Goal: Information Seeking & Learning: Learn about a topic

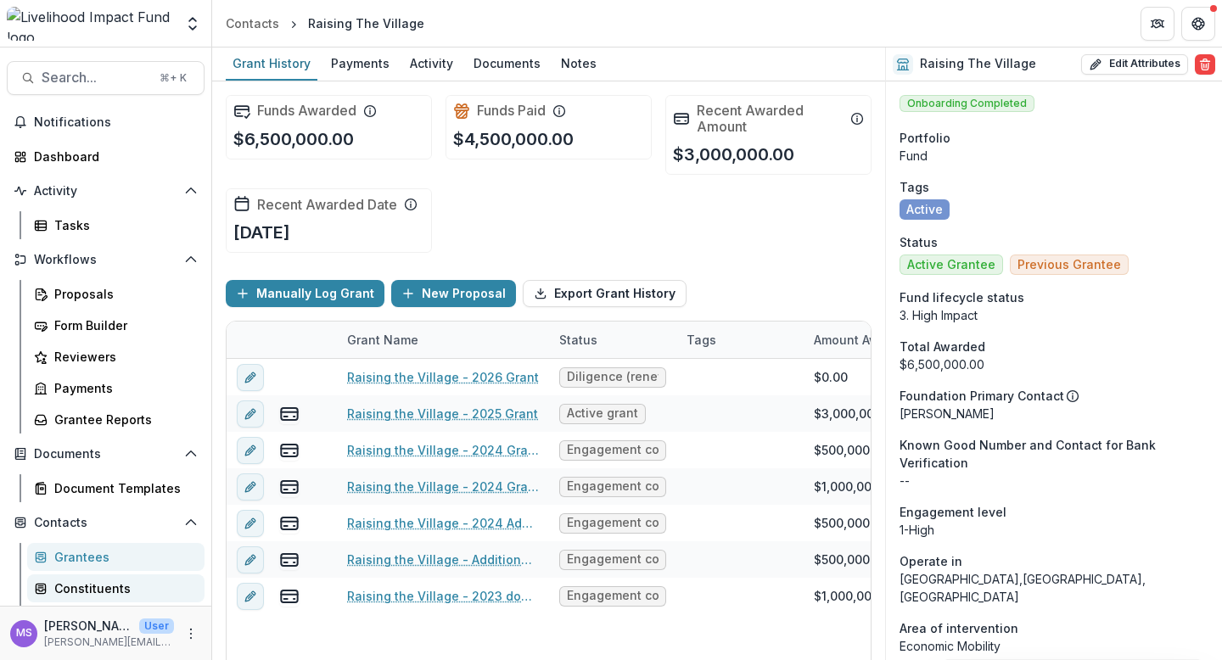
scroll to position [213, 0]
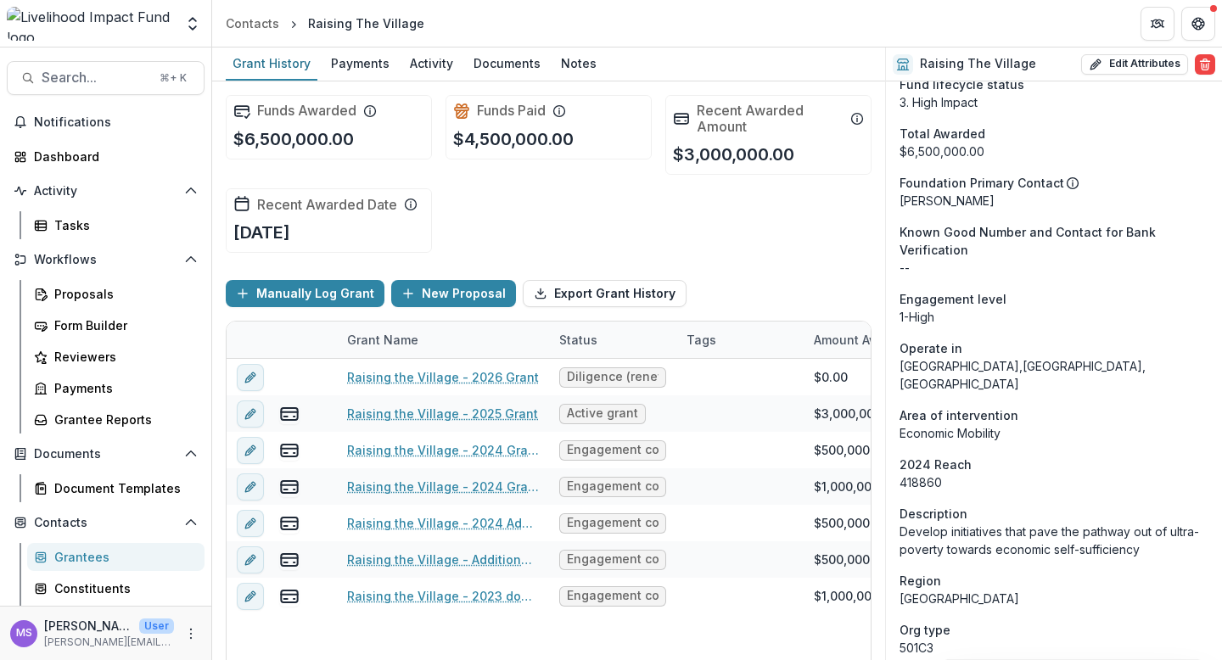
click at [70, 552] on div "Grantees" at bounding box center [122, 557] width 137 height 18
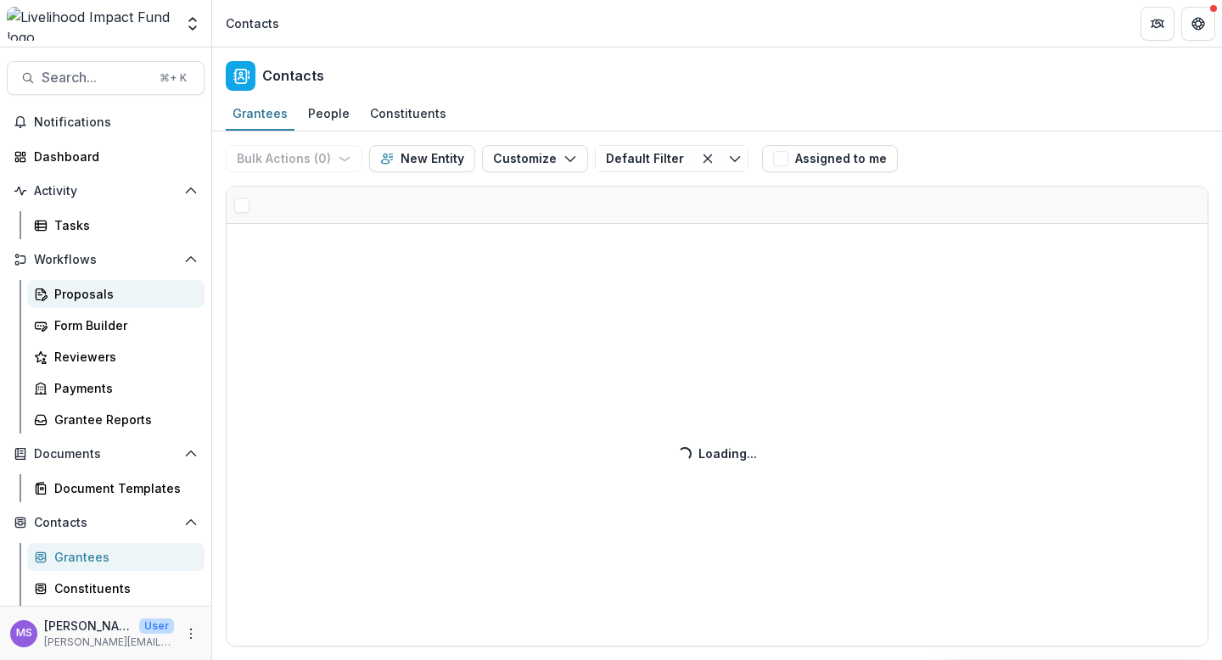
click at [78, 297] on div "Proposals" at bounding box center [122, 294] width 137 height 18
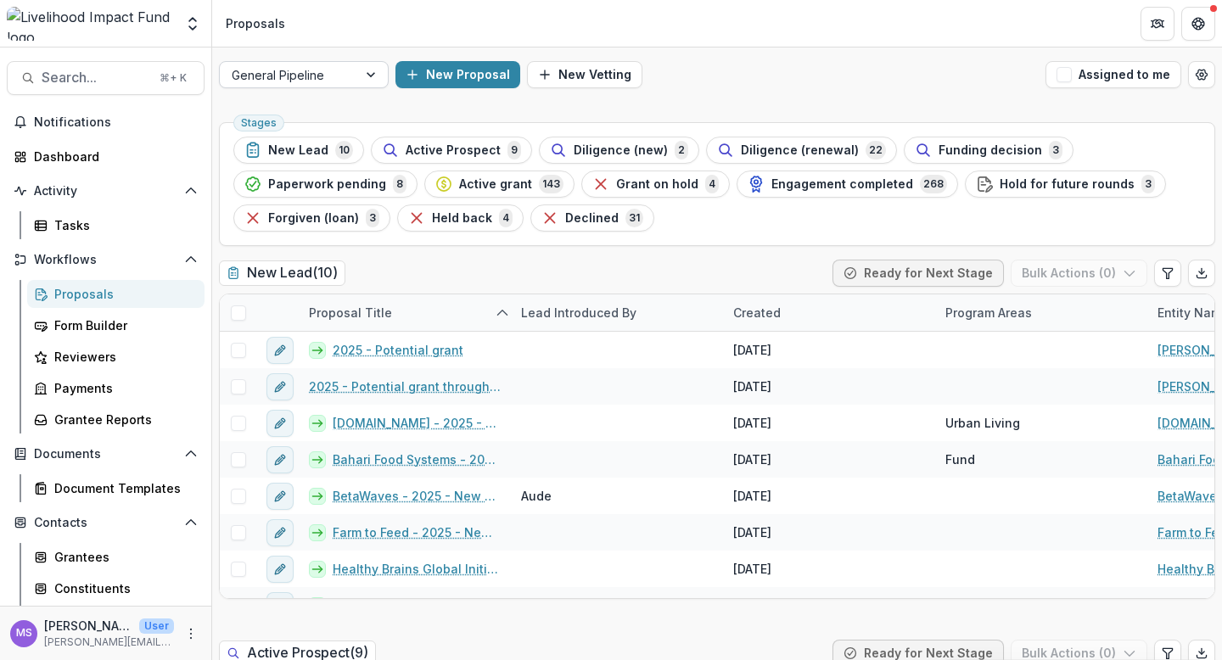
click at [370, 77] on div at bounding box center [372, 74] width 31 height 25
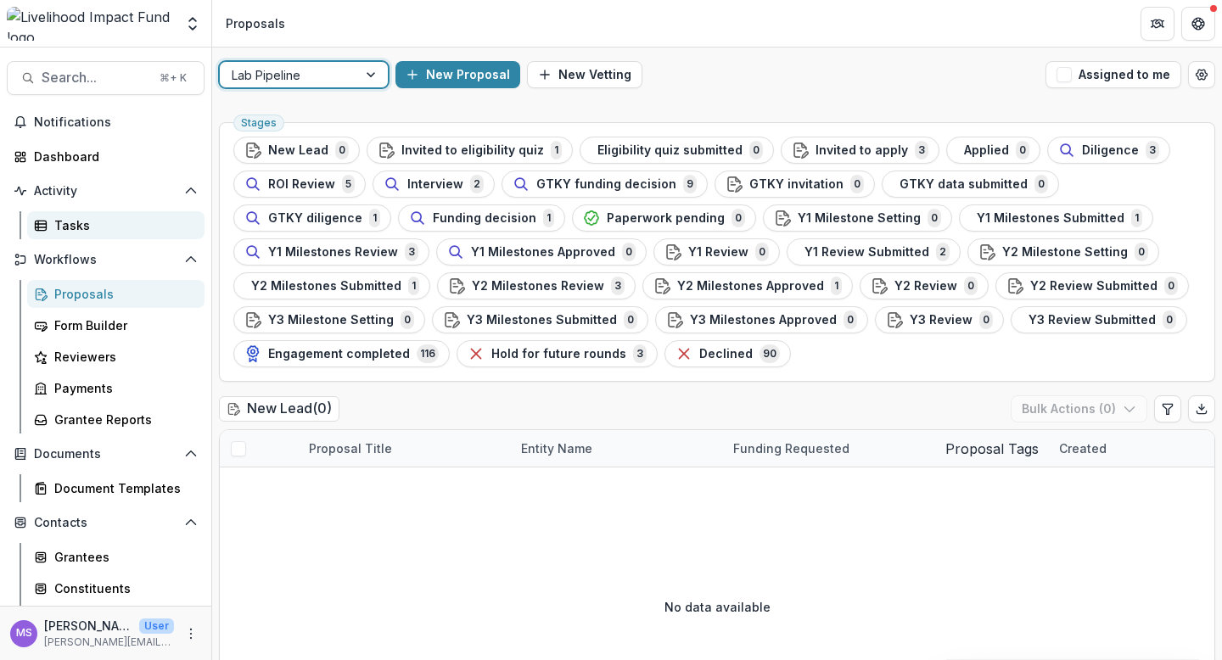
click at [78, 220] on div "Tasks" at bounding box center [122, 225] width 137 height 18
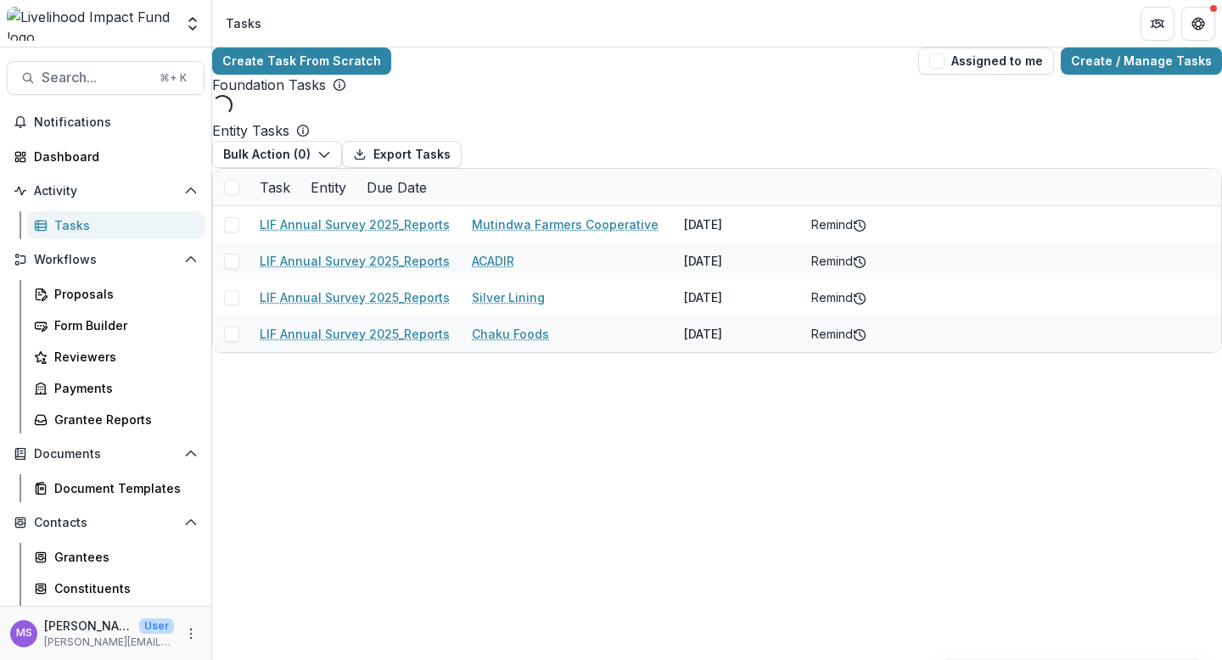
click at [356, 205] on div "Entity" at bounding box center [328, 187] width 56 height 36
click at [538, 261] on input at bounding box center [574, 268] width 204 height 27
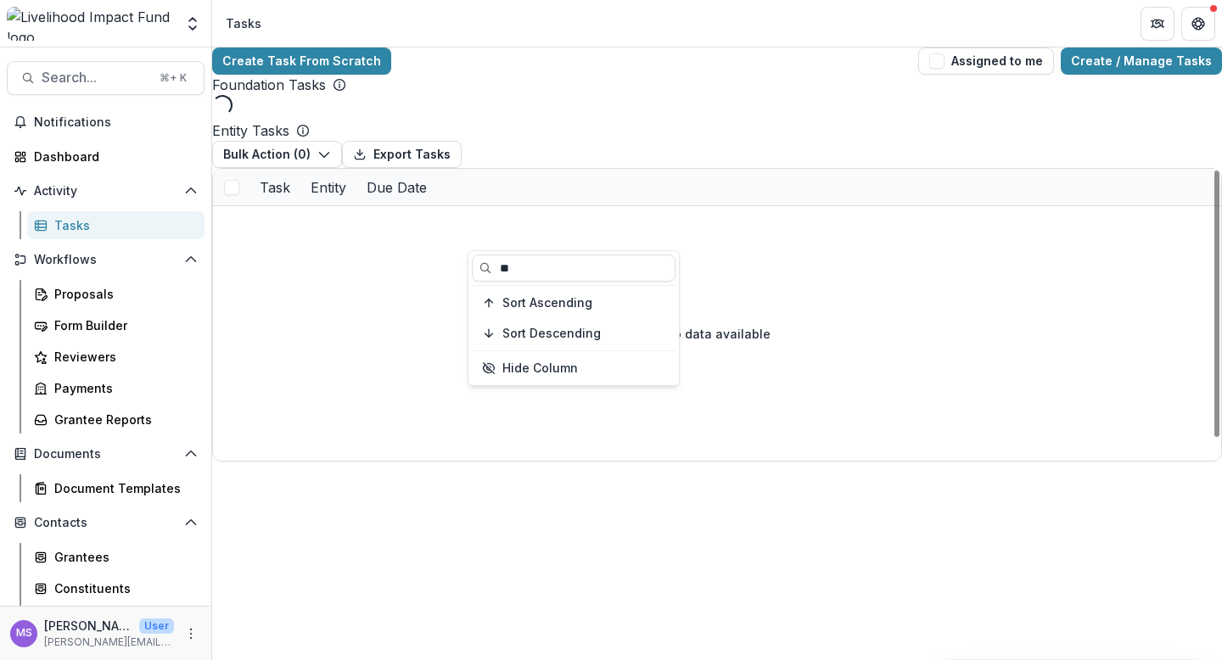
type input "*"
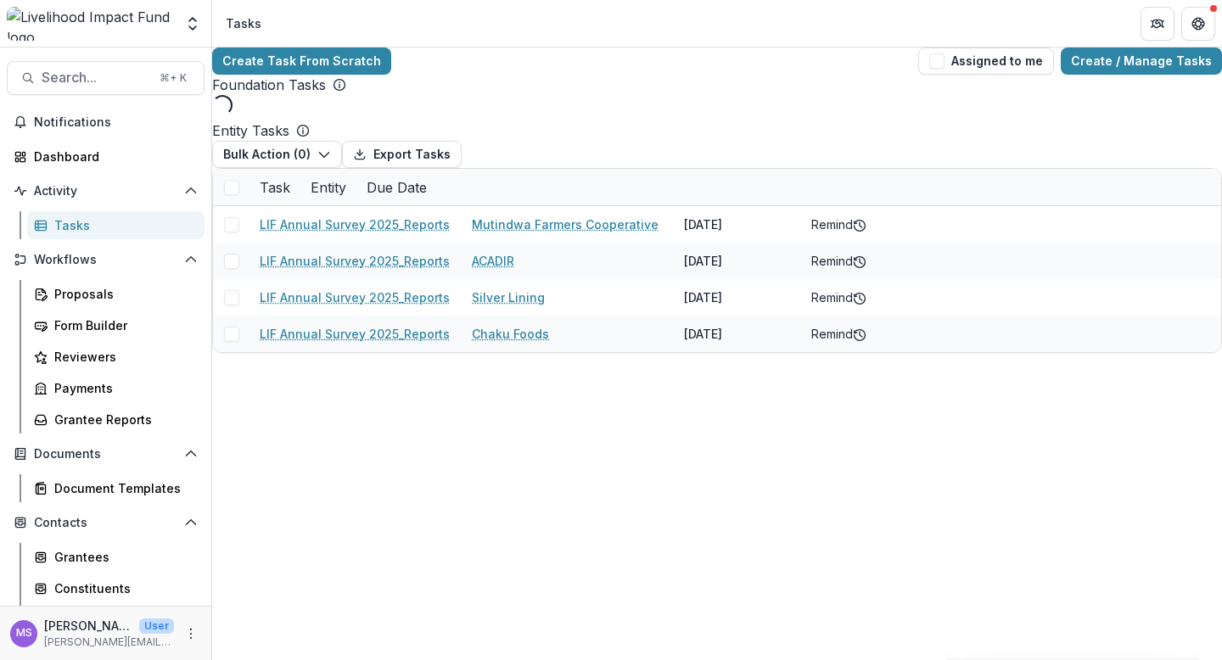
click at [604, 120] on div "Foundation Tasks Loading..." at bounding box center [717, 98] width 1010 height 46
click at [356, 205] on div "Entity" at bounding box center [328, 187] width 56 height 36
click at [531, 261] on input at bounding box center [574, 268] width 204 height 27
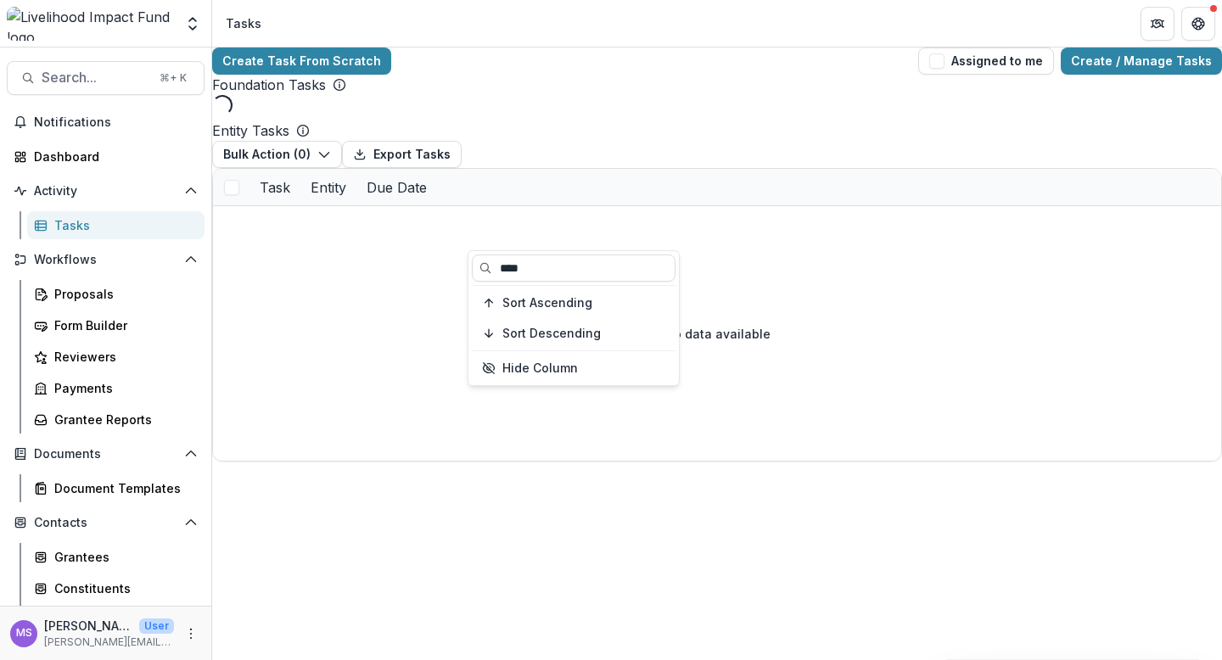
type input "****"
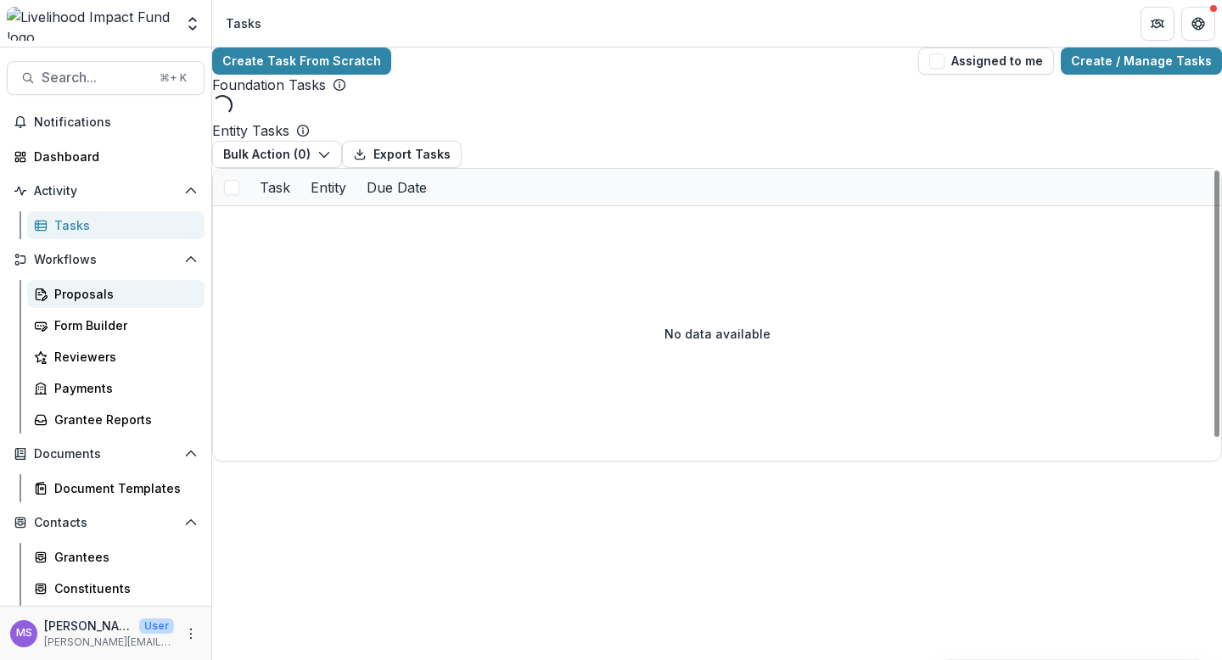
click at [116, 290] on div "Proposals" at bounding box center [122, 294] width 137 height 18
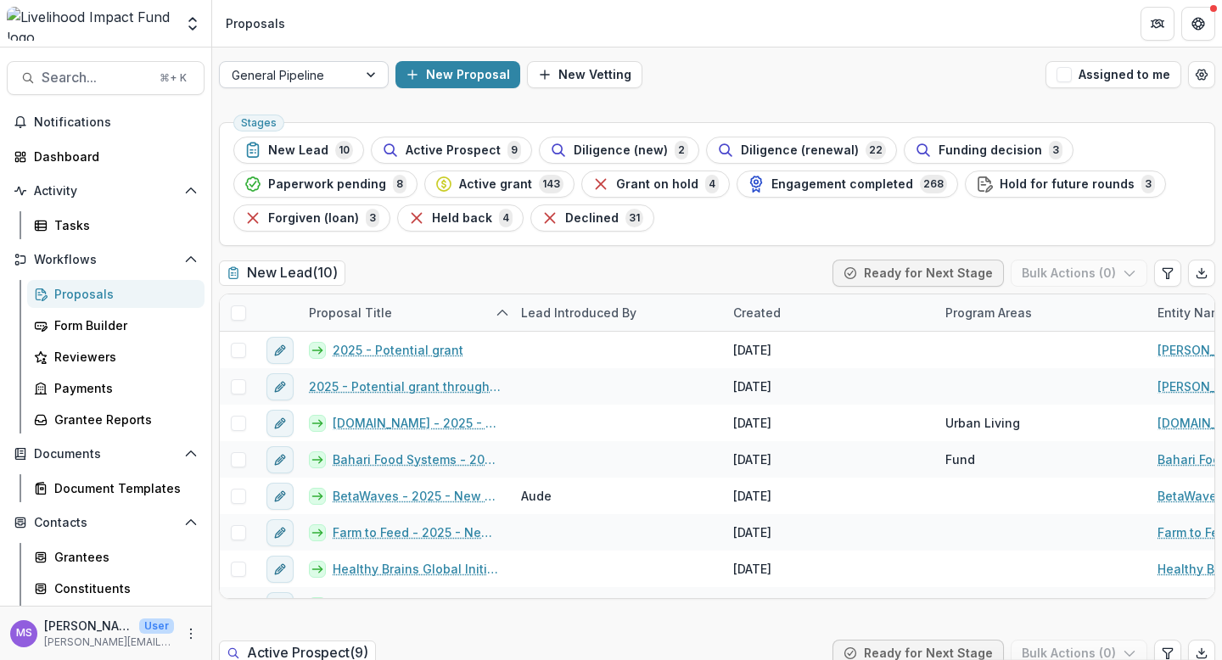
click at [371, 70] on div at bounding box center [372, 74] width 31 height 25
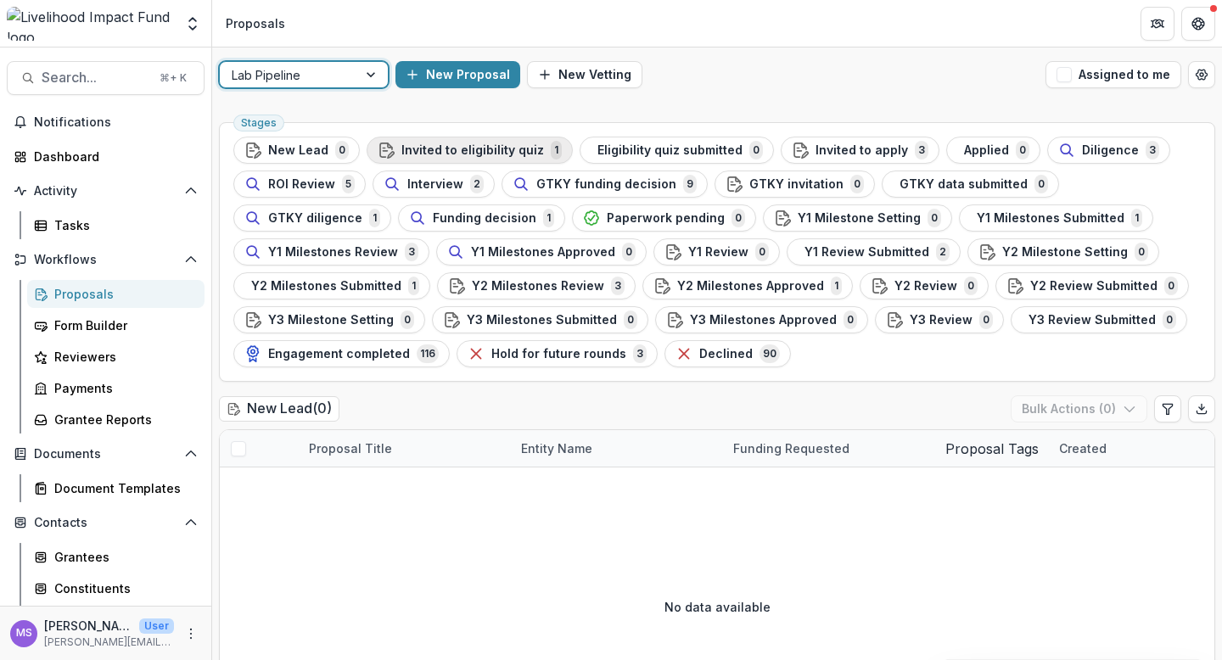
click at [451, 154] on span "Invited to eligibility quiz" at bounding box center [472, 150] width 143 height 14
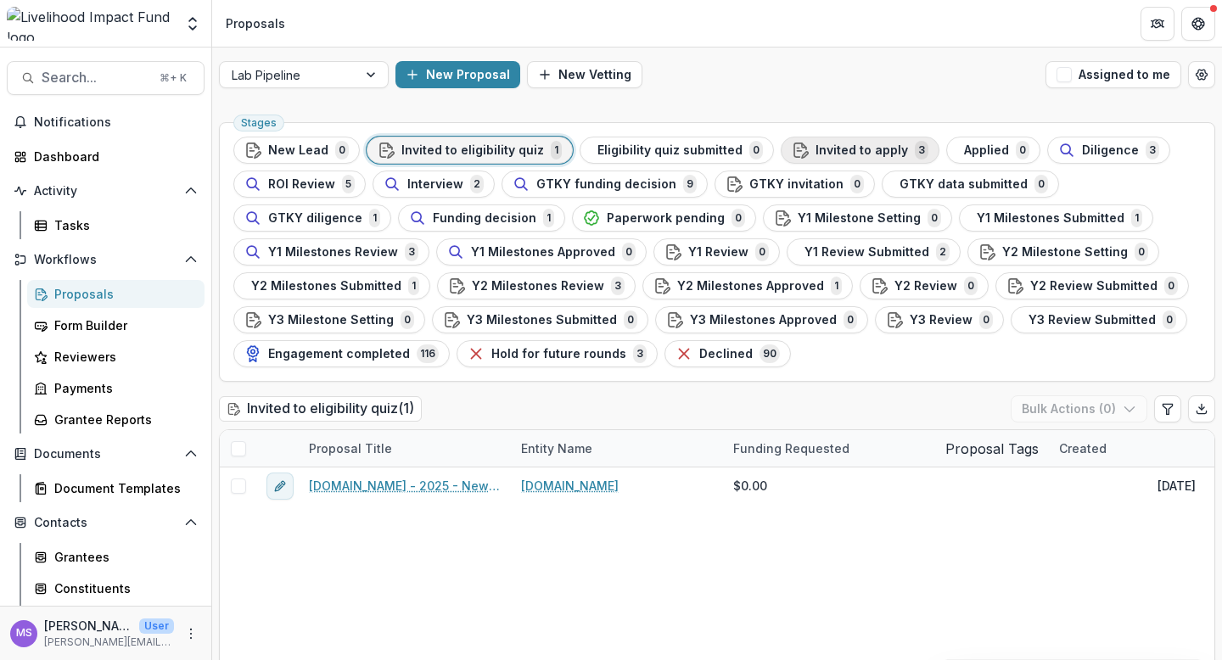
click at [863, 154] on span "Invited to apply" at bounding box center [861, 150] width 92 height 14
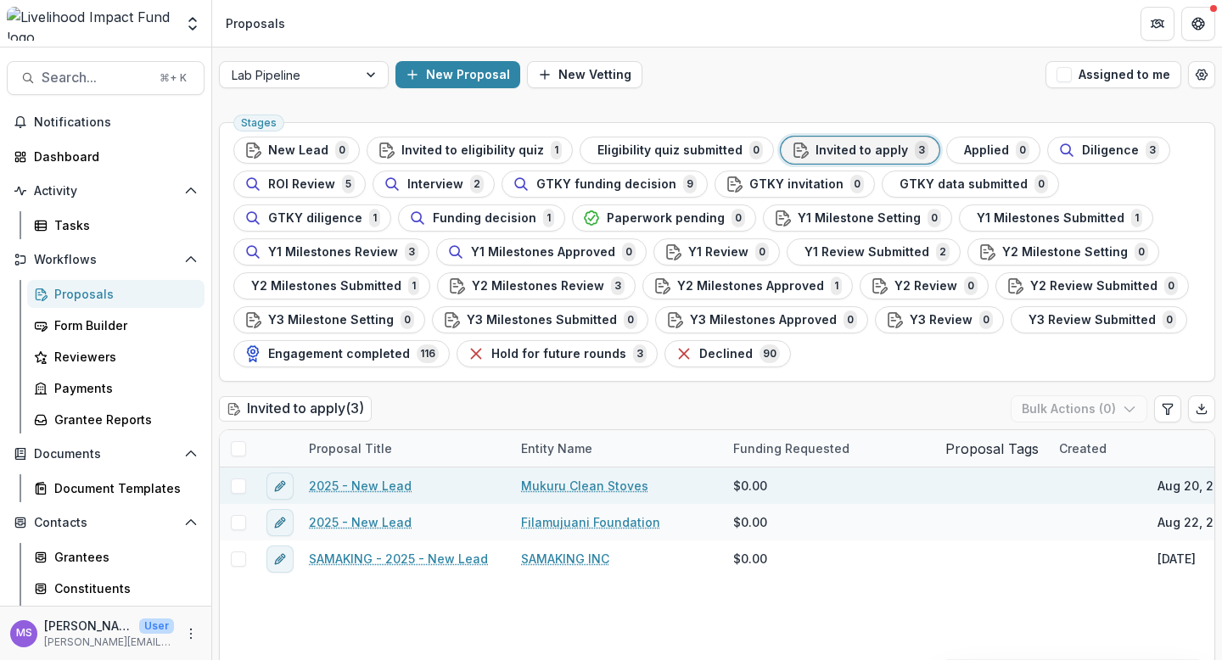
click at [361, 489] on link "2025 - New Lead" at bounding box center [360, 486] width 103 height 18
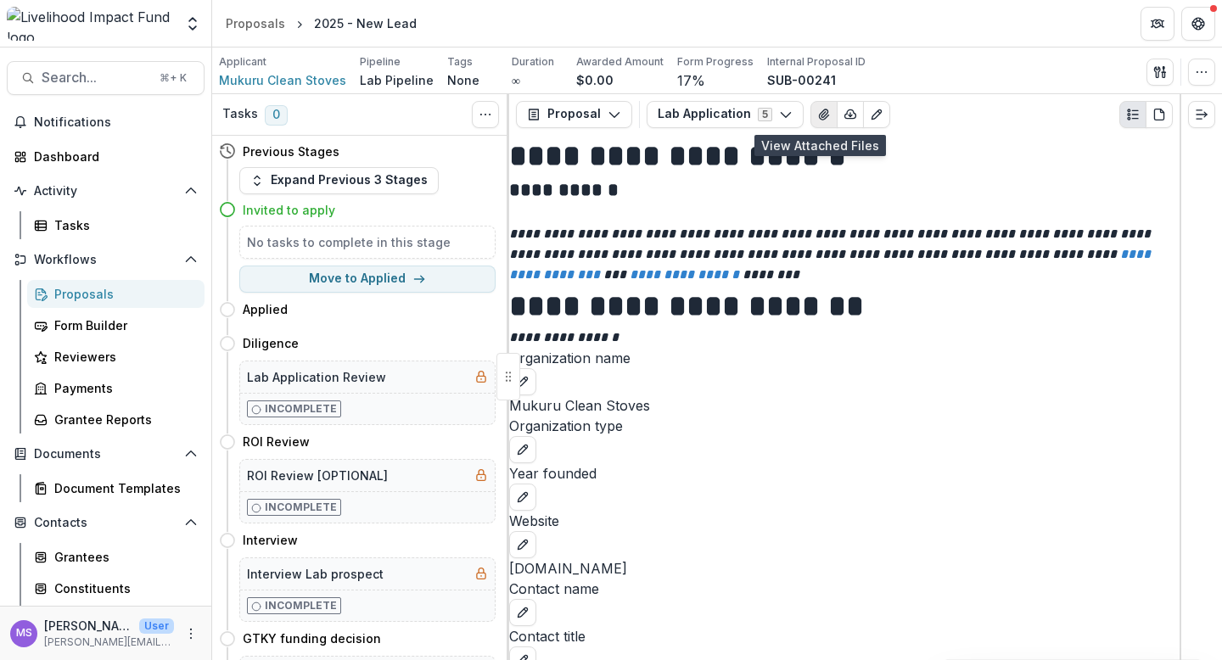
click at [819, 113] on icon "View Attached Files" at bounding box center [823, 114] width 9 height 10
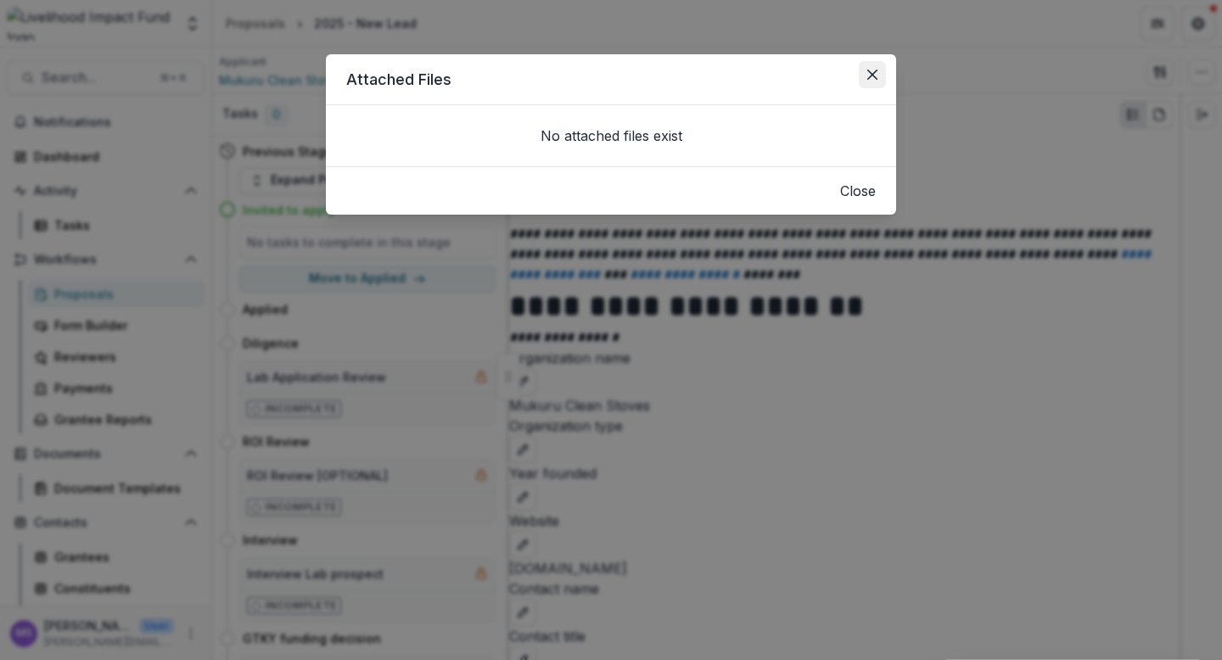
click at [877, 72] on icon "Close" at bounding box center [872, 75] width 10 height 10
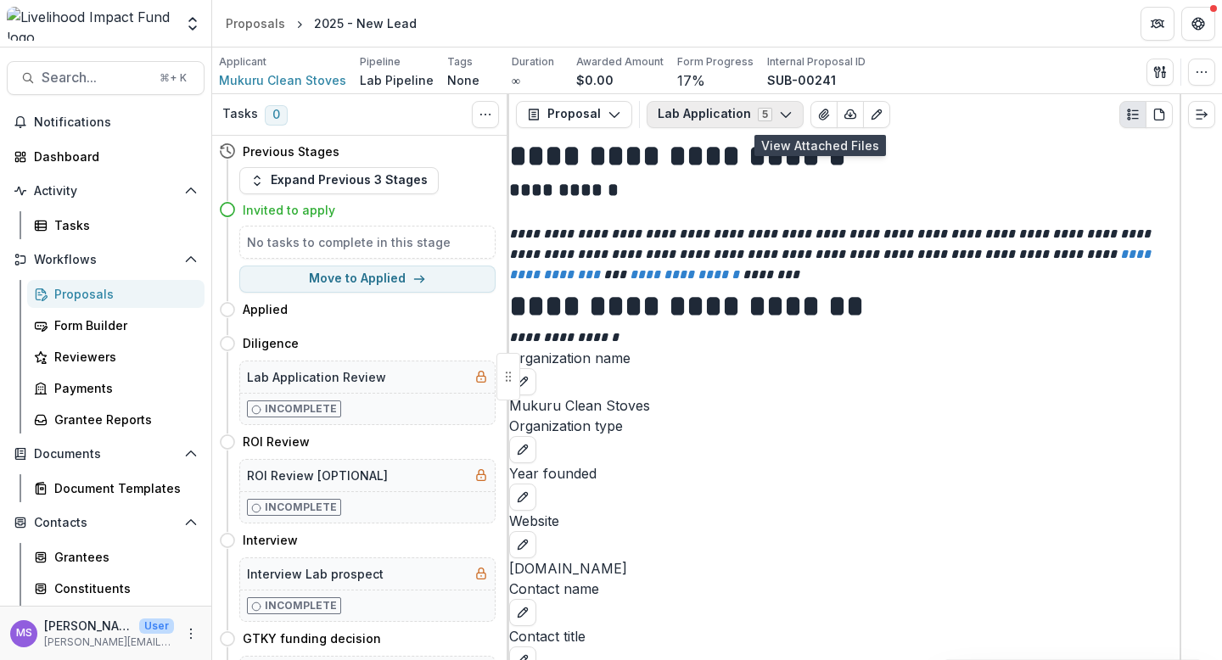
click at [784, 112] on icon "button" at bounding box center [786, 115] width 14 height 14
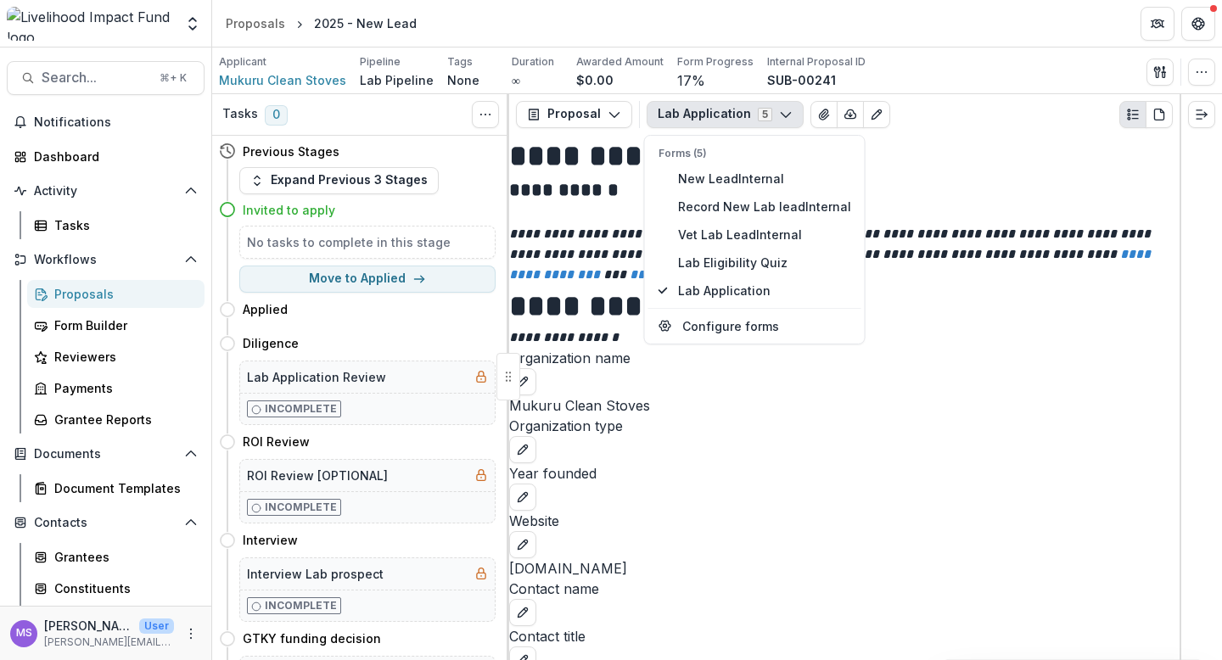
click at [937, 204] on h2 "**********" at bounding box center [820, 190] width 623 height 26
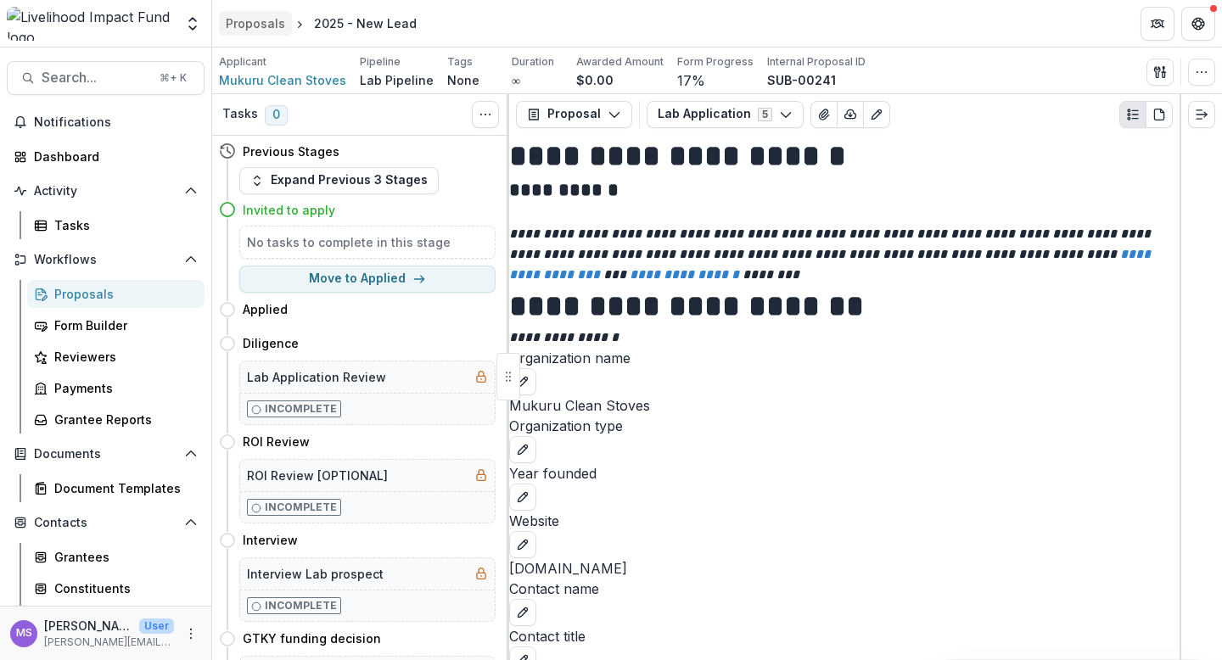
click at [253, 32] on link "Proposals" at bounding box center [255, 23] width 73 height 25
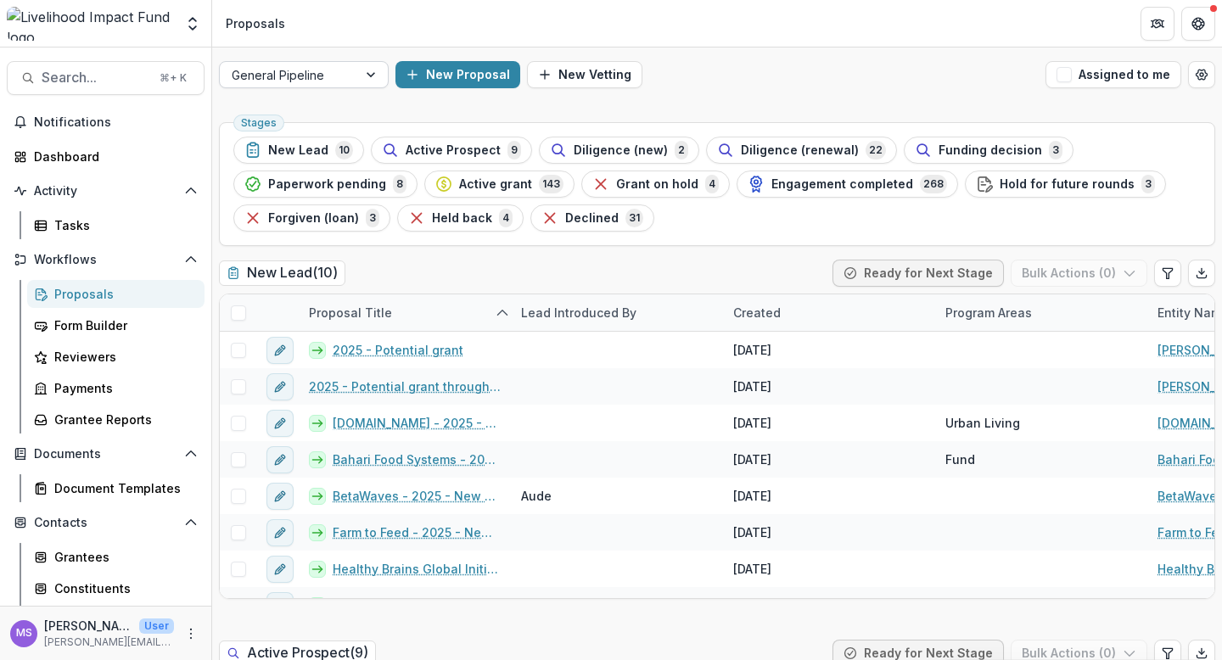
click at [367, 77] on div at bounding box center [372, 74] width 31 height 25
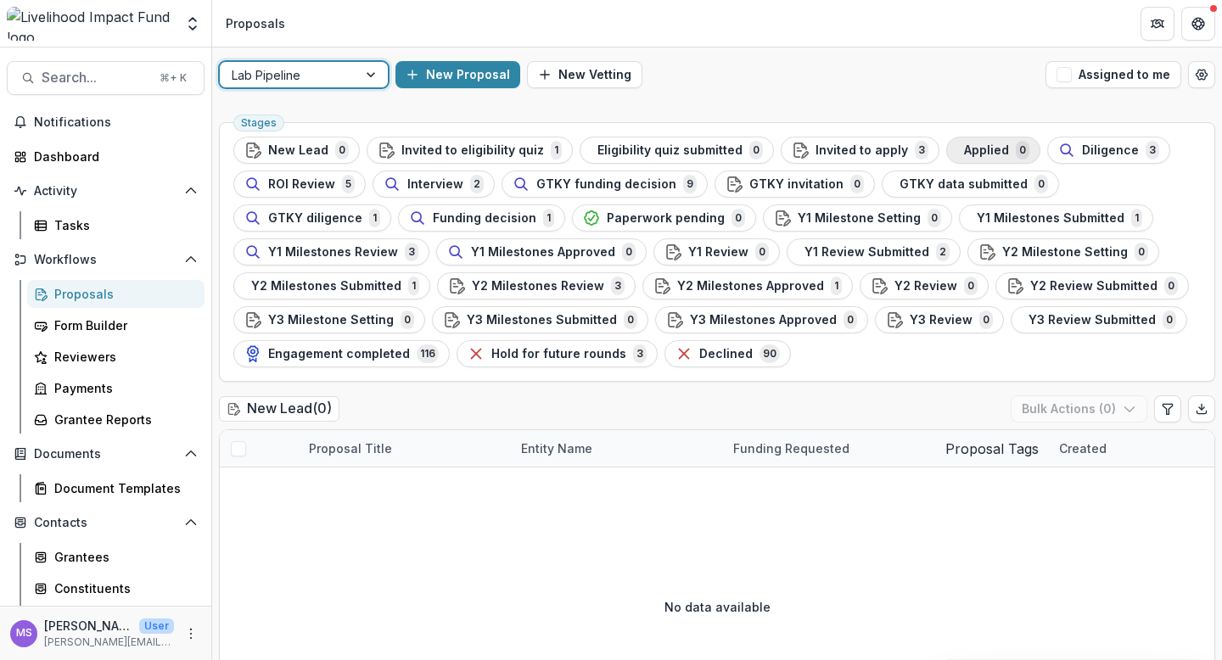
click at [987, 158] on div "Applied 0" at bounding box center [993, 150] width 72 height 19
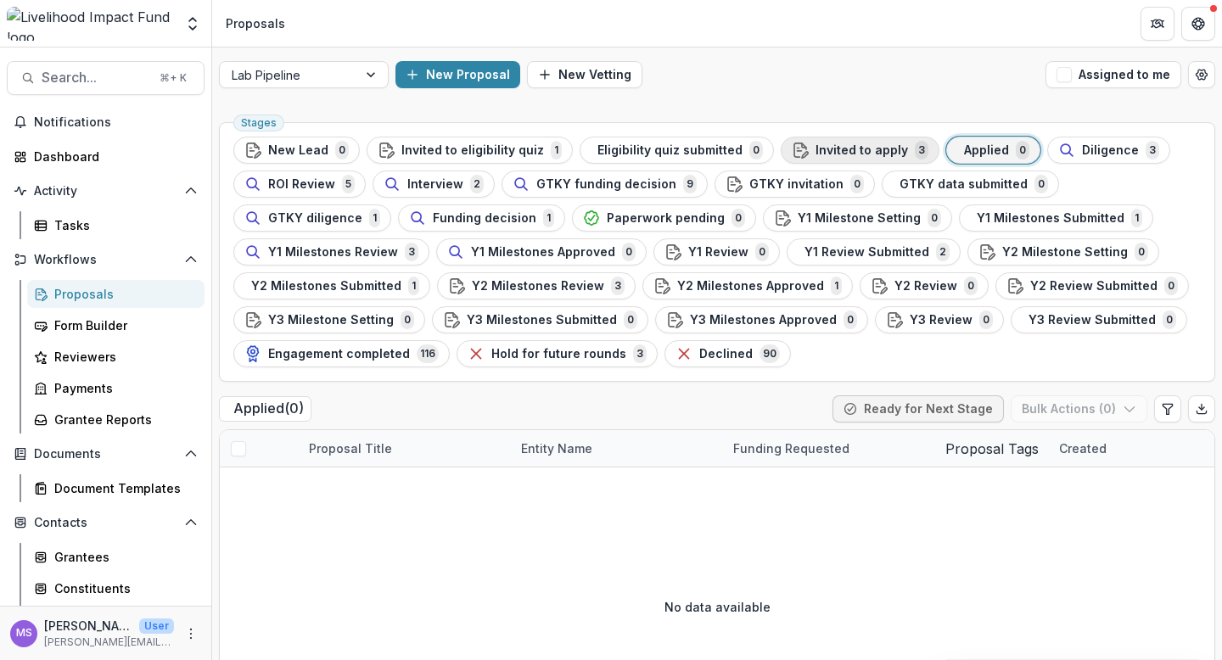
click at [838, 152] on span "Invited to apply" at bounding box center [861, 150] width 92 height 14
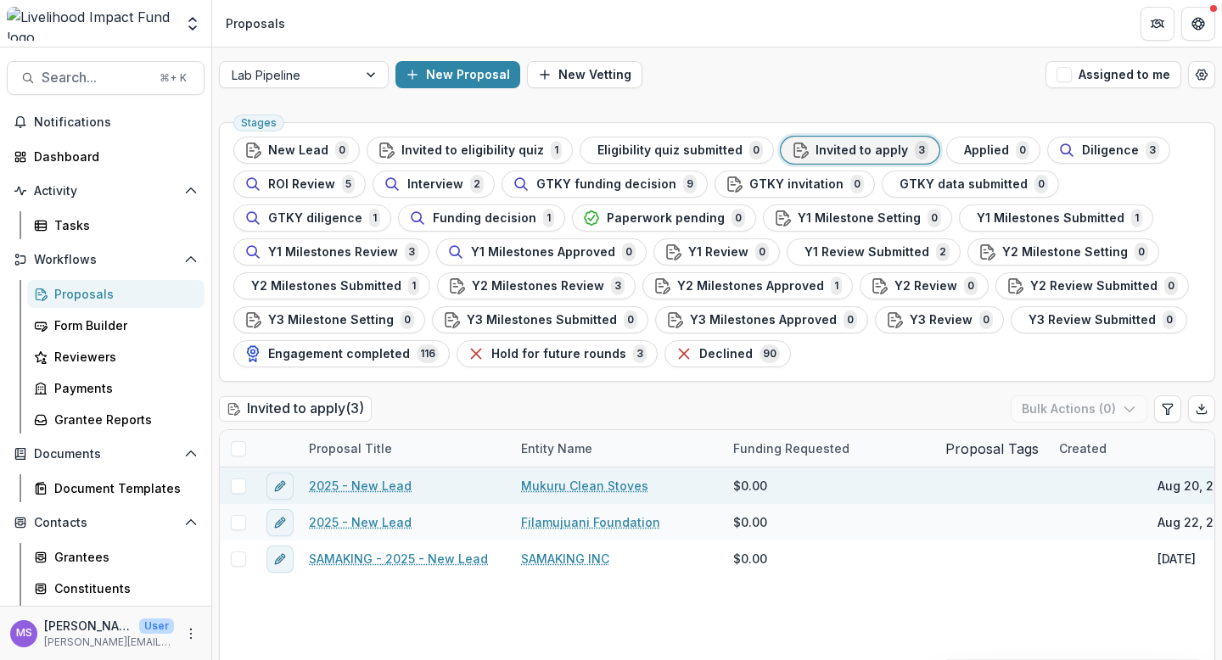
click at [367, 492] on link "2025 - New Lead" at bounding box center [360, 486] width 103 height 18
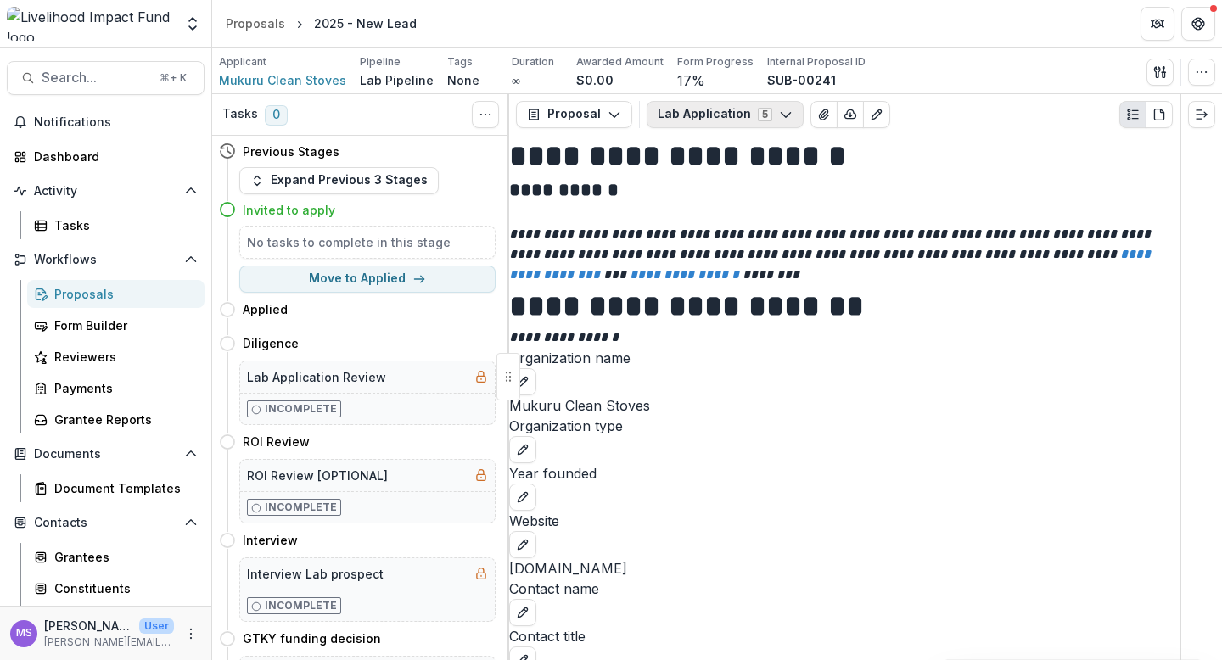
click at [781, 113] on icon "button" at bounding box center [786, 115] width 14 height 14
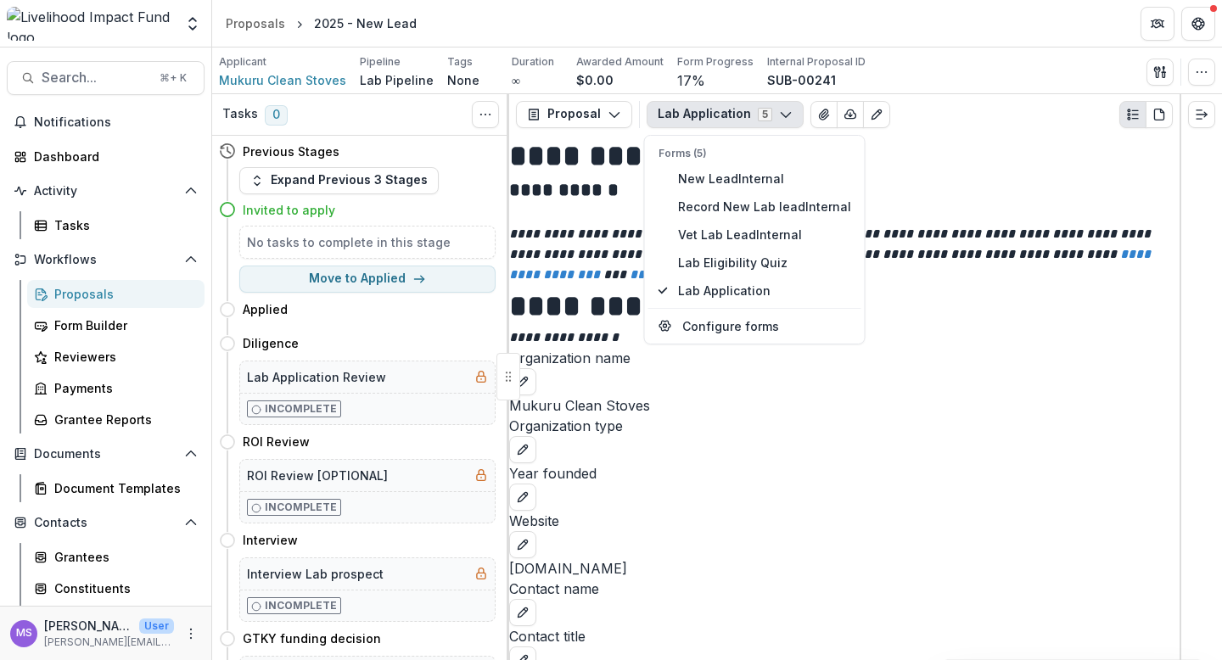
click at [781, 113] on icon "button" at bounding box center [786, 115] width 14 height 14
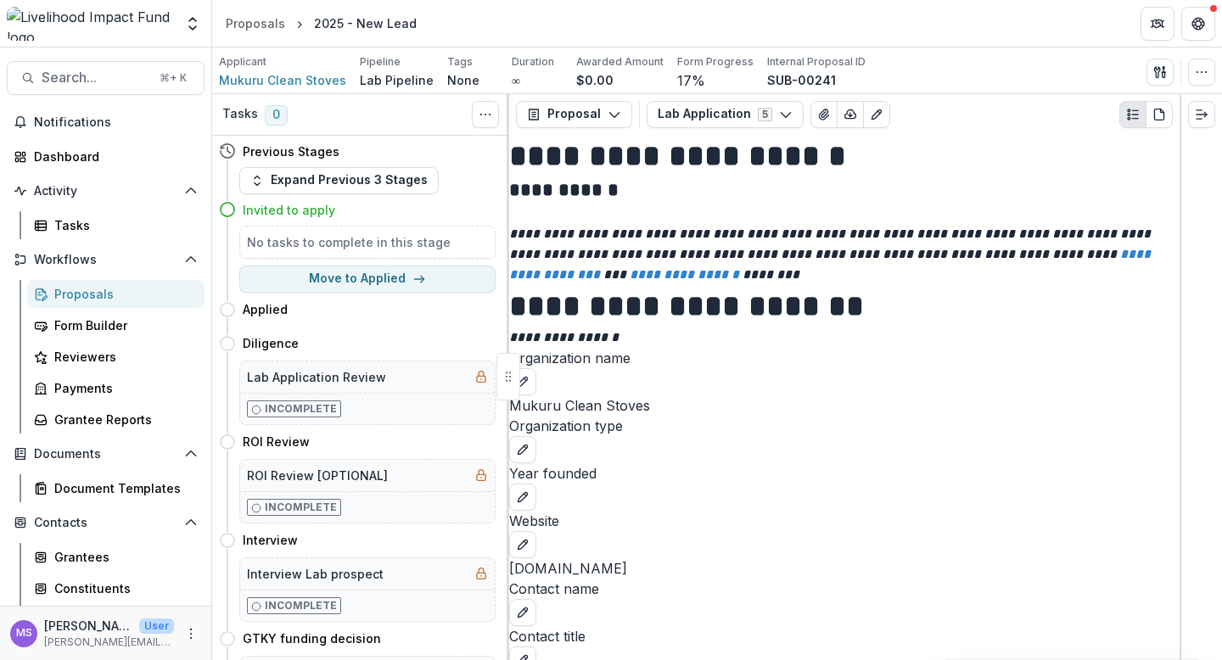
scroll to position [3123, 0]
click at [387, 81] on p "Lab Pipeline" at bounding box center [397, 80] width 74 height 18
click at [258, 25] on div "Proposals" at bounding box center [255, 23] width 59 height 18
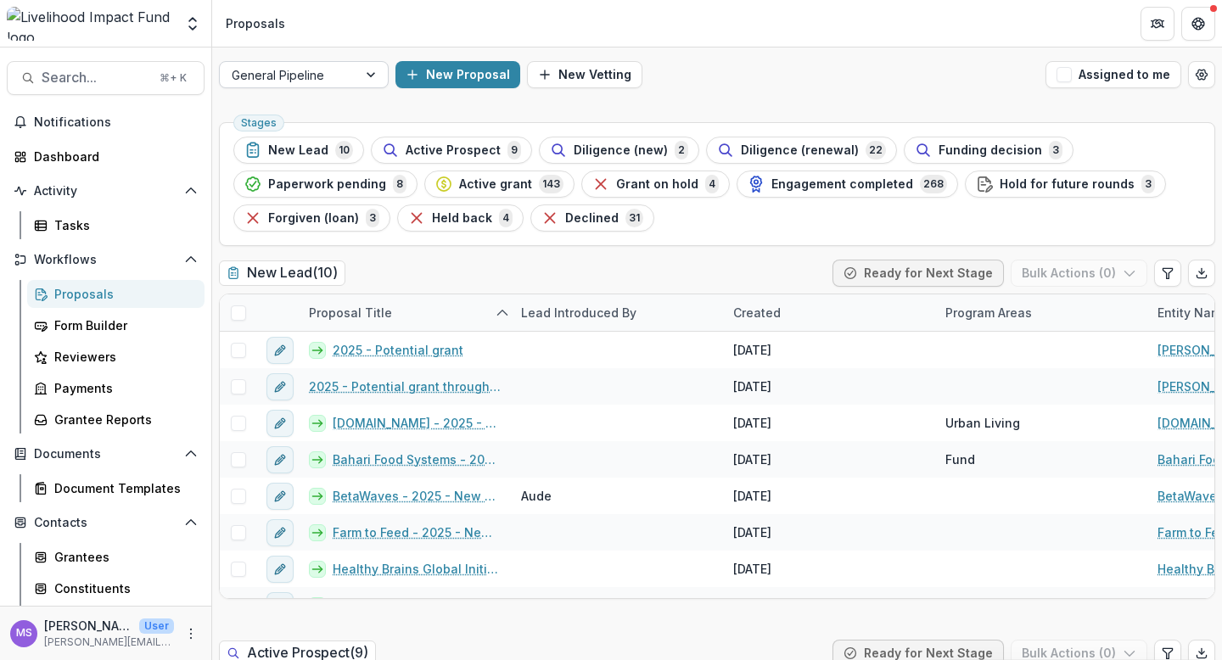
click at [367, 77] on div at bounding box center [372, 74] width 31 height 25
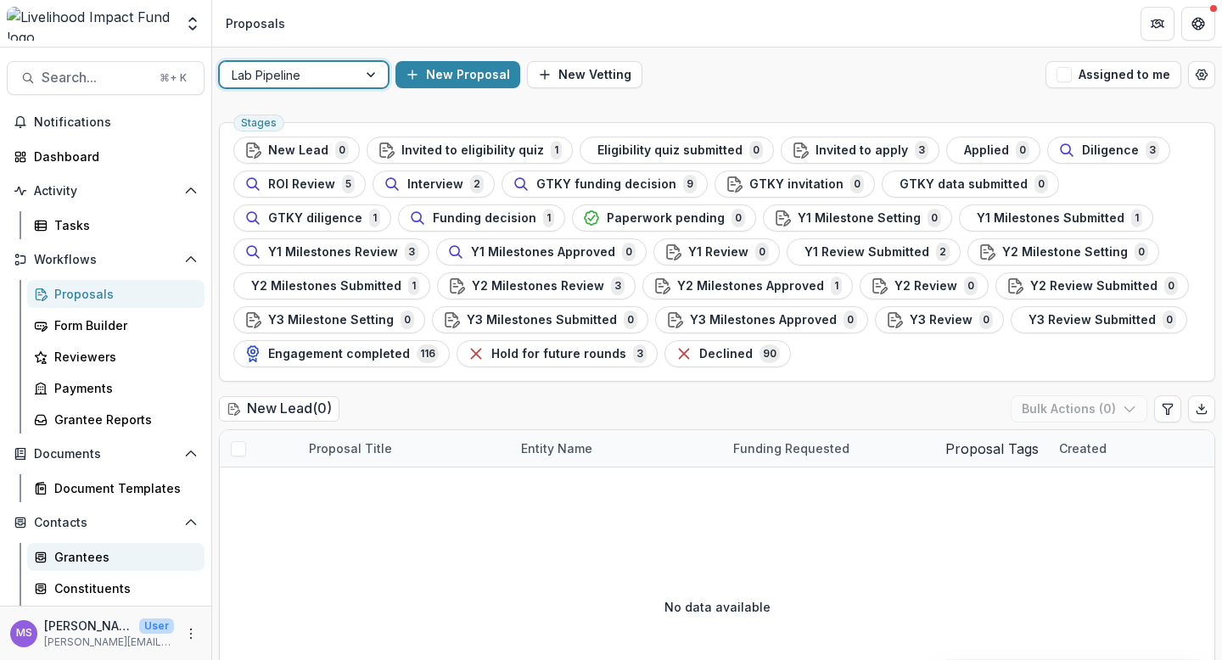
click at [81, 562] on div "Grantees" at bounding box center [122, 557] width 137 height 18
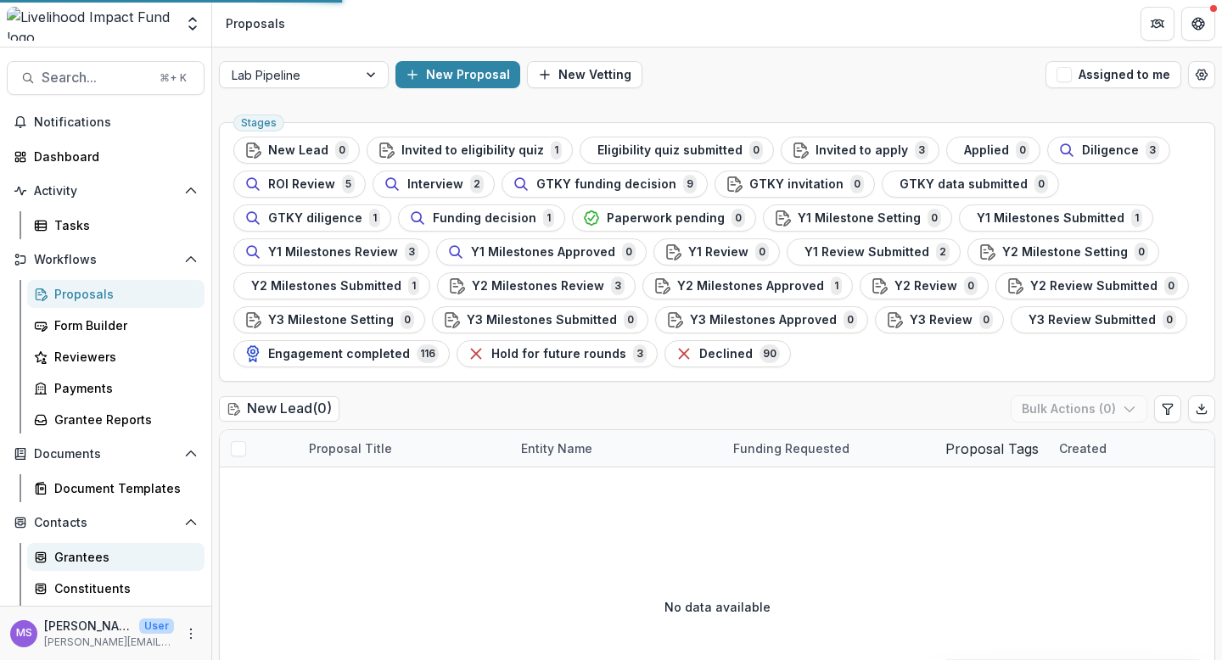
click at [98, 557] on div "Grantees" at bounding box center [122, 557] width 137 height 18
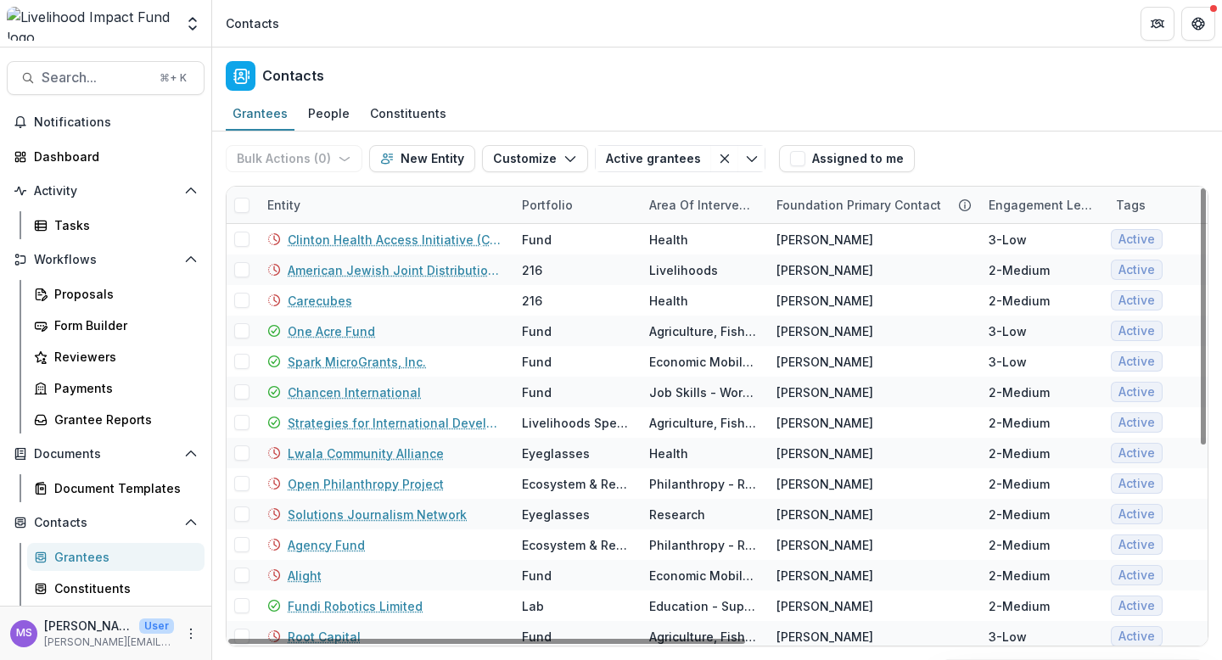
click at [390, 206] on div "Entity" at bounding box center [384, 205] width 255 height 36
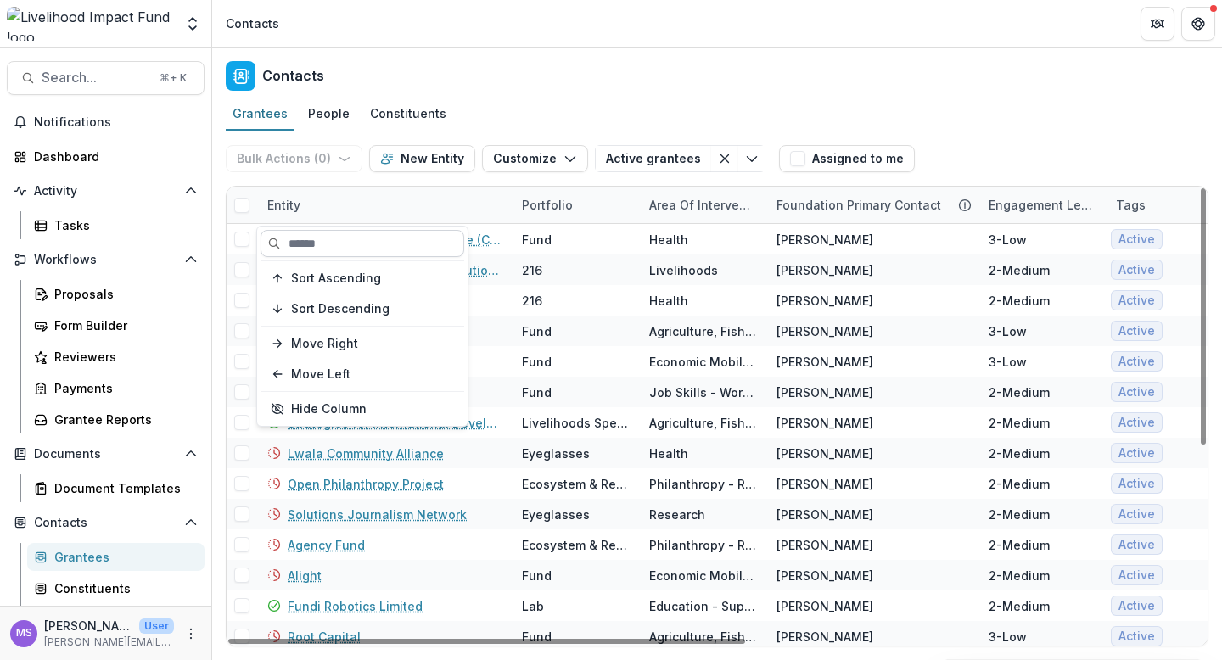
click at [389, 243] on input at bounding box center [363, 243] width 204 height 27
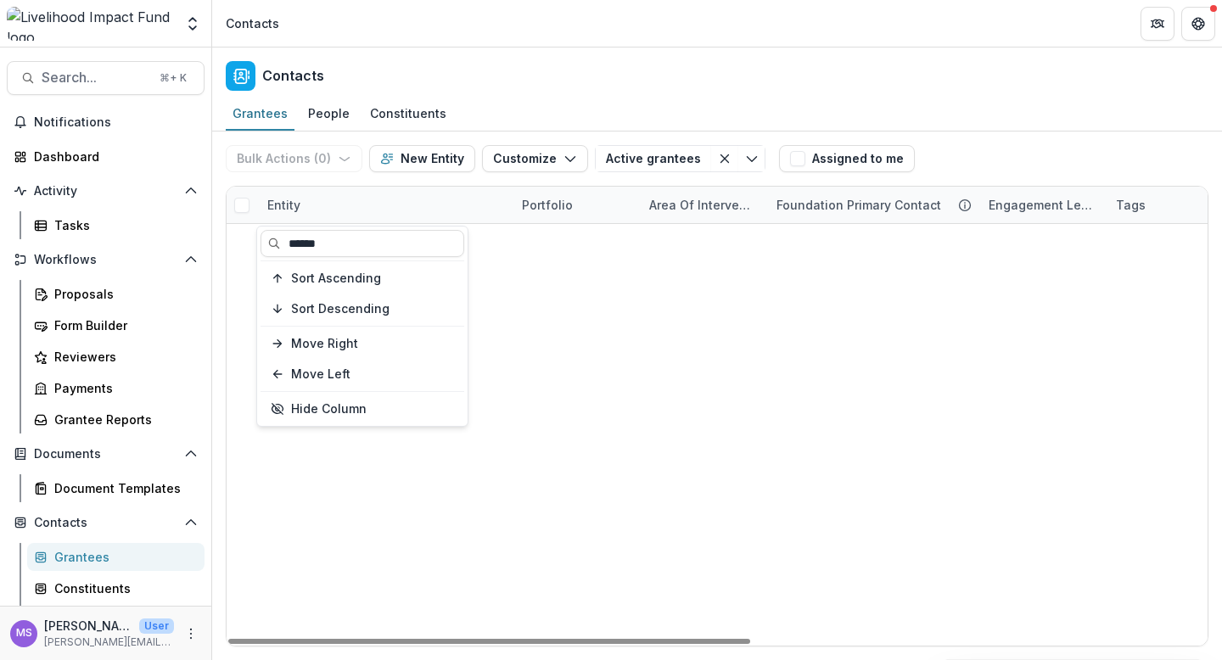
type input "******"
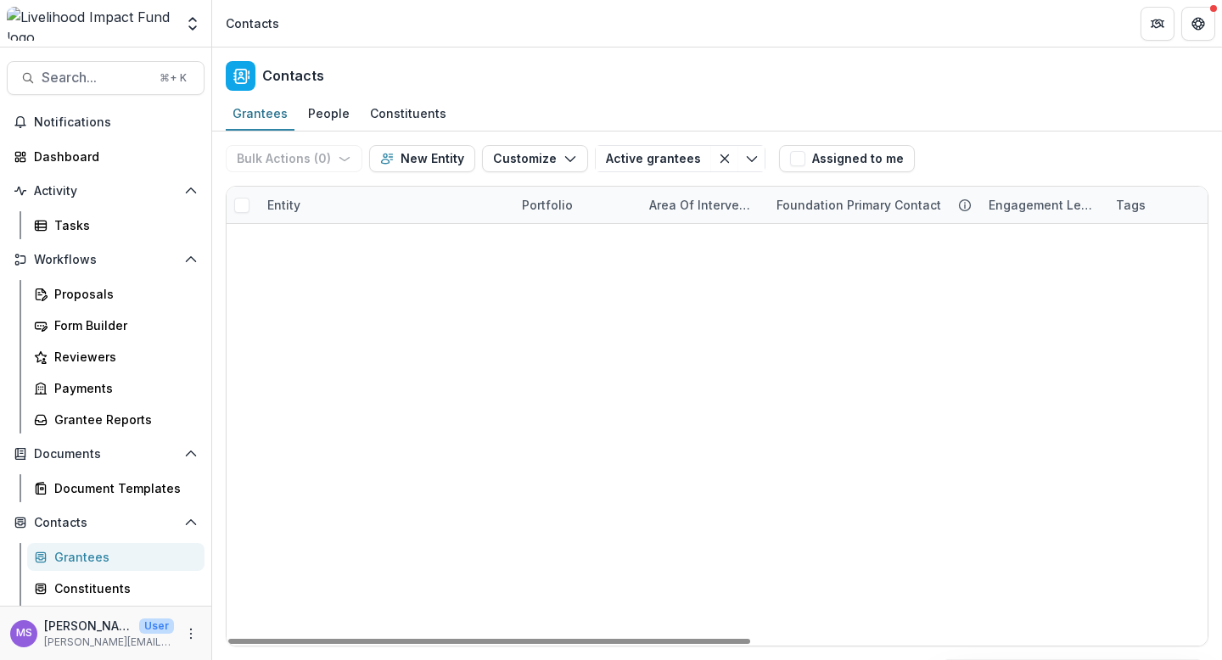
click at [582, 224] on div "Springboard Lab Agriculture, Fishing & Conservation [PERSON_NAME] 1-High Active…" at bounding box center [717, 224] width 981 height 0
click at [328, 242] on link "Springboard" at bounding box center [324, 240] width 73 height 18
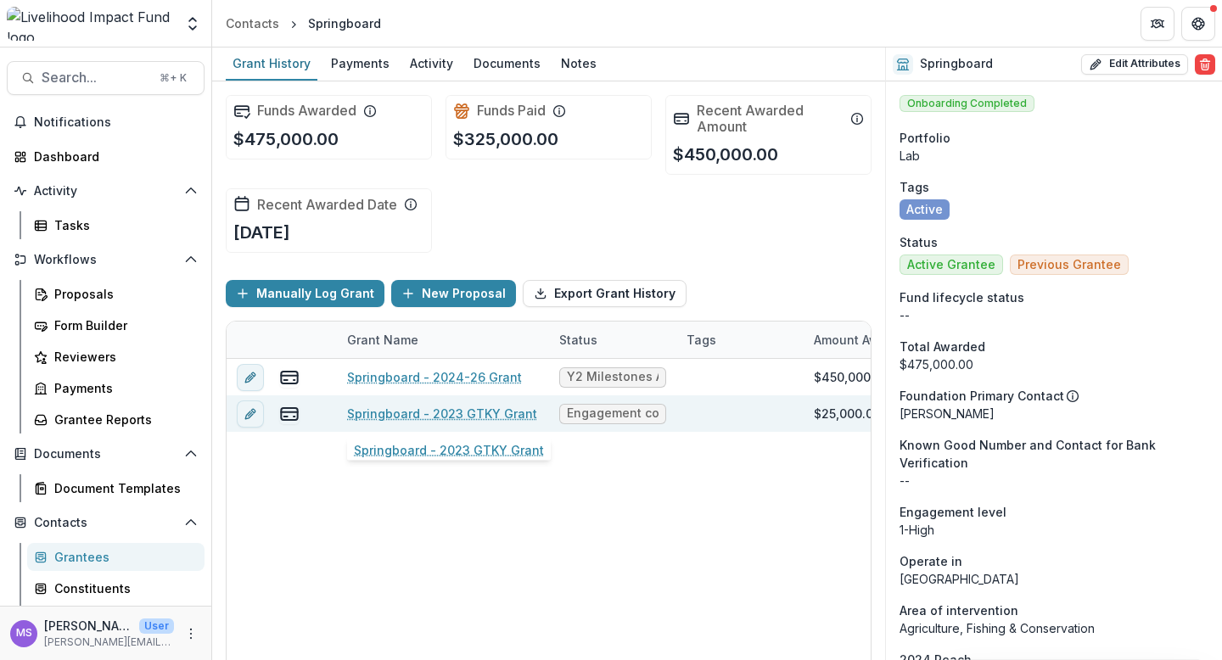
click at [465, 416] on link "Springboard - 2023 GTKY Grant" at bounding box center [442, 414] width 190 height 18
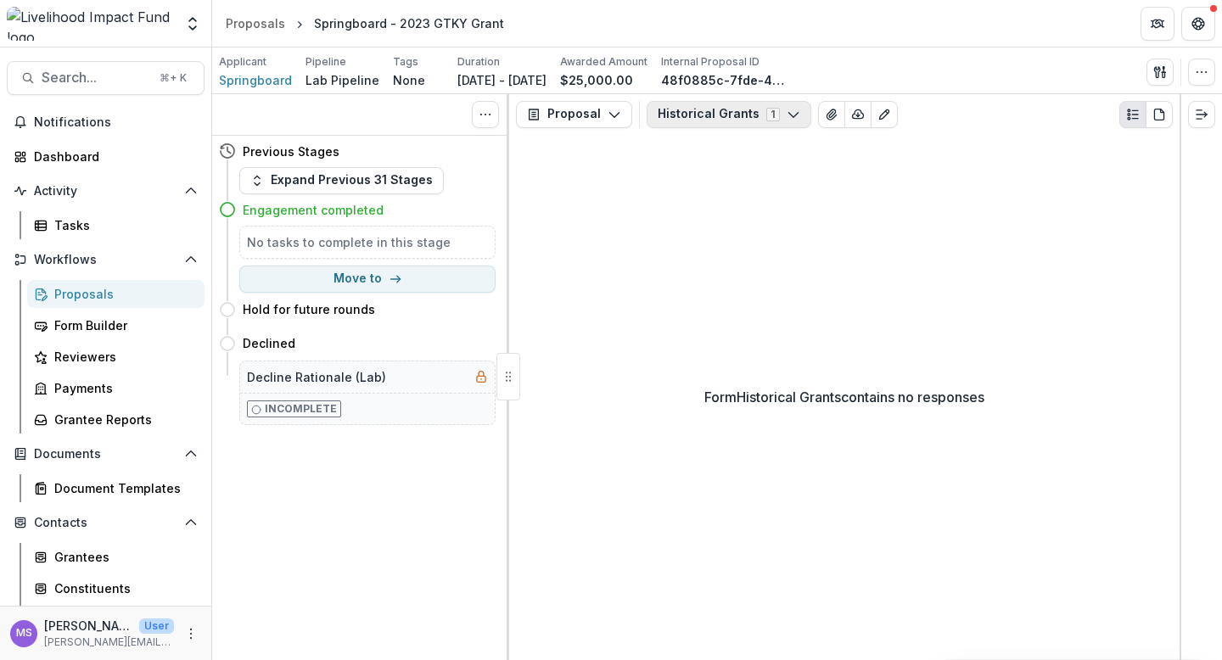
click at [787, 111] on icon "button" at bounding box center [794, 115] width 14 height 14
click at [247, 85] on span "Springboard" at bounding box center [255, 80] width 73 height 18
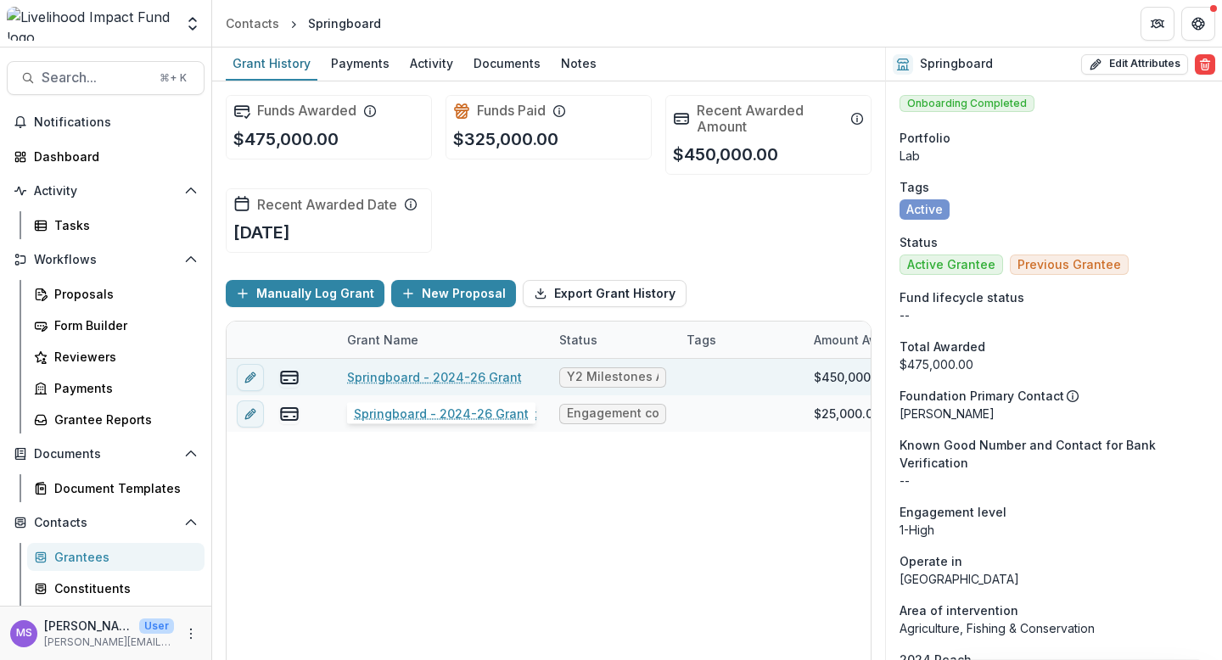
click at [454, 374] on link "Springboard - 2024-26 Grant" at bounding box center [434, 377] width 175 height 18
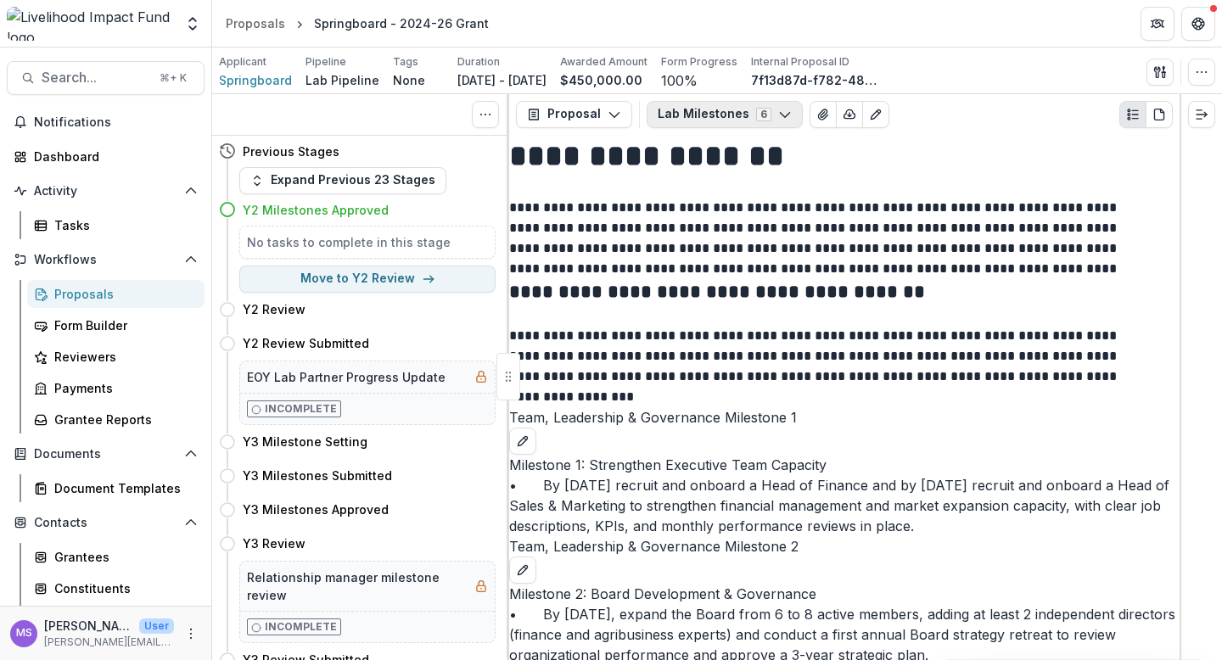
click at [778, 115] on icon "button" at bounding box center [785, 115] width 14 height 14
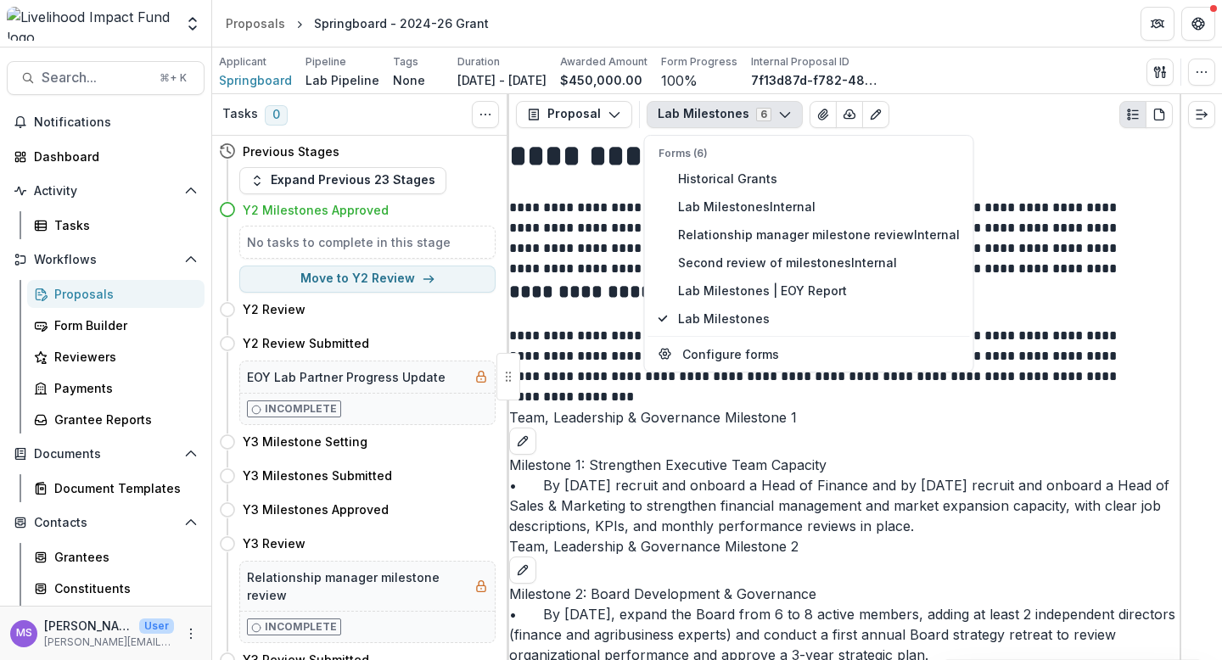
click at [1006, 34] on header "Proposals Springboard - 2024-26 Grant" at bounding box center [717, 23] width 1010 height 47
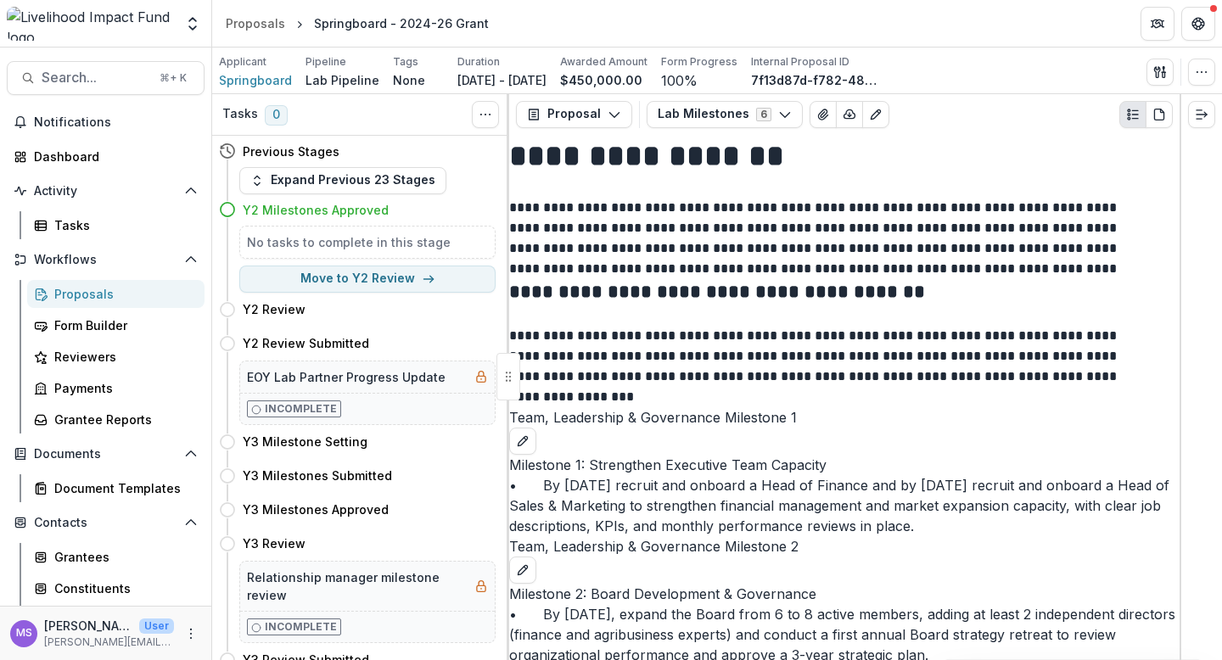
click at [84, 292] on div "Proposals" at bounding box center [122, 294] width 137 height 18
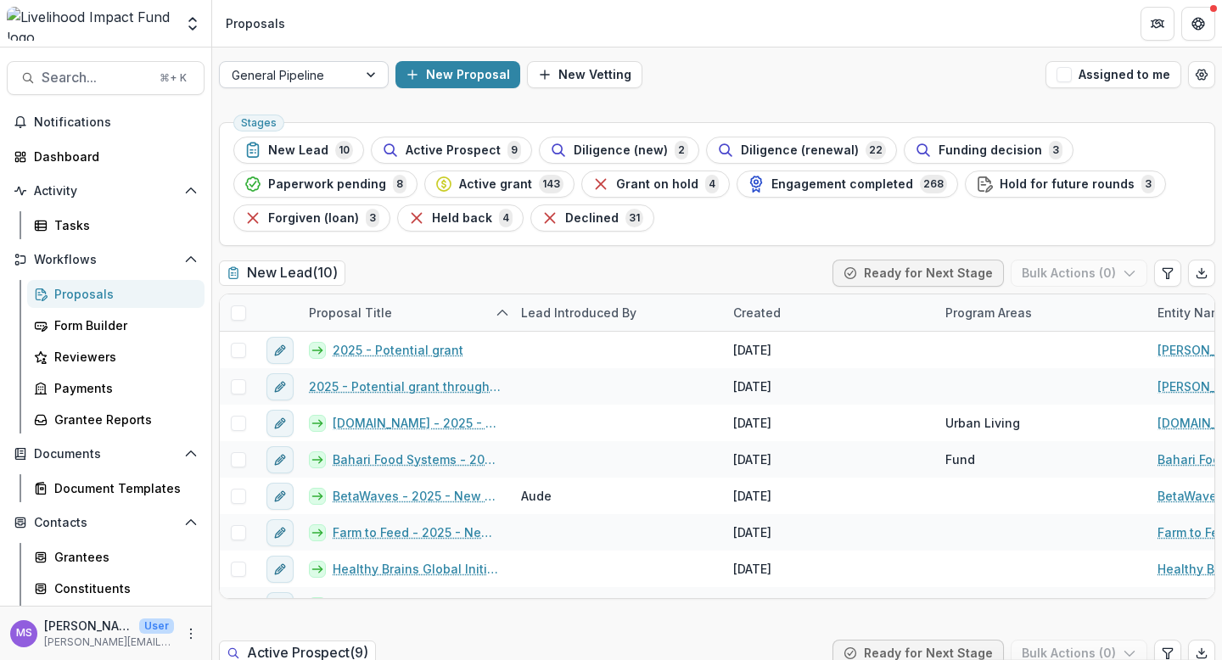
click at [379, 70] on div at bounding box center [372, 74] width 31 height 25
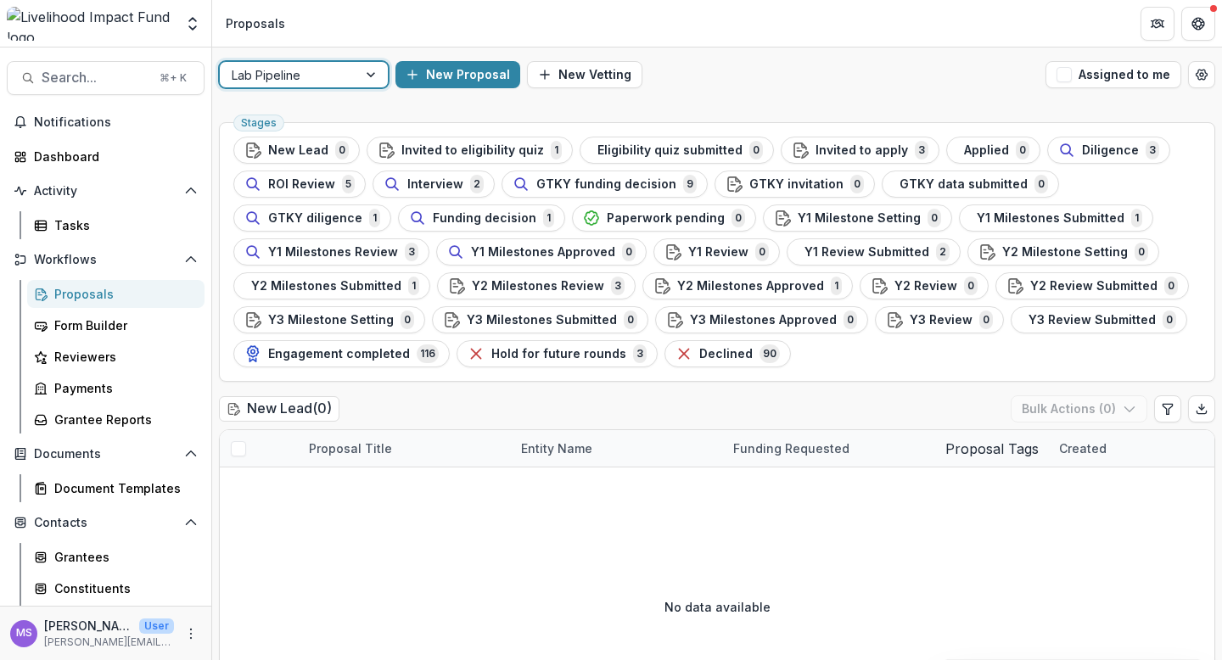
click at [759, 87] on div "New Proposal New Vetting" at bounding box center [716, 74] width 643 height 27
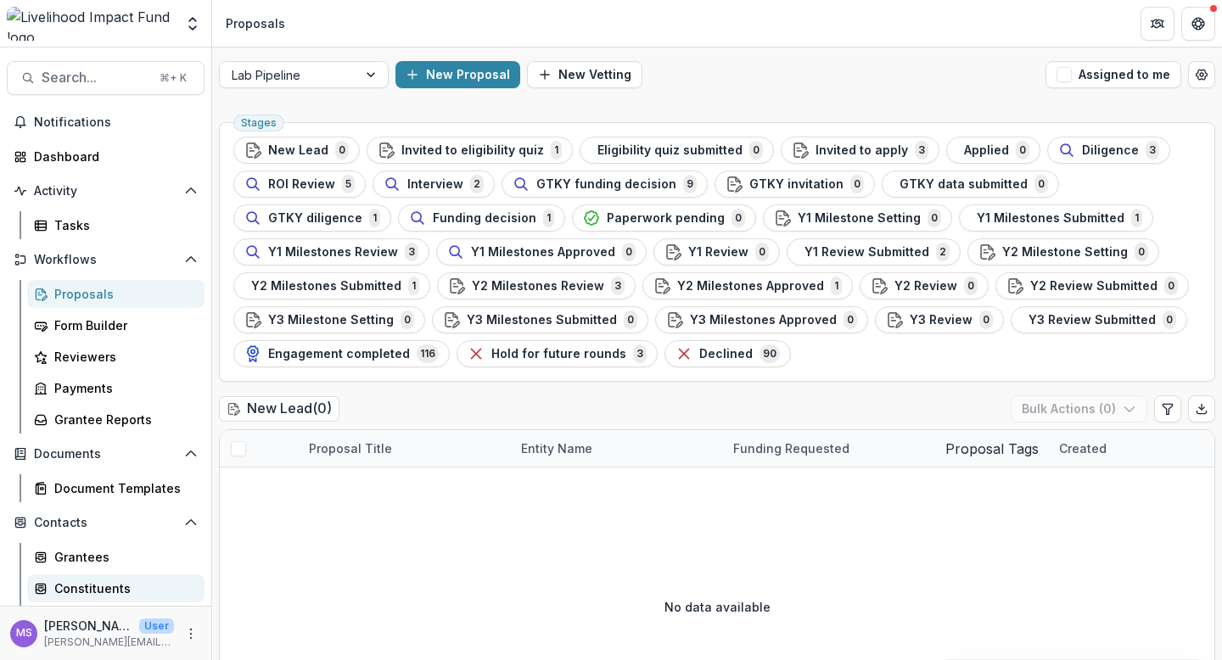
click at [87, 597] on div "Constituents" at bounding box center [122, 589] width 137 height 18
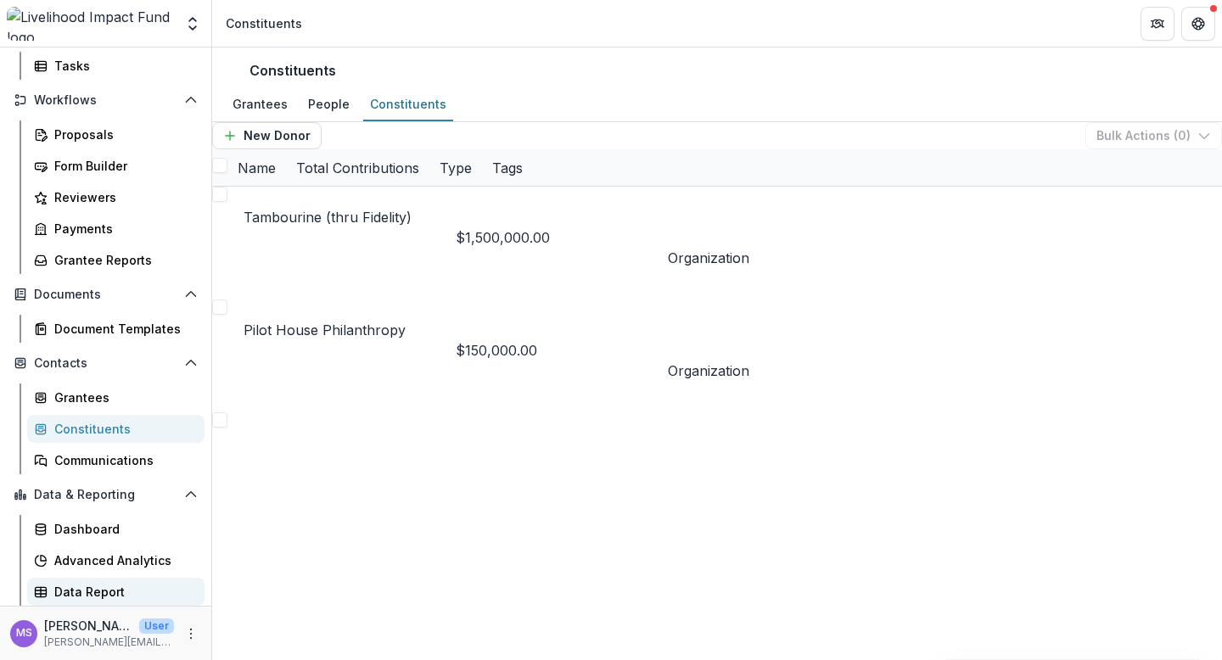
click at [92, 597] on div "Data Report" at bounding box center [122, 592] width 137 height 18
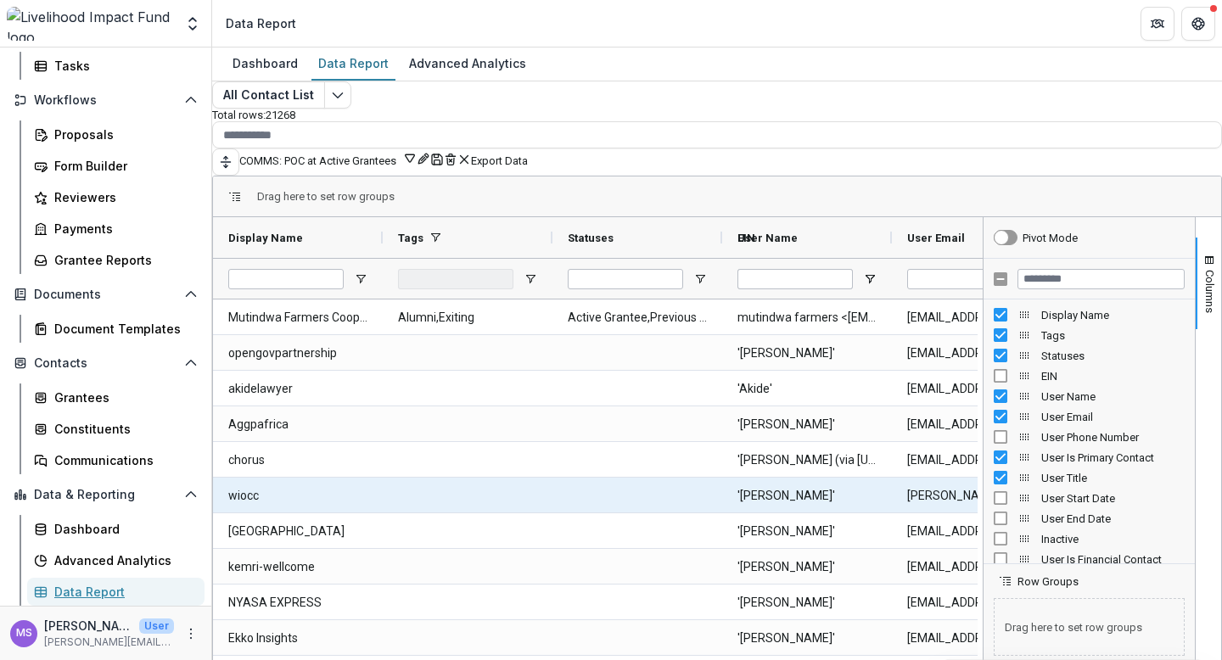
type input "**********"
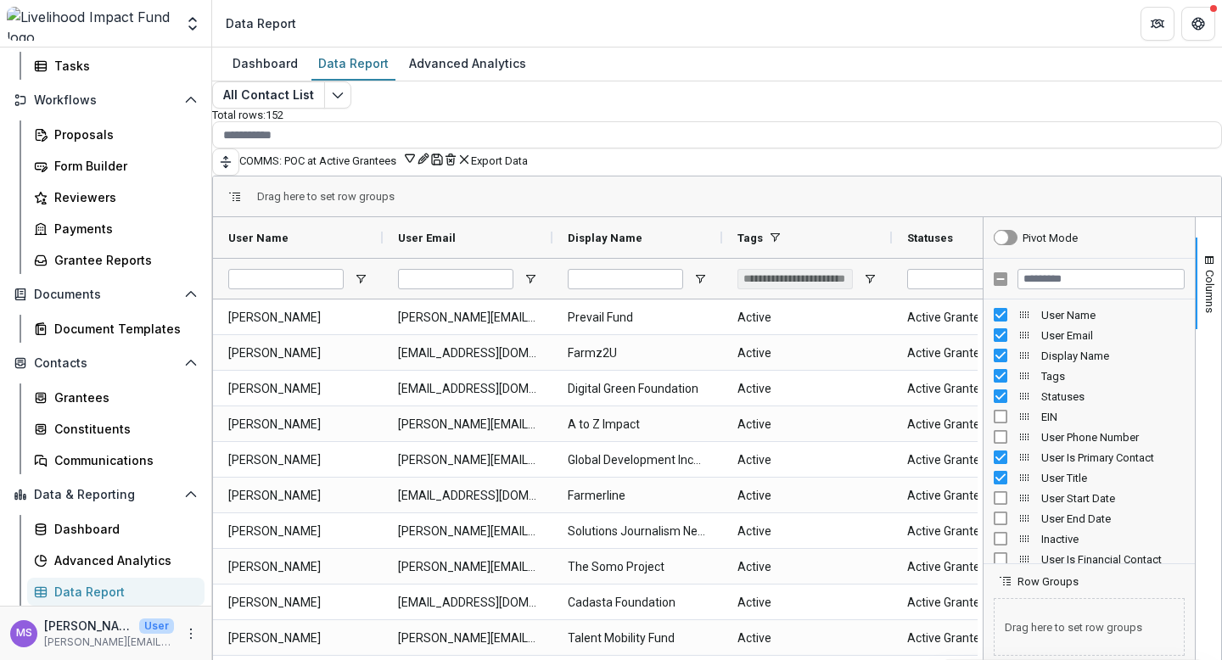
click at [417, 151] on icon "button" at bounding box center [410, 158] width 14 height 14
click at [979, 201] on button "[PERSON_NAME]" at bounding box center [938, 194] width 81 height 13
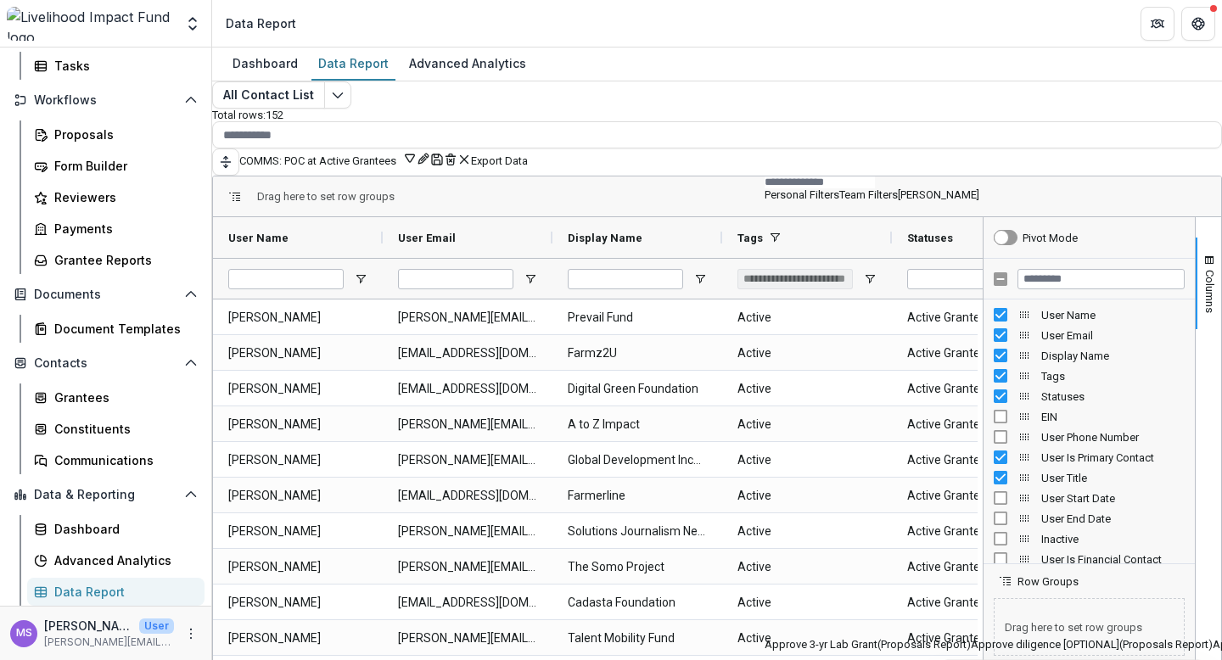
scroll to position [742, 0]
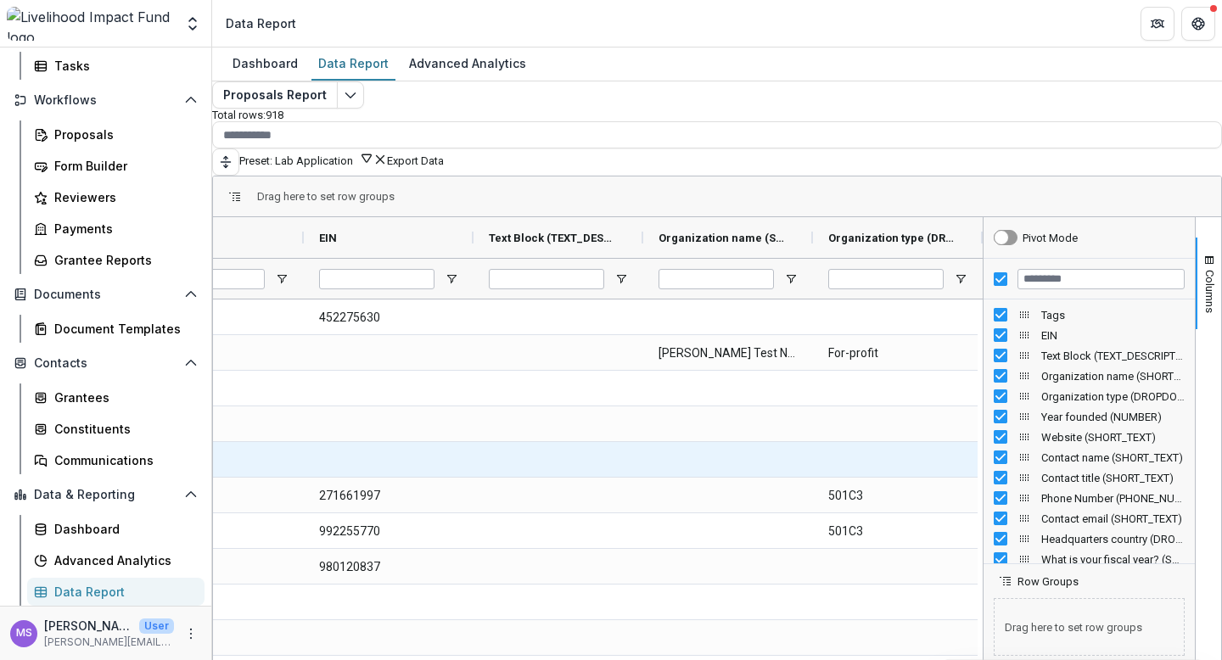
scroll to position [0, 172]
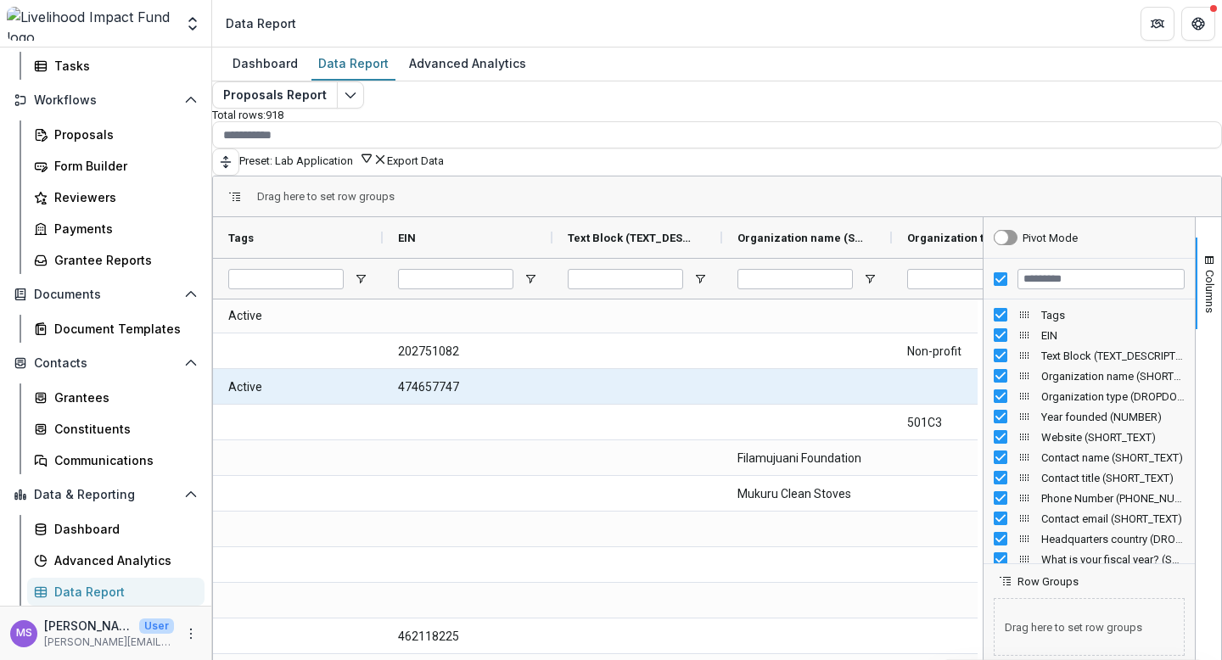
click at [490, 391] on EIN-1309 "474657747" at bounding box center [467, 387] width 139 height 35
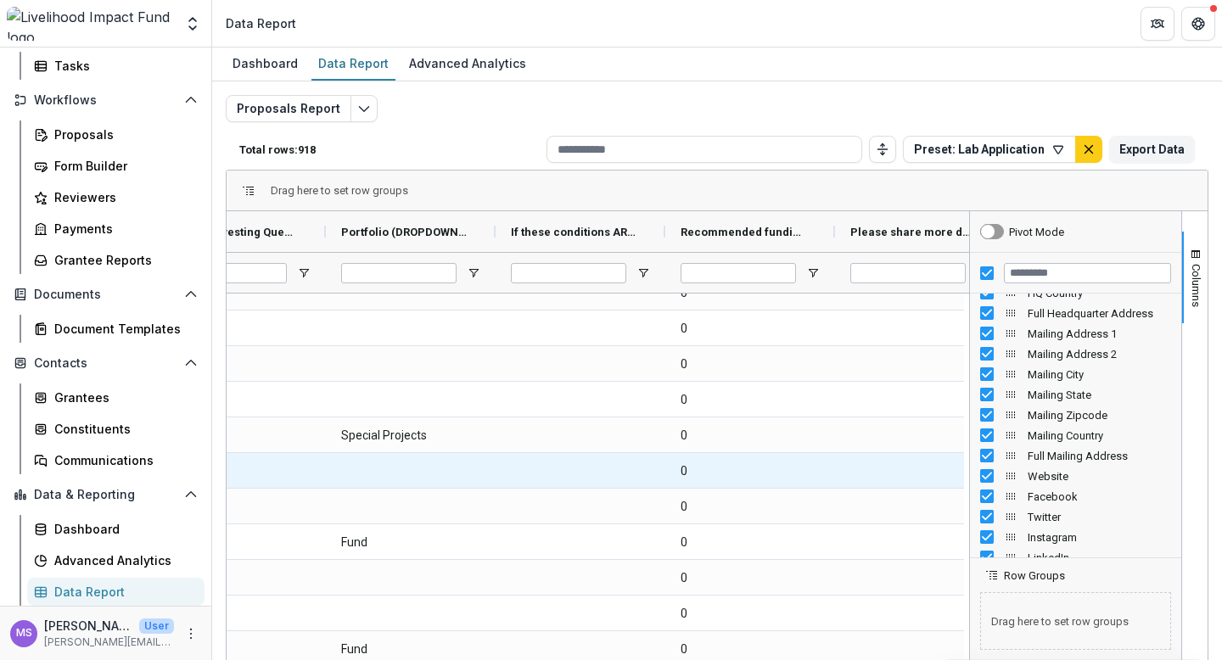
scroll to position [2897, 0]
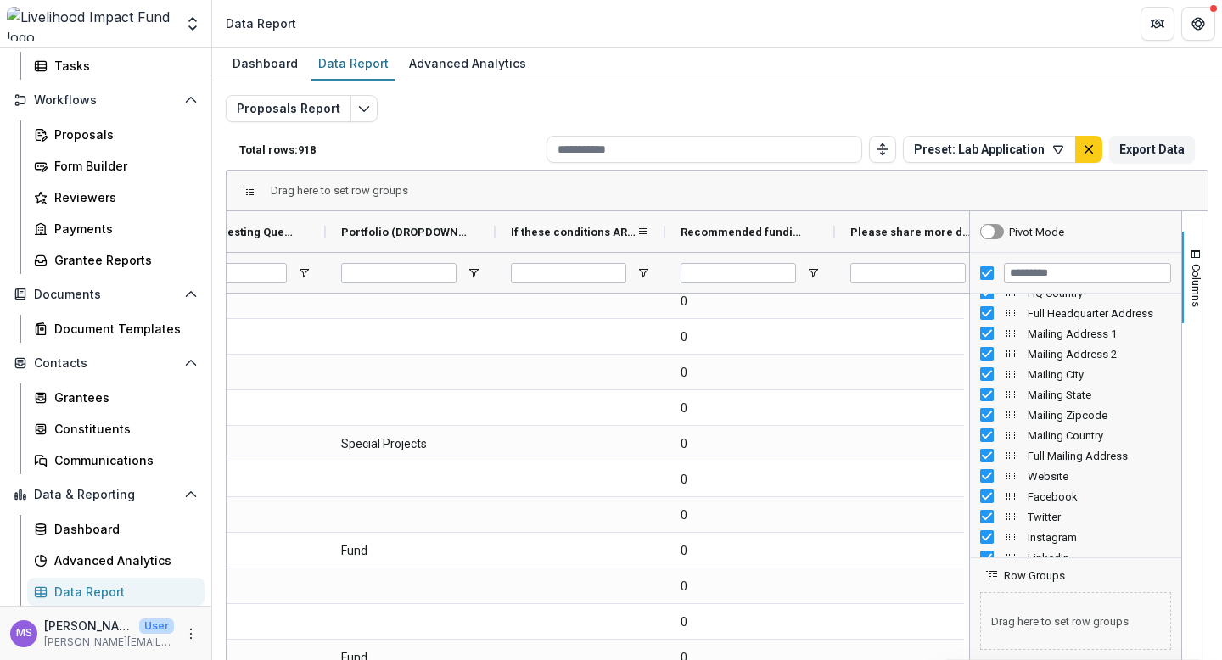
click at [560, 229] on span "If these conditions ARE met, what do you want to consider (TEXT)" at bounding box center [574, 232] width 126 height 13
click at [560, 229] on span "If these conditions ARE met, what do you want to consider (TEXT)" at bounding box center [564, 232] width 107 height 13
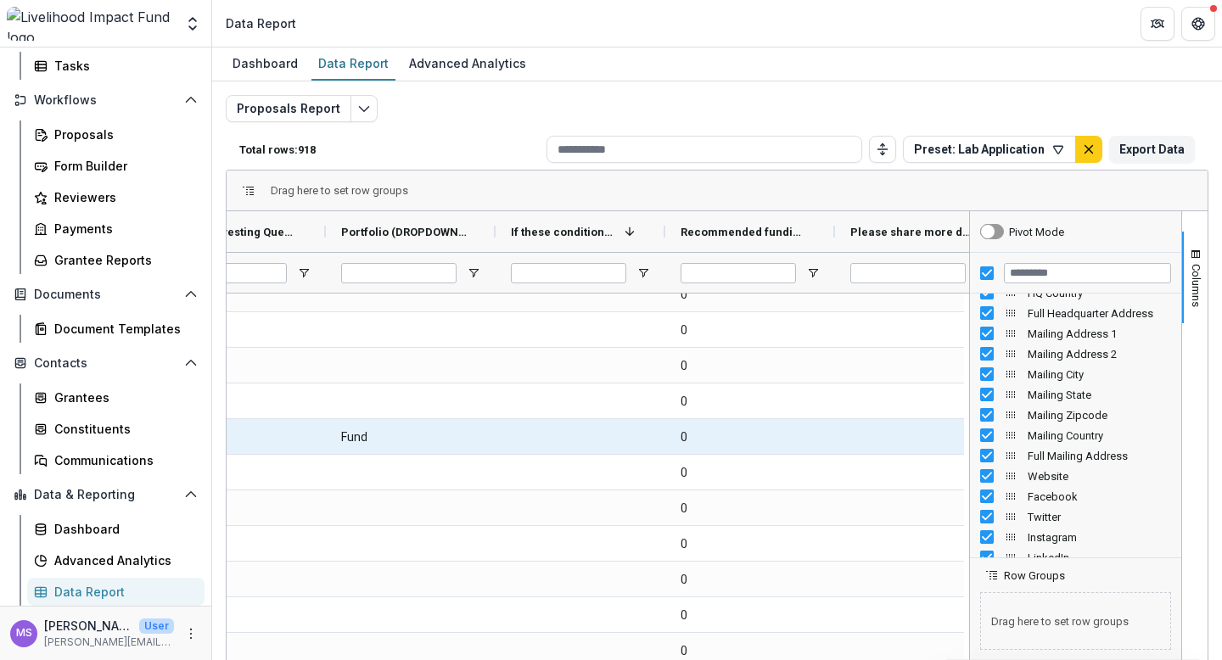
scroll to position [0, 0]
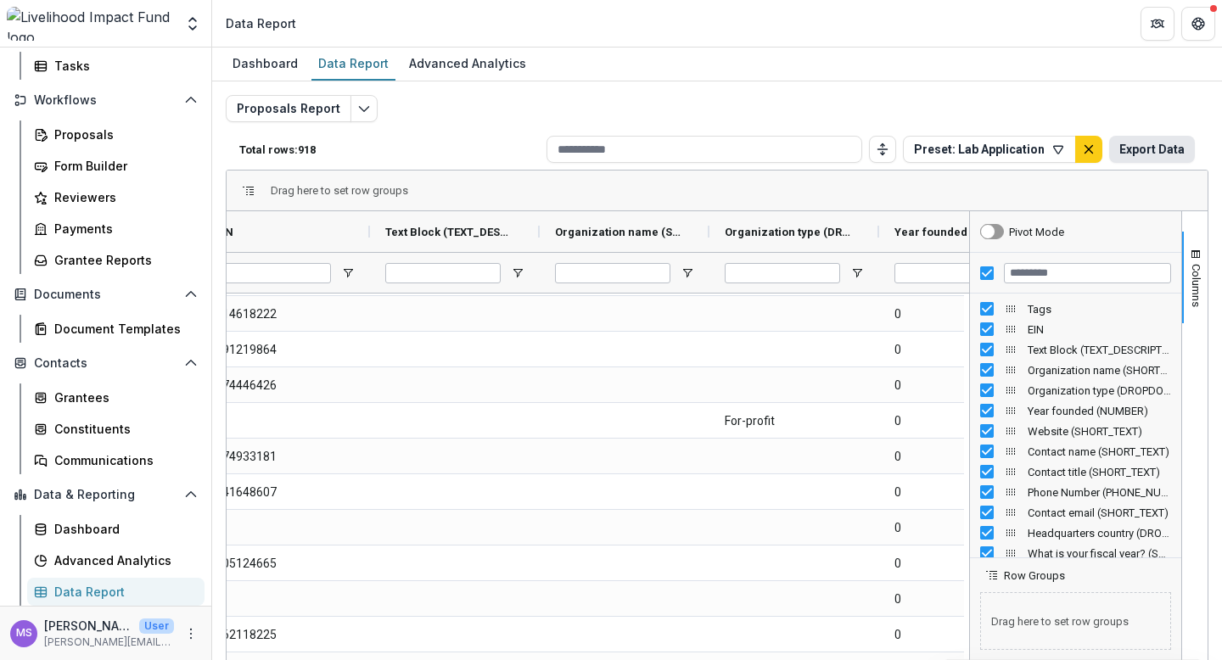
click at [1136, 147] on button "Export Data" at bounding box center [1152, 149] width 86 height 27
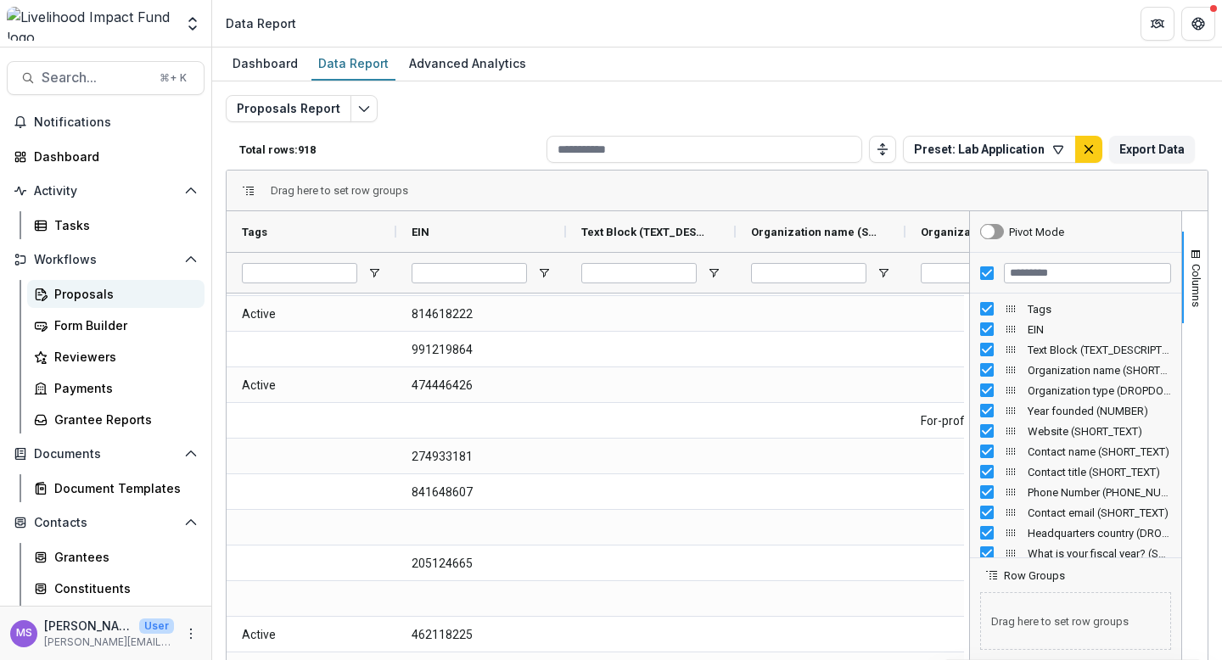
click at [100, 301] on div "Proposals" at bounding box center [122, 294] width 137 height 18
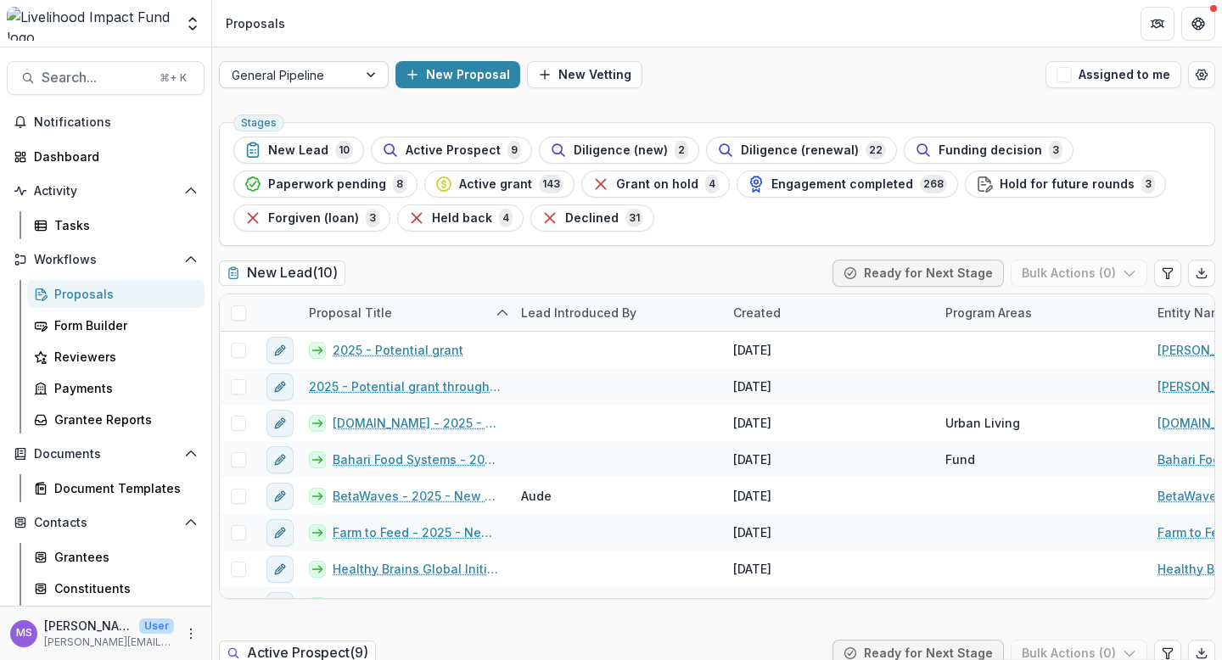
click at [373, 79] on div at bounding box center [372, 74] width 31 height 25
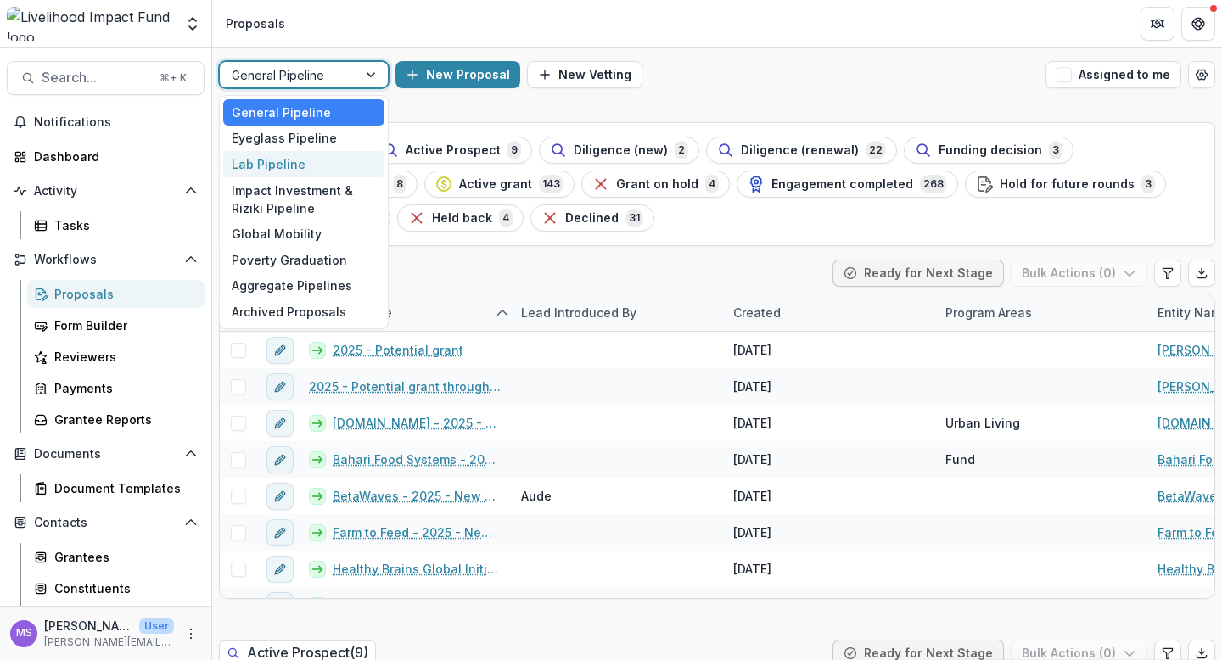
click at [305, 169] on div "Lab Pipeline" at bounding box center [303, 164] width 161 height 26
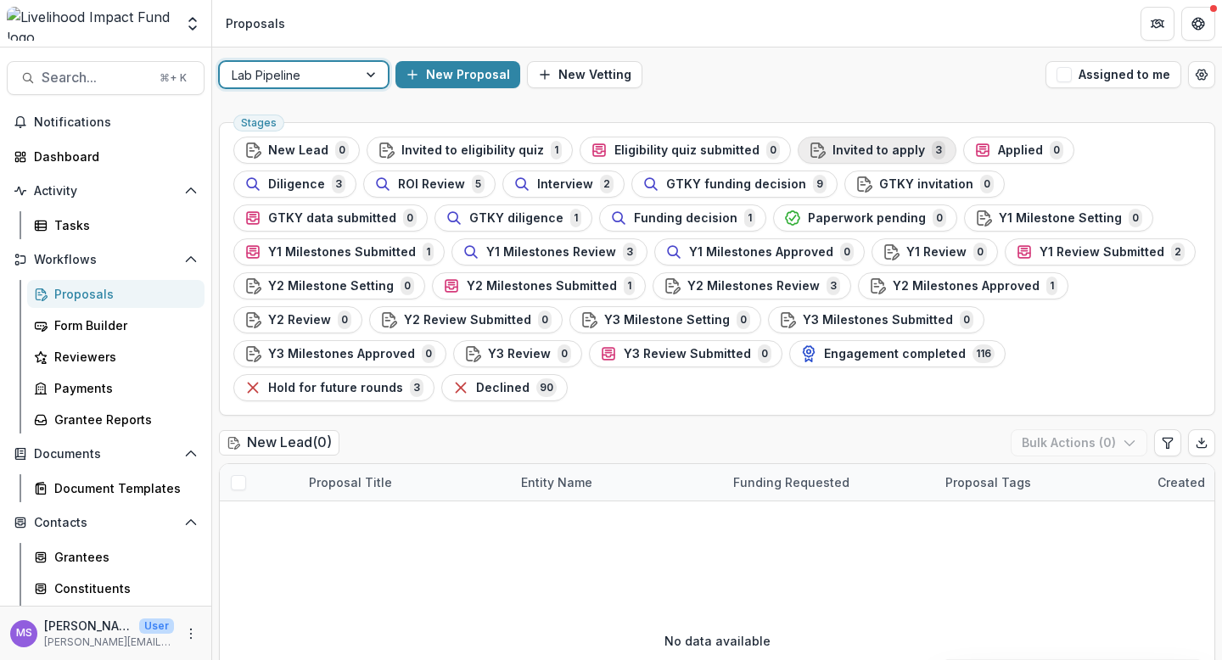
click at [850, 144] on span "Invited to apply" at bounding box center [878, 150] width 92 height 14
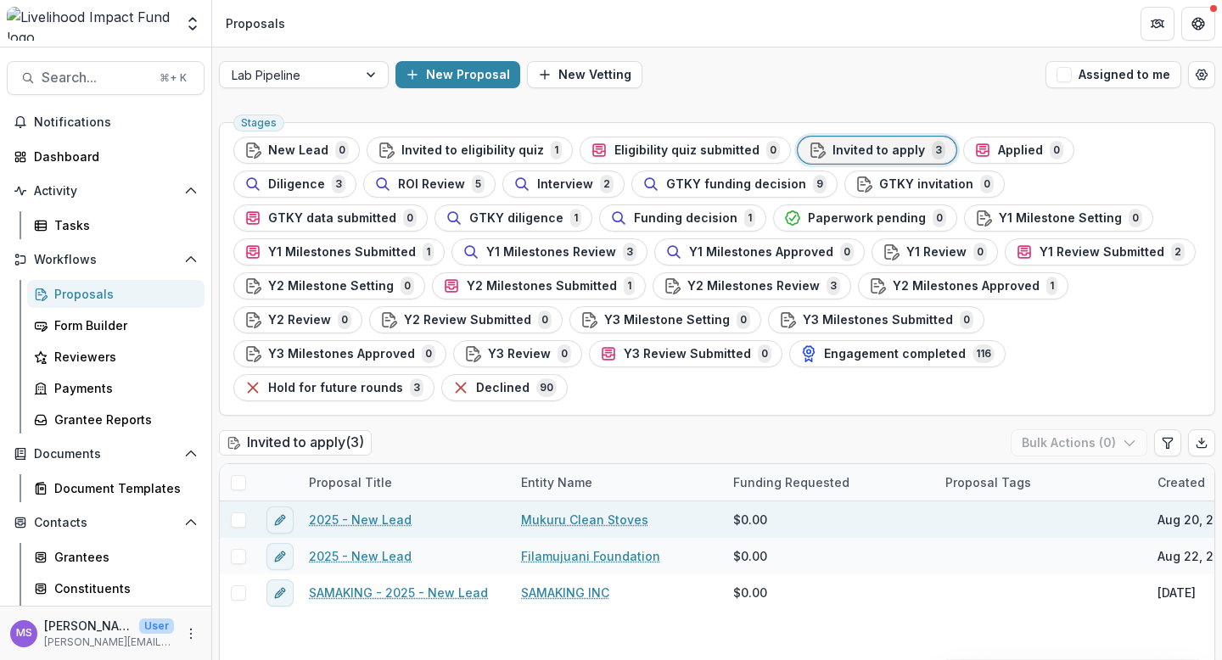
scroll to position [81, 0]
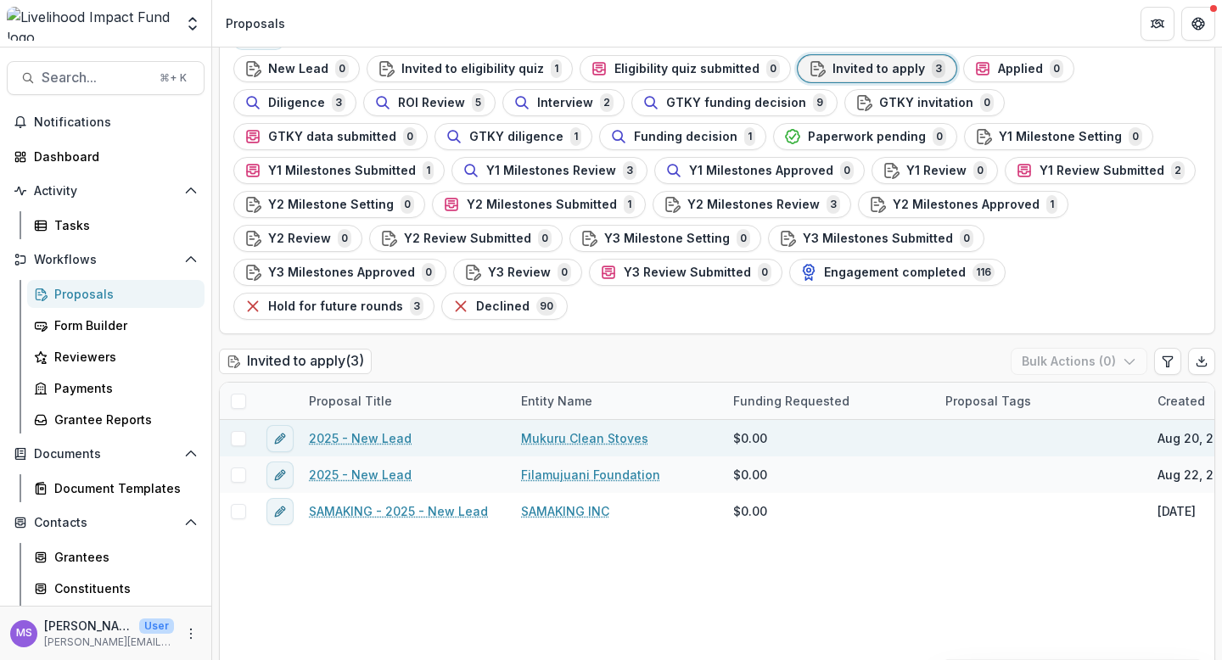
click at [560, 429] on link "Mukuru Clean Stoves" at bounding box center [584, 438] width 127 height 18
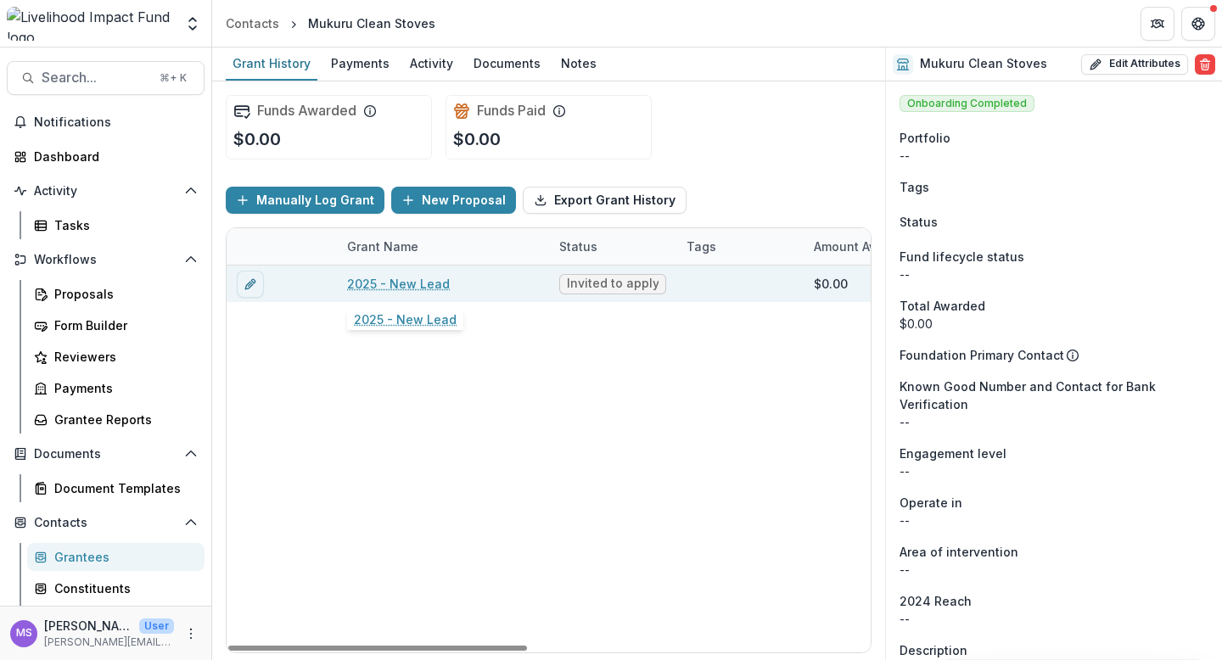
click at [425, 283] on link "2025 - New Lead" at bounding box center [398, 284] width 103 height 18
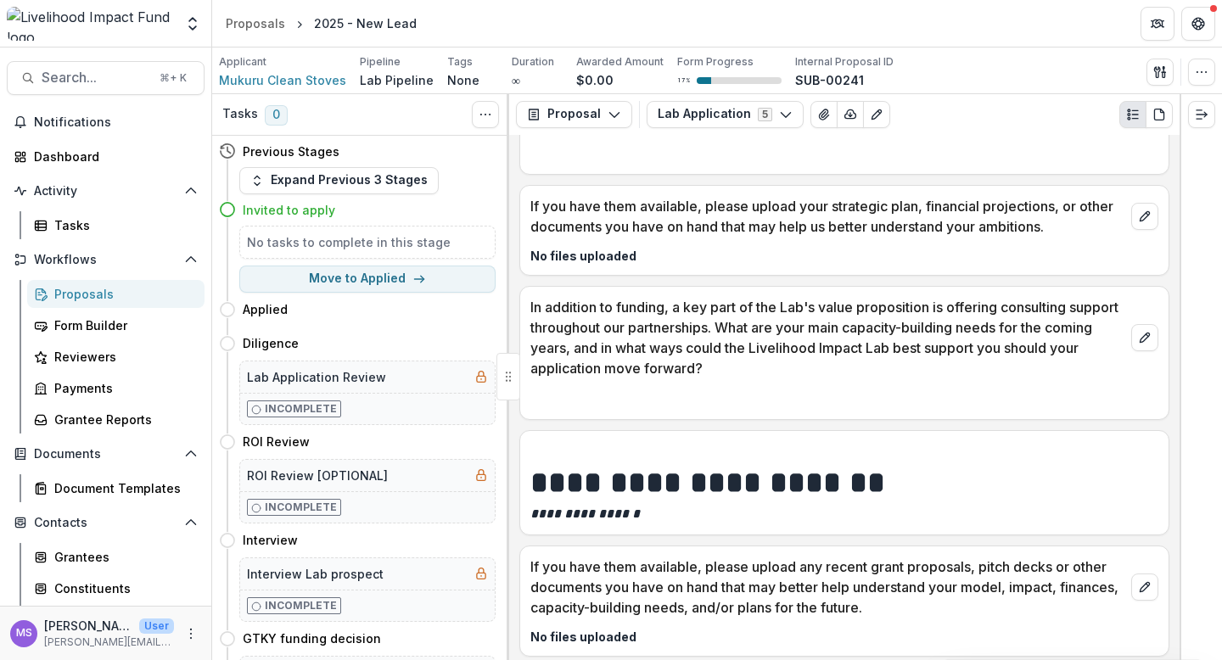
scroll to position [3123, 0]
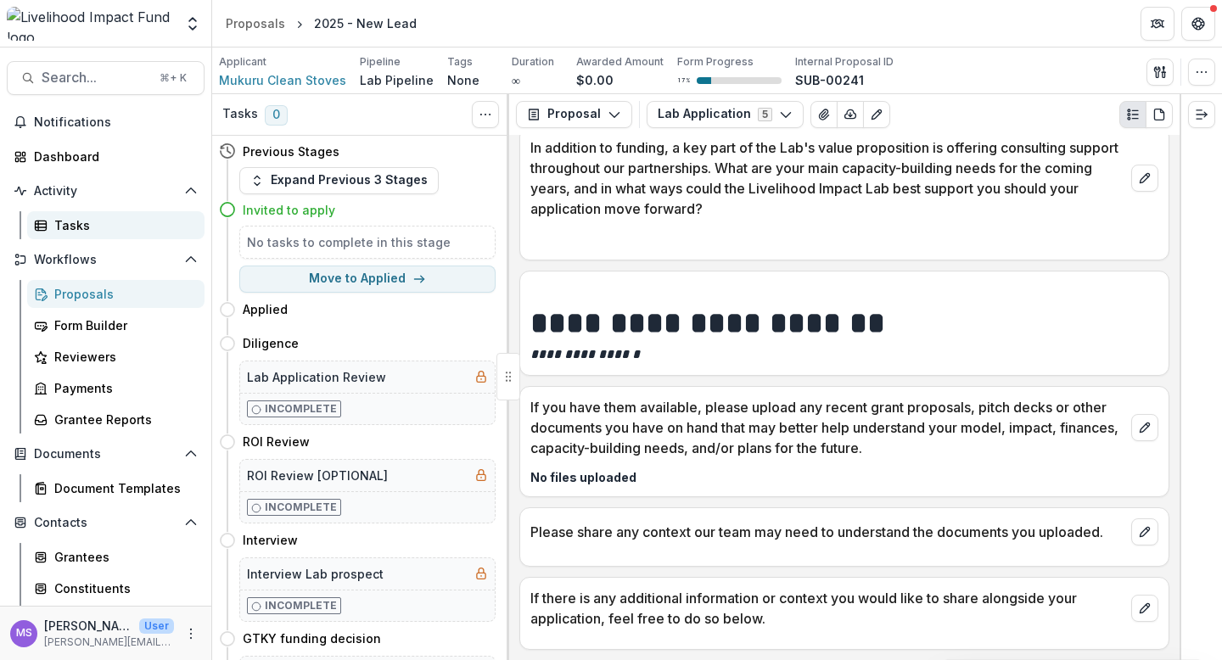
click at [84, 230] on div "Tasks" at bounding box center [122, 225] width 137 height 18
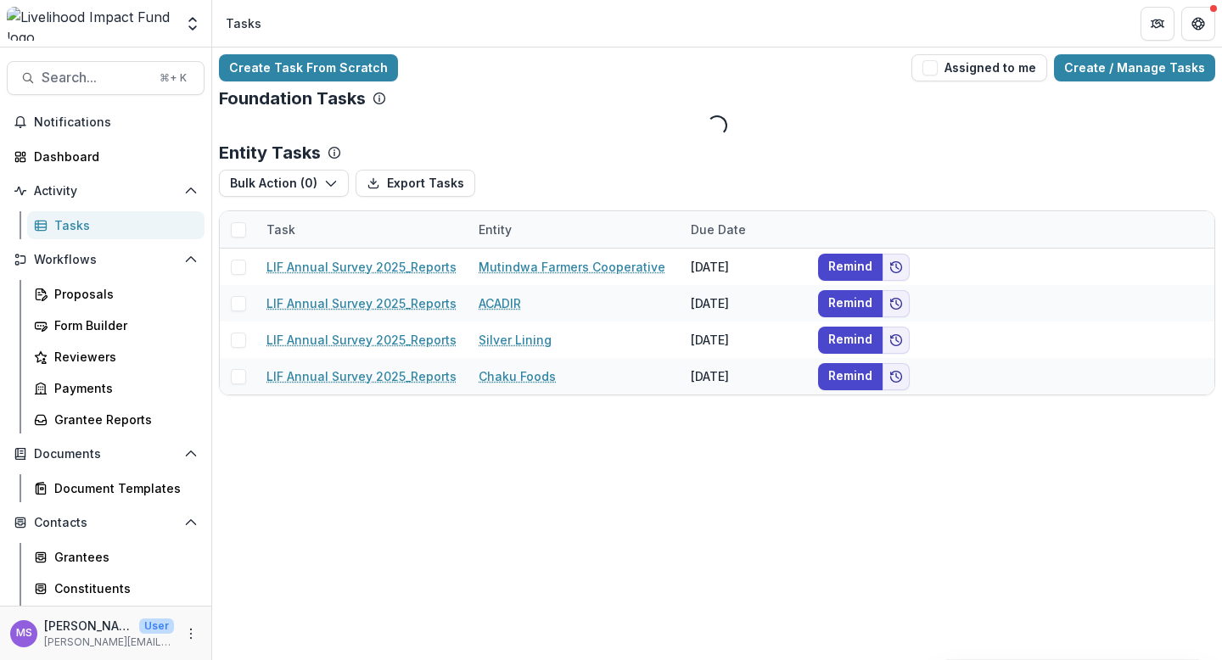
click at [565, 216] on div "Entity" at bounding box center [574, 229] width 212 height 36
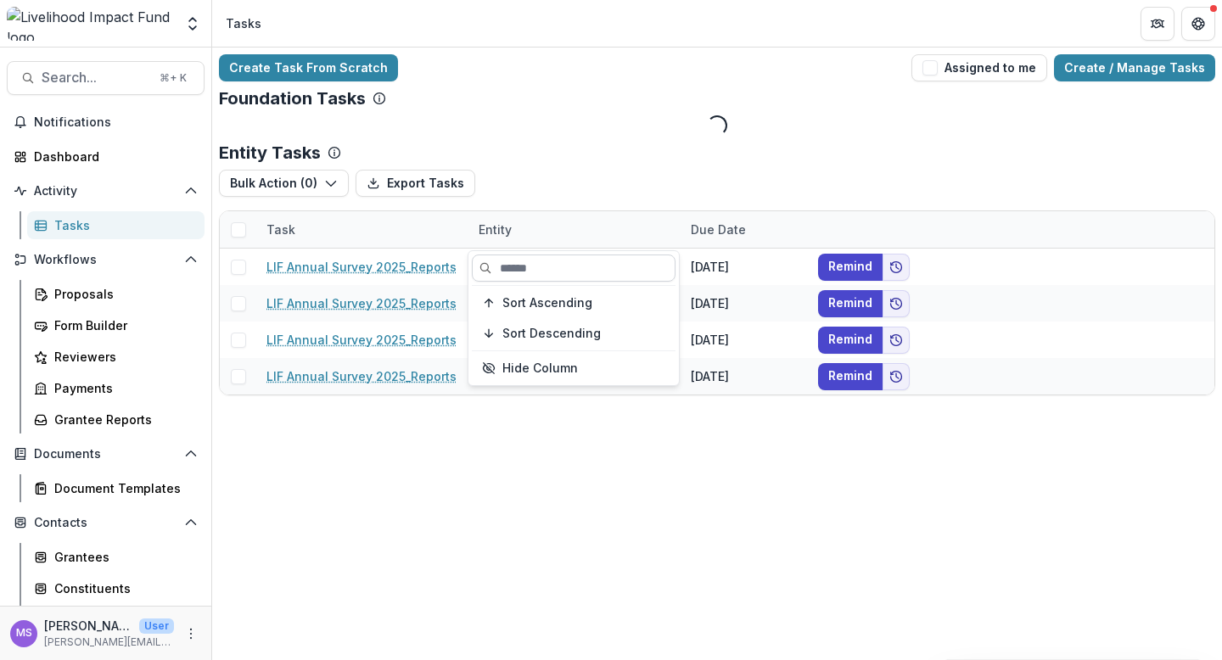
click at [550, 260] on input at bounding box center [574, 268] width 204 height 27
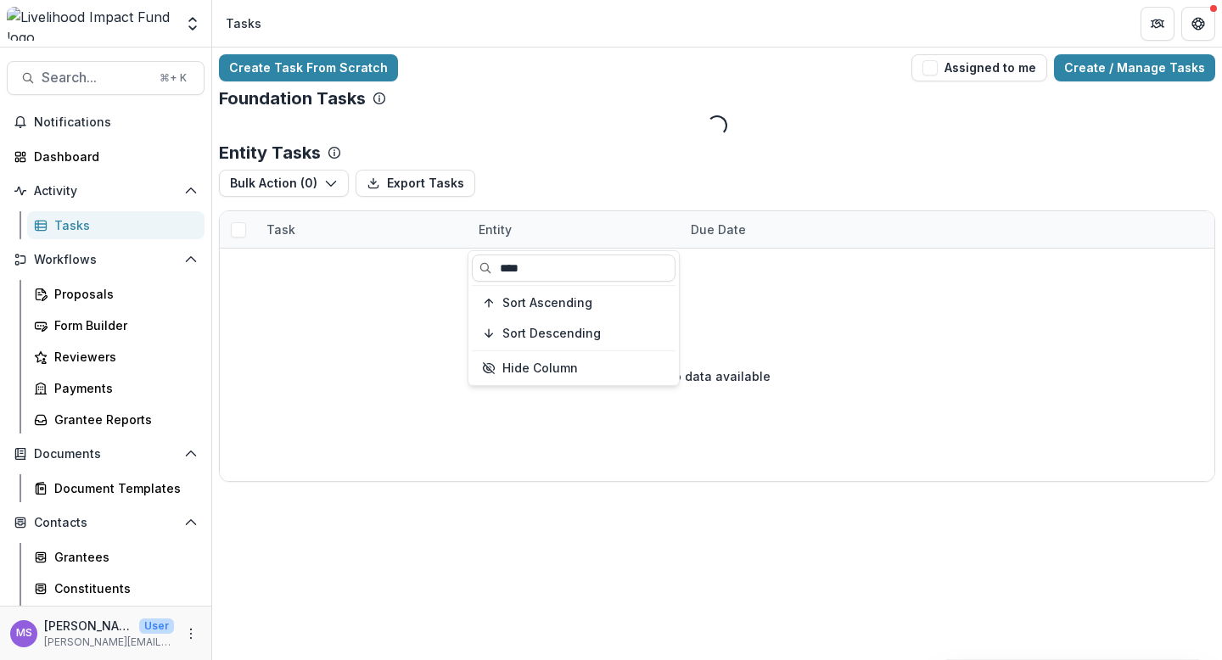
type input "****"
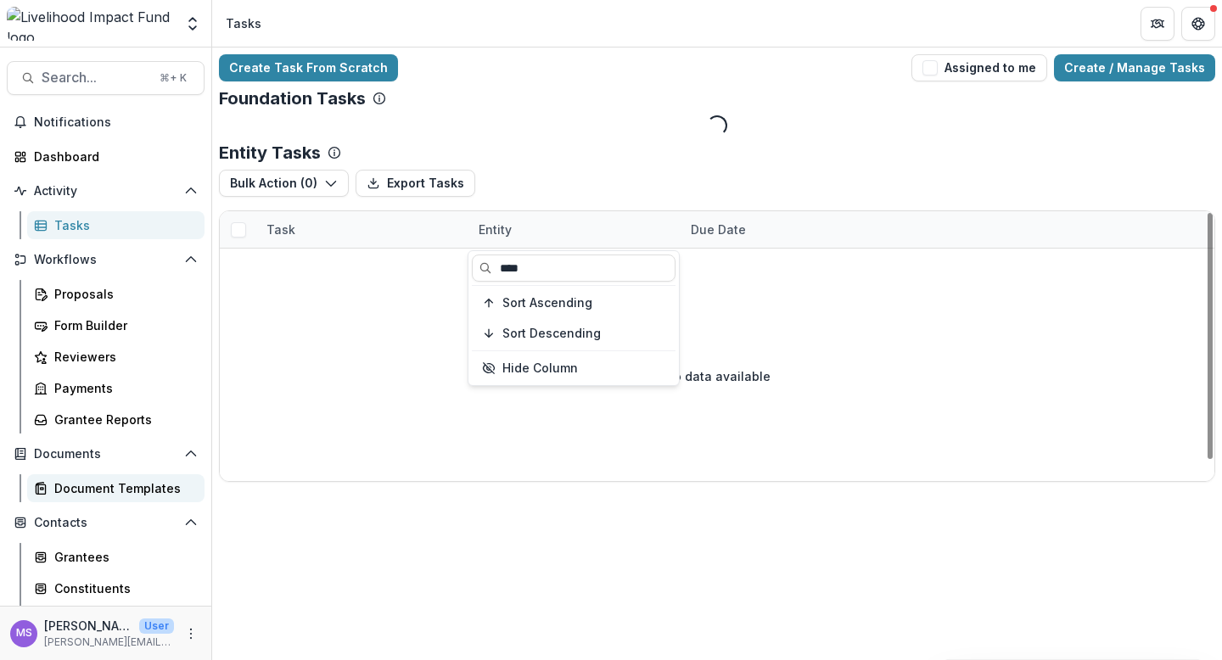
scroll to position [160, 0]
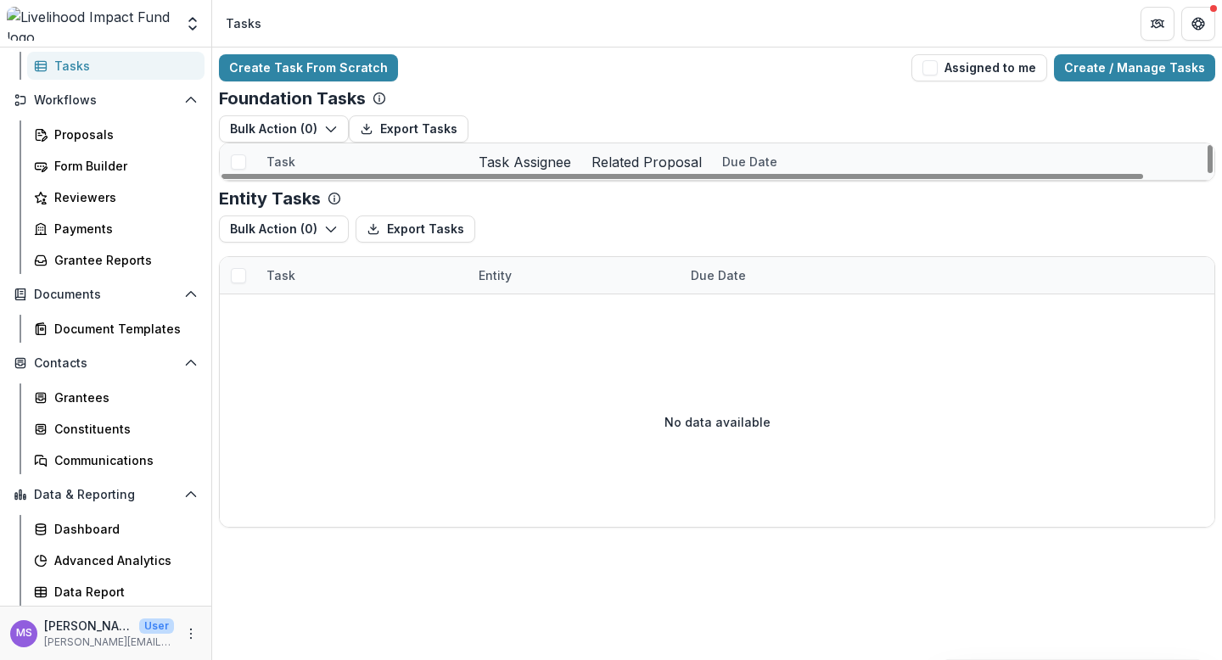
click at [531, 168] on div "Task Assignee" at bounding box center [524, 162] width 113 height 20
click at [523, 208] on input at bounding box center [574, 213] width 204 height 27
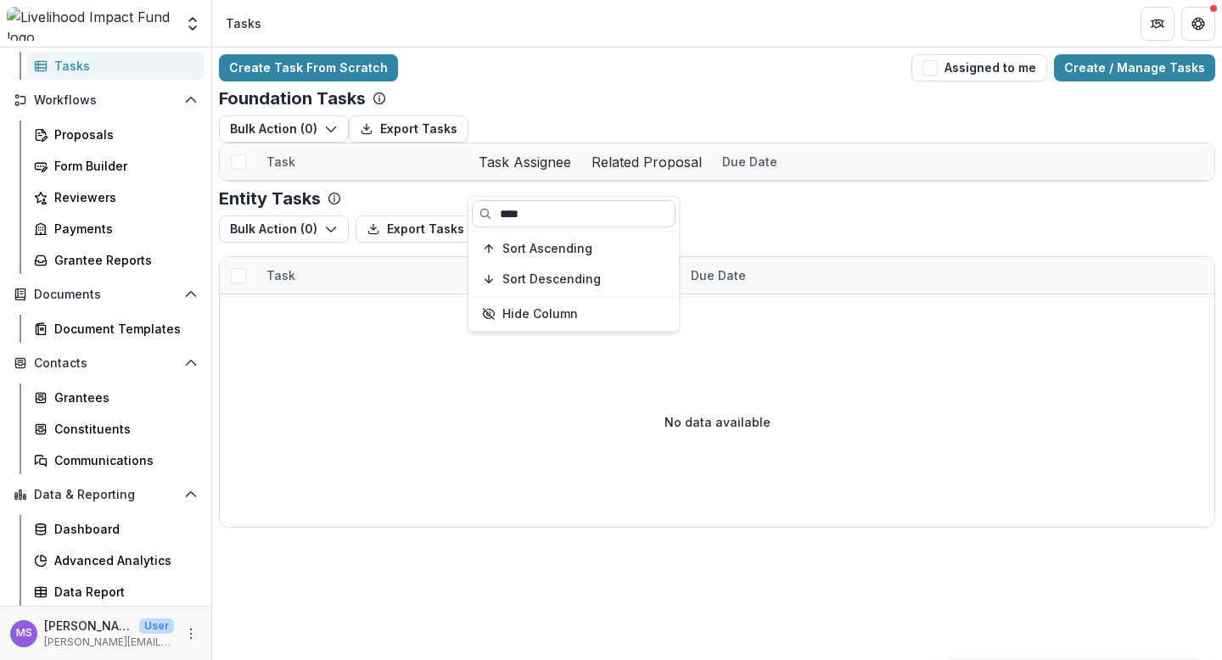
type input "****"
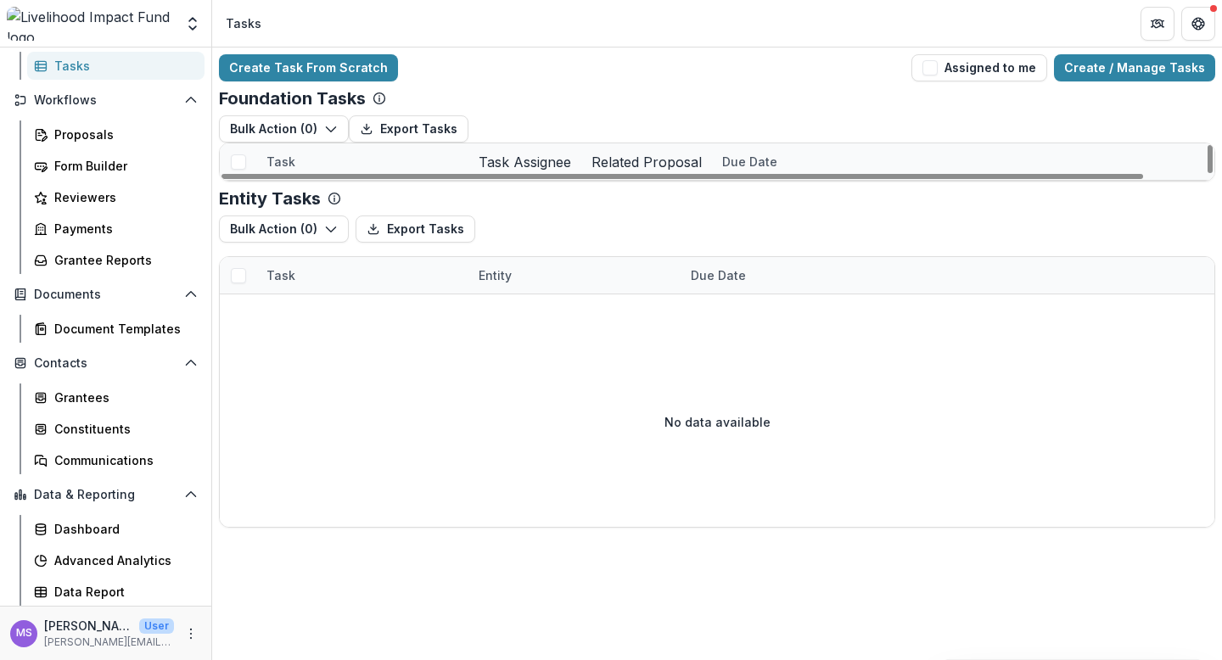
scroll to position [0, 0]
click at [359, 244] on link "Approve Lab GTKY Grant" at bounding box center [340, 236] width 148 height 18
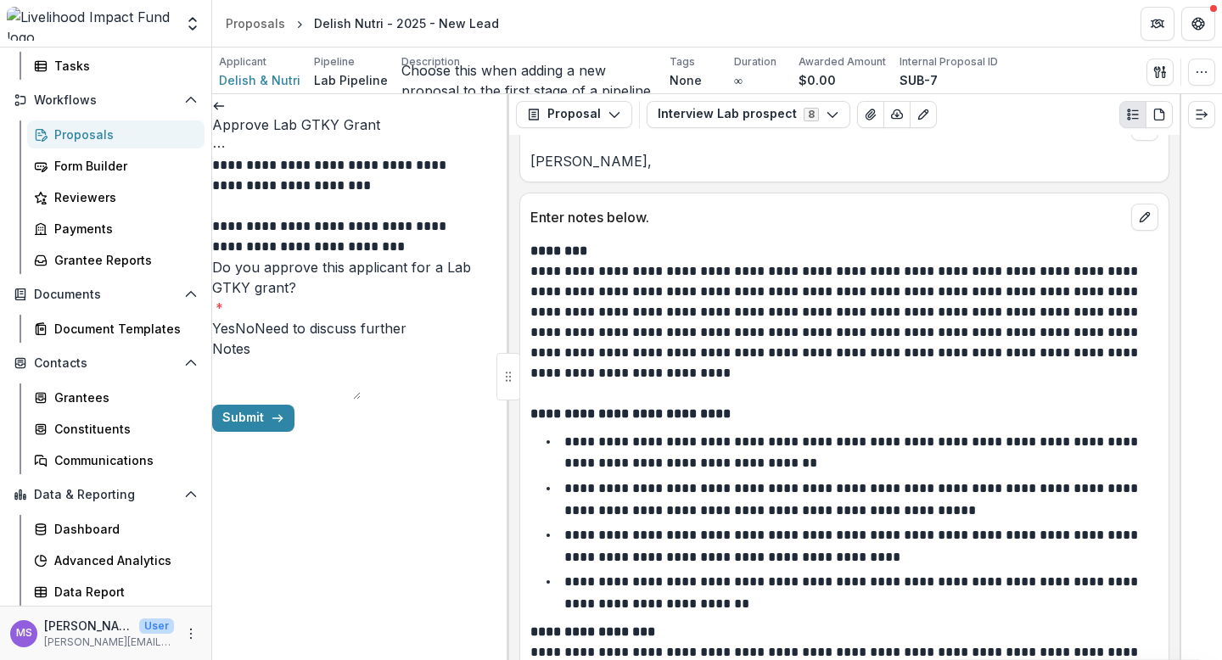
scroll to position [223, 0]
click at [831, 109] on button "Interview Lab prospect 8" at bounding box center [749, 114] width 204 height 27
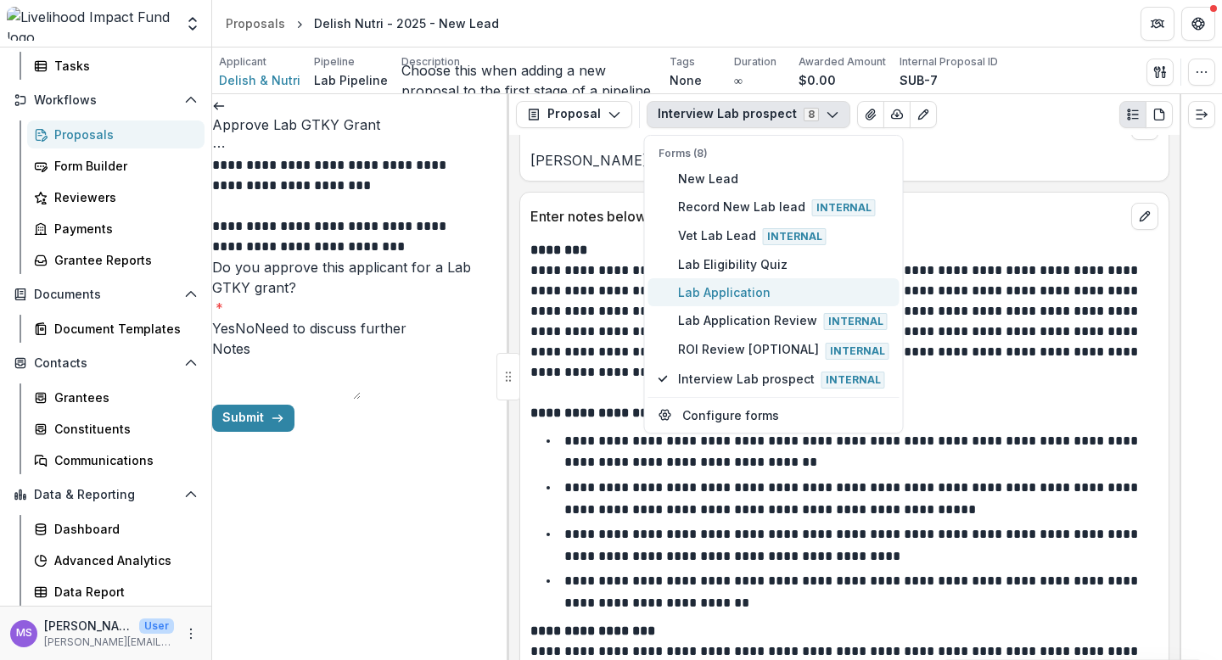
click at [773, 288] on span "Lab Application" at bounding box center [783, 292] width 211 height 18
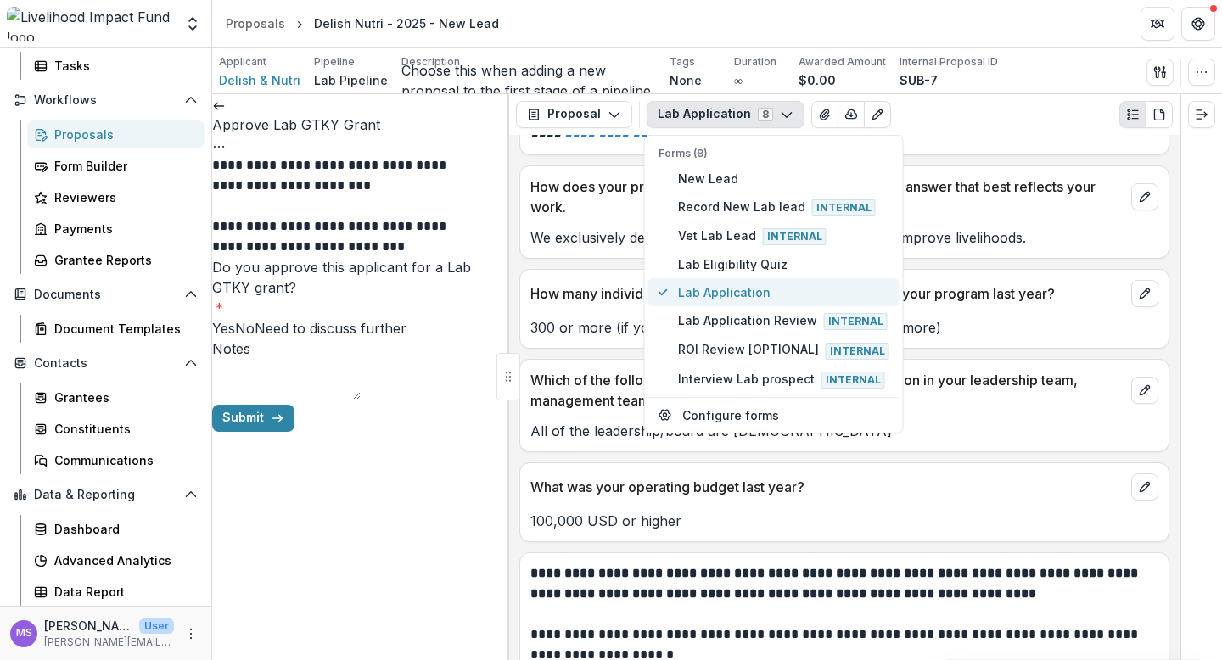
scroll to position [434, 0]
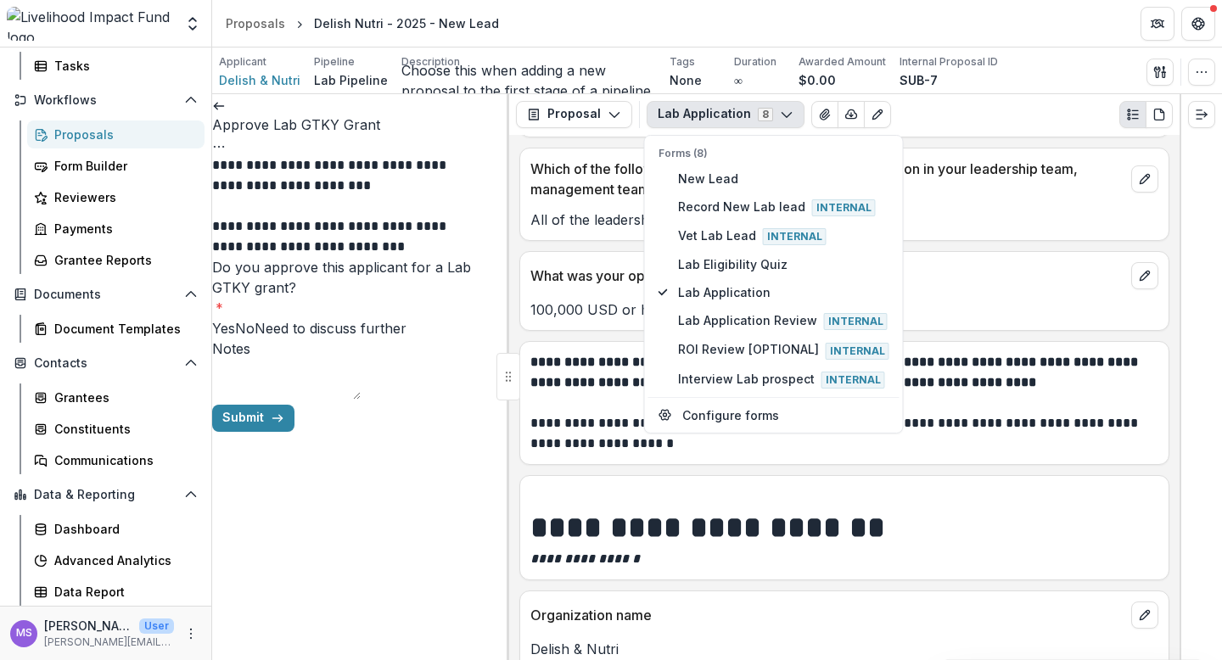
click at [905, 521] on h1 "**********" at bounding box center [841, 528] width 623 height 42
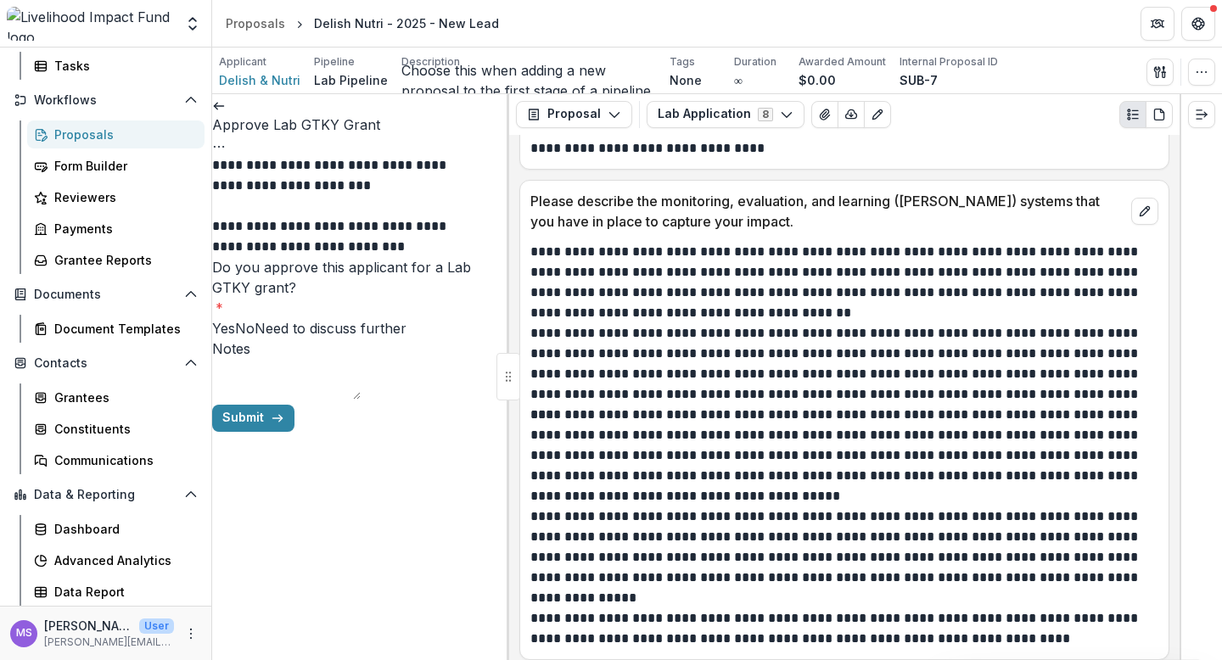
scroll to position [4825, 0]
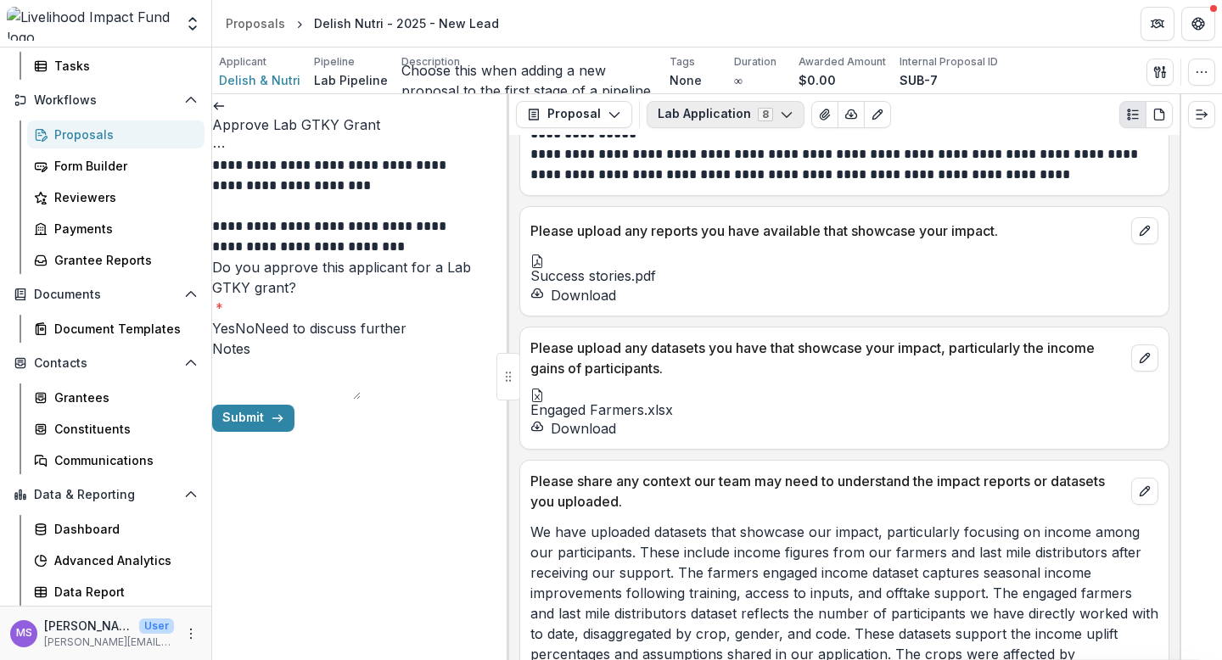
click at [782, 103] on button "Lab Application 8" at bounding box center [726, 114] width 158 height 27
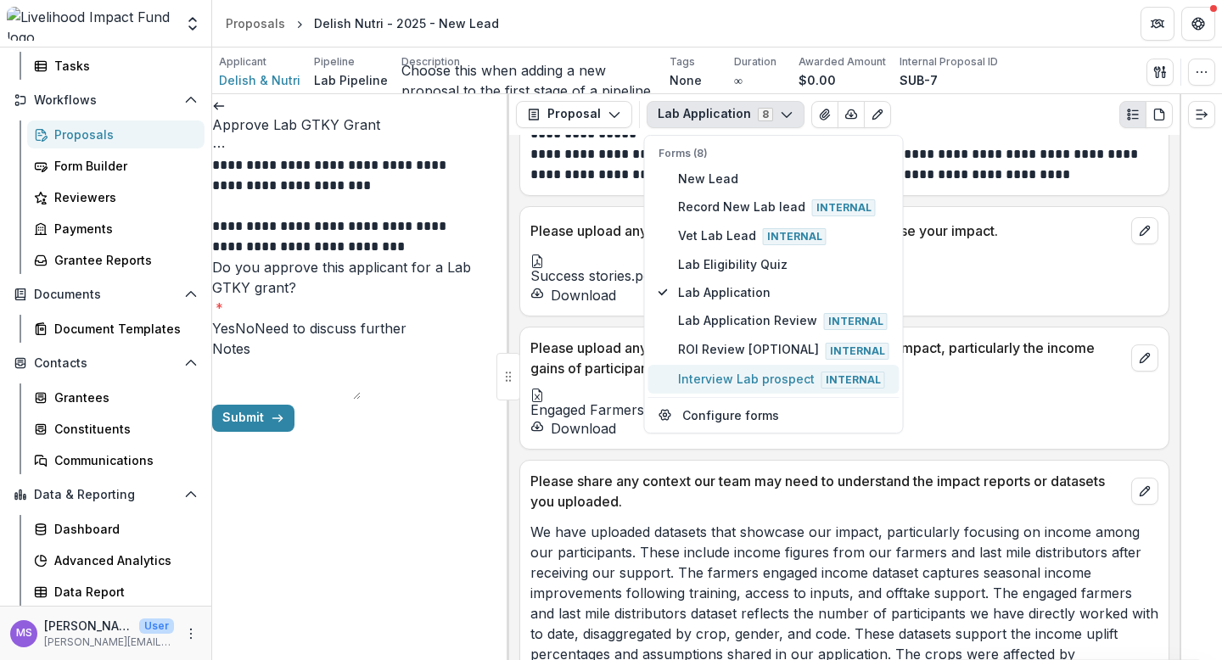
click at [759, 375] on span "Interview Lab prospect Internal" at bounding box center [783, 379] width 211 height 19
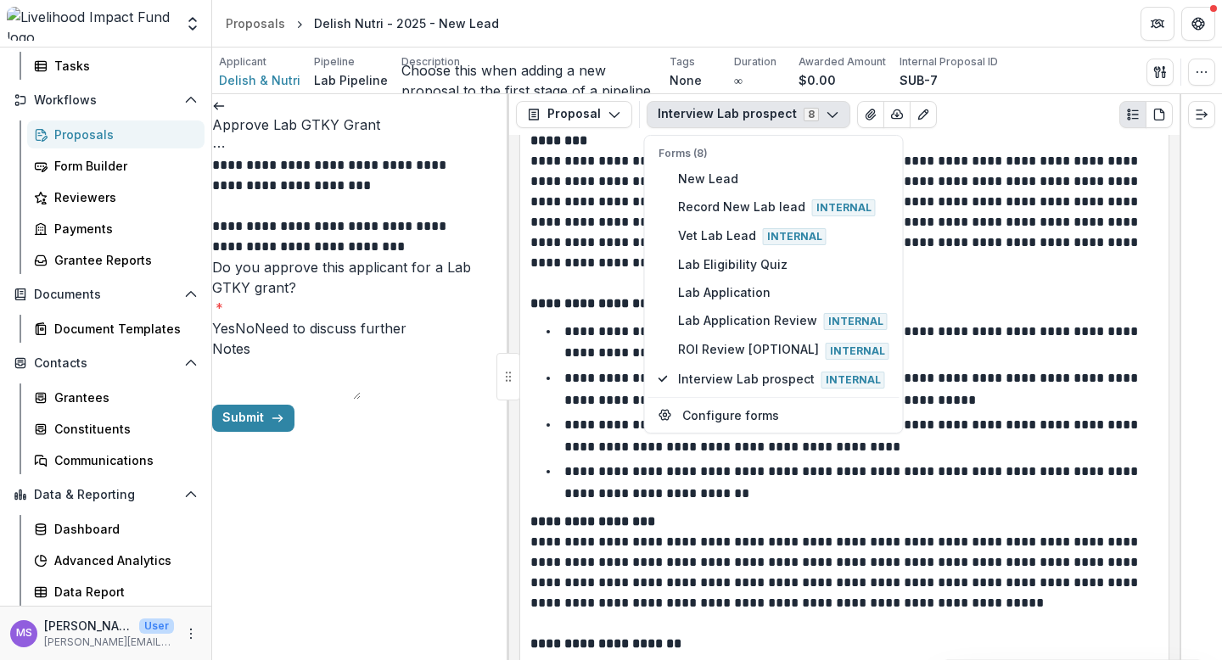
click at [1020, 330] on p "**********" at bounding box center [852, 342] width 577 height 35
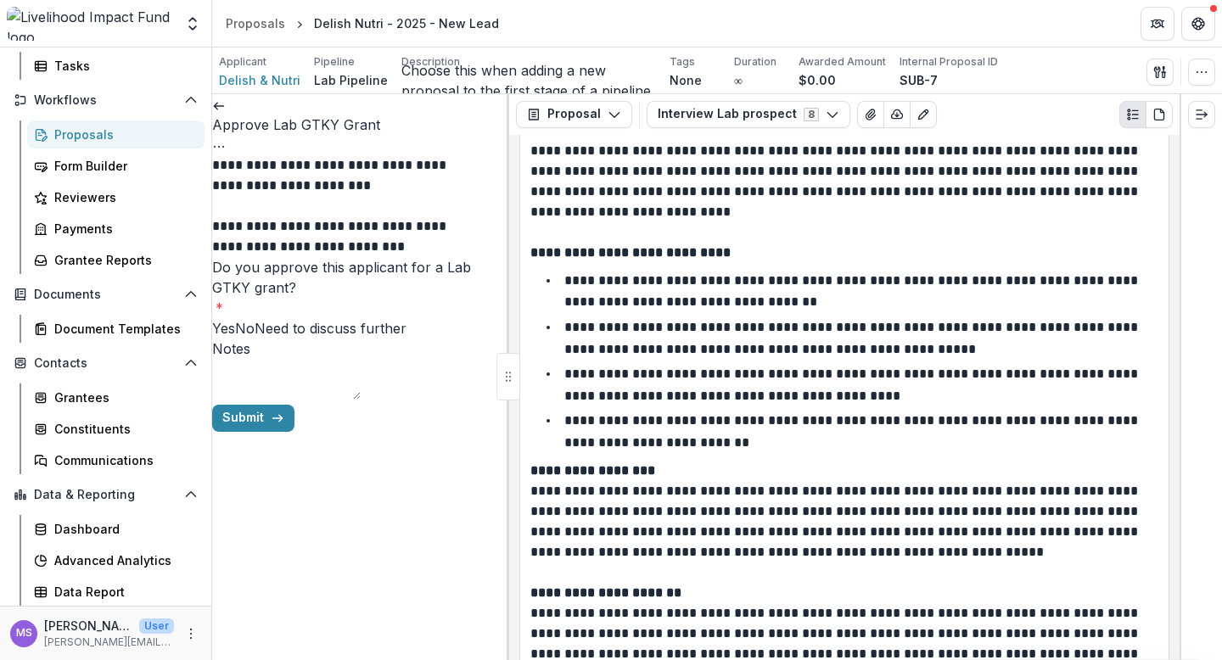
scroll to position [0, 0]
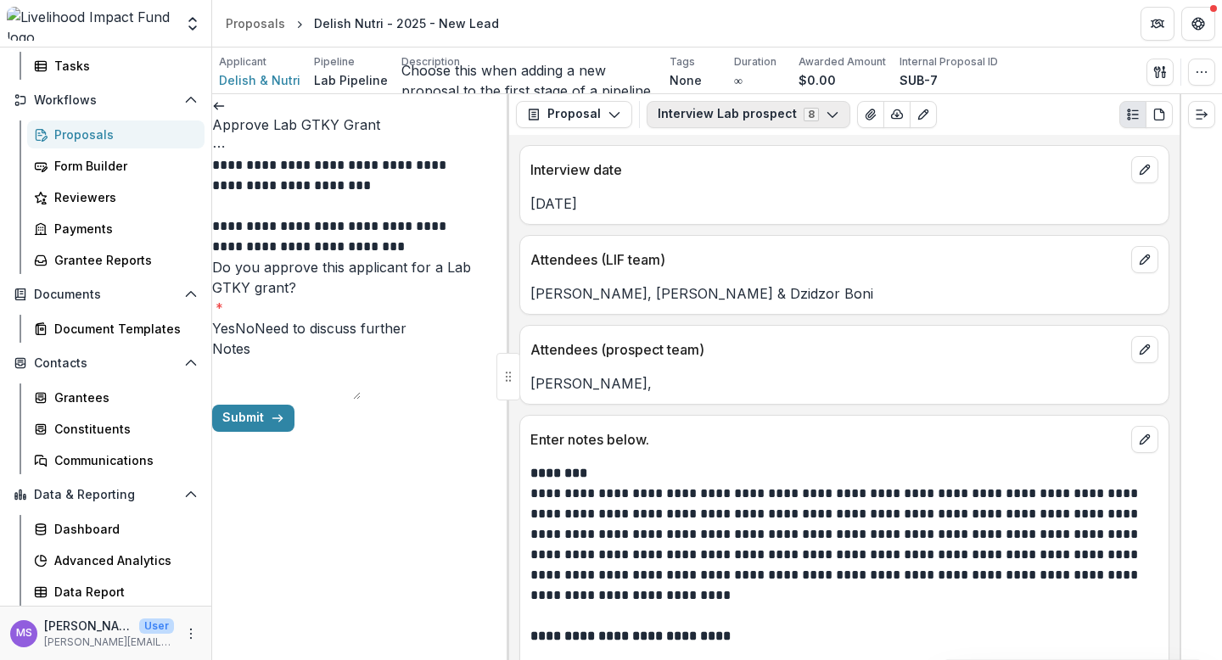
click at [826, 118] on icon "button" at bounding box center [833, 115] width 14 height 14
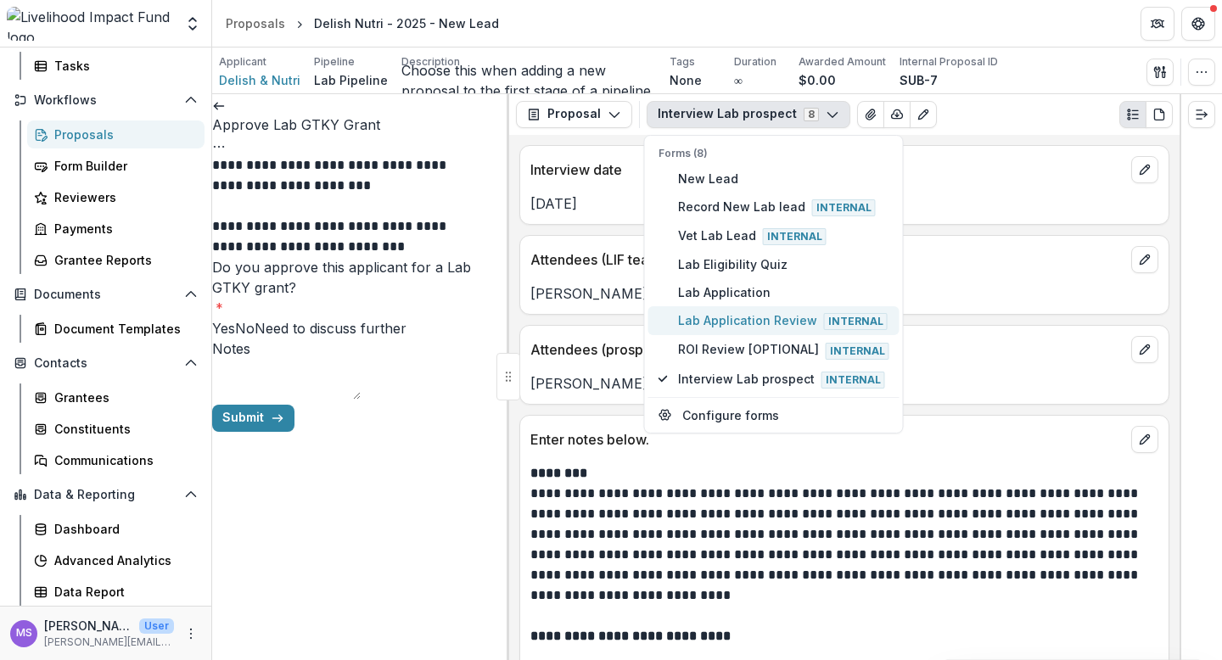
click at [759, 322] on span "Lab Application Review Internal" at bounding box center [783, 320] width 211 height 19
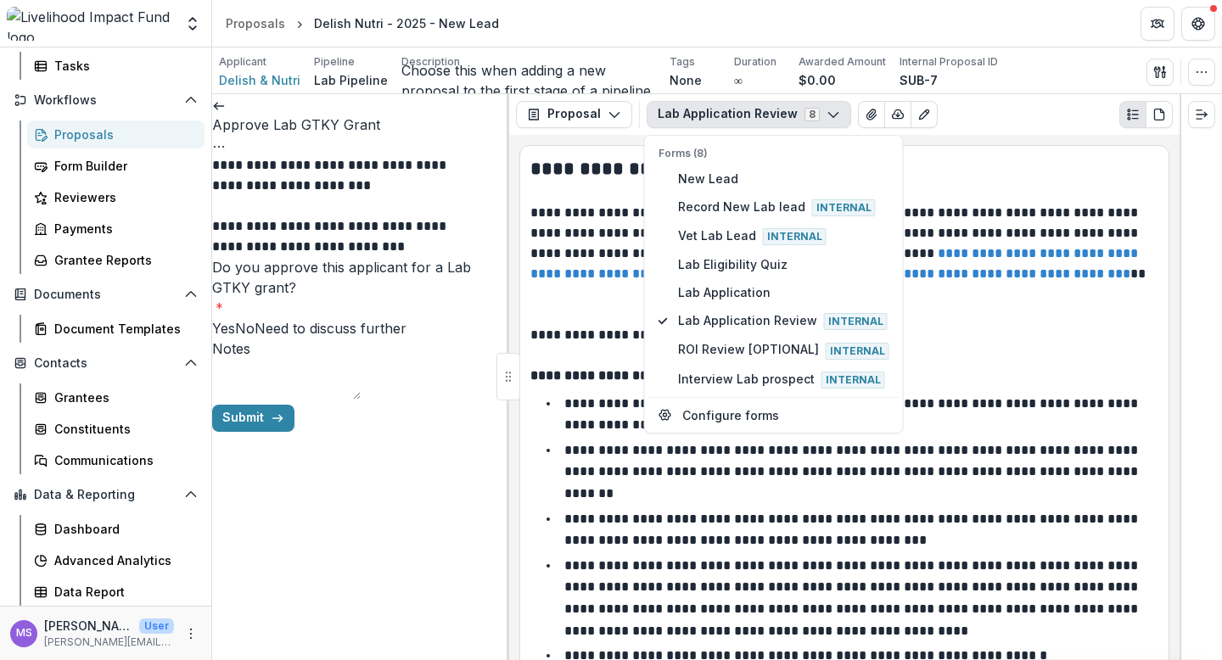
click at [924, 334] on p "**********" at bounding box center [841, 335] width 623 height 20
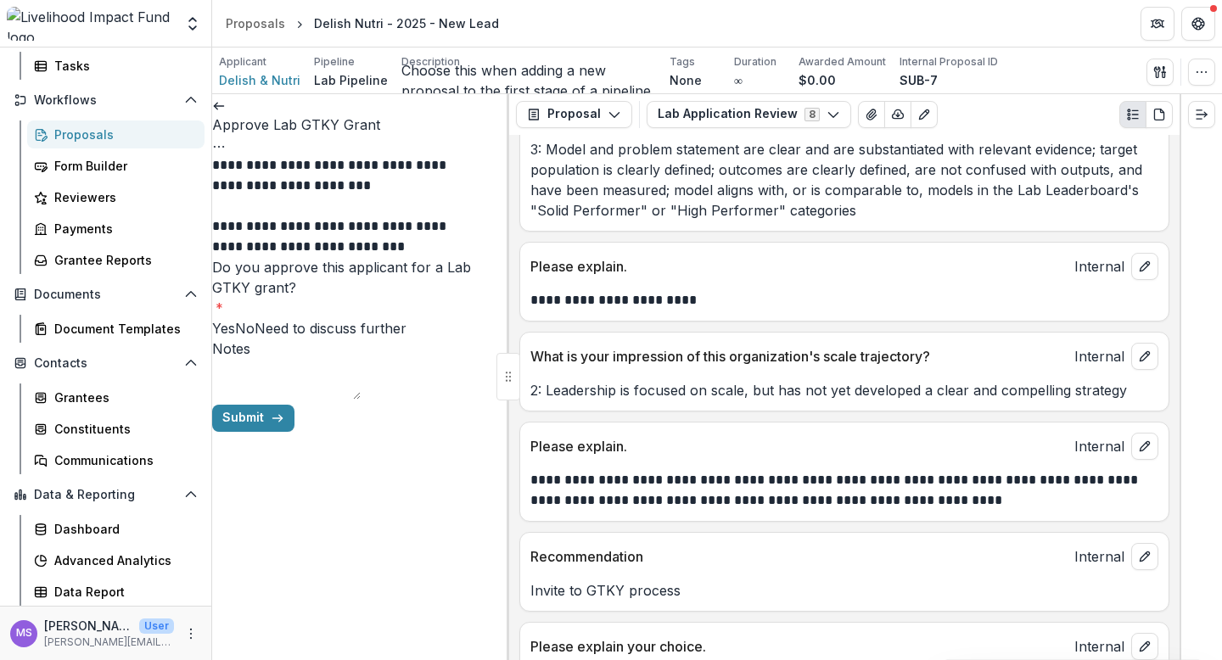
scroll to position [804, 0]
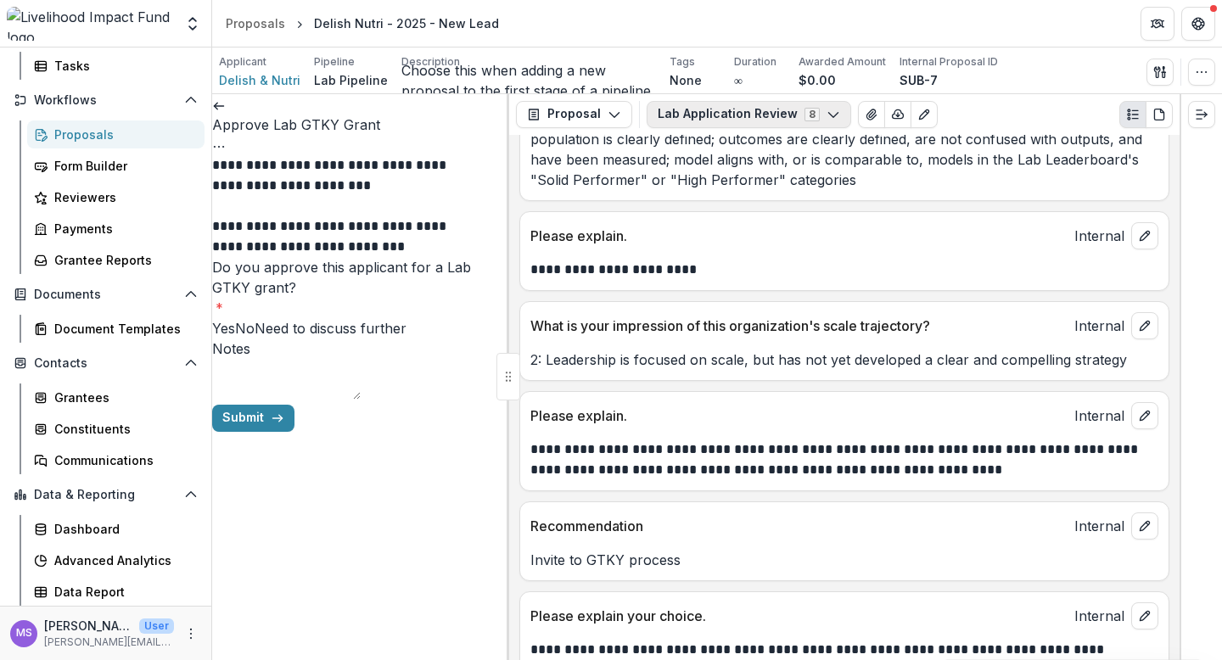
click at [829, 114] on icon "button" at bounding box center [833, 115] width 14 height 14
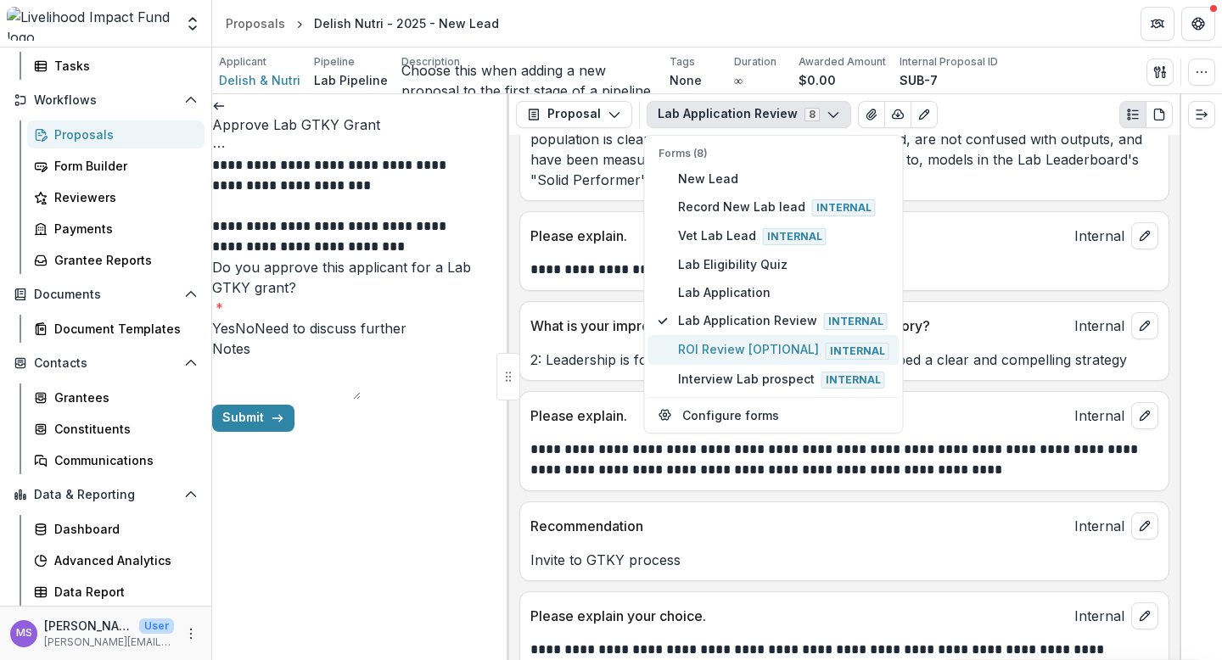
click at [744, 352] on span "ROI Review [OPTIONAL] Internal" at bounding box center [783, 349] width 211 height 19
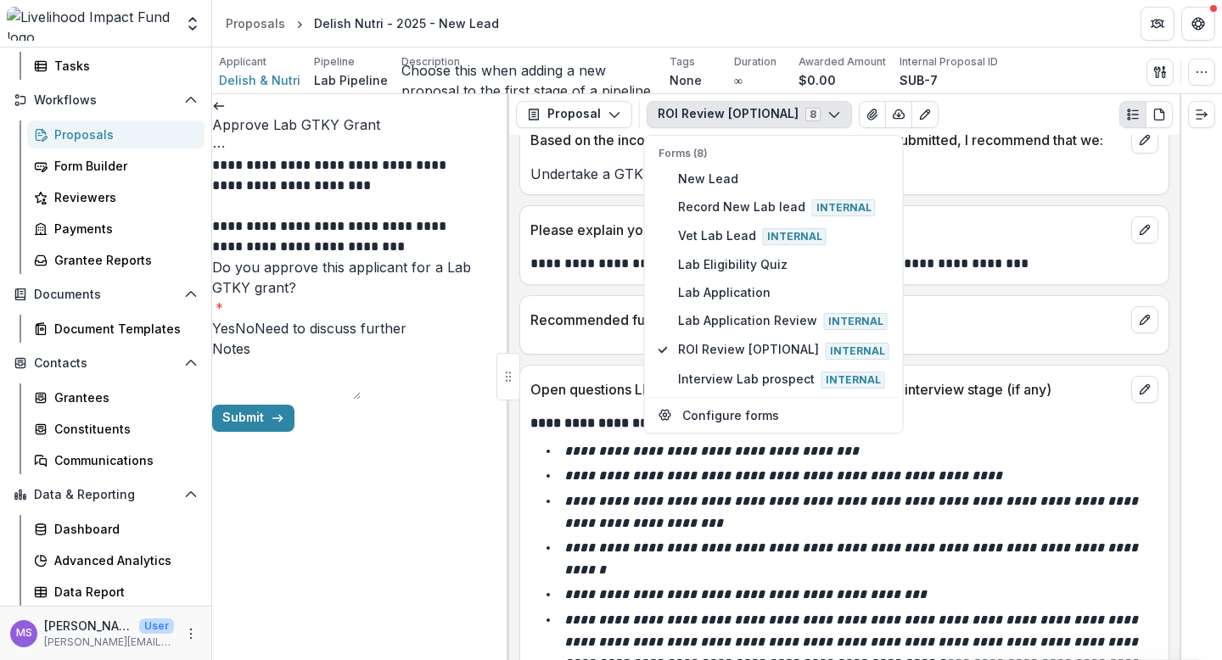
scroll to position [1208, 0]
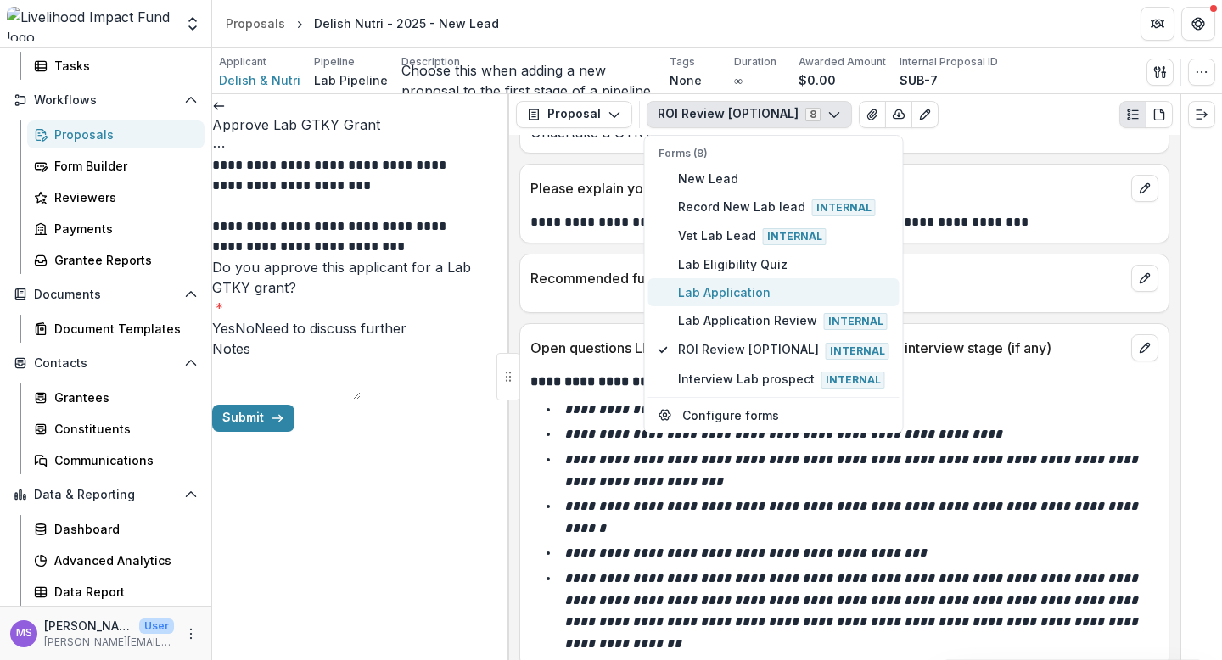
click at [730, 287] on span "Lab Application" at bounding box center [783, 292] width 211 height 18
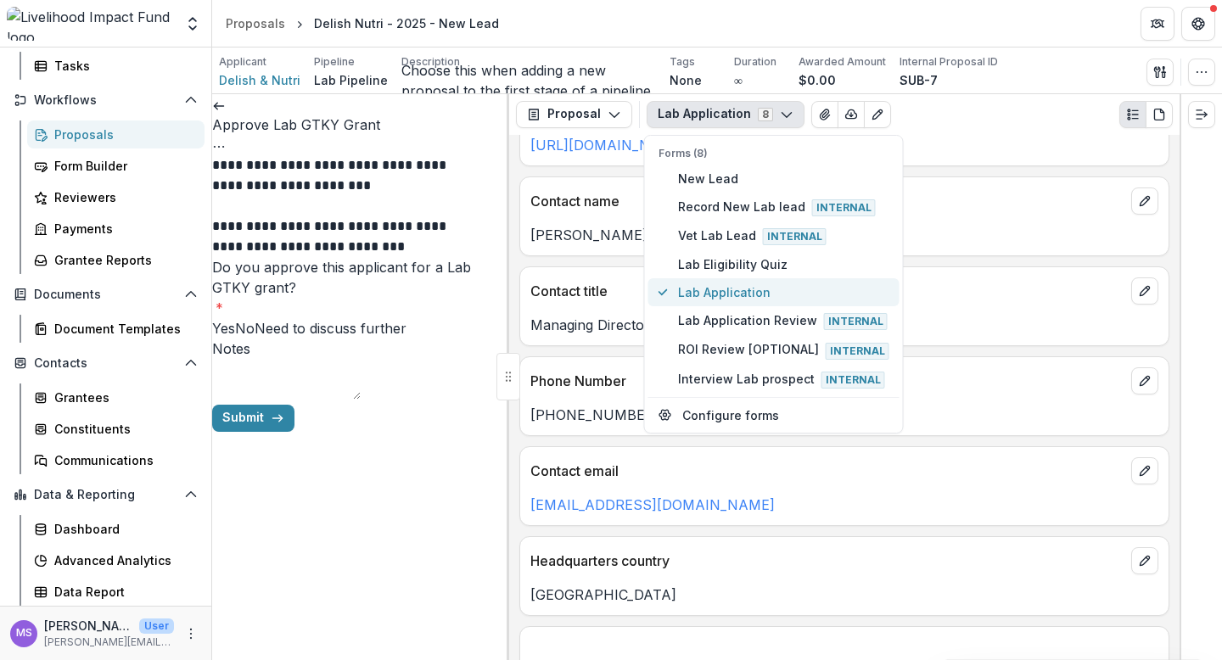
scroll to position [1605, 0]
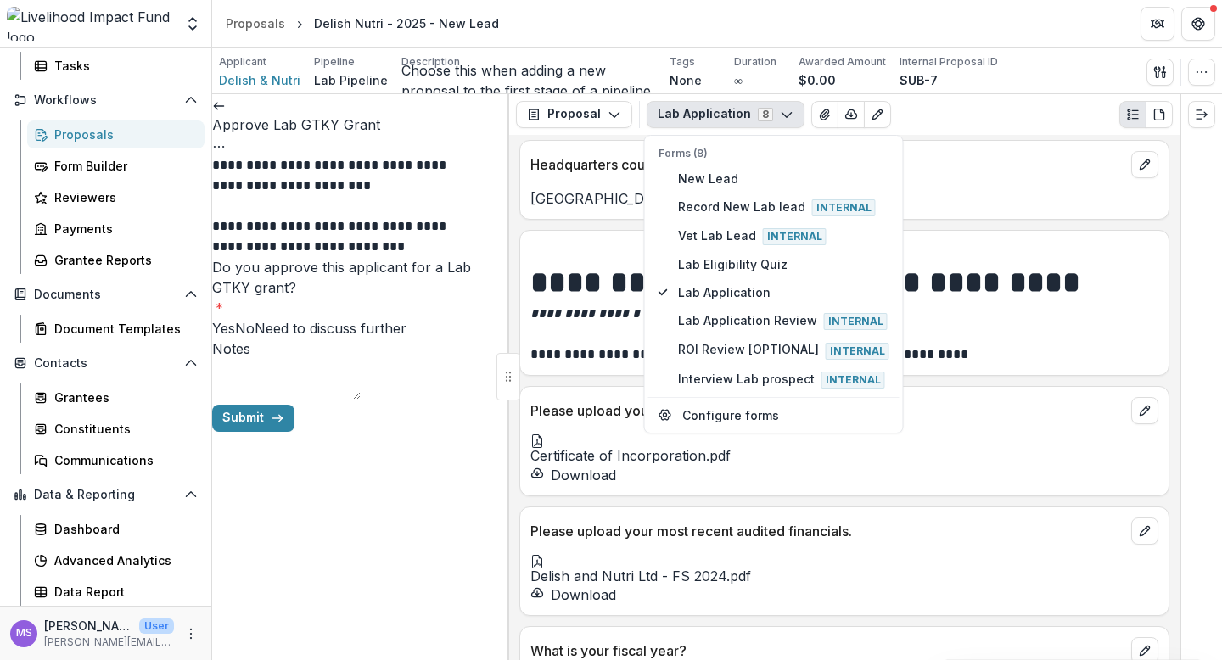
click at [1072, 98] on div "Proposal Proposal Payments Reports Grant Agreements Board Summaries Bank Detail…" at bounding box center [844, 114] width 670 height 41
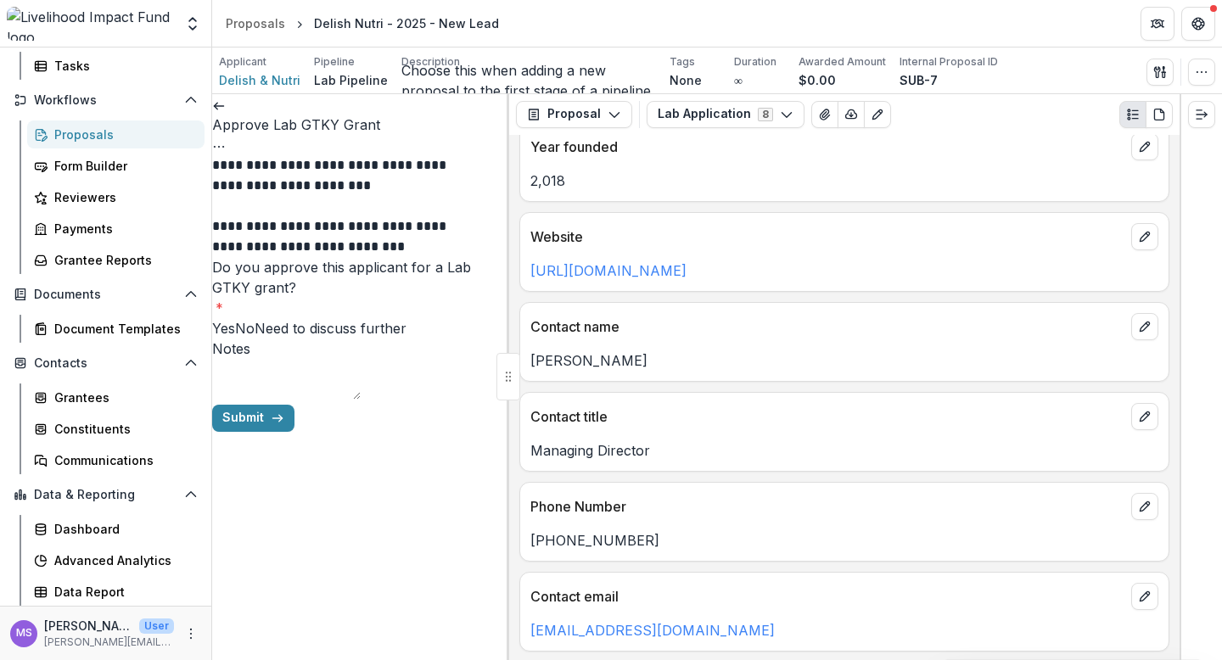
scroll to position [0, 0]
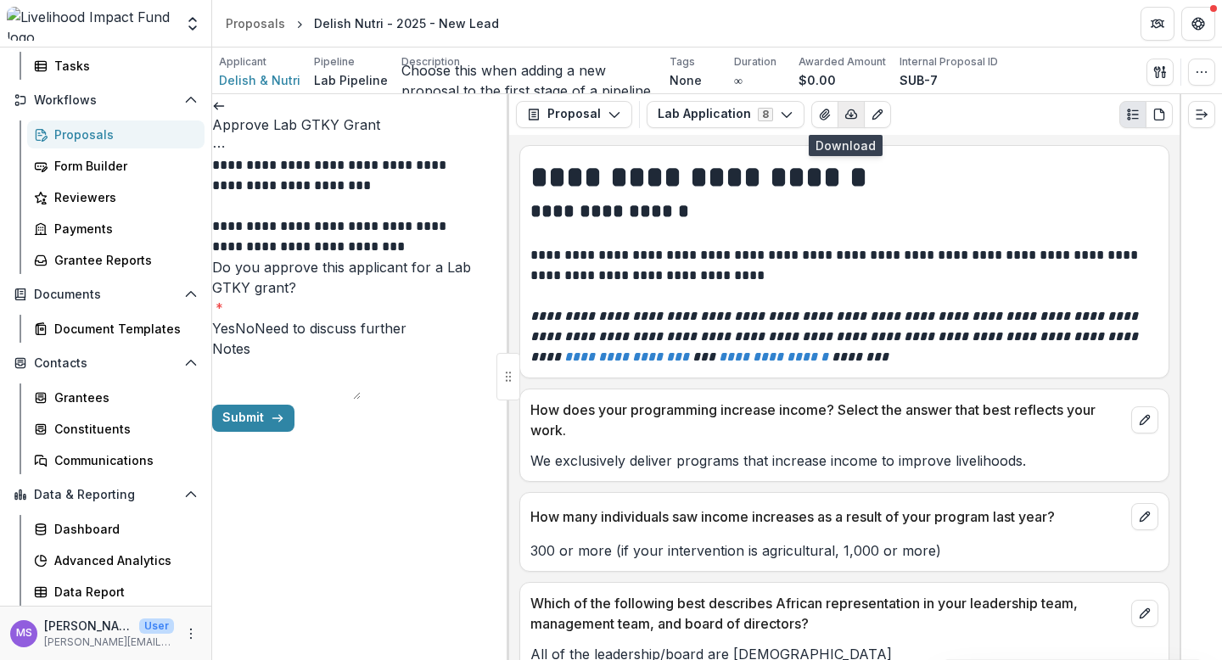
click at [848, 114] on icon "button" at bounding box center [851, 113] width 11 height 8
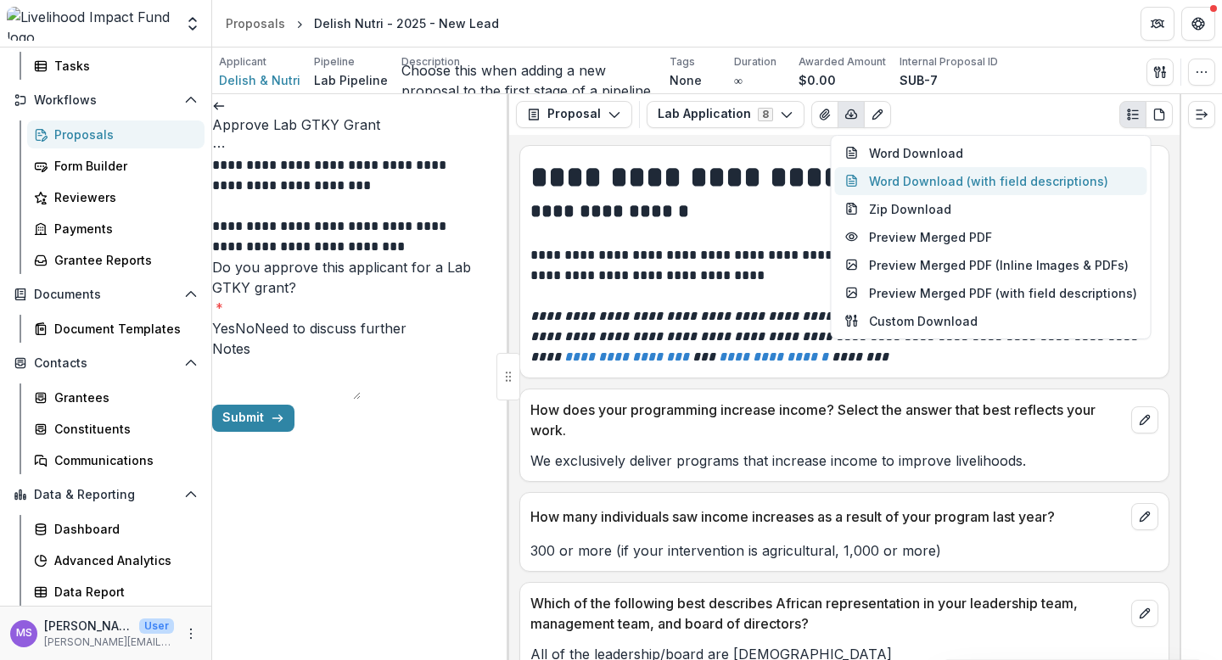
click at [894, 184] on button "Word Download (with field descriptions)" at bounding box center [991, 181] width 312 height 28
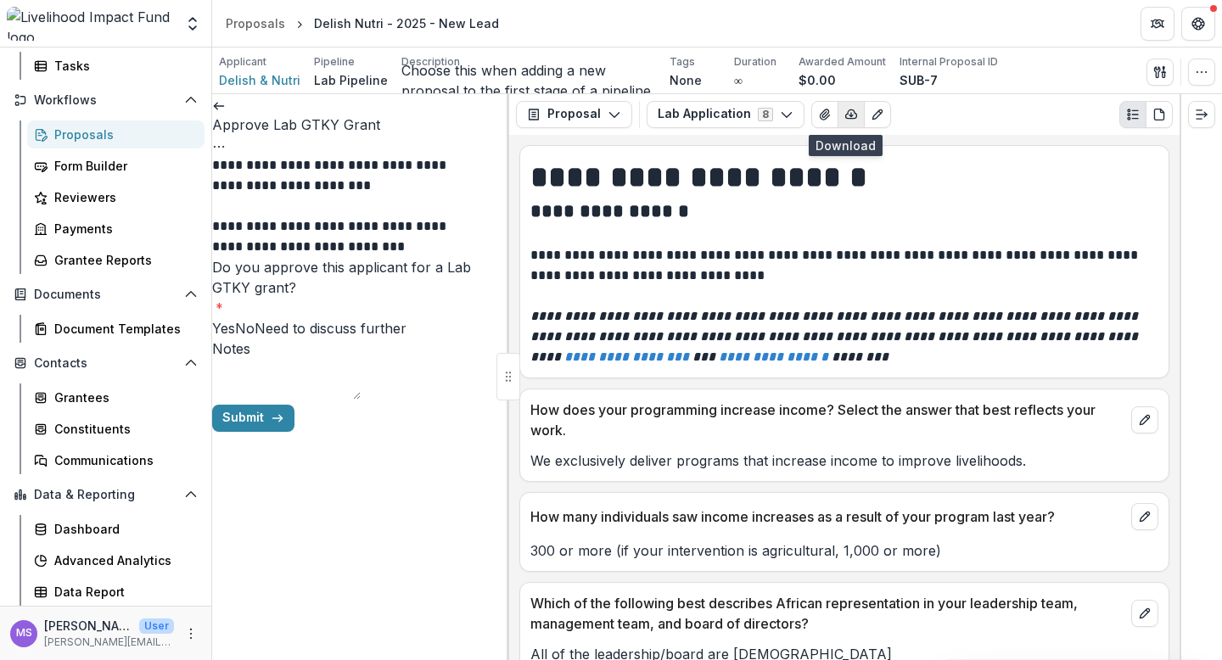
click at [845, 113] on icon "button" at bounding box center [851, 115] width 14 height 14
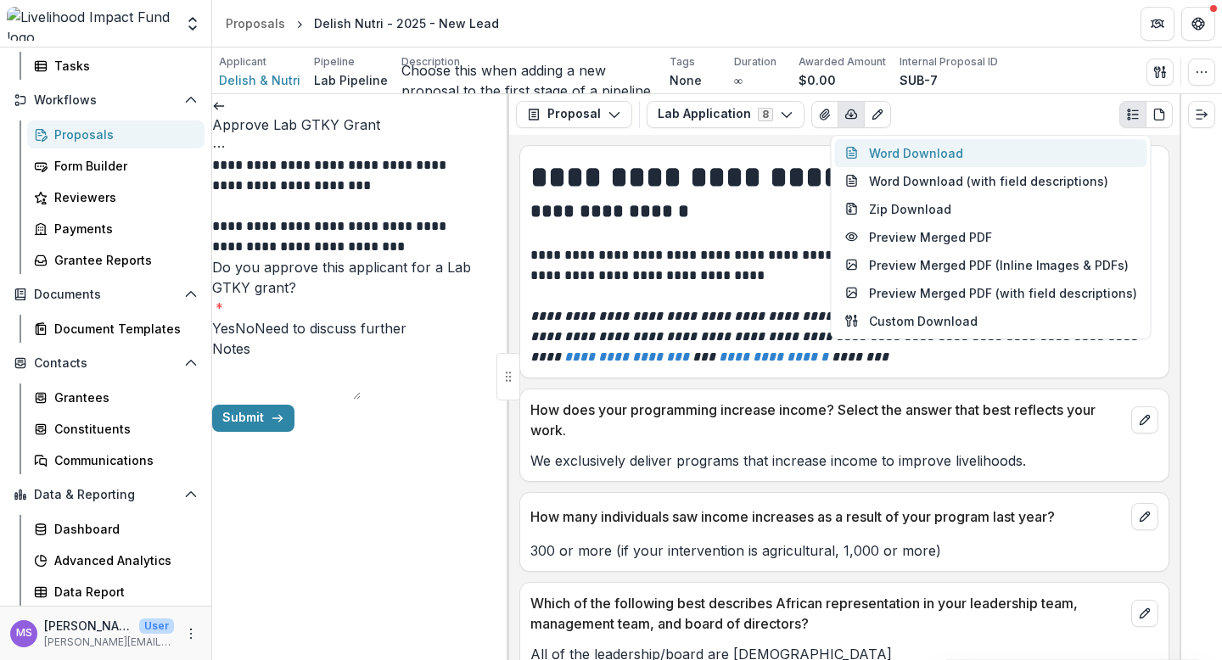
click at [912, 151] on button "Word Download" at bounding box center [991, 153] width 312 height 28
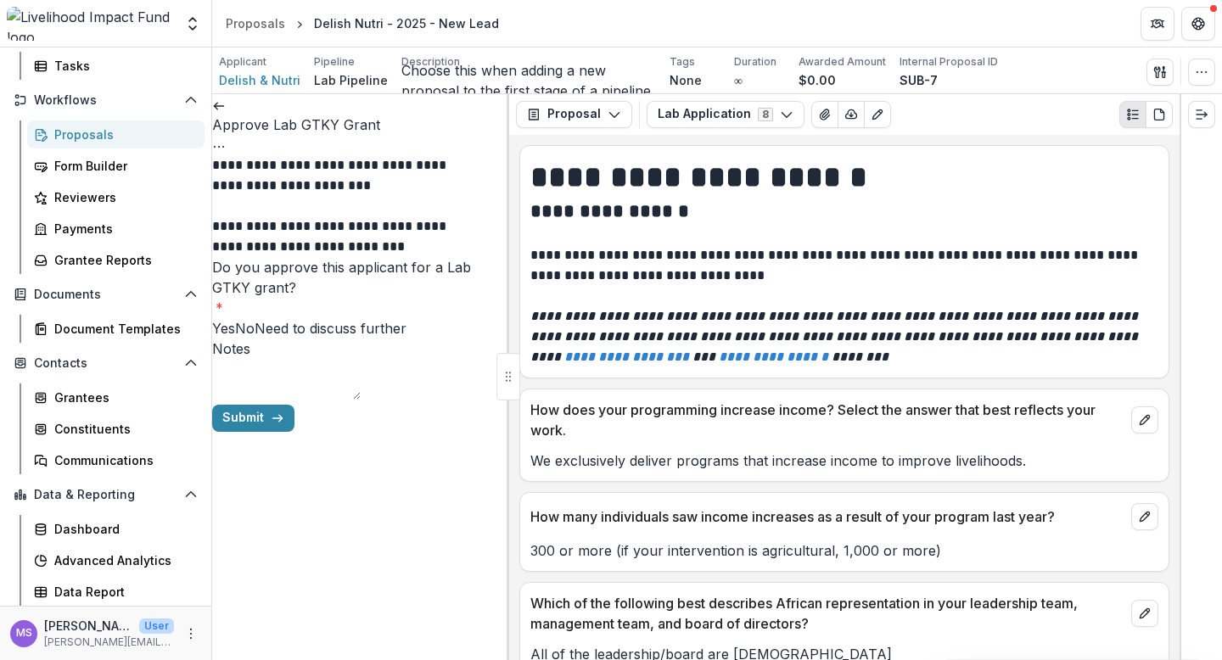
click at [810, 152] on div "**********" at bounding box center [844, 256] width 648 height 221
click at [846, 110] on icon "button" at bounding box center [851, 113] width 11 height 8
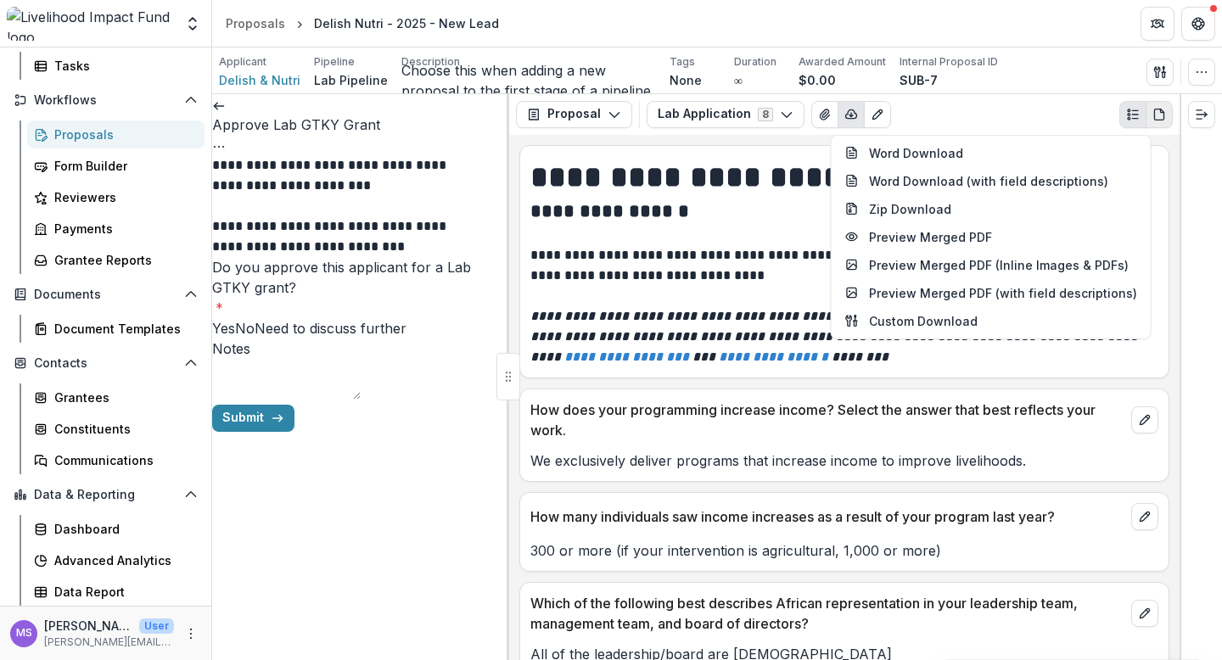
click at [1159, 116] on icon "PDF view" at bounding box center [1159, 115] width 14 height 14
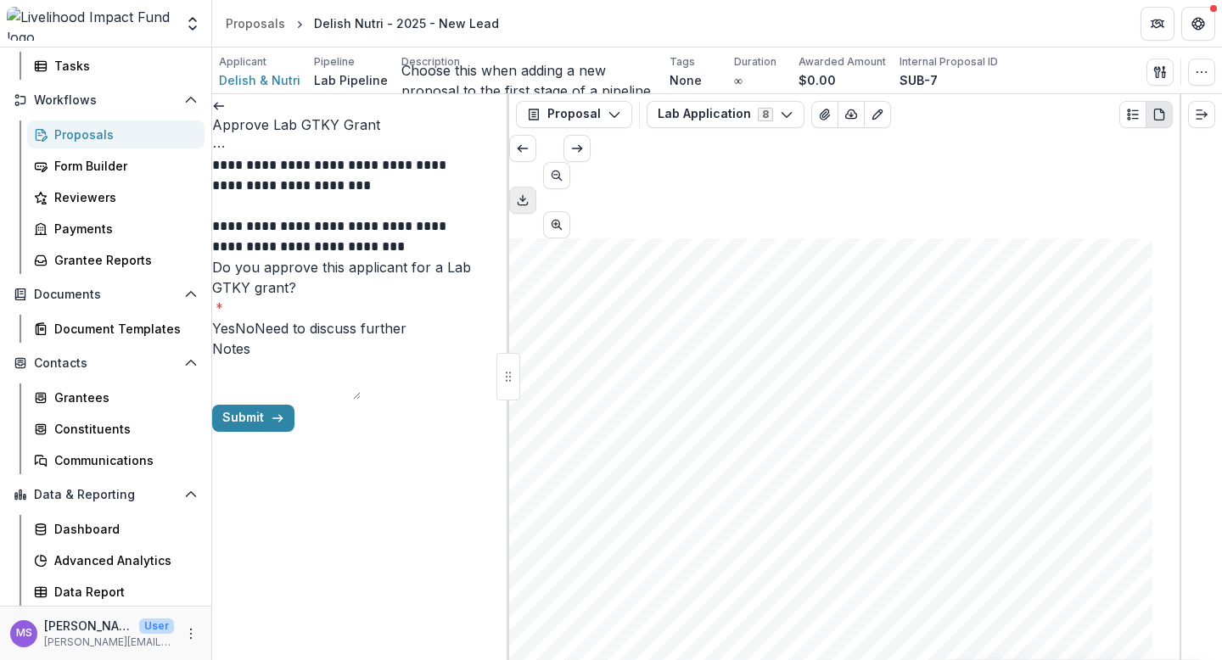
click at [529, 193] on icon "Download PDF" at bounding box center [523, 200] width 14 height 14
click at [899, 76] on div "SUB-7" at bounding box center [948, 80] width 98 height 18
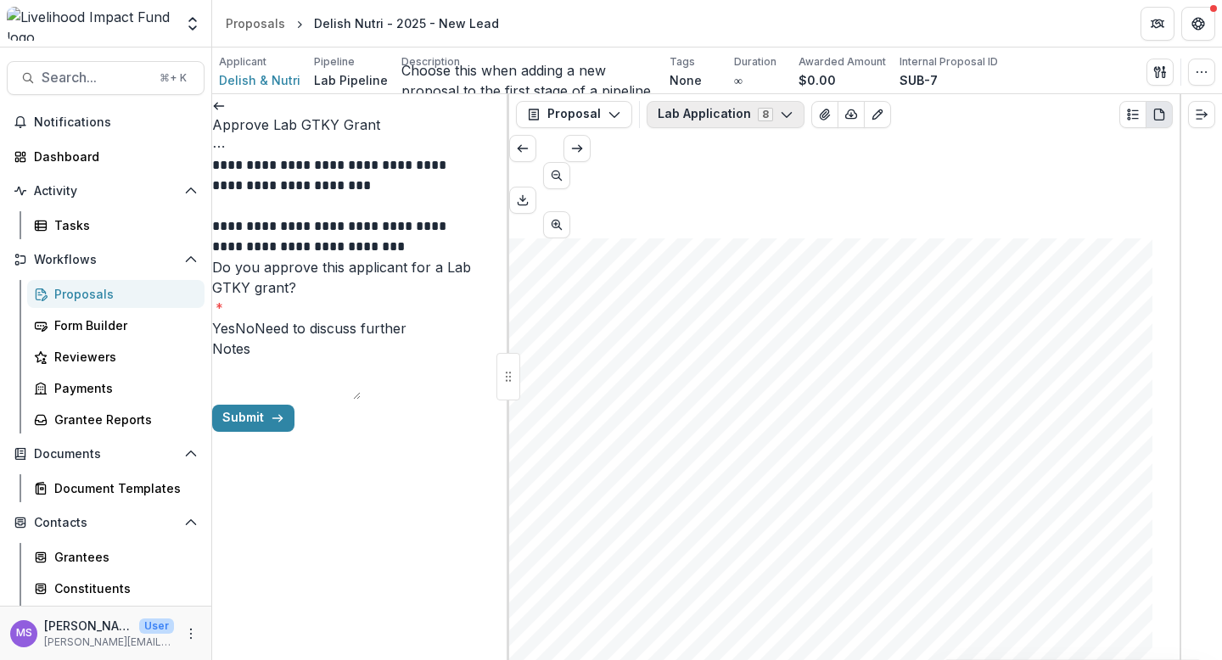
click at [780, 110] on icon "button" at bounding box center [787, 115] width 14 height 14
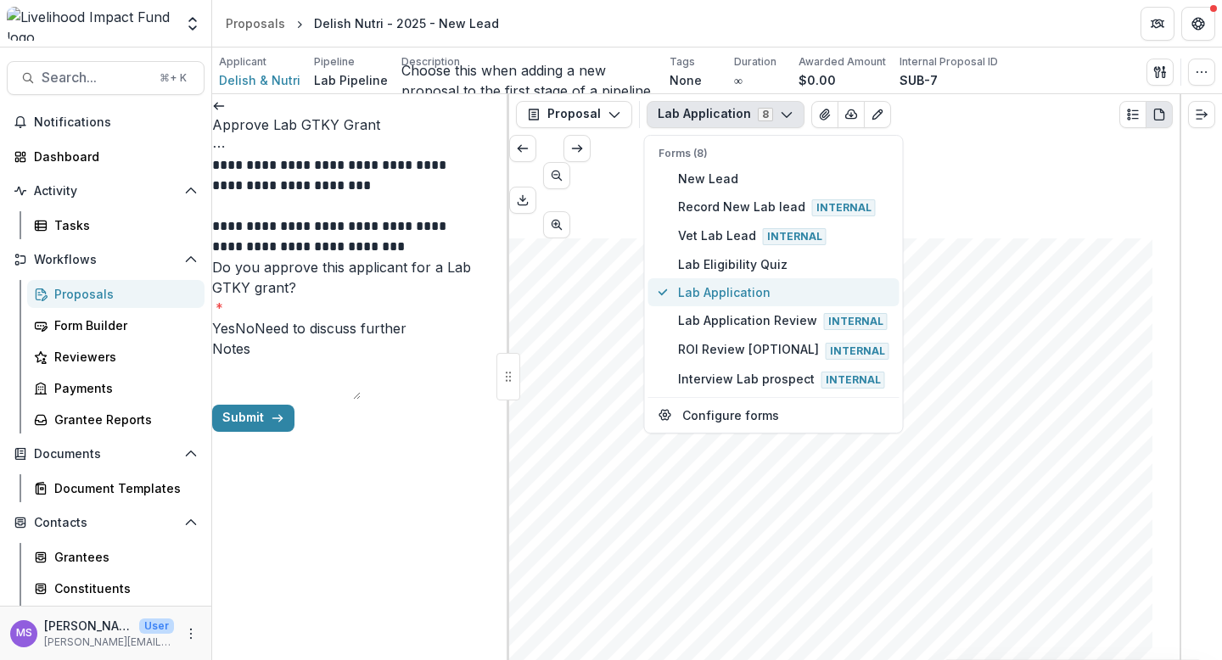
click at [700, 290] on span "Lab Application" at bounding box center [783, 292] width 211 height 18
click at [527, 148] on line "Scroll to previous page" at bounding box center [522, 148] width 9 height 0
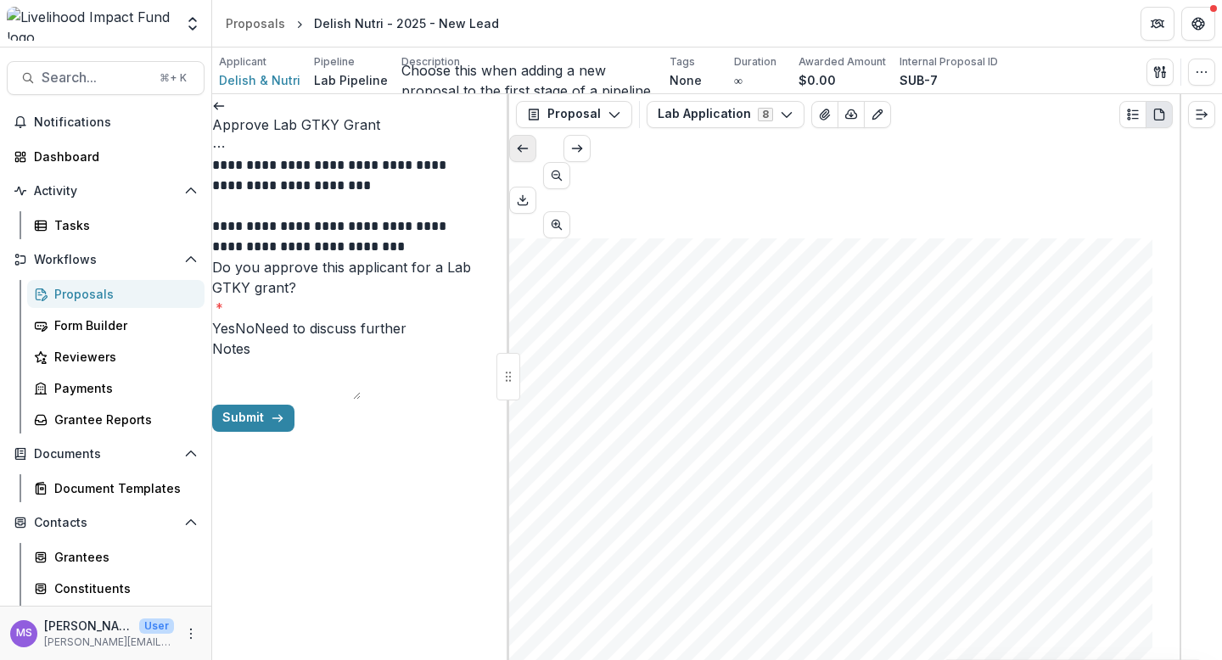
click at [527, 148] on line "Scroll to previous page" at bounding box center [522, 148] width 9 height 0
click at [838, 105] on button "button" at bounding box center [851, 114] width 27 height 27
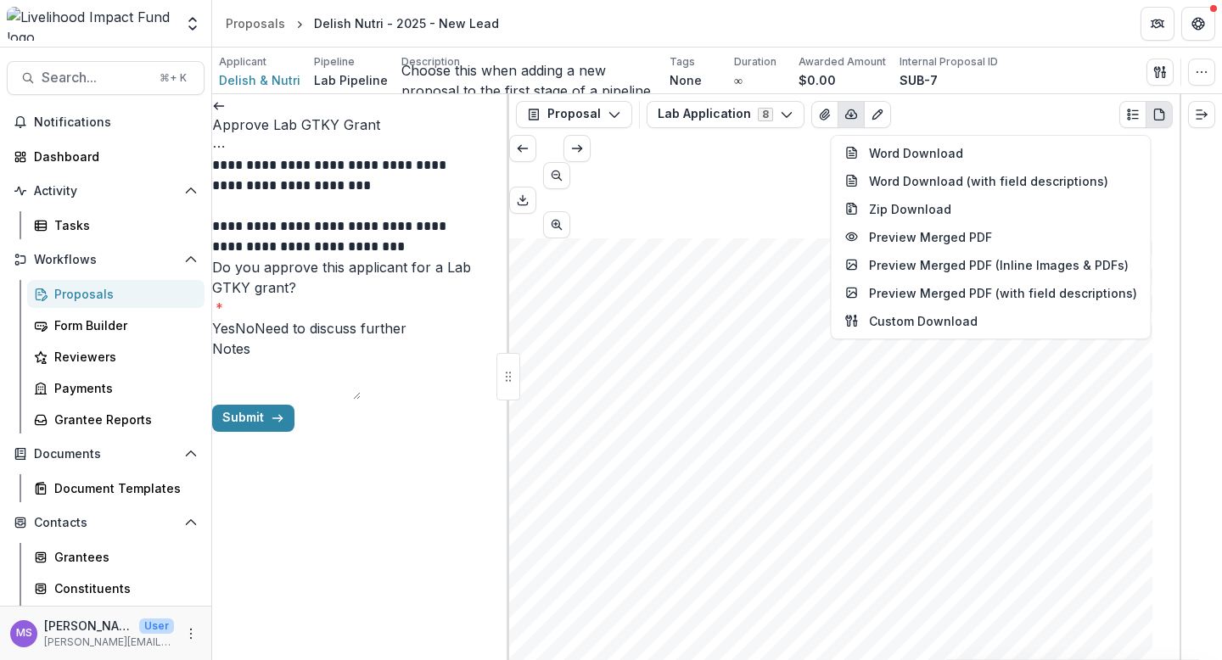
click at [938, 121] on div "Lab Application 8 Forms (8) New Lead Record New Lab lead Internal Vet Lab Lead …" at bounding box center [910, 114] width 526 height 27
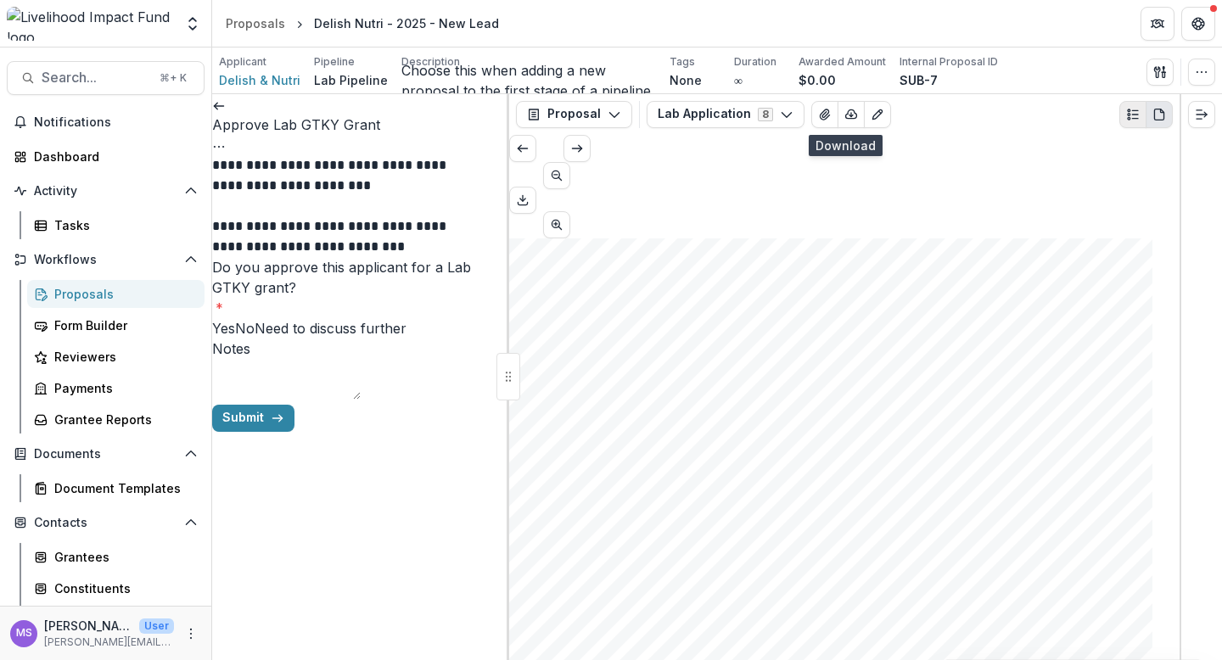
click at [1129, 110] on circle "Plaintext view" at bounding box center [1129, 110] width 3 height 3
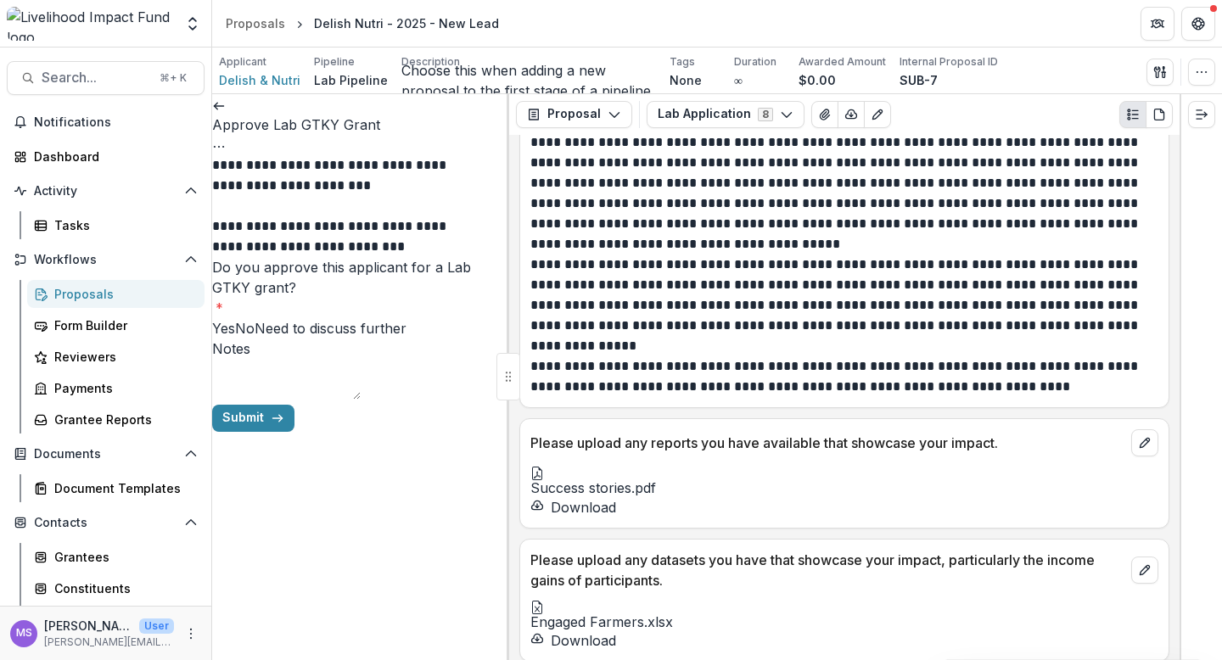
scroll to position [4540, 0]
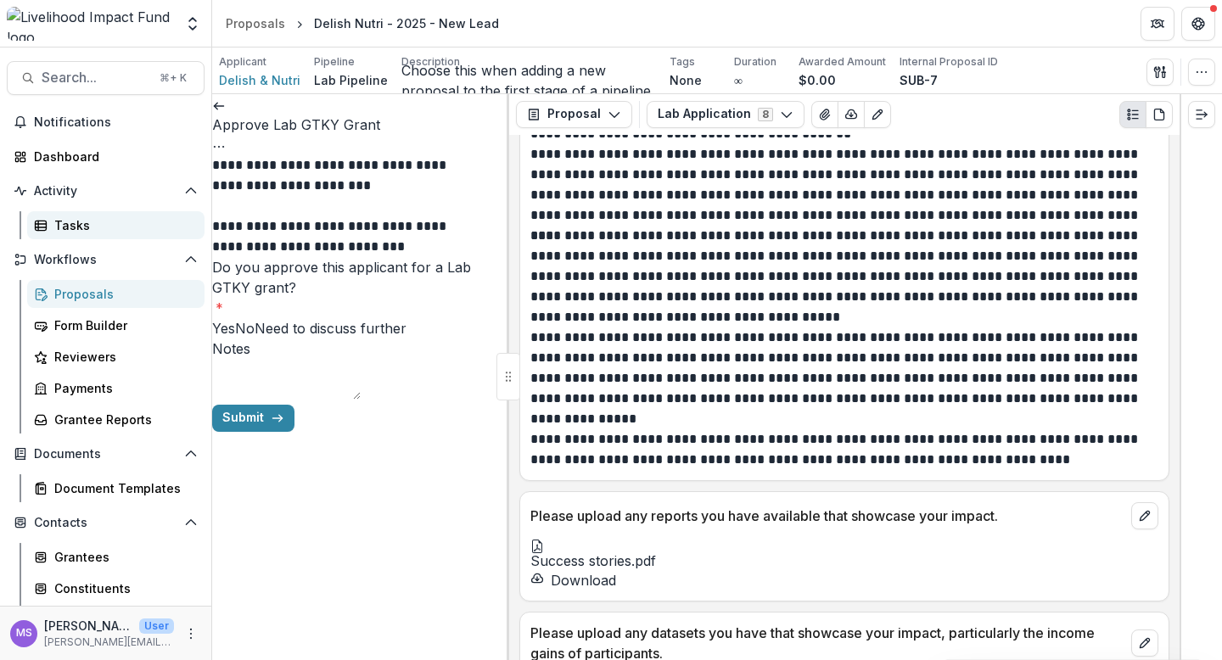
click at [88, 226] on div "Tasks" at bounding box center [122, 225] width 137 height 18
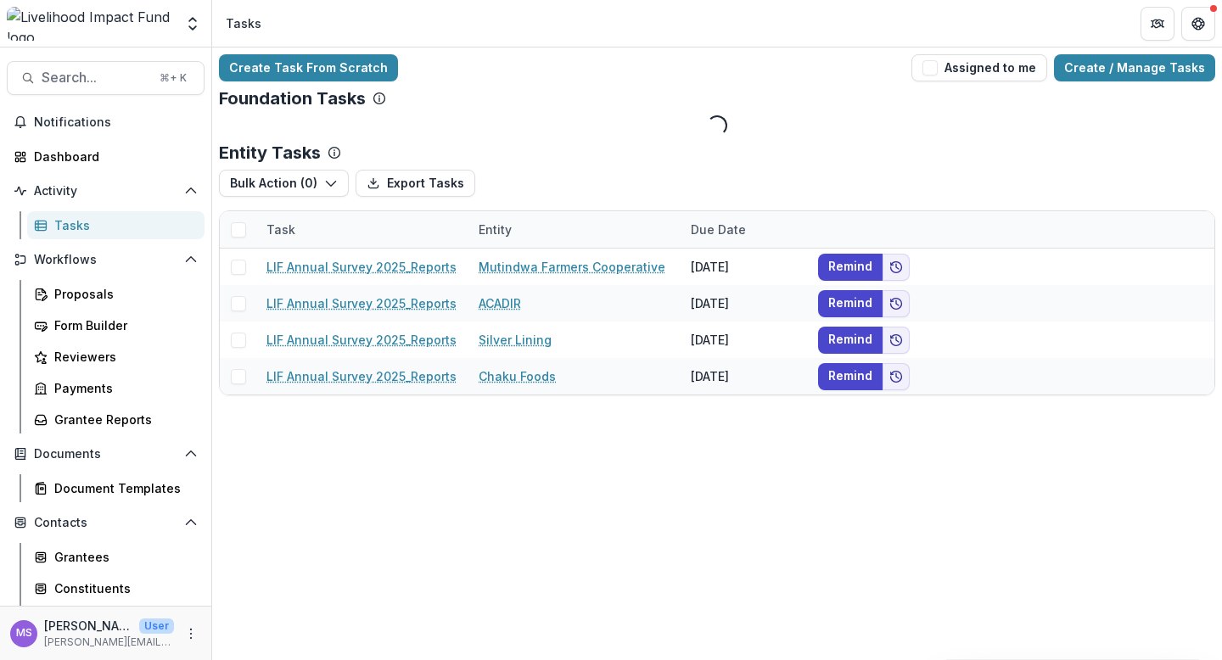
click at [504, 230] on div "Entity" at bounding box center [494, 230] width 53 height 18
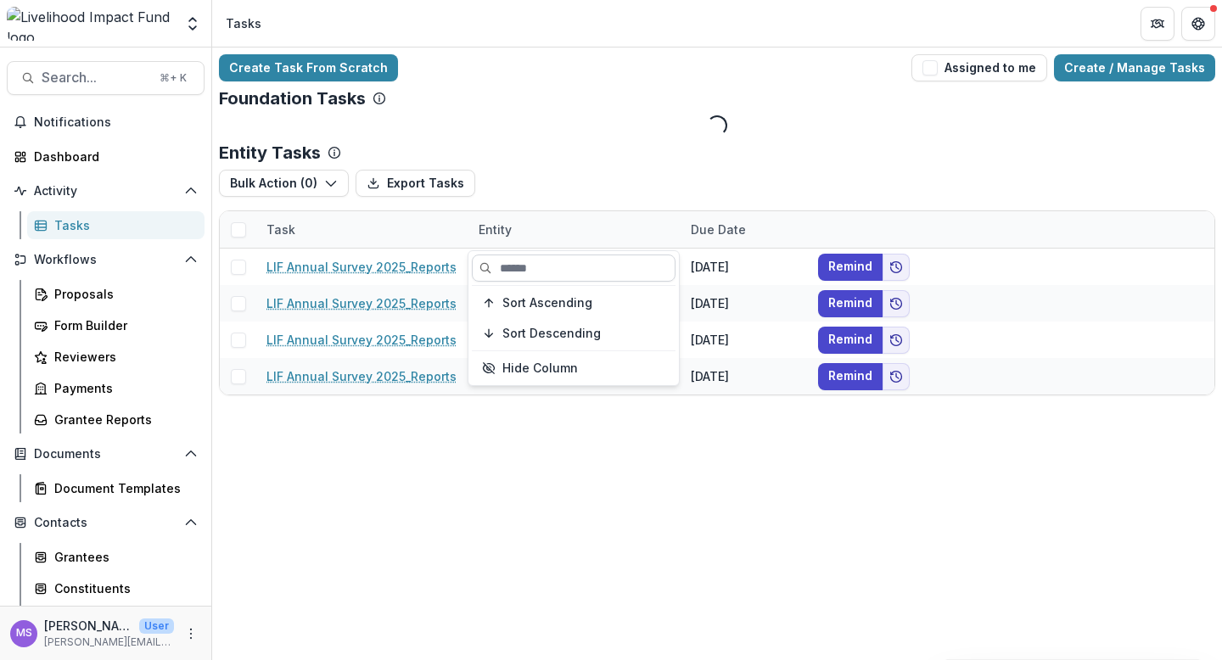
click at [524, 269] on input at bounding box center [574, 268] width 204 height 27
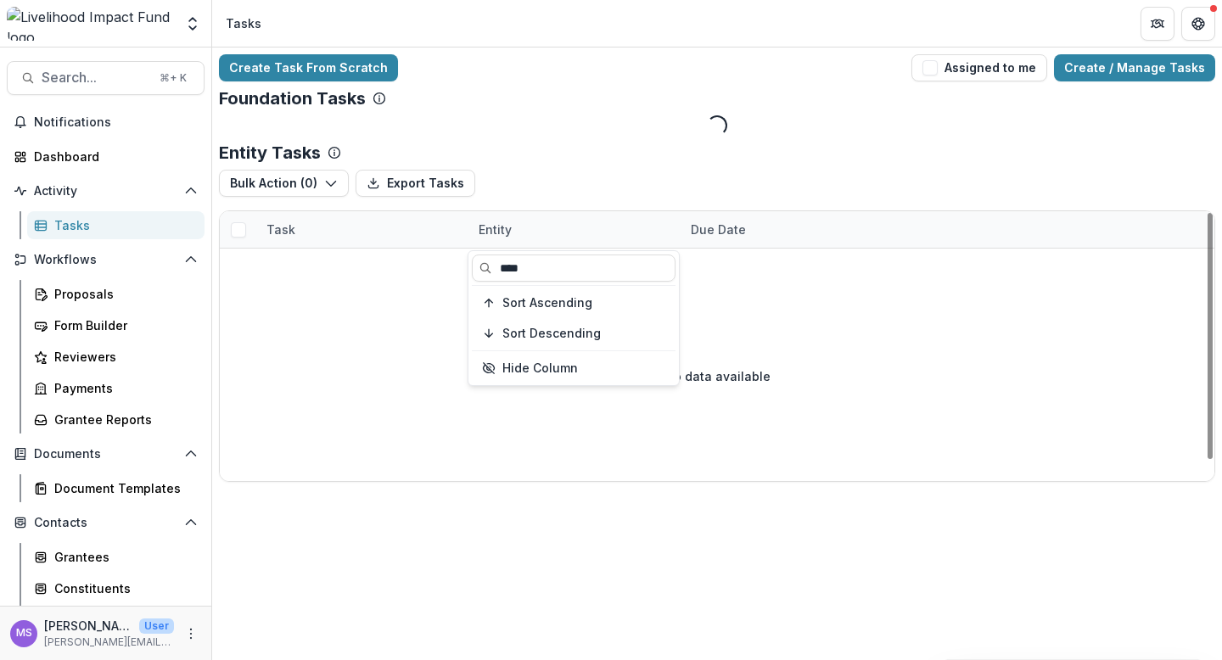
type input "****"
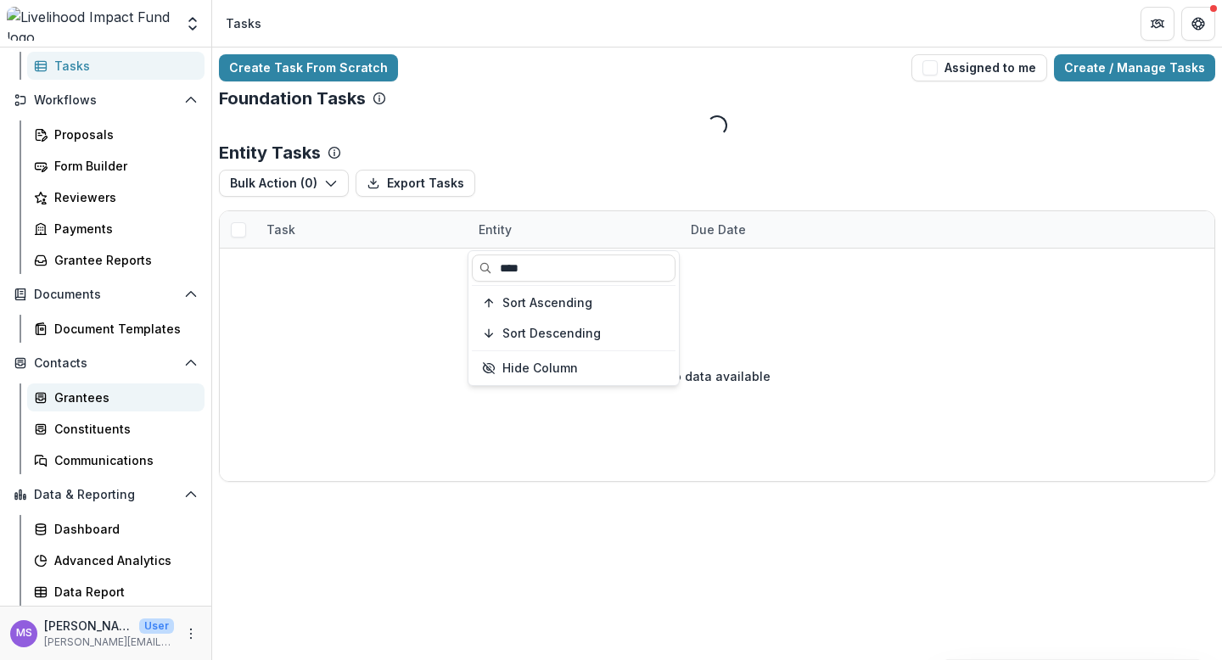
click at [88, 398] on div "Grantees" at bounding box center [122, 398] width 137 height 18
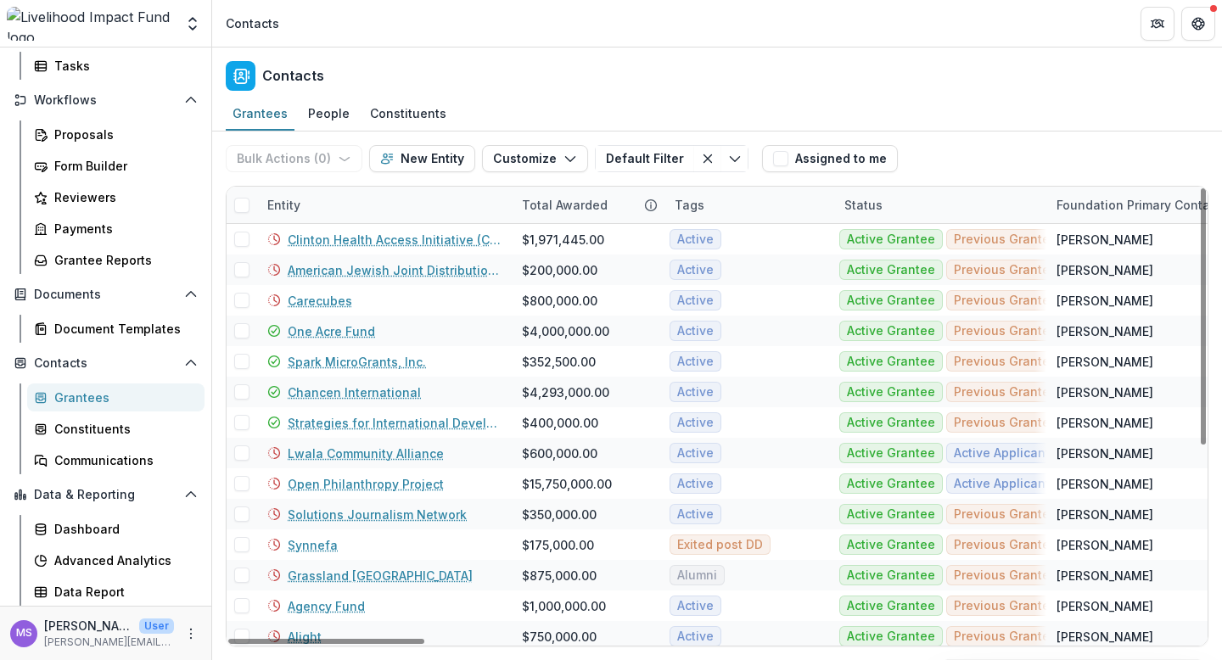
click at [397, 202] on div "Entity" at bounding box center [384, 205] width 255 height 36
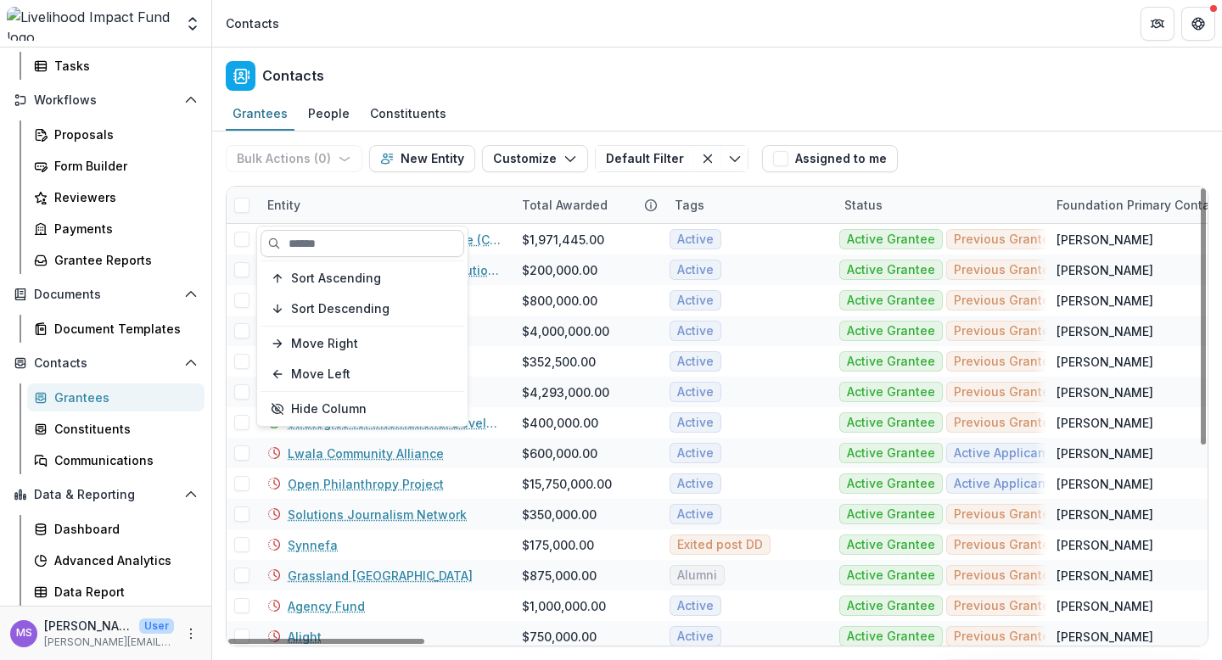
click at [378, 233] on input at bounding box center [363, 243] width 204 height 27
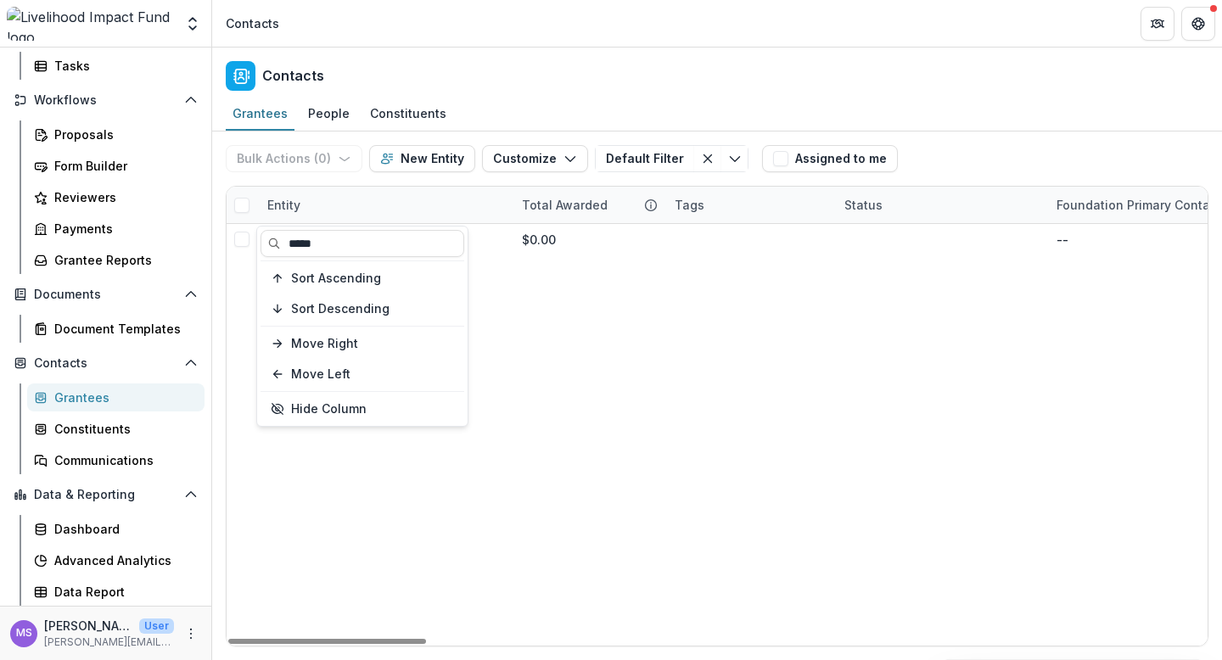
type input "*****"
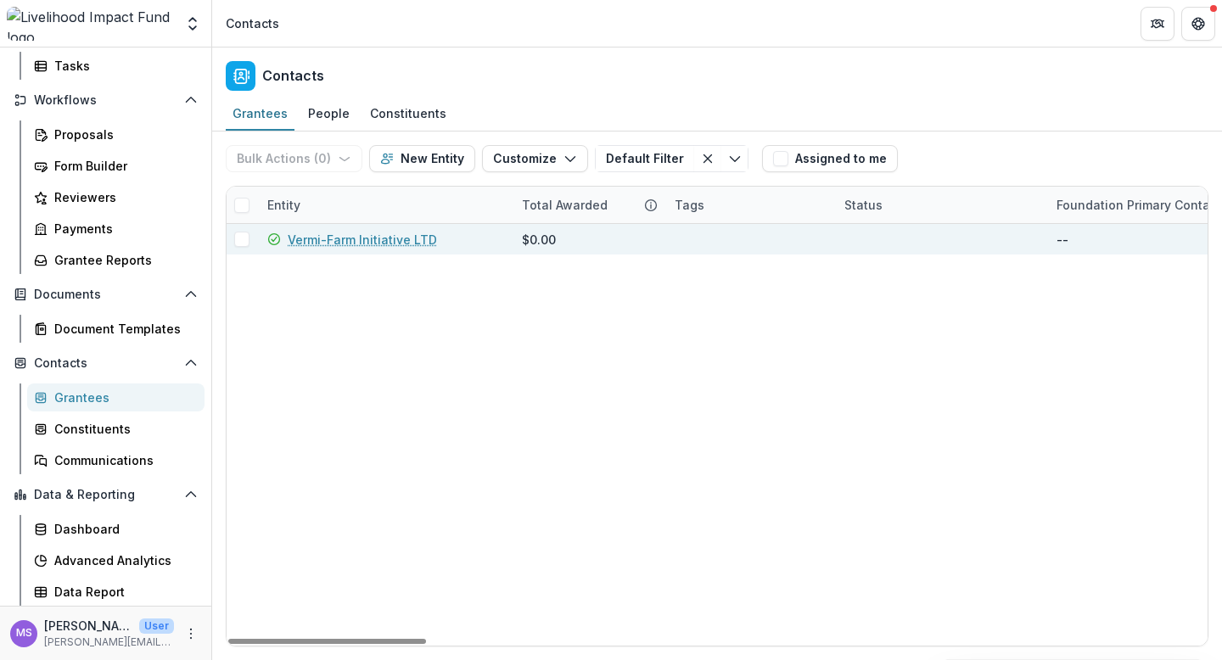
click at [343, 249] on div "Vermi-Farm Initiative LTD" at bounding box center [384, 239] width 234 height 31
click at [357, 239] on link "Vermi-Farm Initiative LTD" at bounding box center [362, 240] width 149 height 18
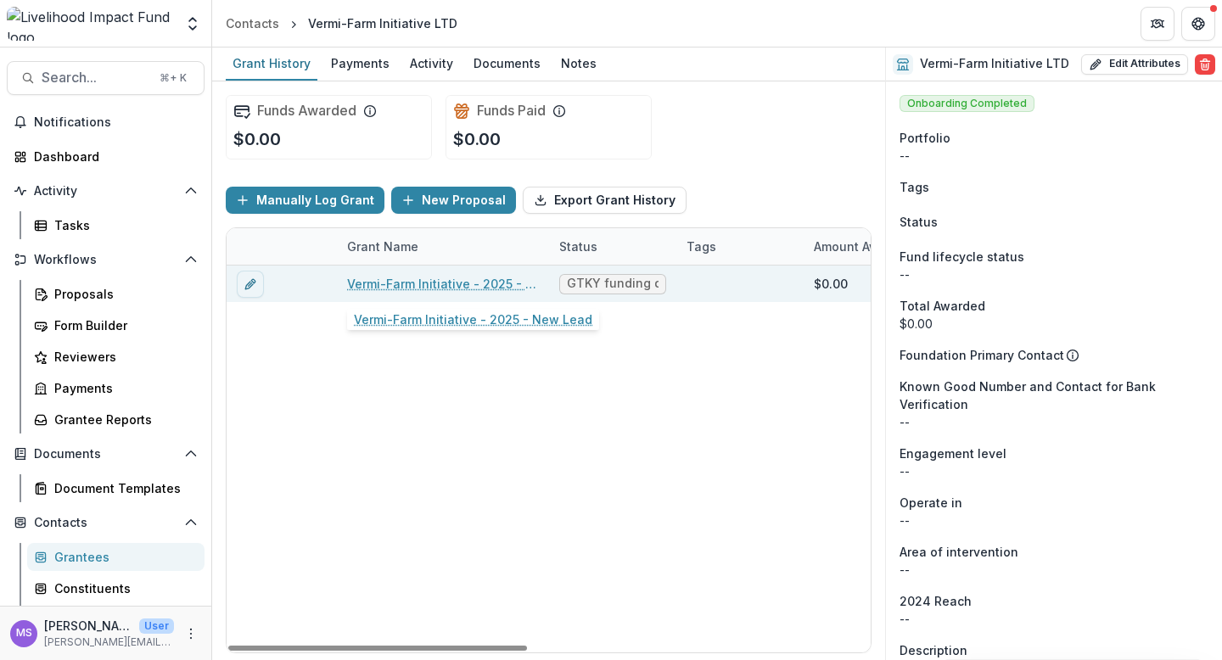
click at [445, 283] on link "Vermi-Farm Initiative - 2025 - New Lead" at bounding box center [443, 284] width 192 height 18
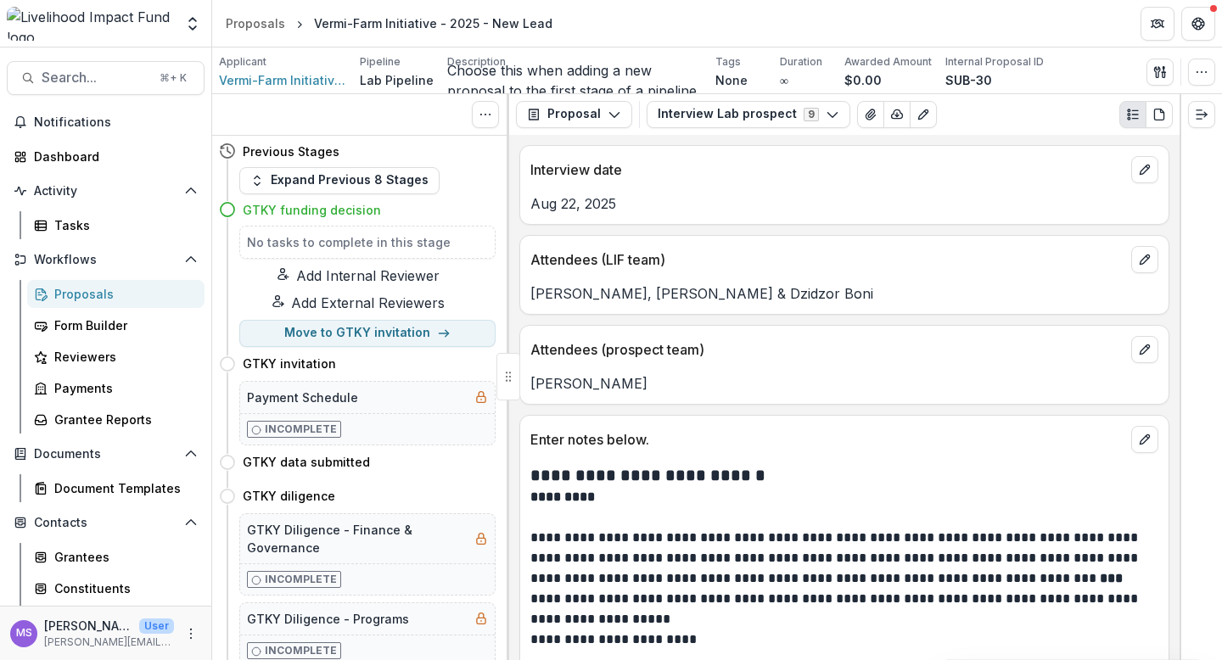
click at [90, 294] on div "Proposals" at bounding box center [122, 294] width 137 height 18
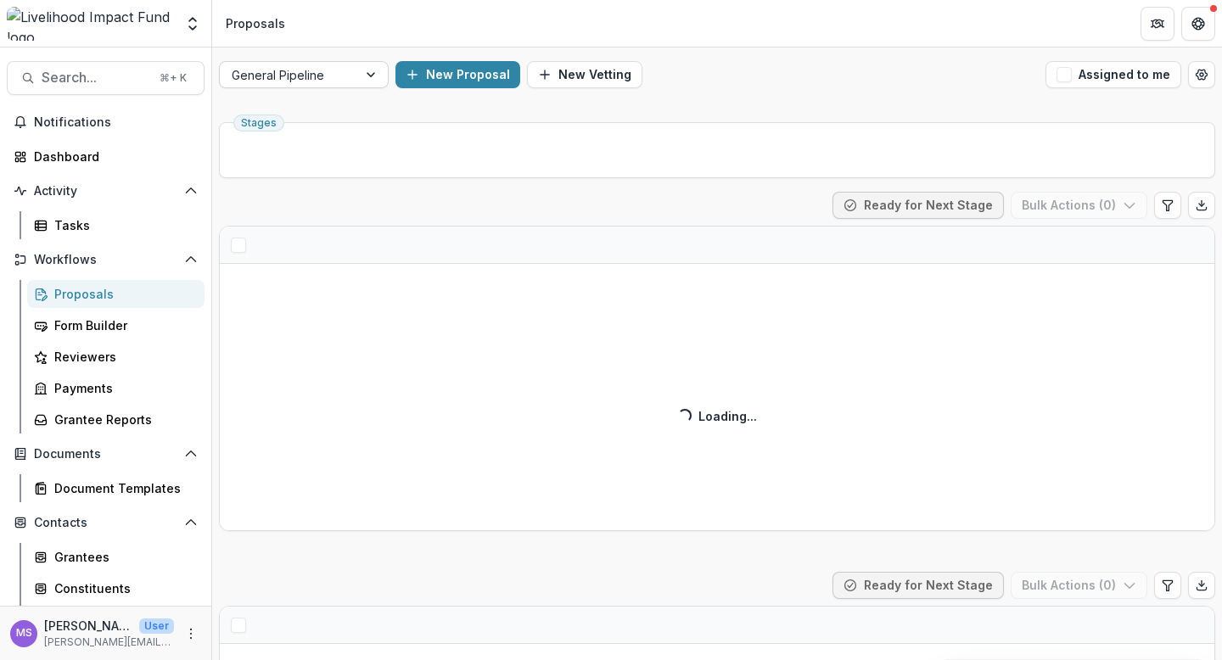
click at [378, 72] on div at bounding box center [372, 74] width 31 height 25
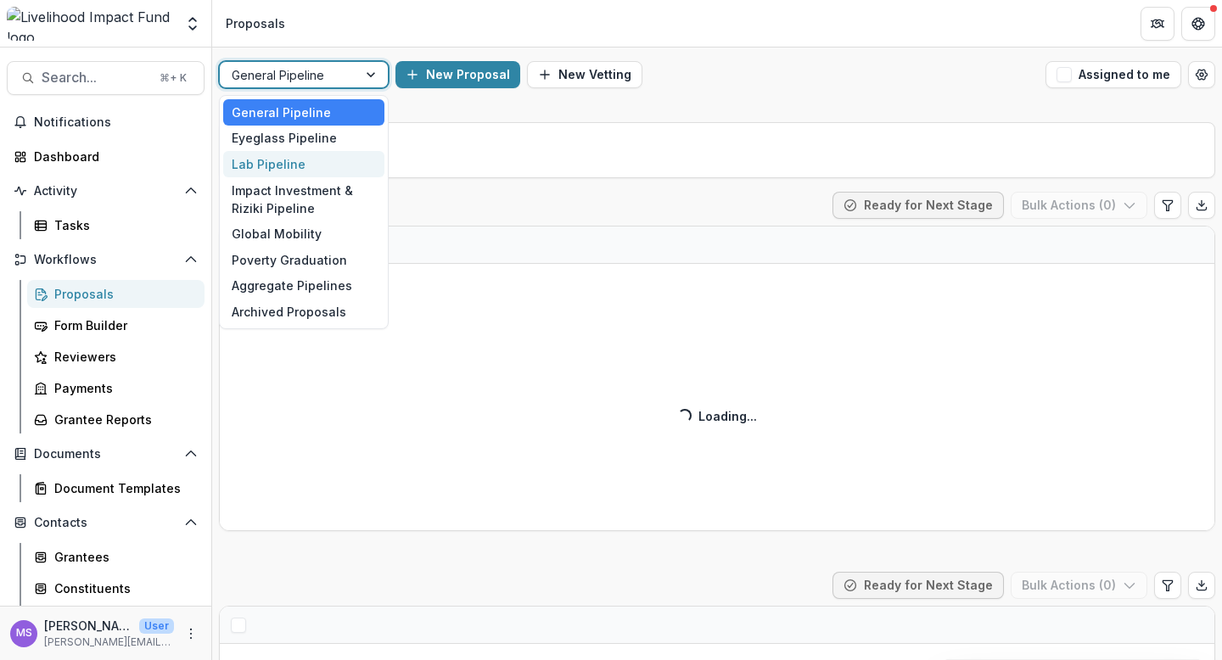
click at [275, 161] on div "Lab Pipeline" at bounding box center [303, 164] width 161 height 26
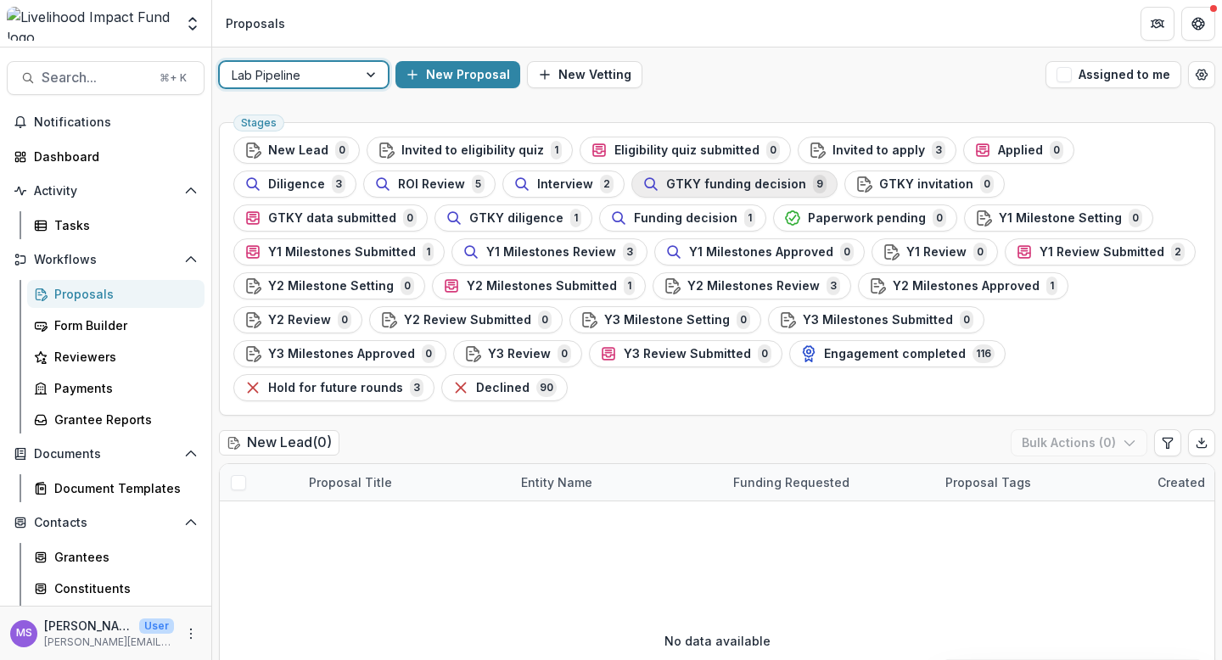
click at [666, 182] on span "GTKY funding decision" at bounding box center [736, 184] width 140 height 14
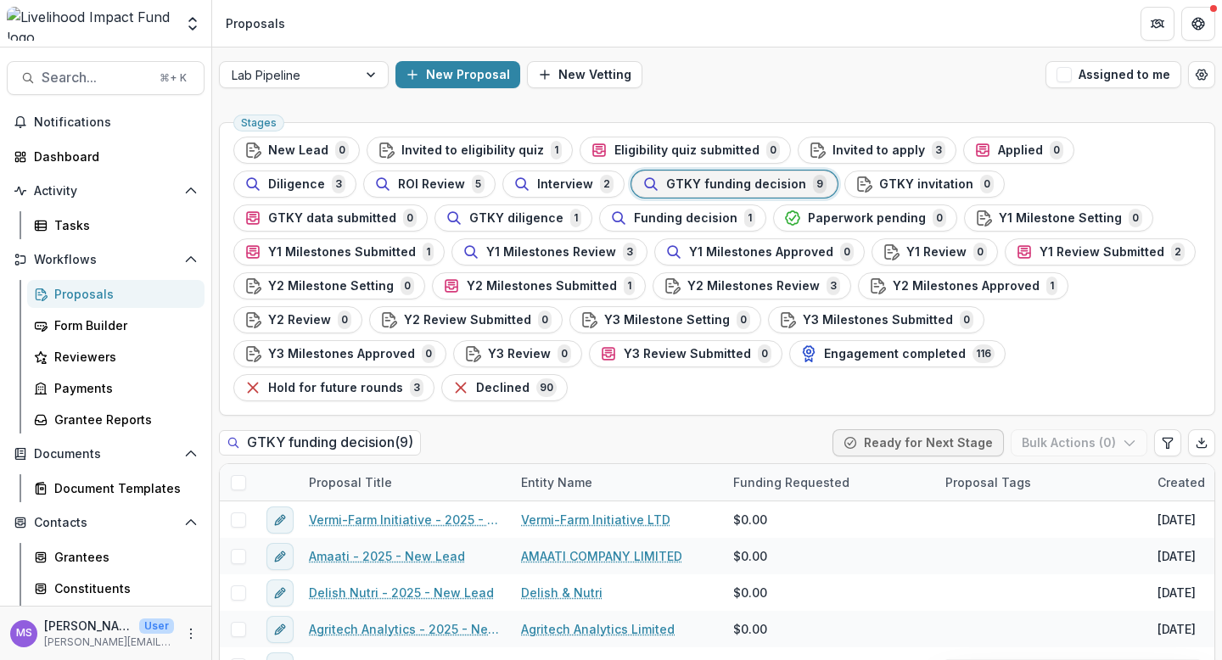
scroll to position [81, 0]
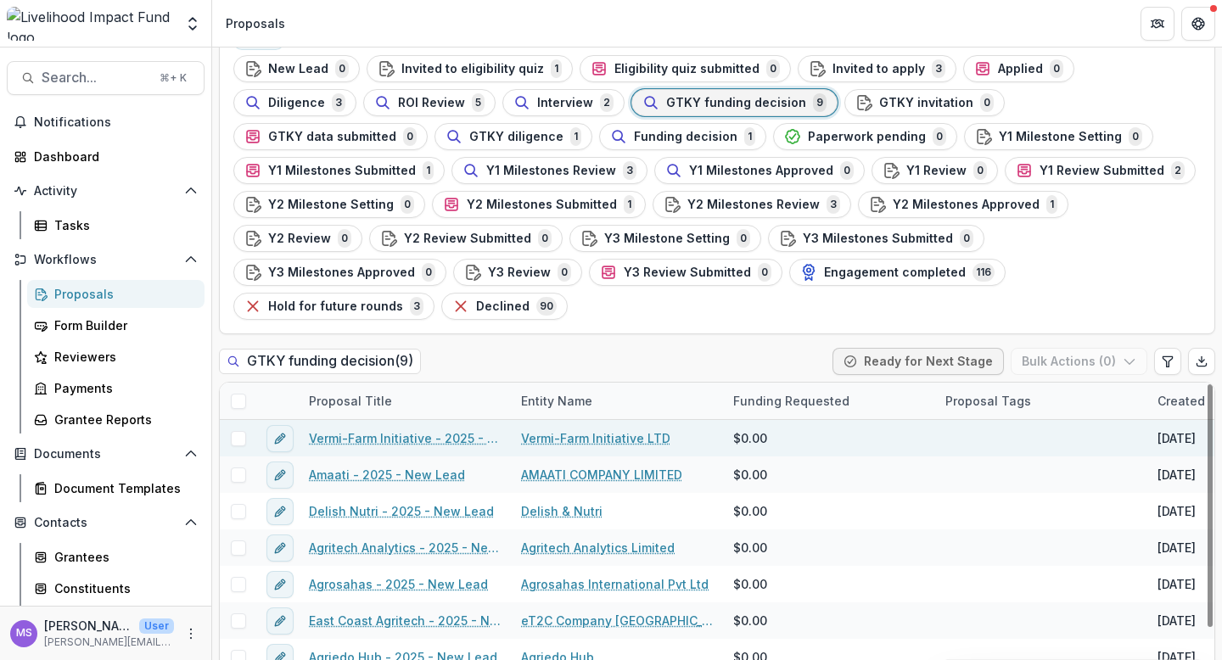
click at [384, 429] on link "Vermi-Farm Initiative - 2025 - New Lead" at bounding box center [405, 438] width 192 height 18
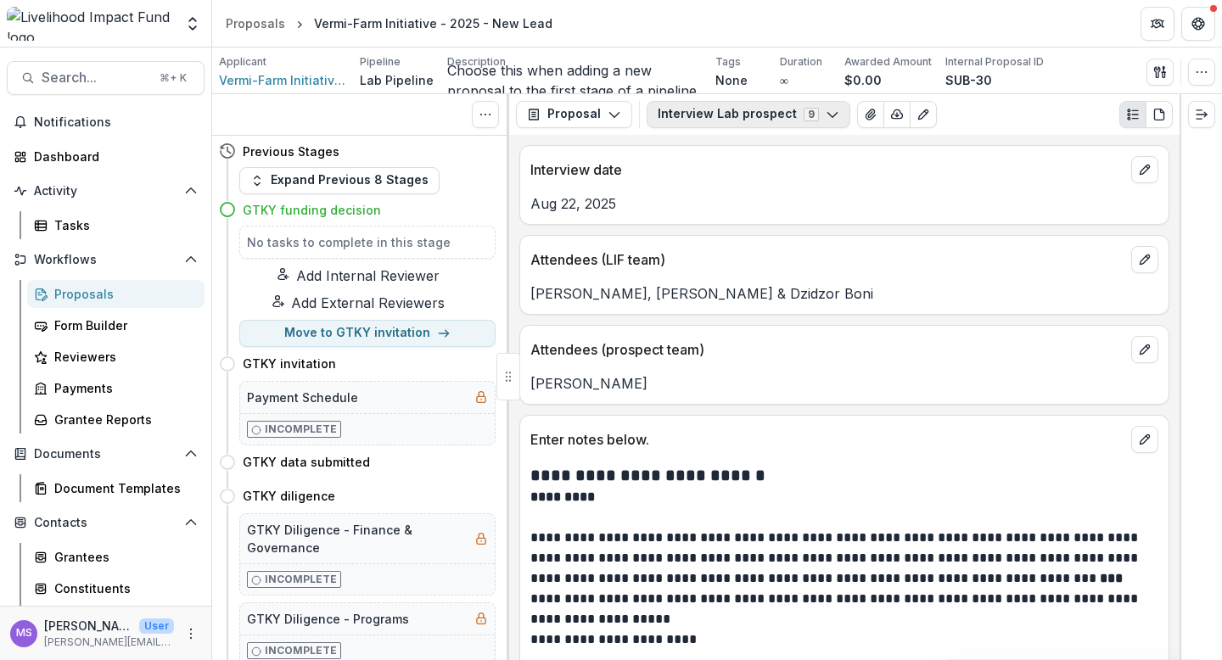
click at [831, 109] on button "Interview Lab prospect 9" at bounding box center [749, 114] width 204 height 27
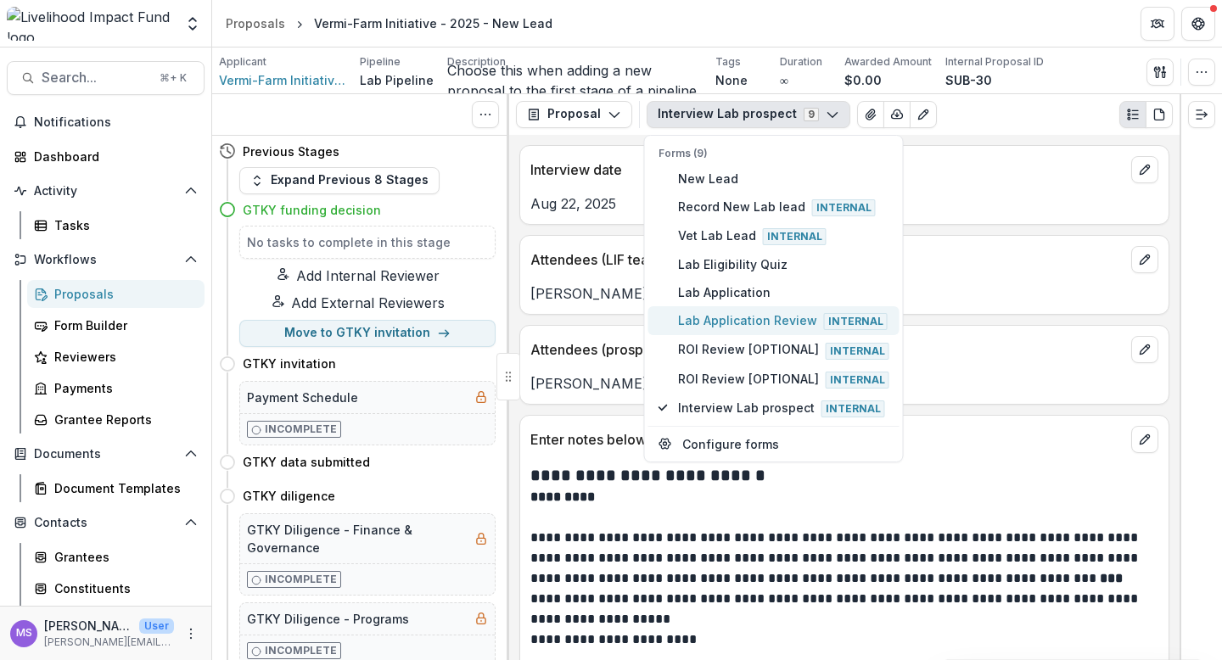
click at [722, 319] on span "Lab Application Review Internal" at bounding box center [783, 320] width 211 height 19
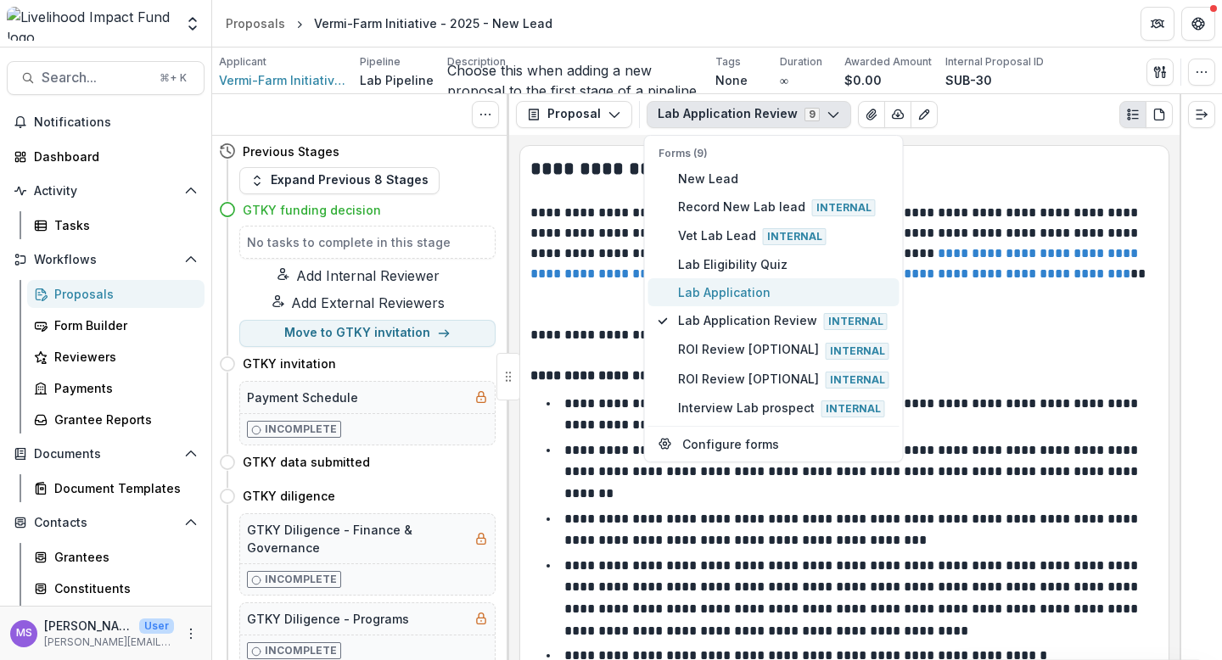
click at [776, 285] on span "Lab Application" at bounding box center [783, 292] width 211 height 18
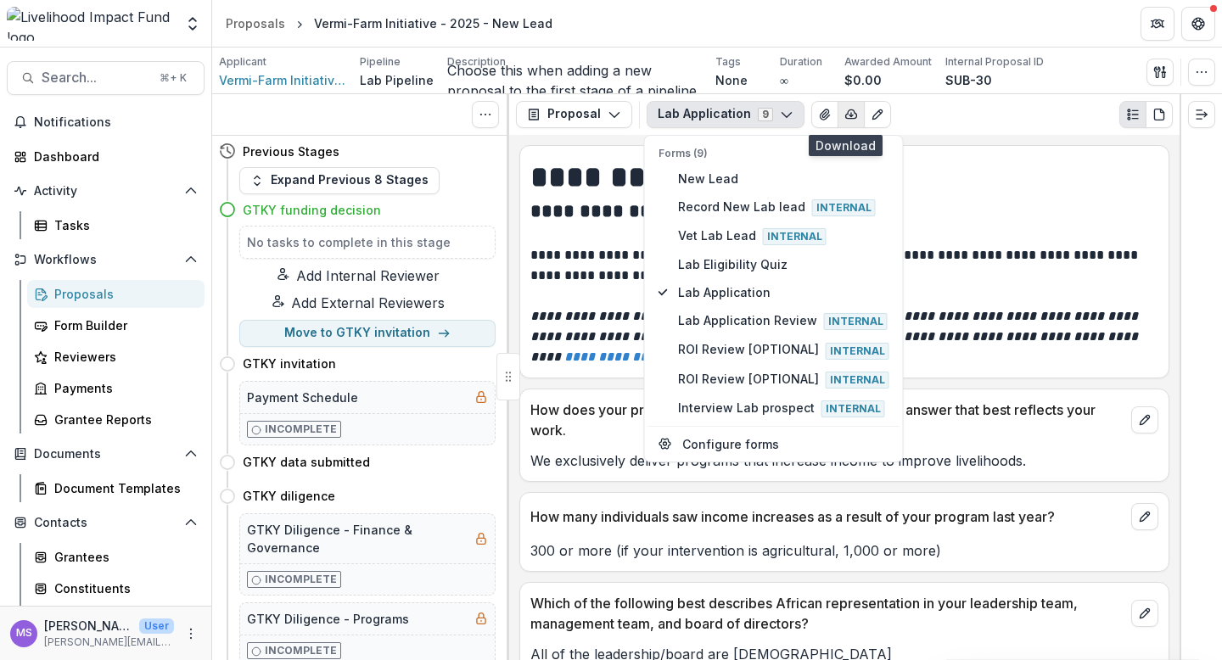
click at [846, 109] on icon "button" at bounding box center [851, 115] width 14 height 14
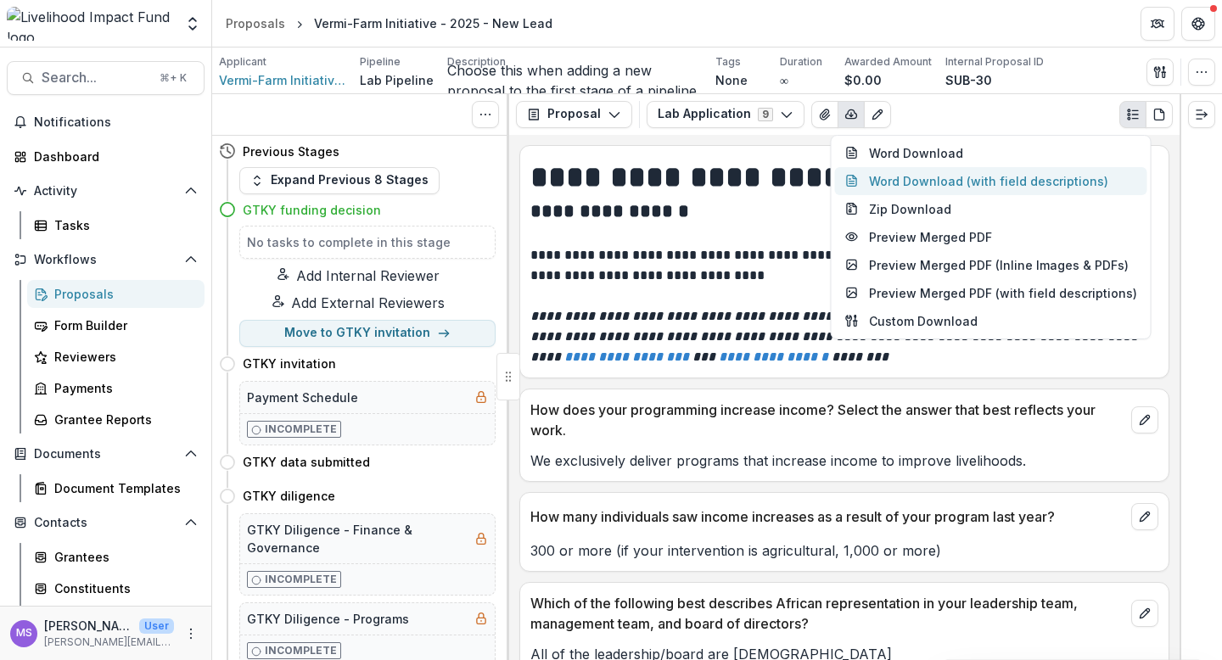
click at [891, 182] on button "Word Download (with field descriptions)" at bounding box center [991, 181] width 312 height 28
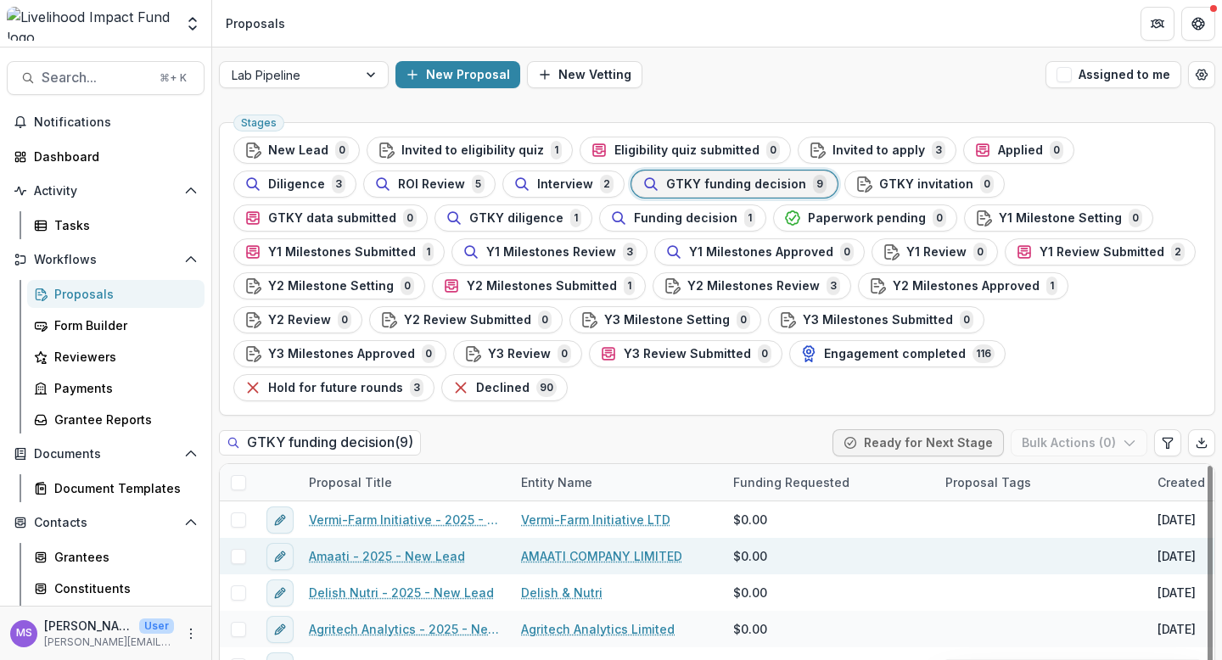
click at [368, 547] on link "Amaati - 2025 - New Lead" at bounding box center [387, 556] width 156 height 18
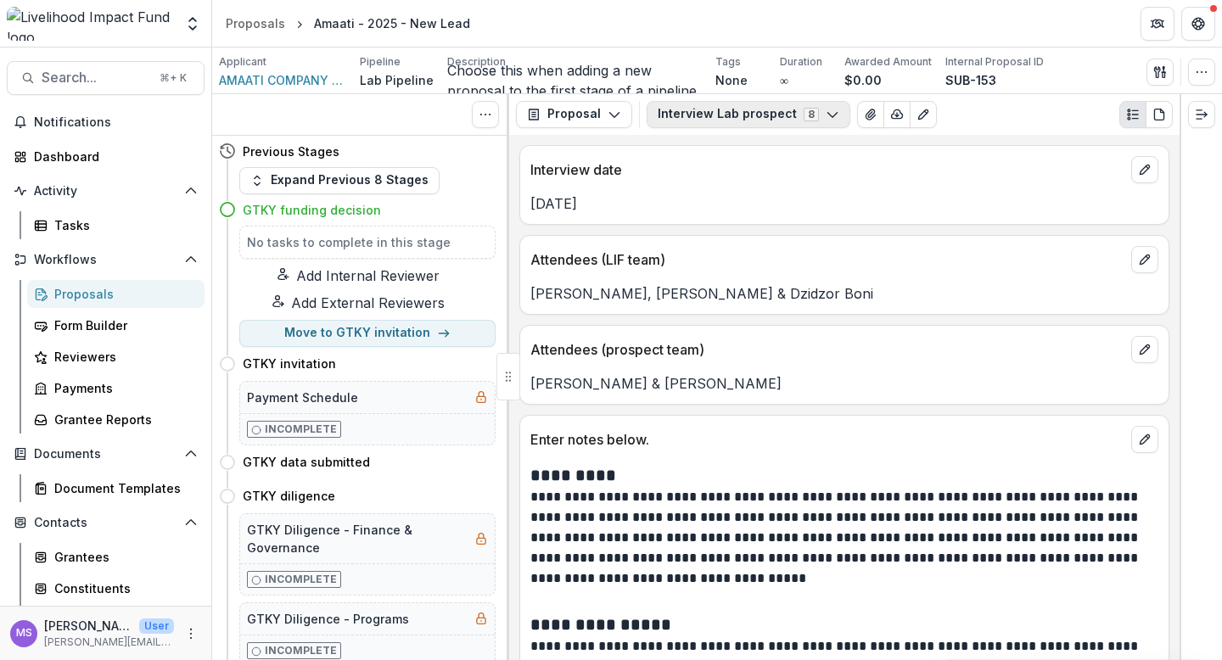
click at [826, 109] on icon "button" at bounding box center [833, 115] width 14 height 14
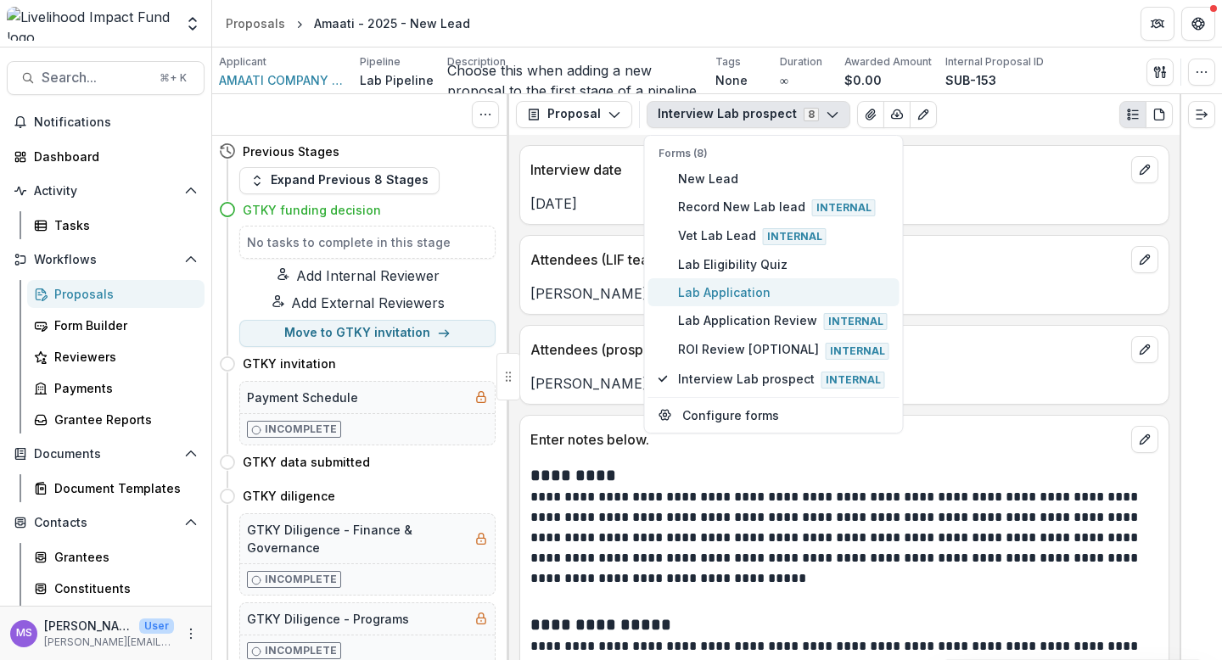
click at [700, 286] on span "Lab Application" at bounding box center [783, 292] width 211 height 18
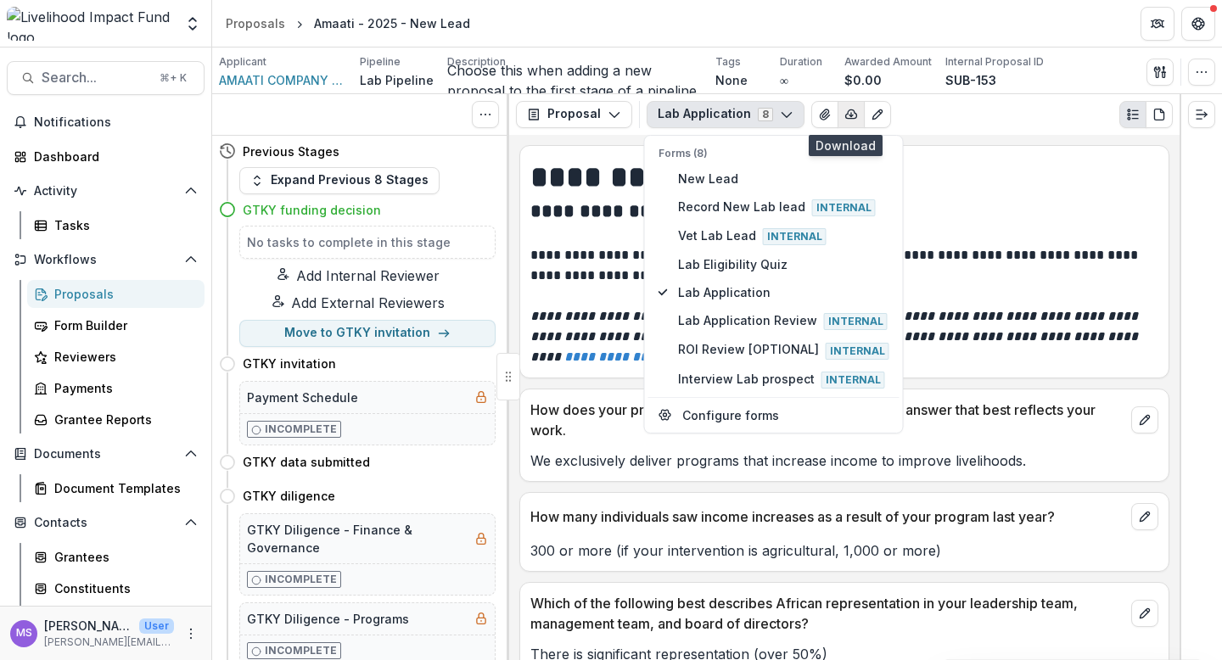
click at [846, 111] on icon "button" at bounding box center [851, 115] width 14 height 14
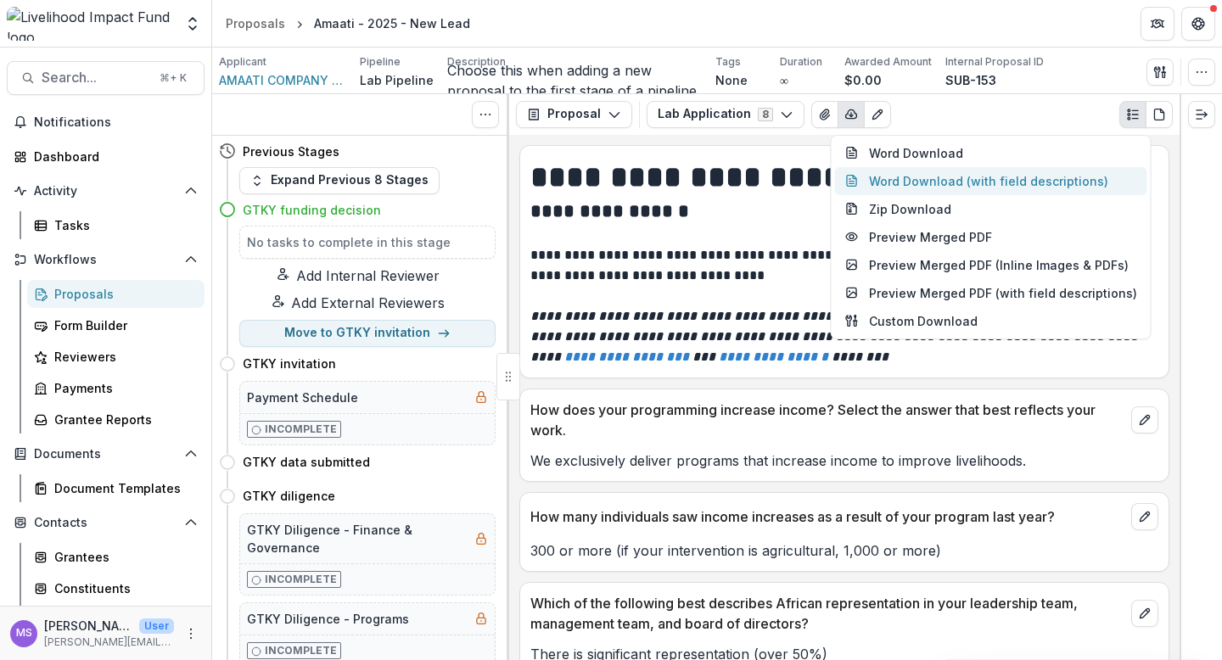
click at [880, 179] on button "Word Download (with field descriptions)" at bounding box center [991, 181] width 312 height 28
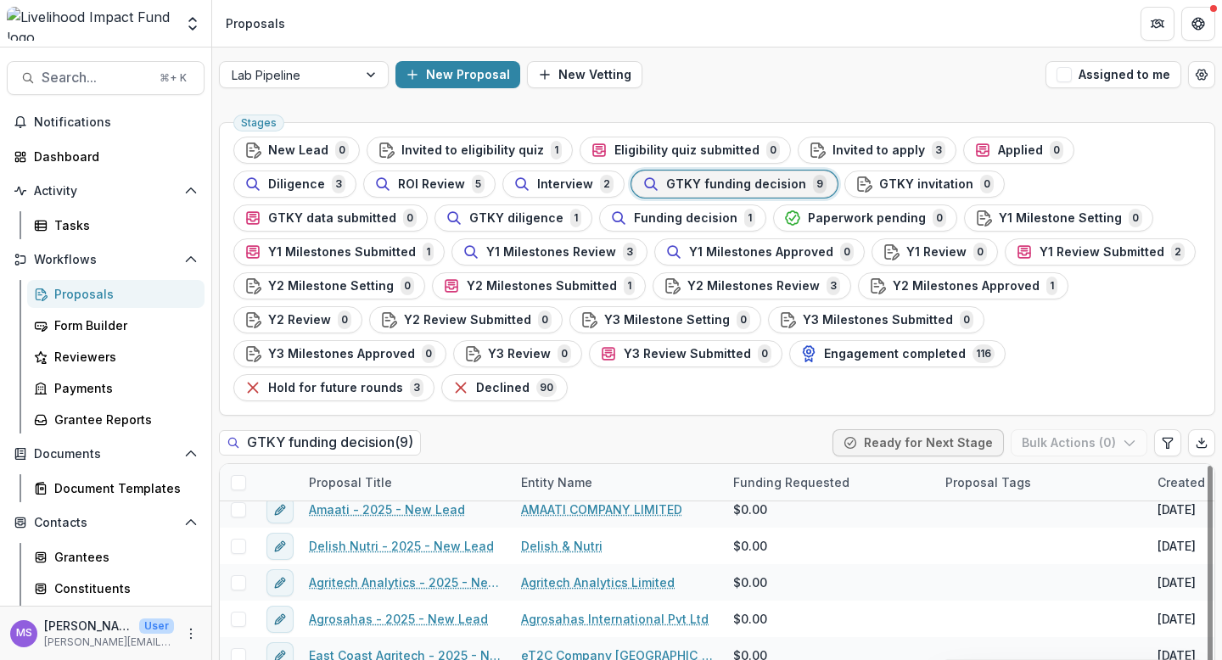
scroll to position [62, 0]
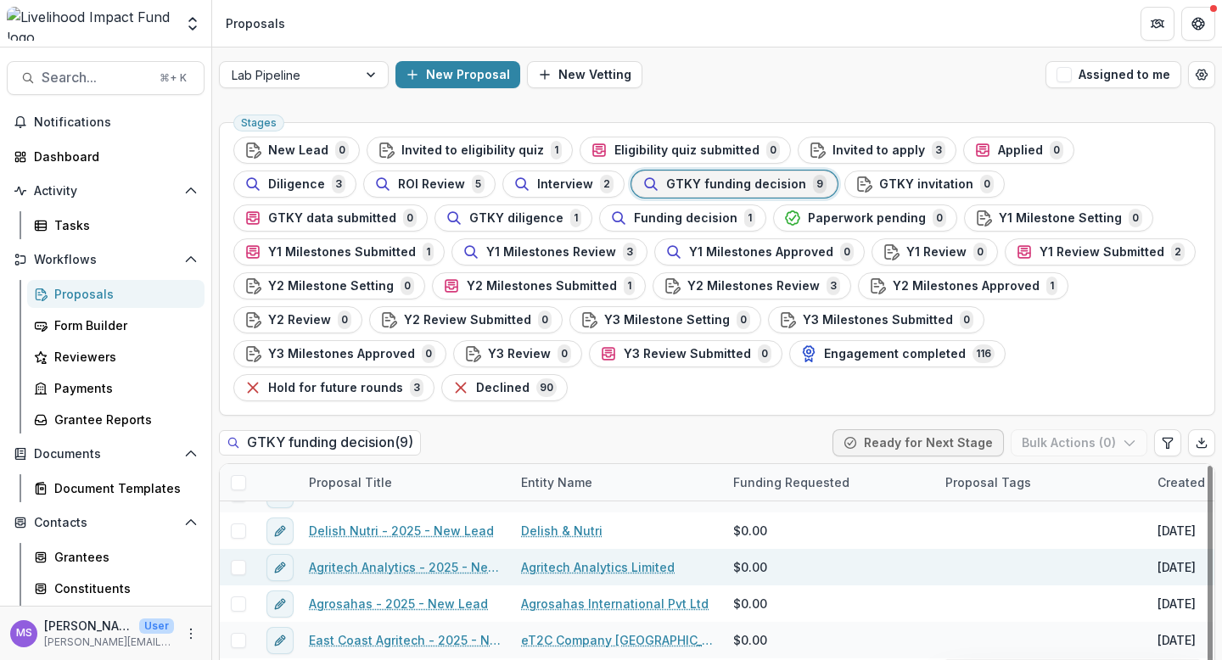
click at [358, 558] on link "Agritech Analytics - 2025 - New Lead" at bounding box center [405, 567] width 192 height 18
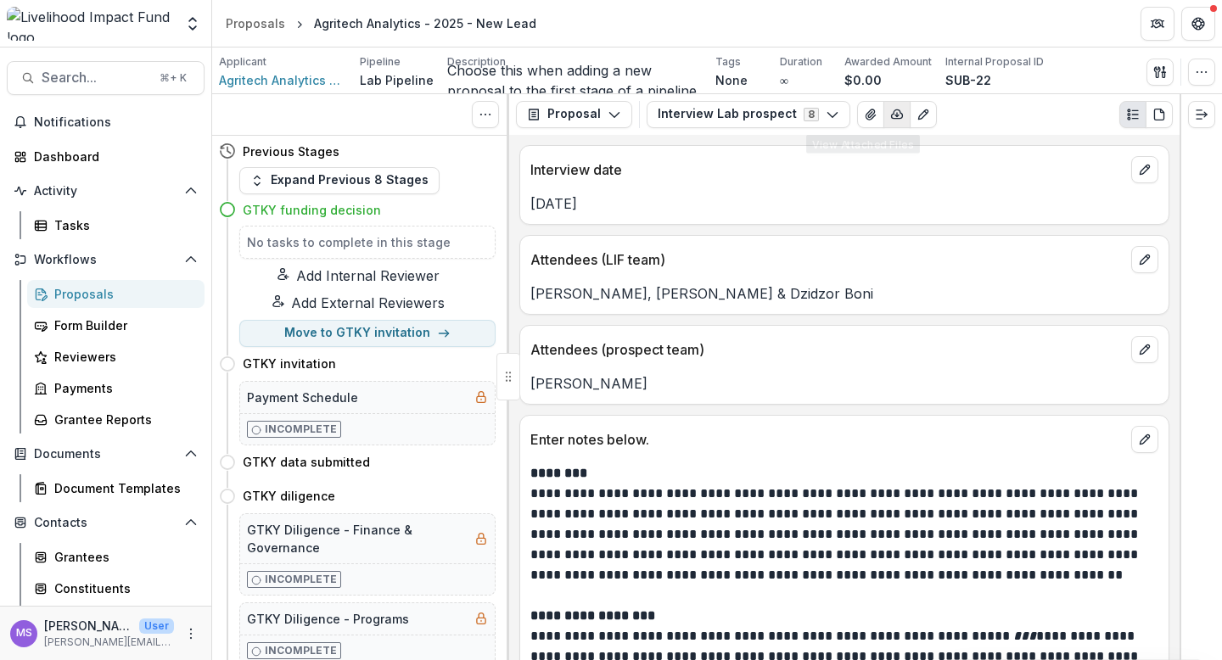
click at [890, 114] on icon "button" at bounding box center [897, 115] width 14 height 14
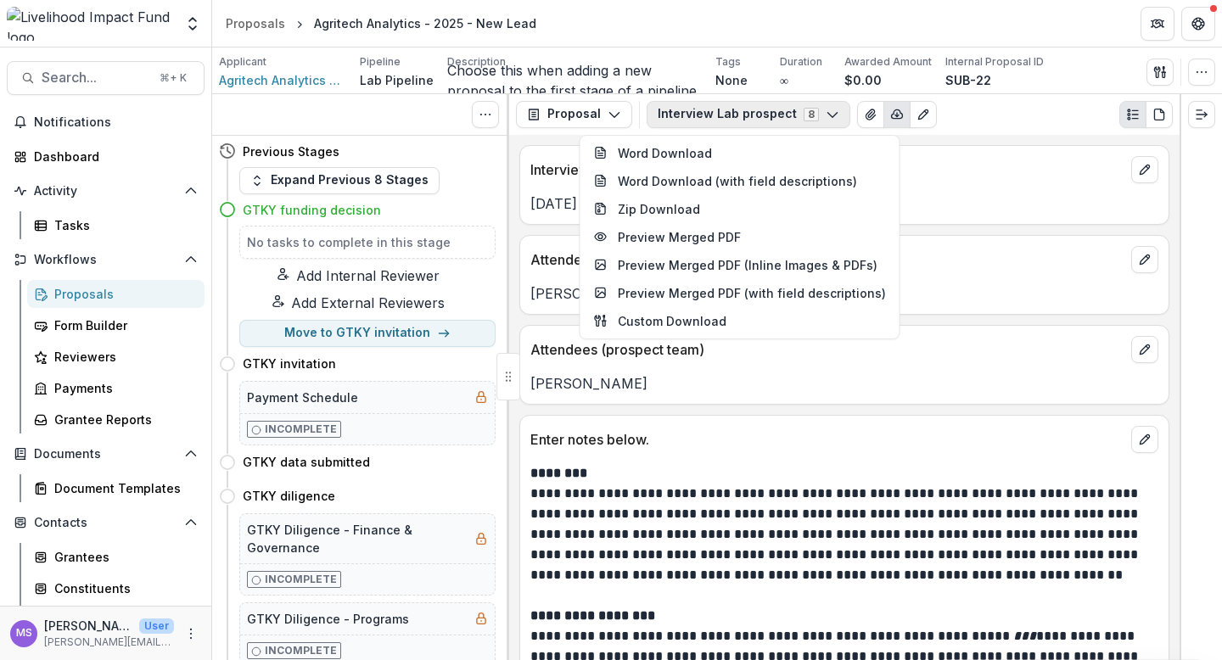
click at [826, 119] on icon "button" at bounding box center [833, 115] width 14 height 14
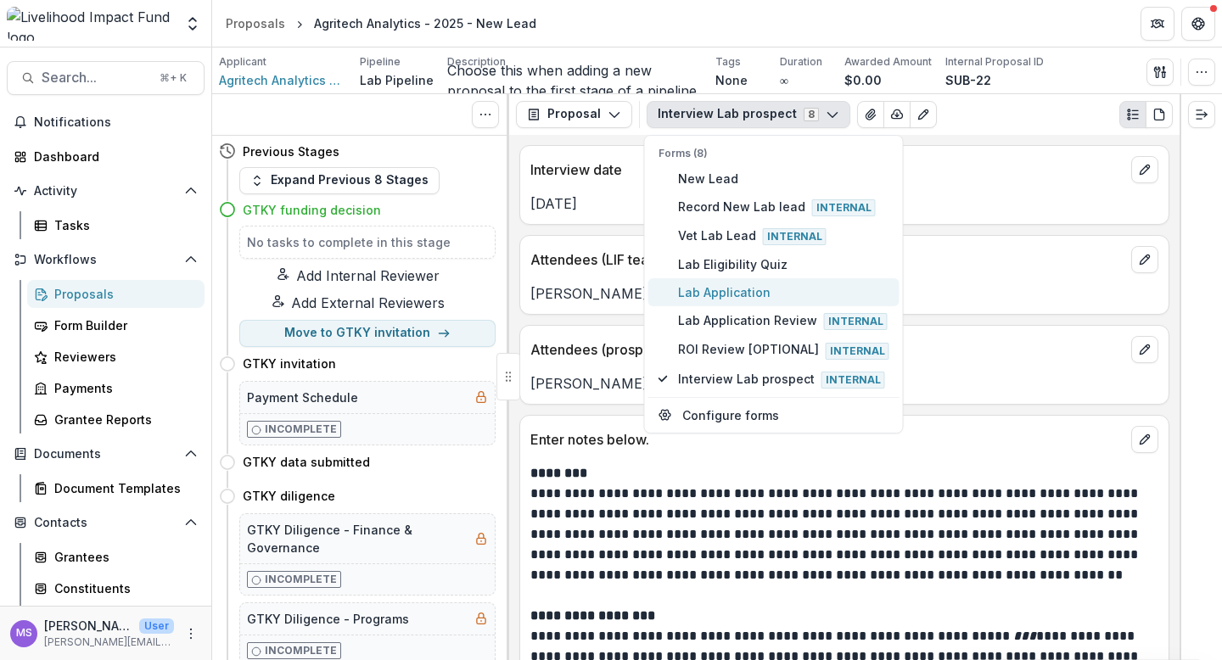
click at [724, 289] on span "Lab Application" at bounding box center [783, 292] width 211 height 18
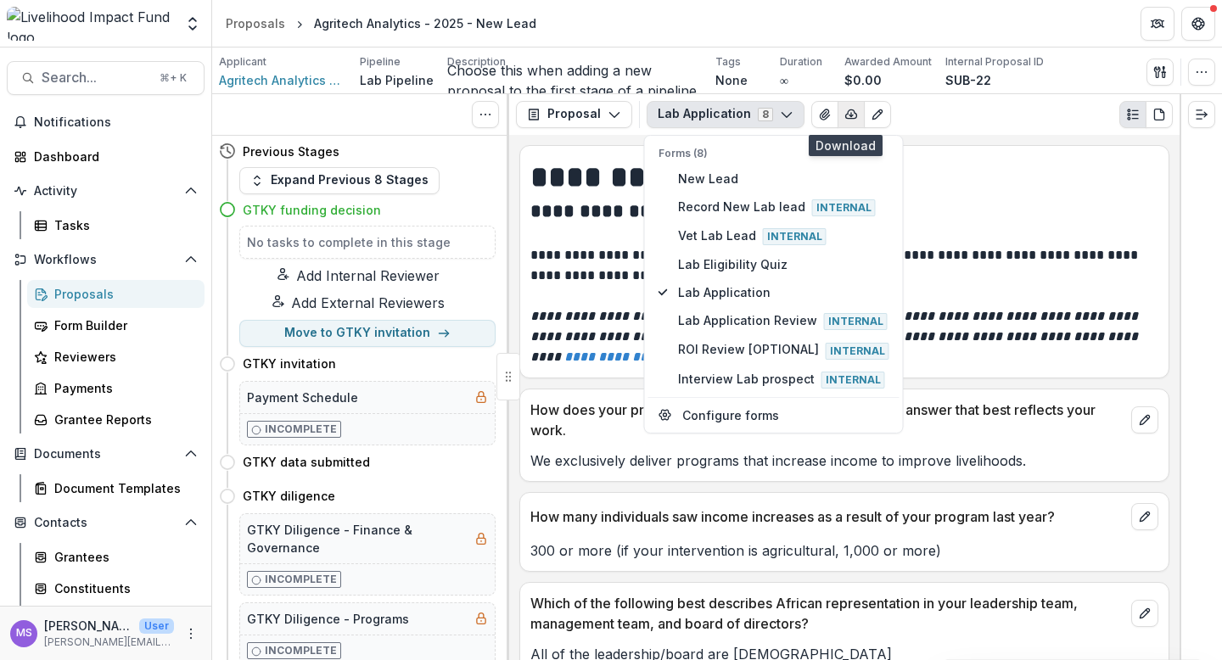
click at [844, 111] on icon "button" at bounding box center [851, 115] width 14 height 14
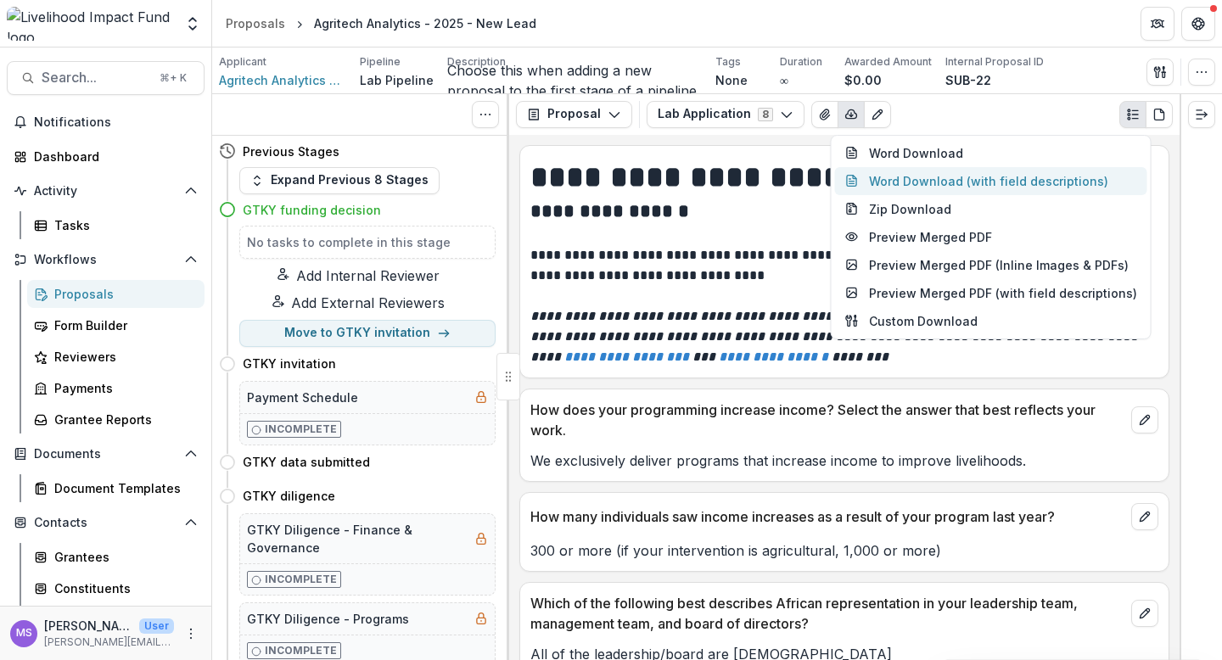
click at [921, 178] on button "Word Download (with field descriptions)" at bounding box center [991, 181] width 312 height 28
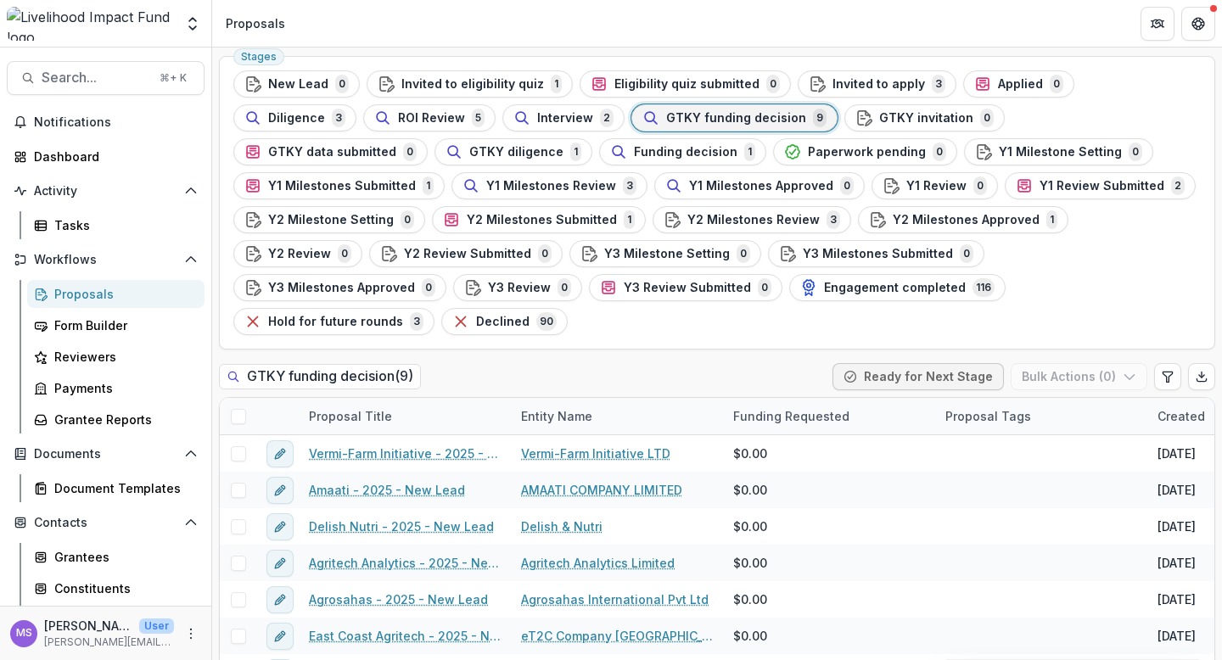
scroll to position [81, 0]
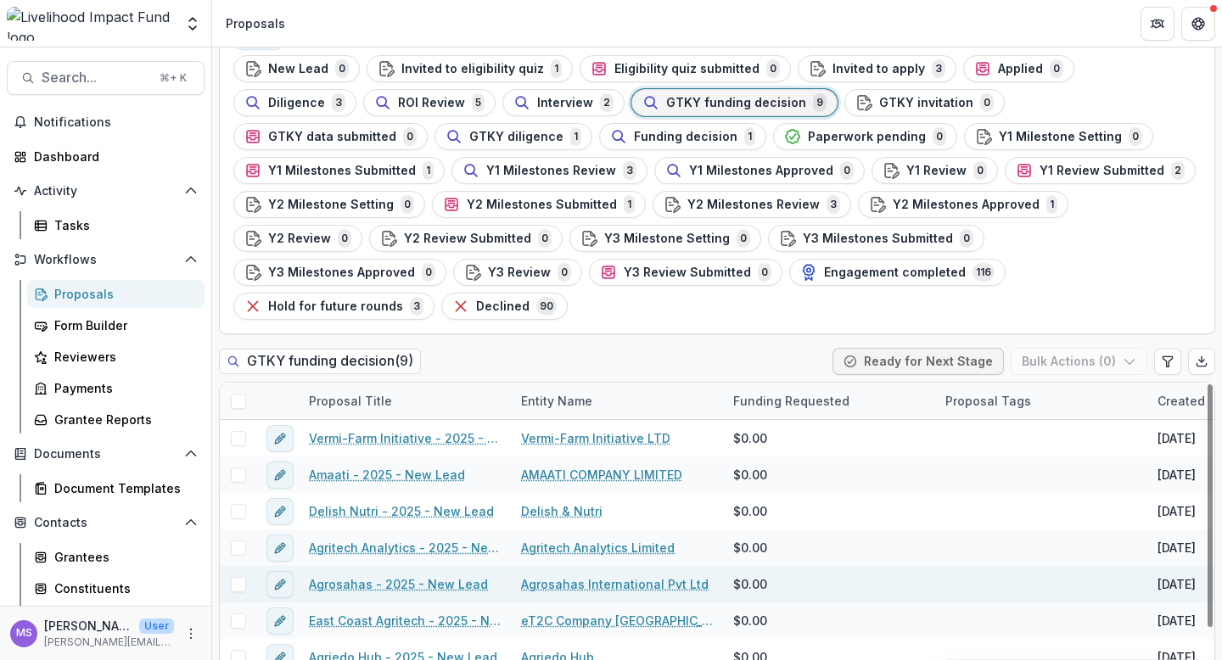
click at [339, 575] on link "Agrosahas - 2025 - New Lead" at bounding box center [398, 584] width 179 height 18
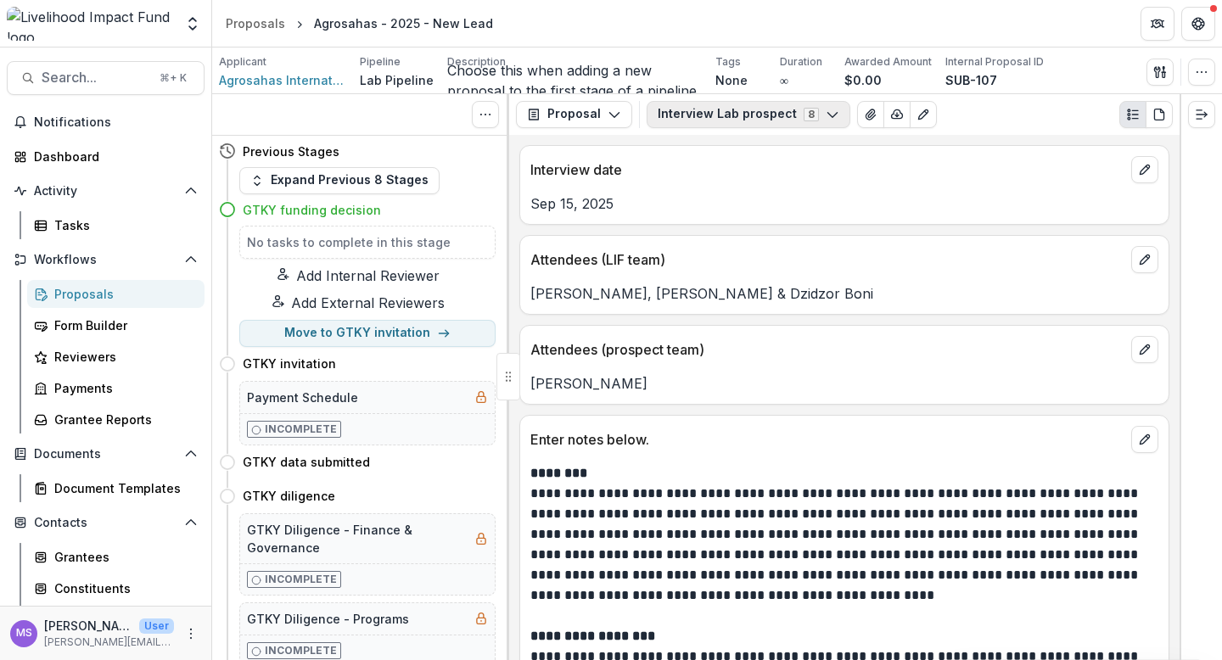
click at [827, 120] on icon "button" at bounding box center [833, 115] width 14 height 14
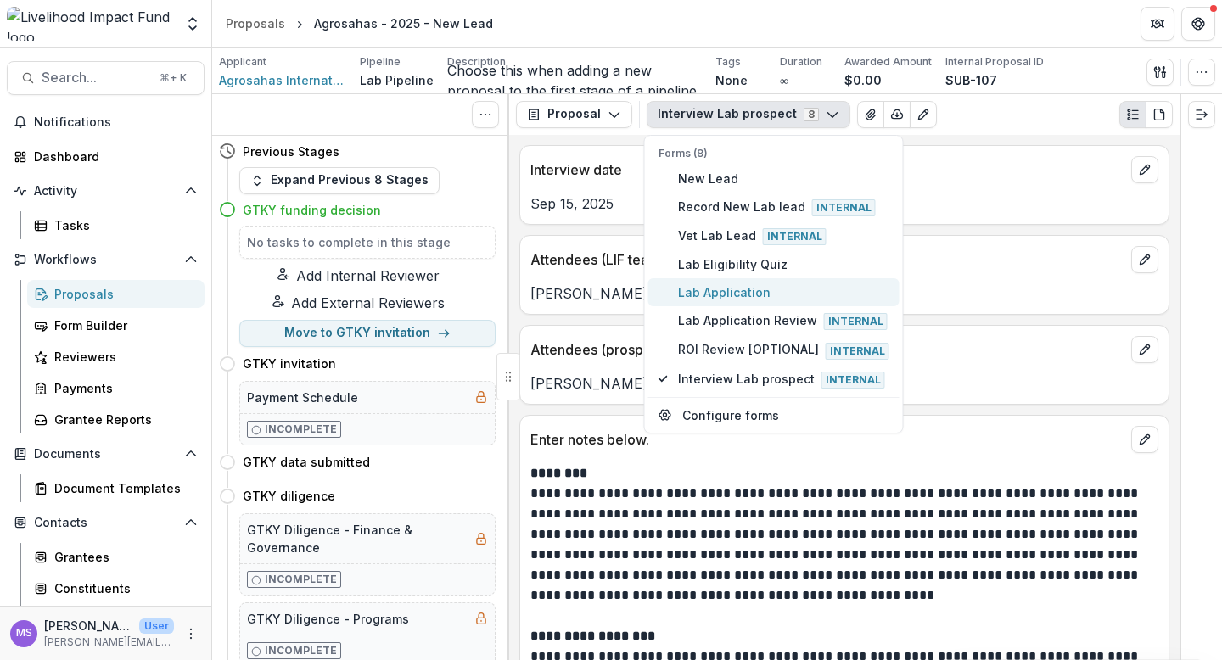
click at [713, 290] on span "Lab Application" at bounding box center [783, 292] width 211 height 18
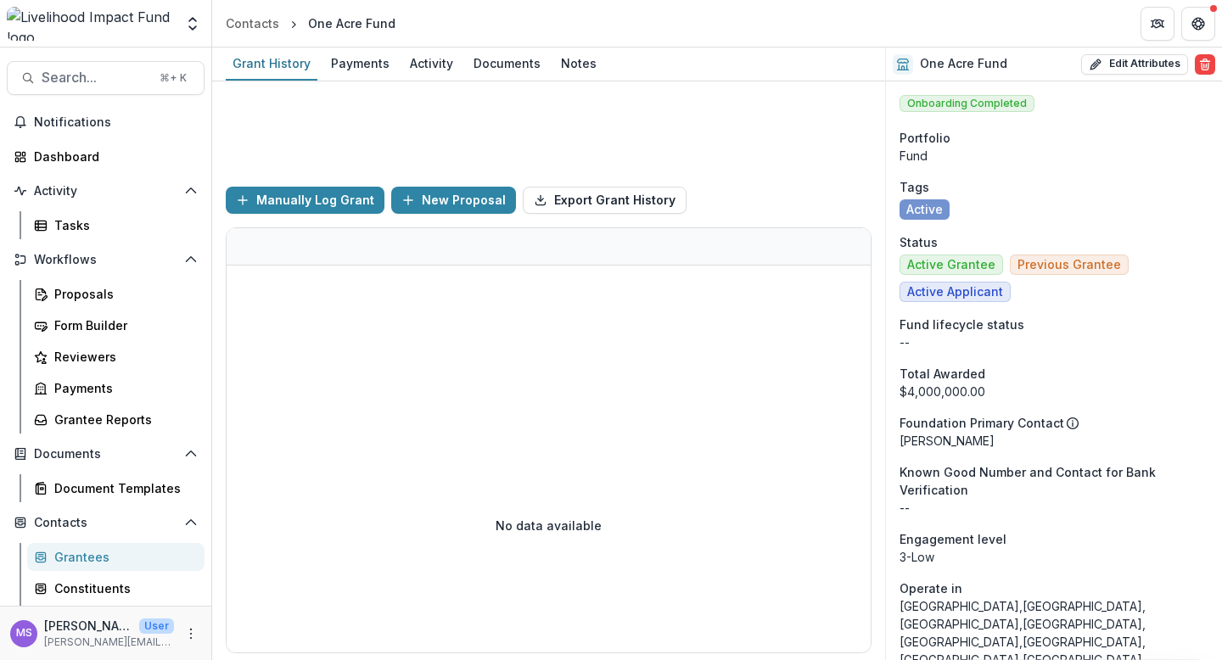
click at [82, 555] on div "Grantees" at bounding box center [122, 557] width 137 height 18
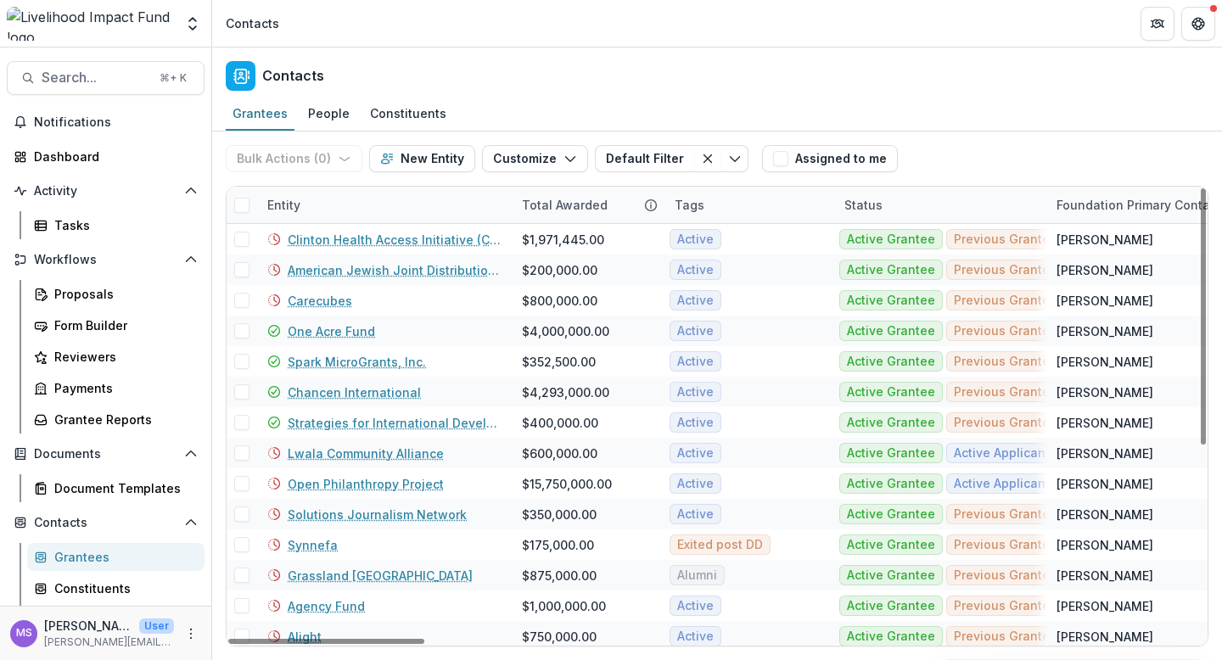
click at [372, 199] on div "Entity" at bounding box center [384, 205] width 255 height 36
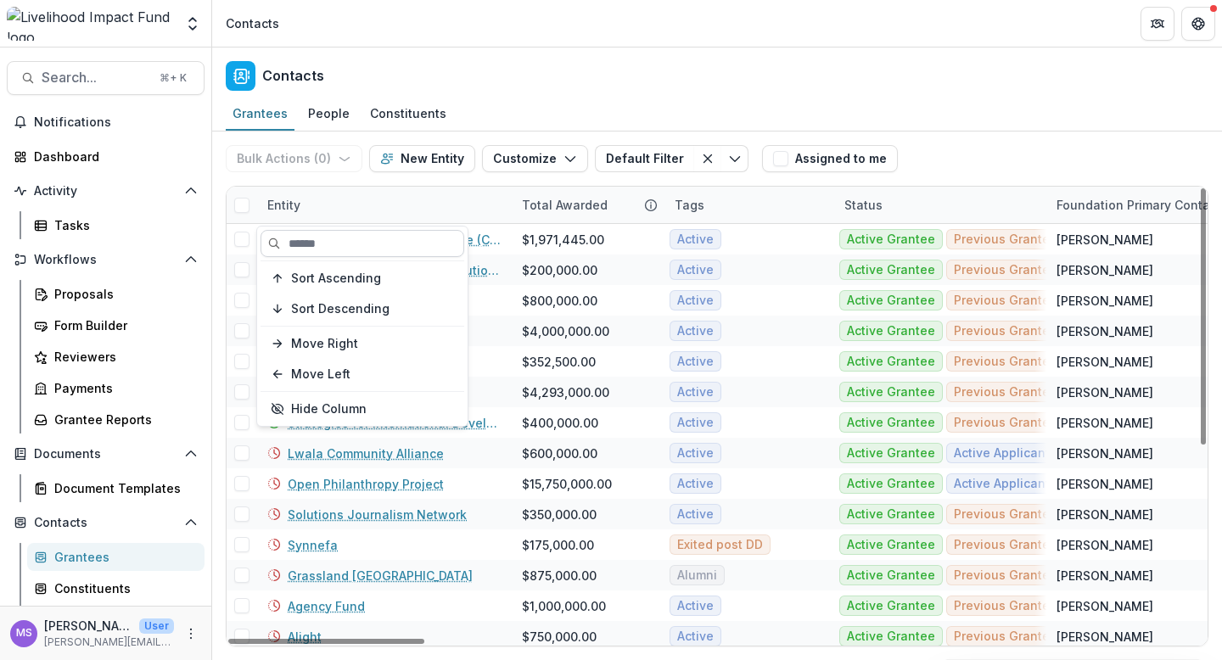
click at [370, 244] on input at bounding box center [363, 243] width 204 height 27
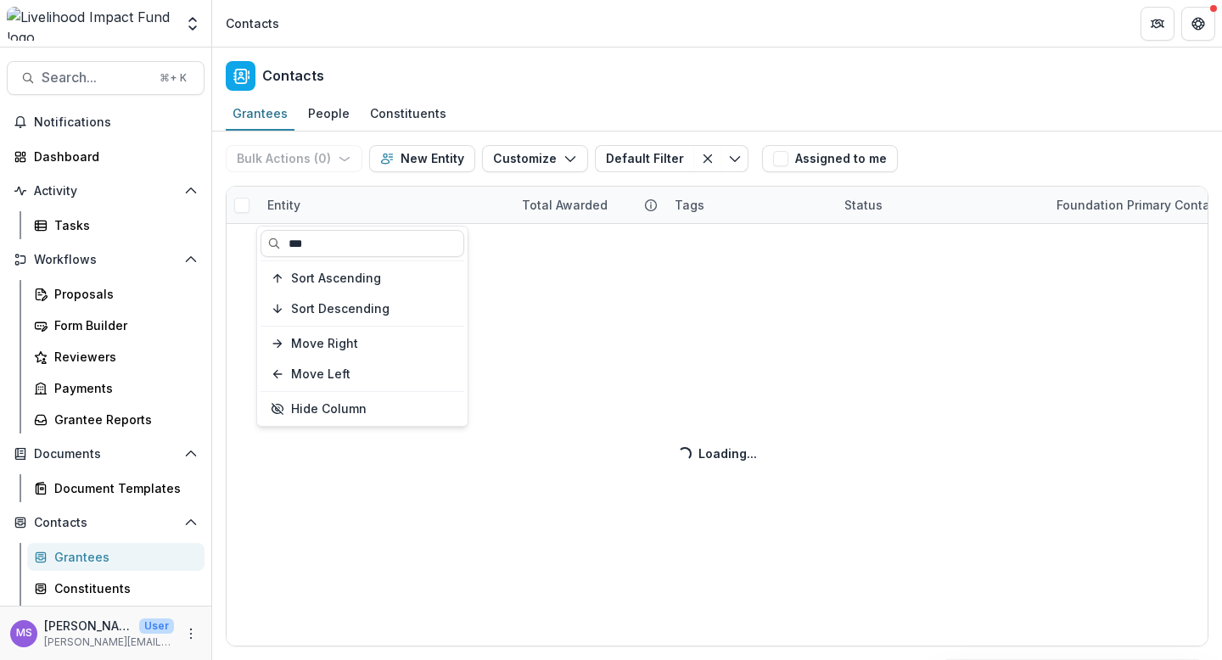
type input "***"
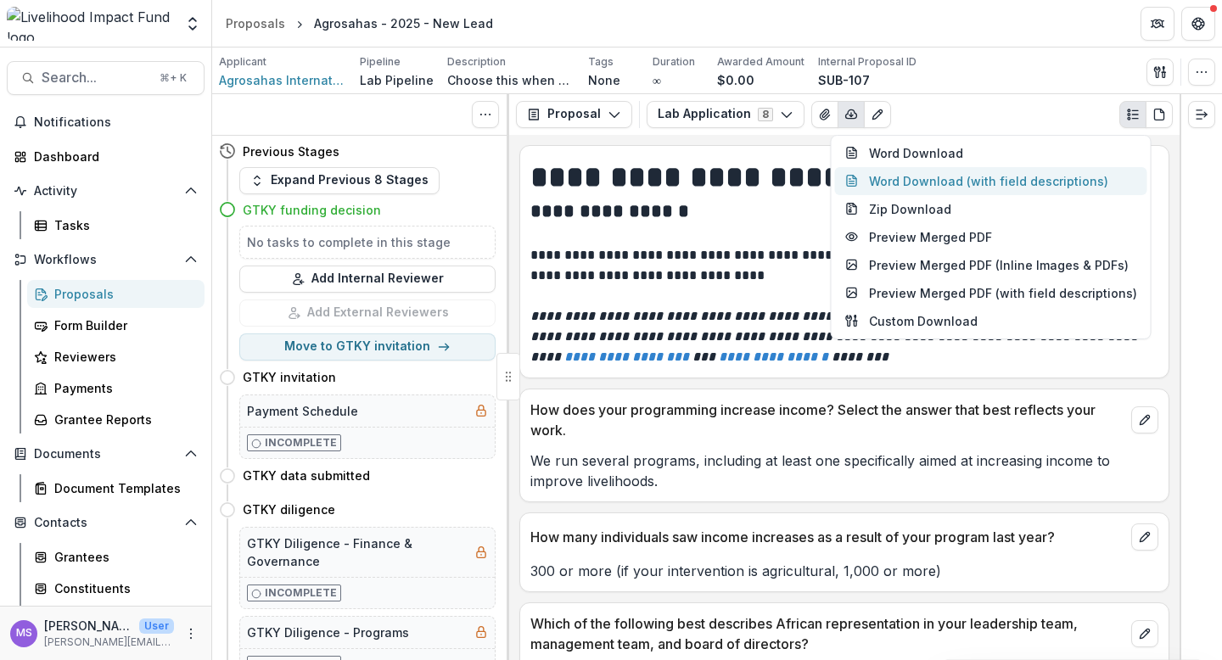
click at [886, 181] on button "Word Download (with field descriptions)" at bounding box center [991, 181] width 312 height 28
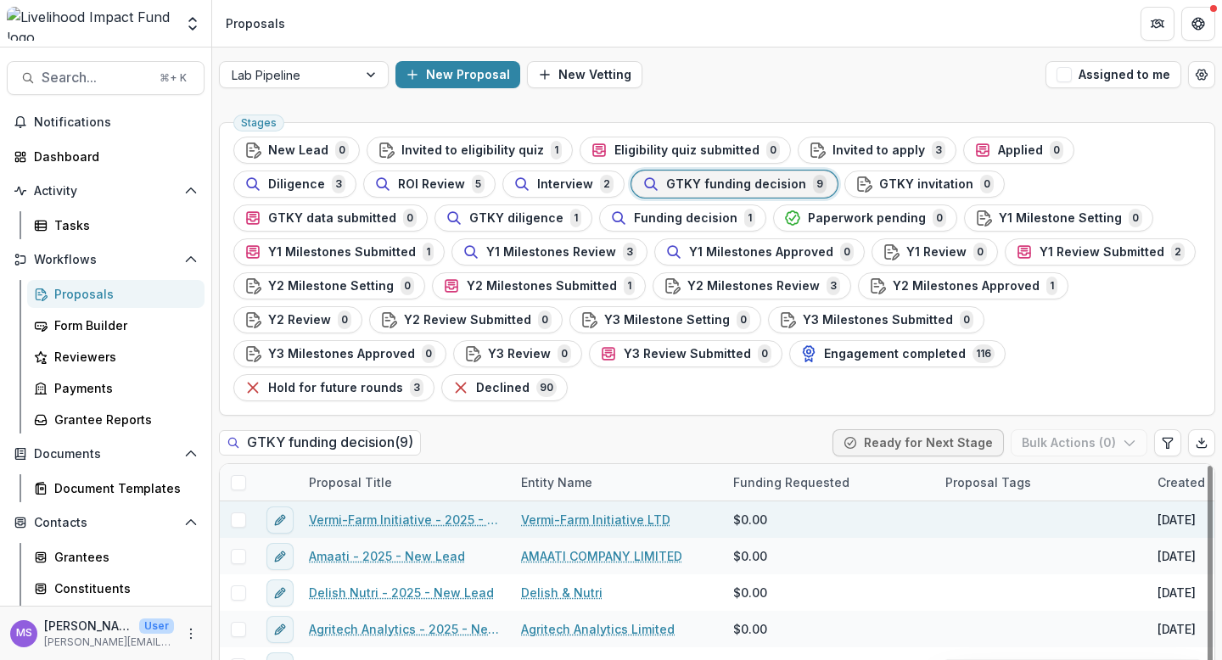
scroll to position [62, 0]
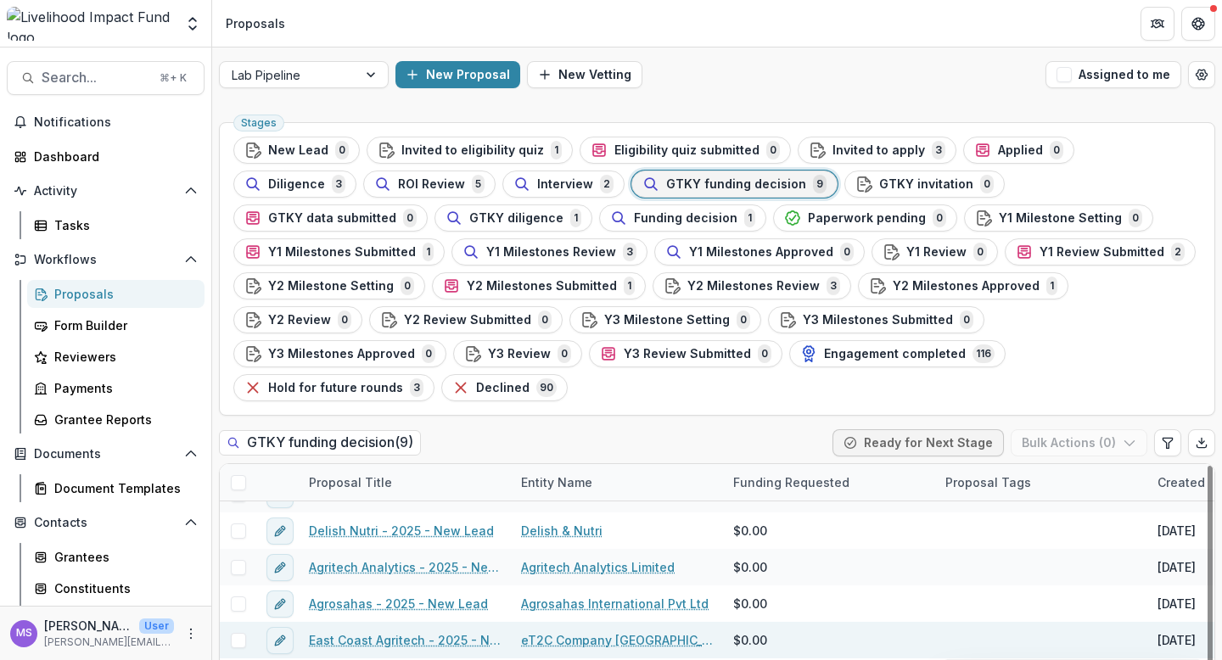
click at [337, 631] on link "East Coast Agritech - 2025 - New Lead" at bounding box center [405, 640] width 192 height 18
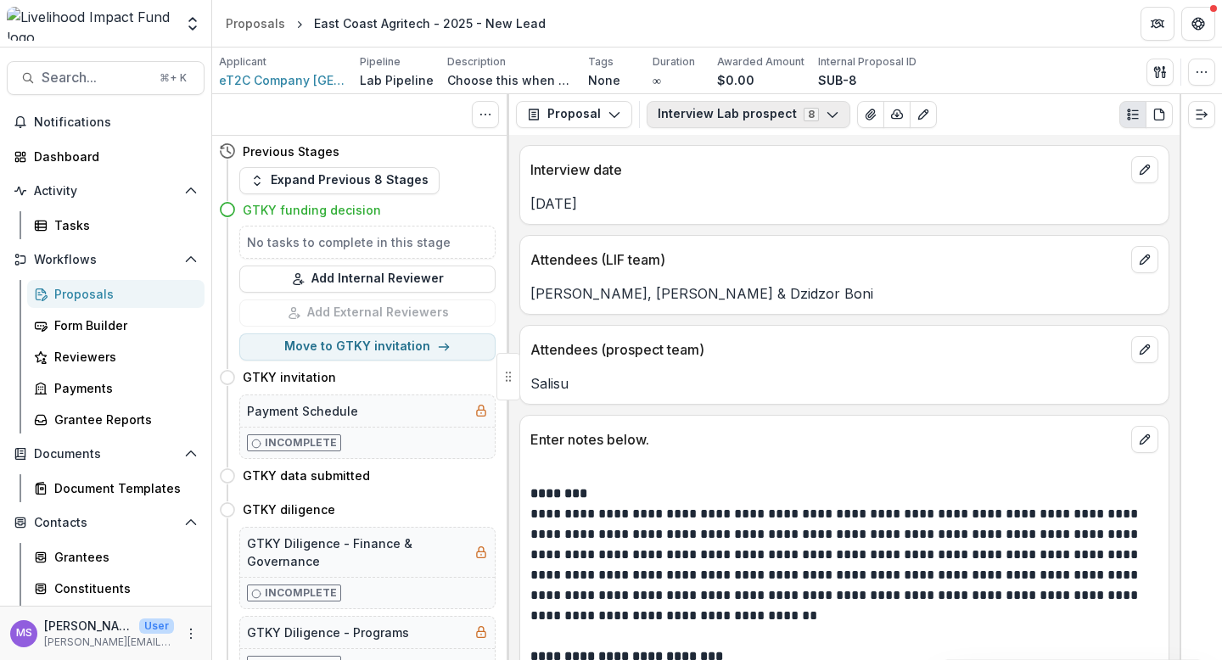
click at [826, 114] on icon "button" at bounding box center [833, 115] width 14 height 14
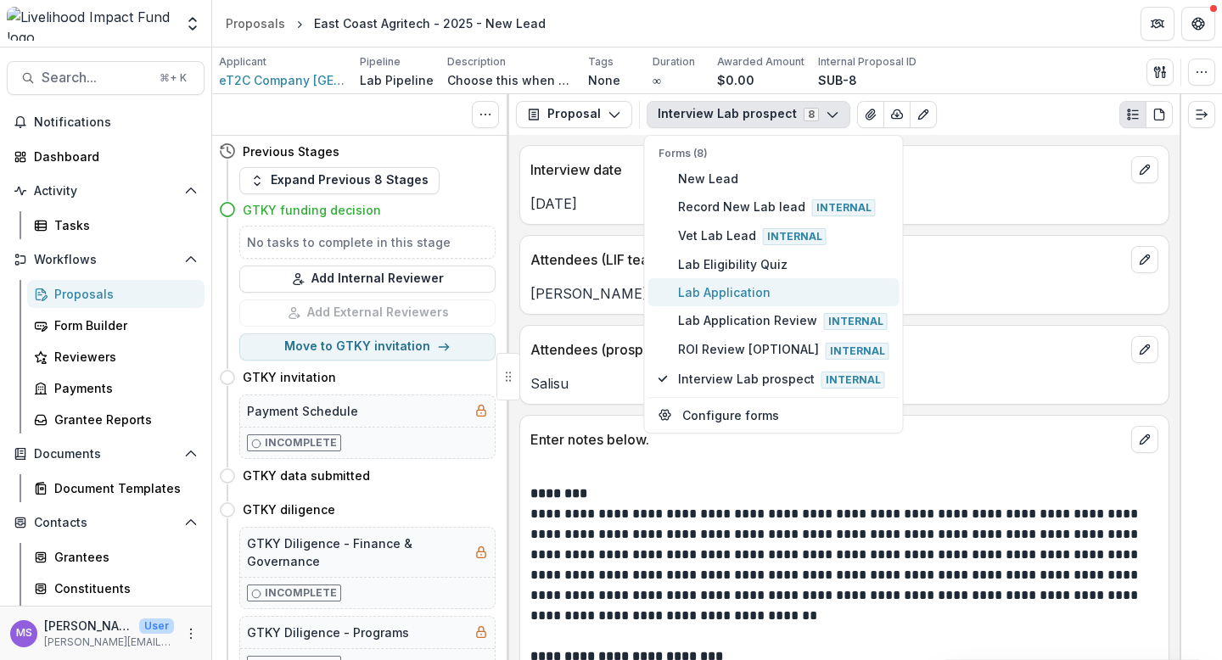
click at [718, 293] on span "Lab Application" at bounding box center [783, 292] width 211 height 18
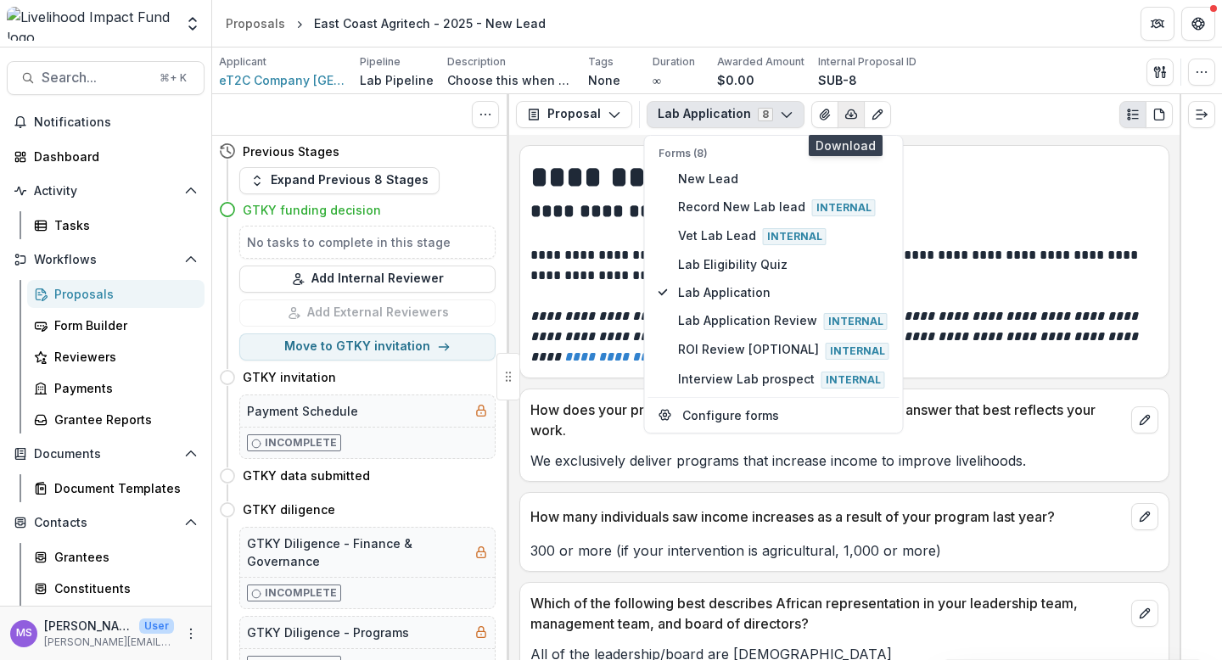
click at [847, 112] on icon "button" at bounding box center [851, 113] width 11 height 8
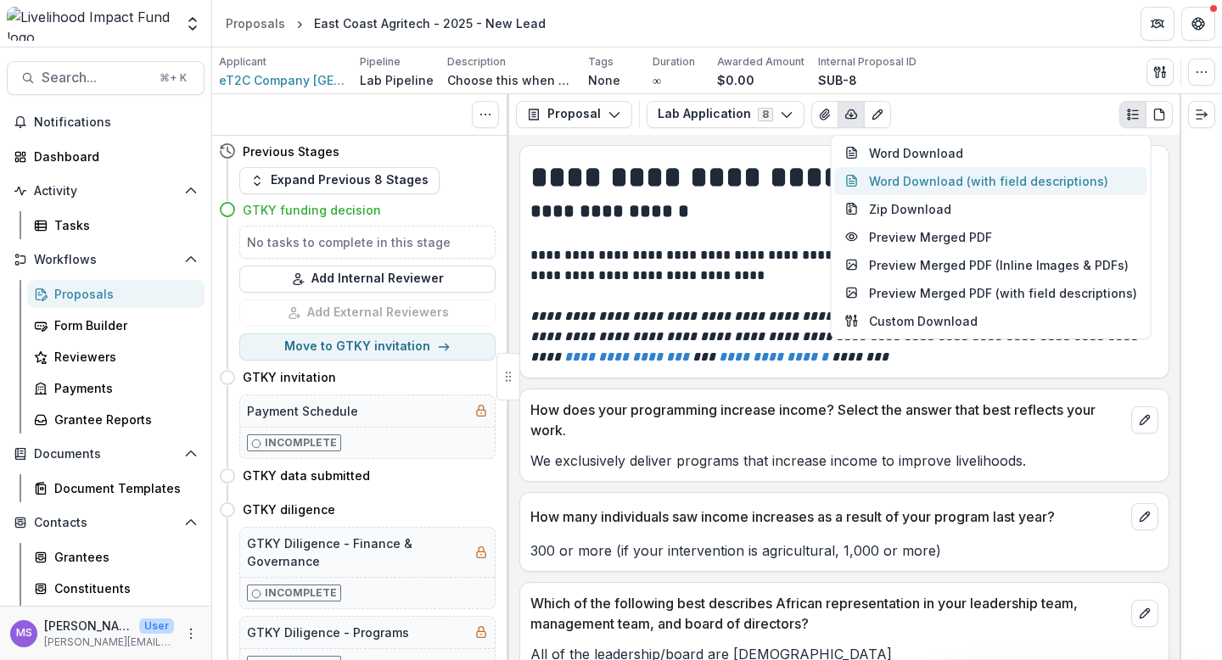
click at [904, 181] on button "Word Download (with field descriptions)" at bounding box center [991, 181] width 312 height 28
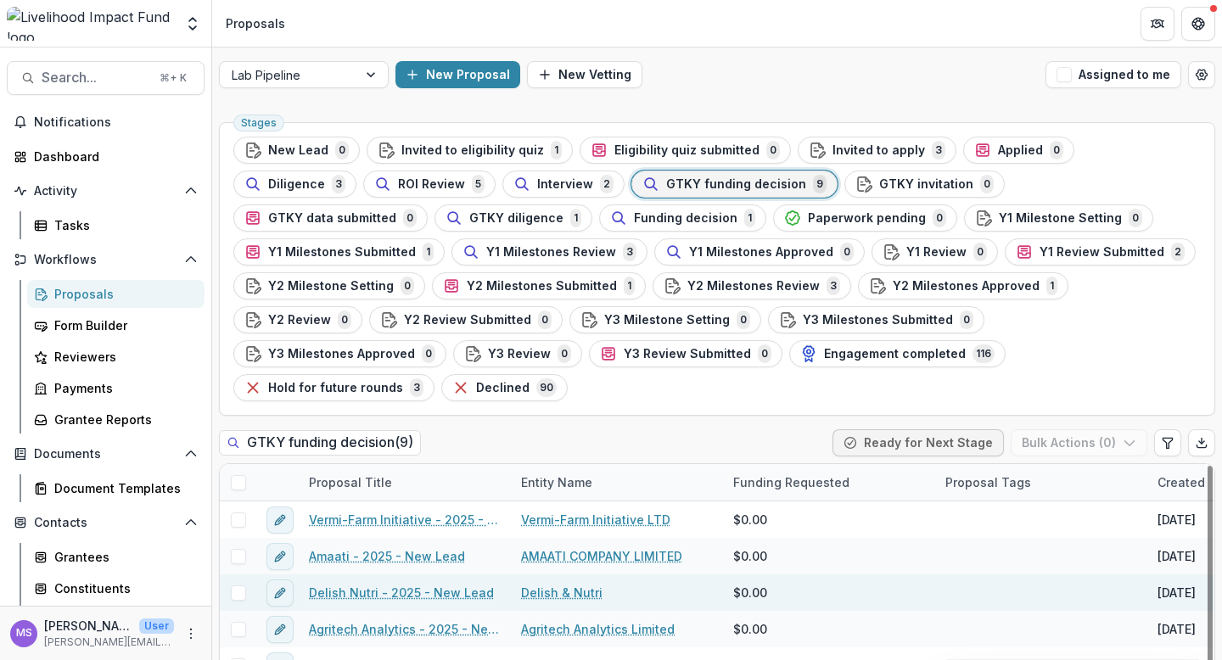
scroll to position [62, 0]
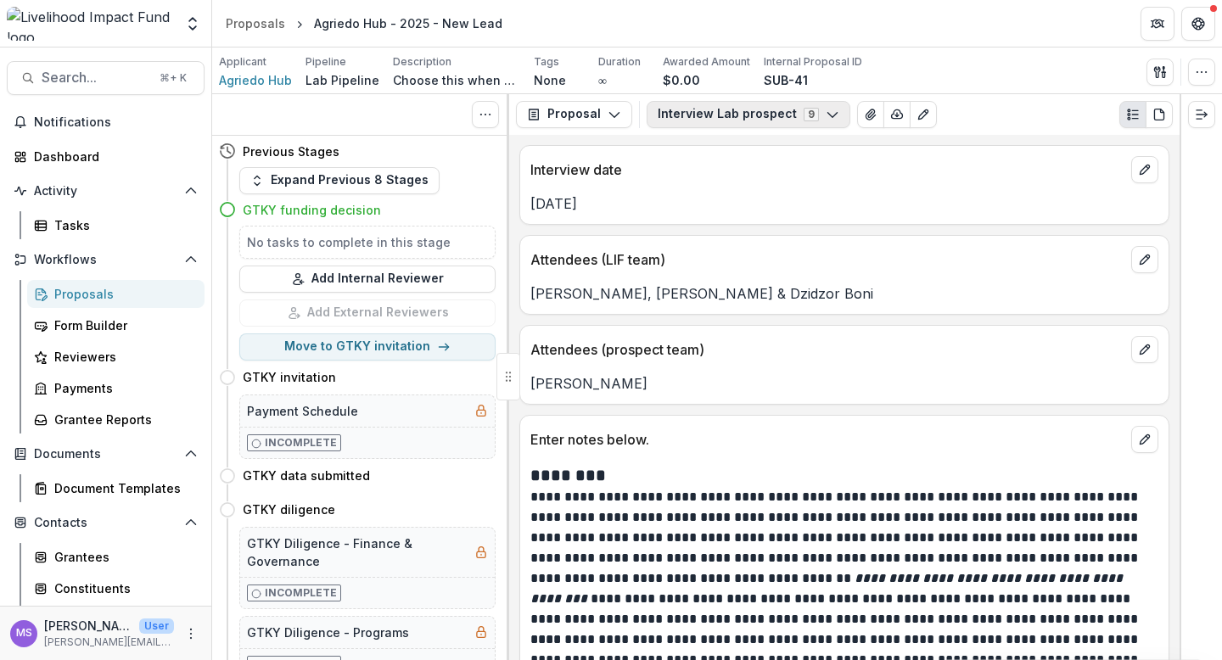
click at [831, 118] on button "Interview Lab prospect 9" at bounding box center [749, 114] width 204 height 27
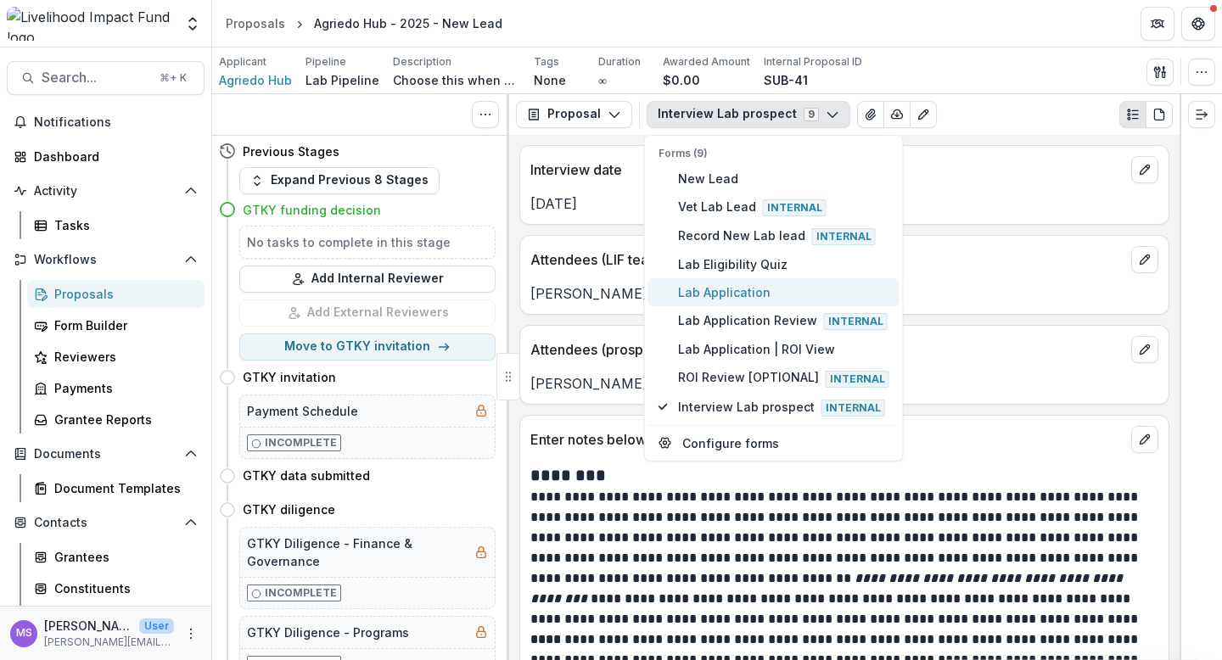
click at [728, 293] on span "Lab Application" at bounding box center [783, 292] width 211 height 18
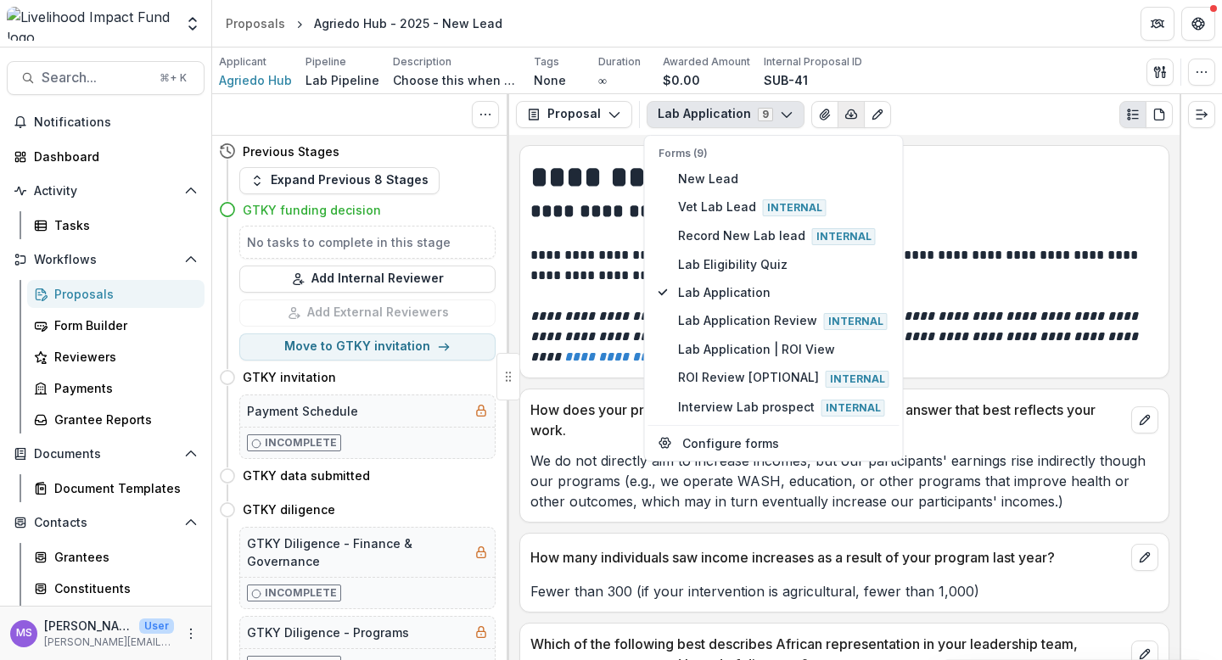
click at [851, 113] on line "button" at bounding box center [851, 114] width 0 height 3
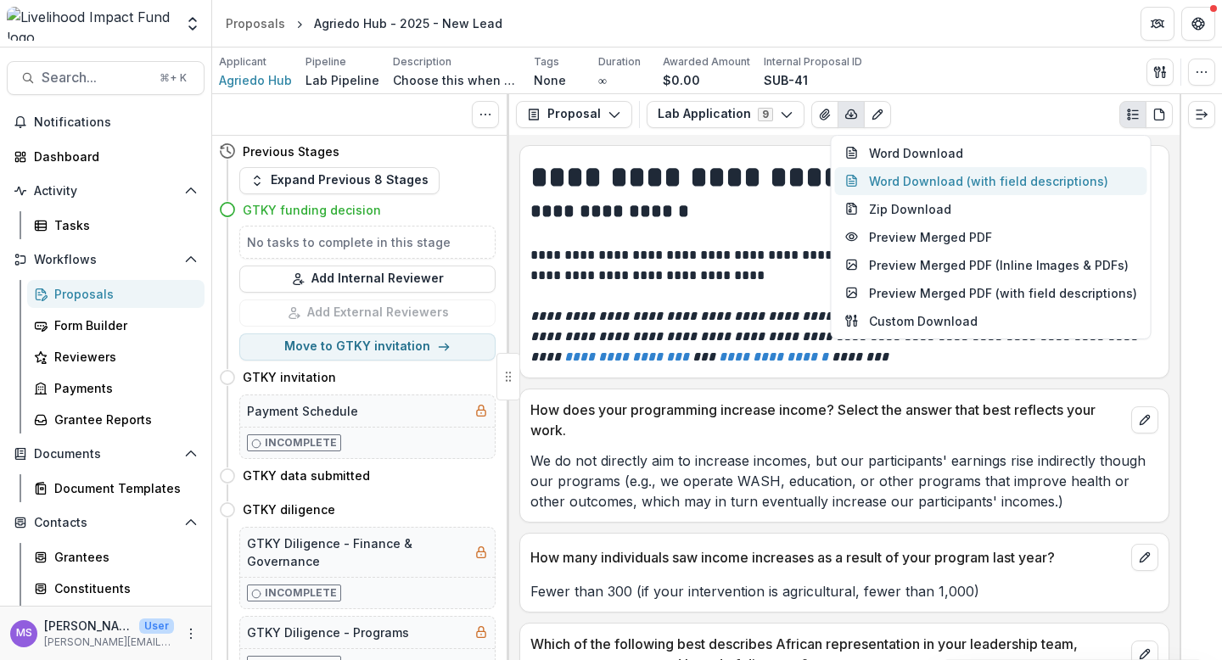
click at [924, 179] on button "Word Download (with field descriptions)" at bounding box center [991, 181] width 312 height 28
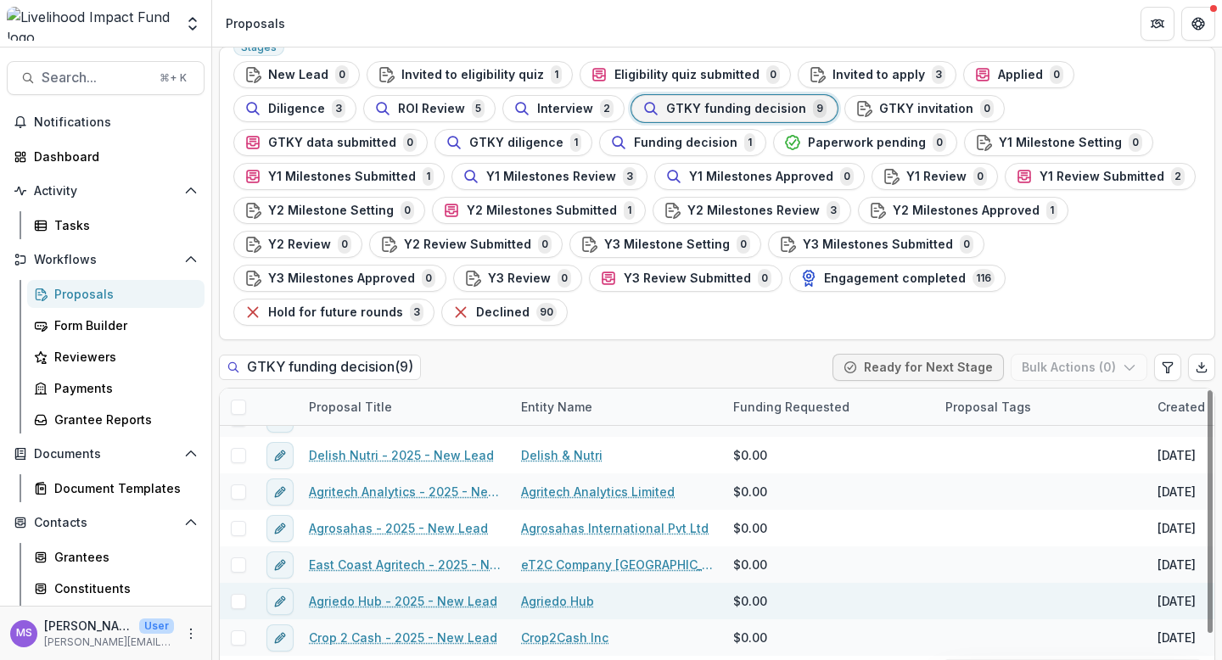
scroll to position [81, 0]
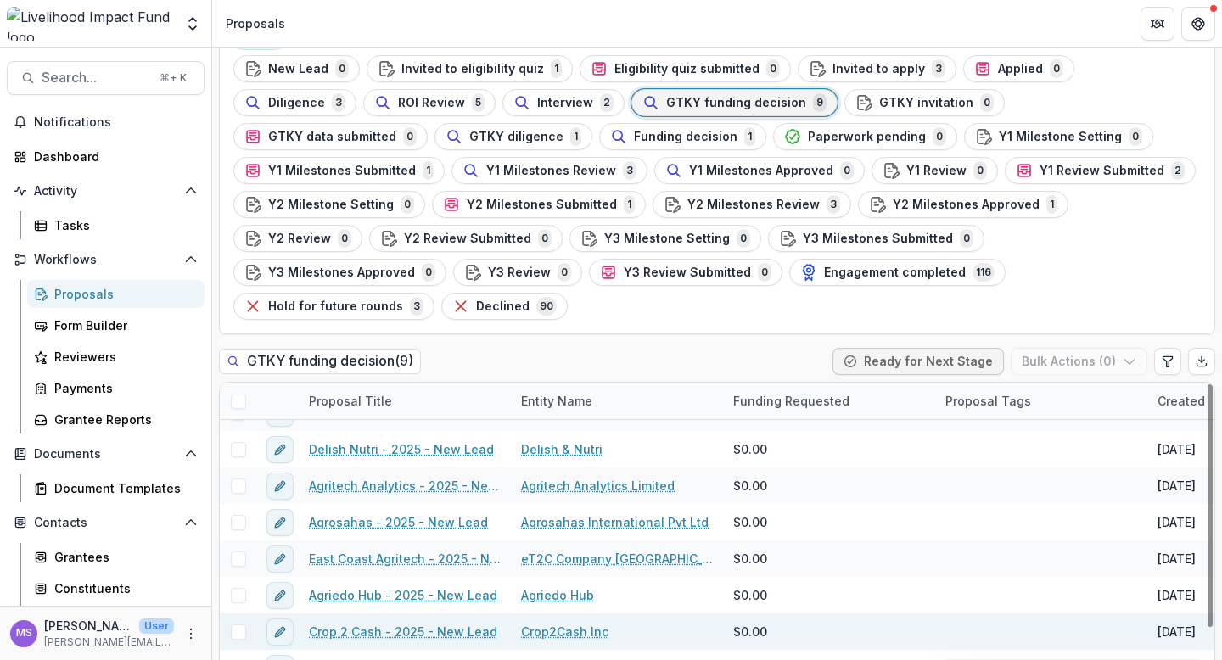
click at [373, 623] on link "Crop 2 Cash - 2025 - New Lead" at bounding box center [403, 632] width 188 height 18
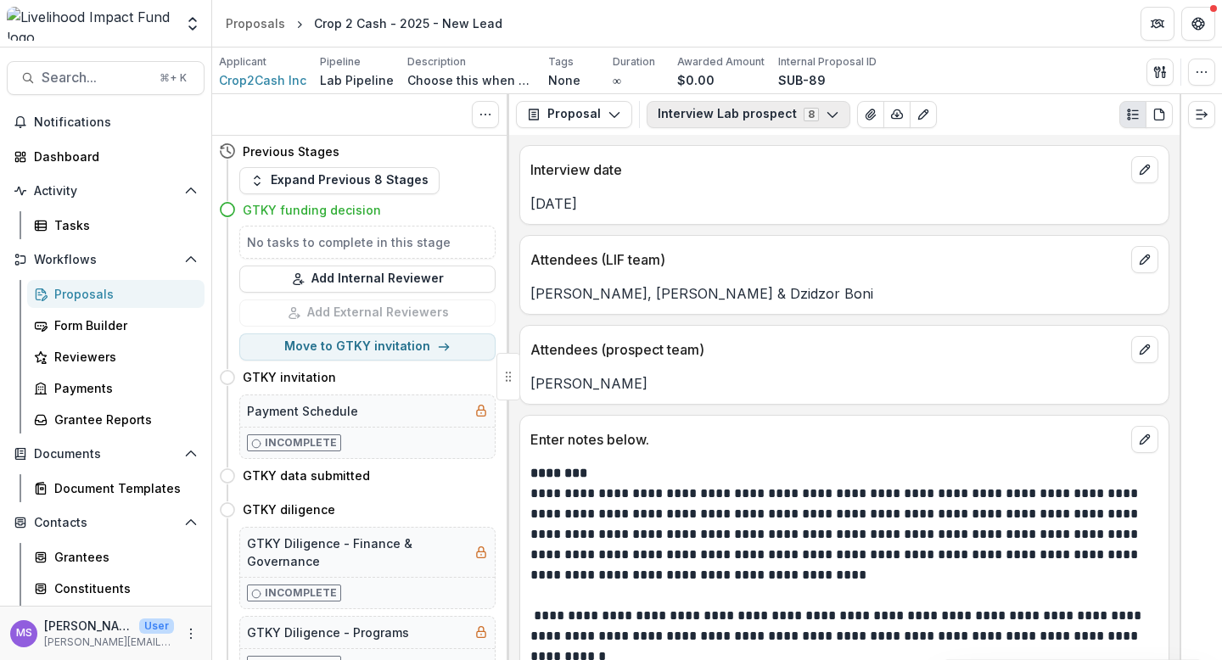
click at [827, 113] on polyline "button" at bounding box center [831, 115] width 9 height 5
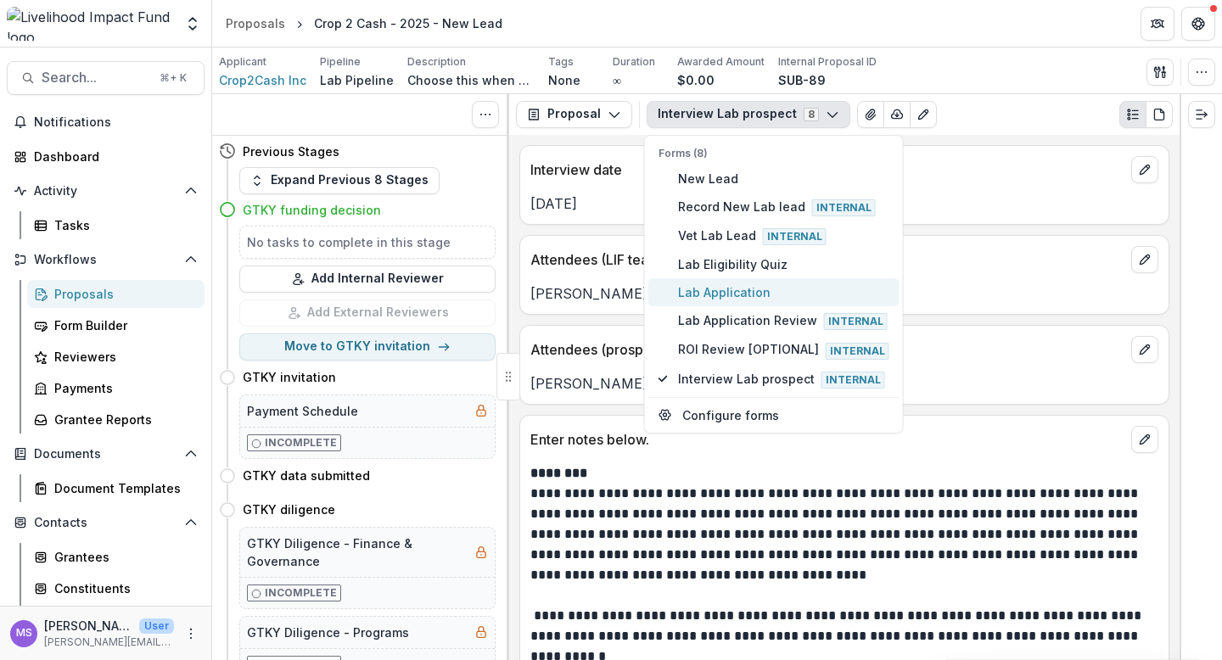
click at [708, 289] on span "Lab Application" at bounding box center [783, 292] width 211 height 18
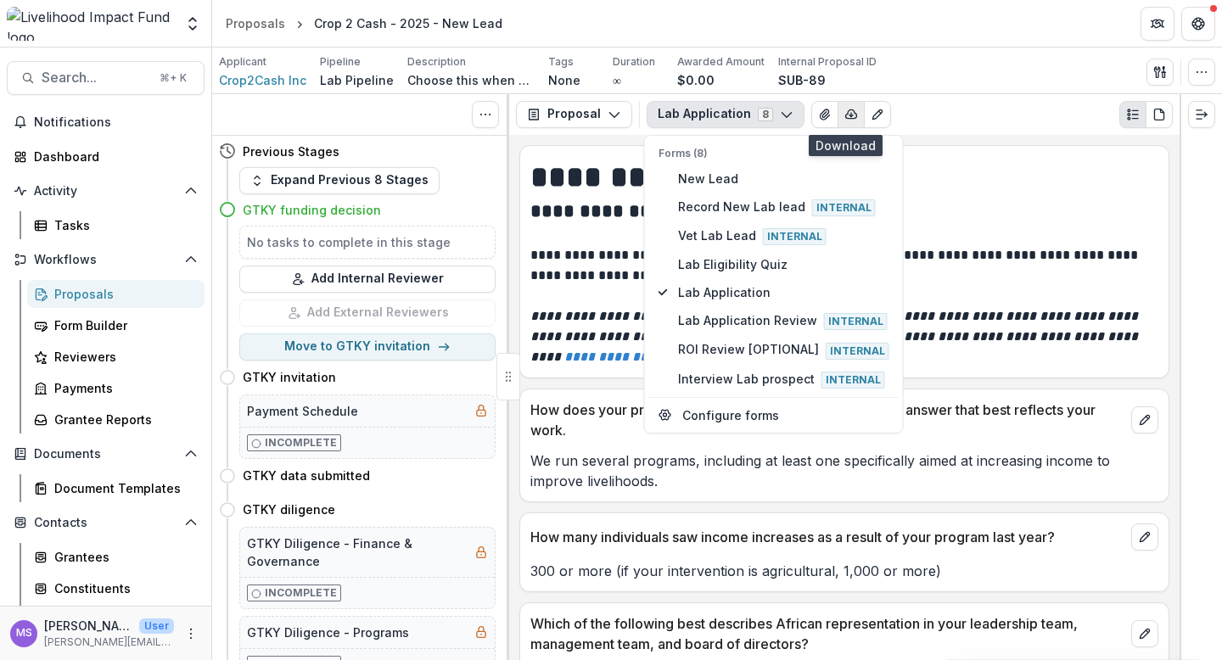
click at [845, 110] on icon "button" at bounding box center [851, 115] width 14 height 14
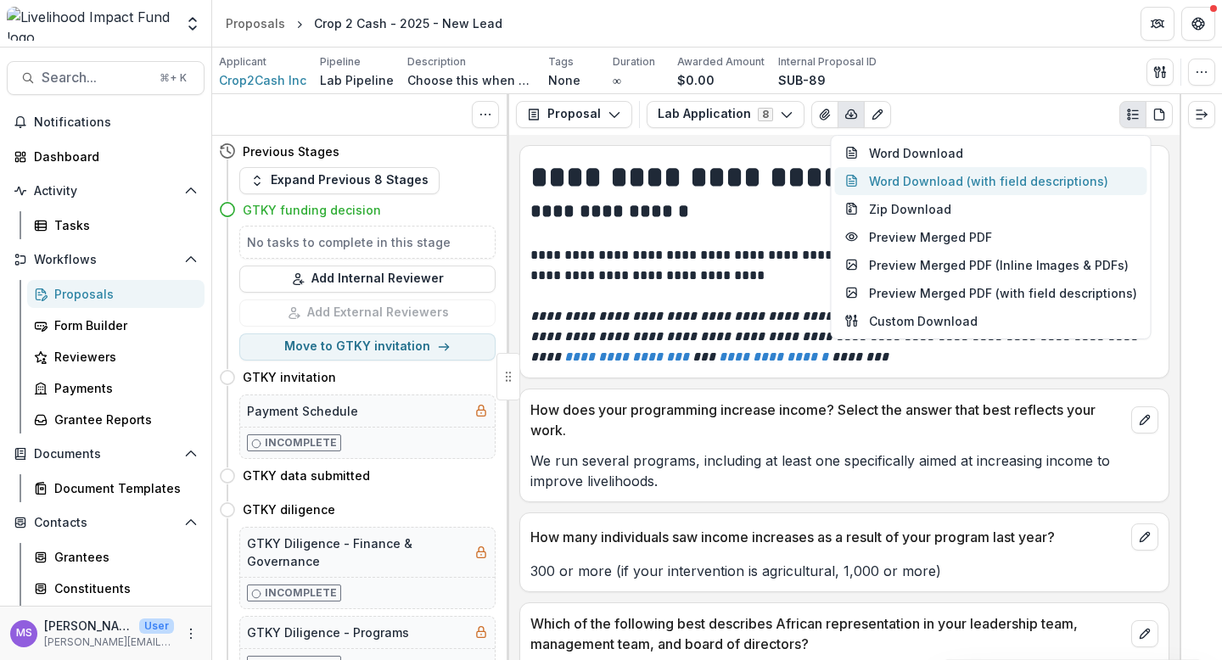
click at [883, 179] on button "Word Download (with field descriptions)" at bounding box center [991, 181] width 312 height 28
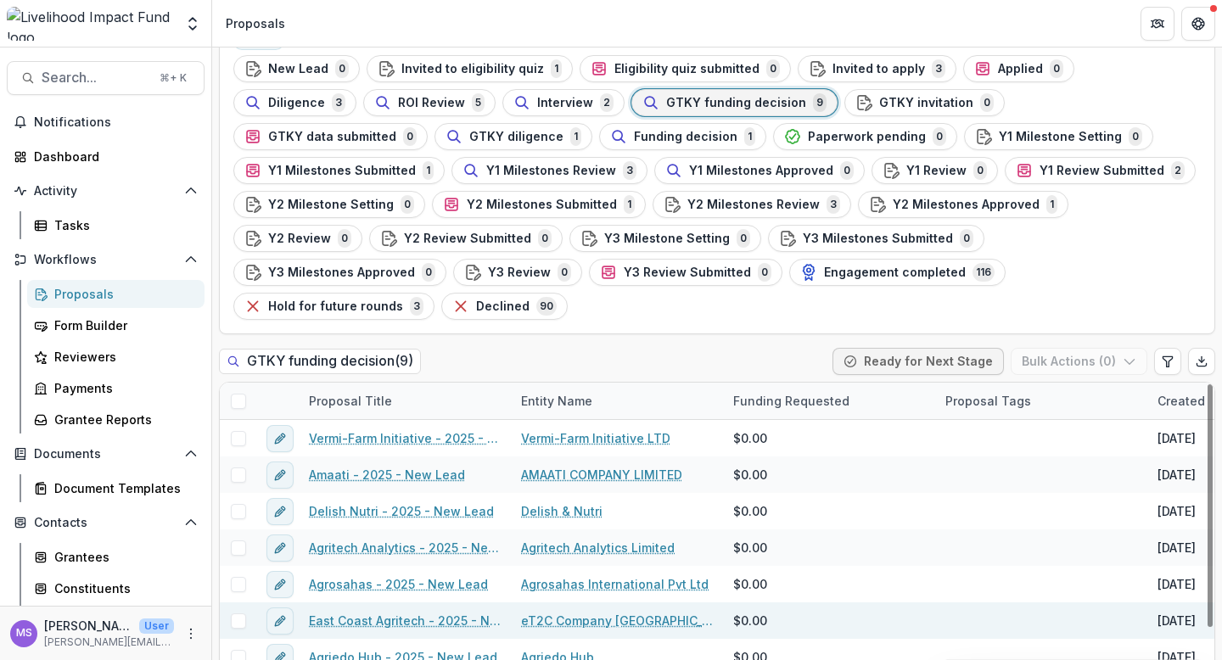
scroll to position [62, 0]
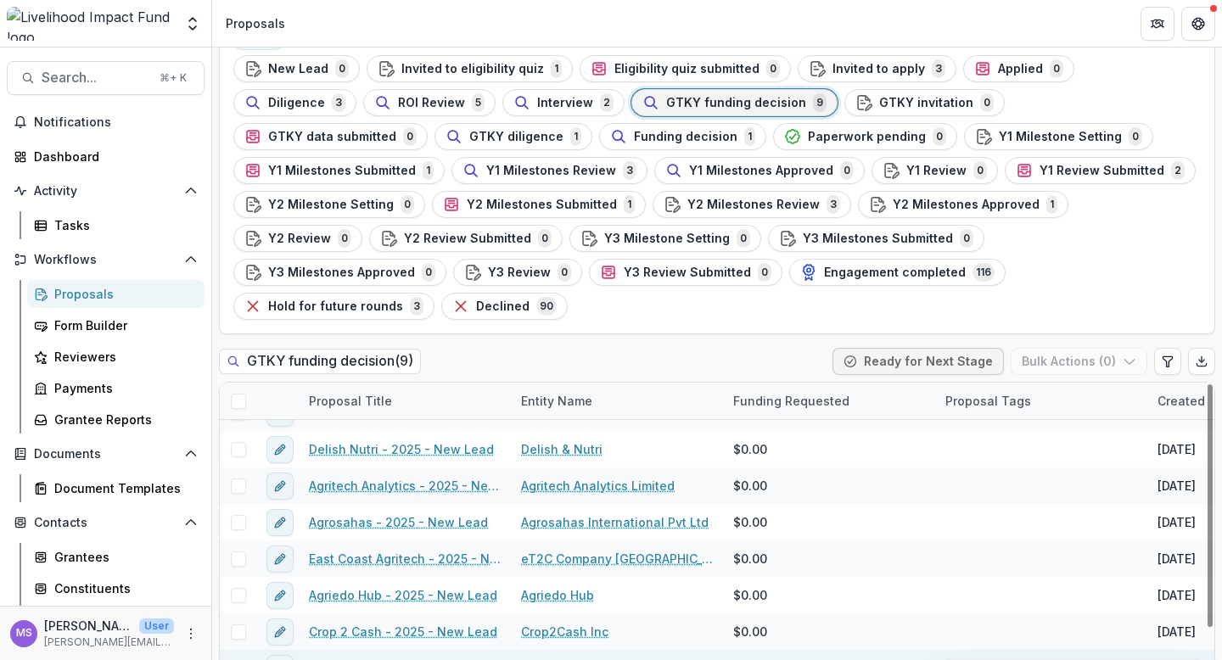
click at [345, 659] on link "CropSafe - 2025 - New Lead" at bounding box center [394, 668] width 171 height 18
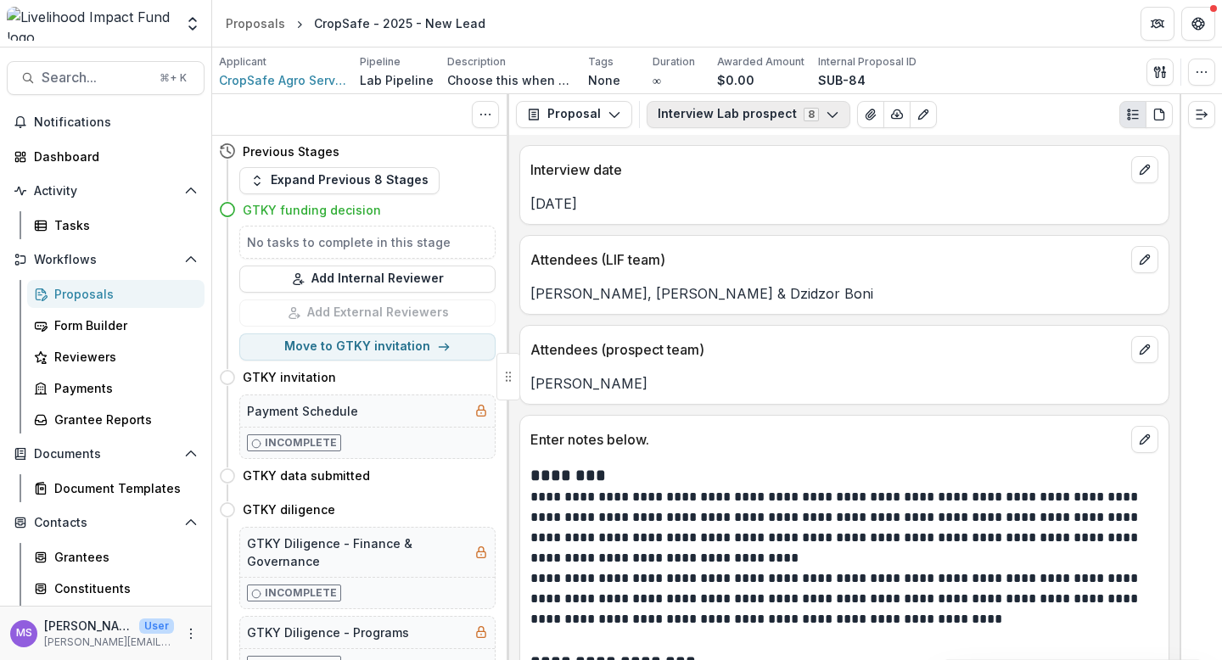
click at [826, 113] on icon "button" at bounding box center [833, 115] width 14 height 14
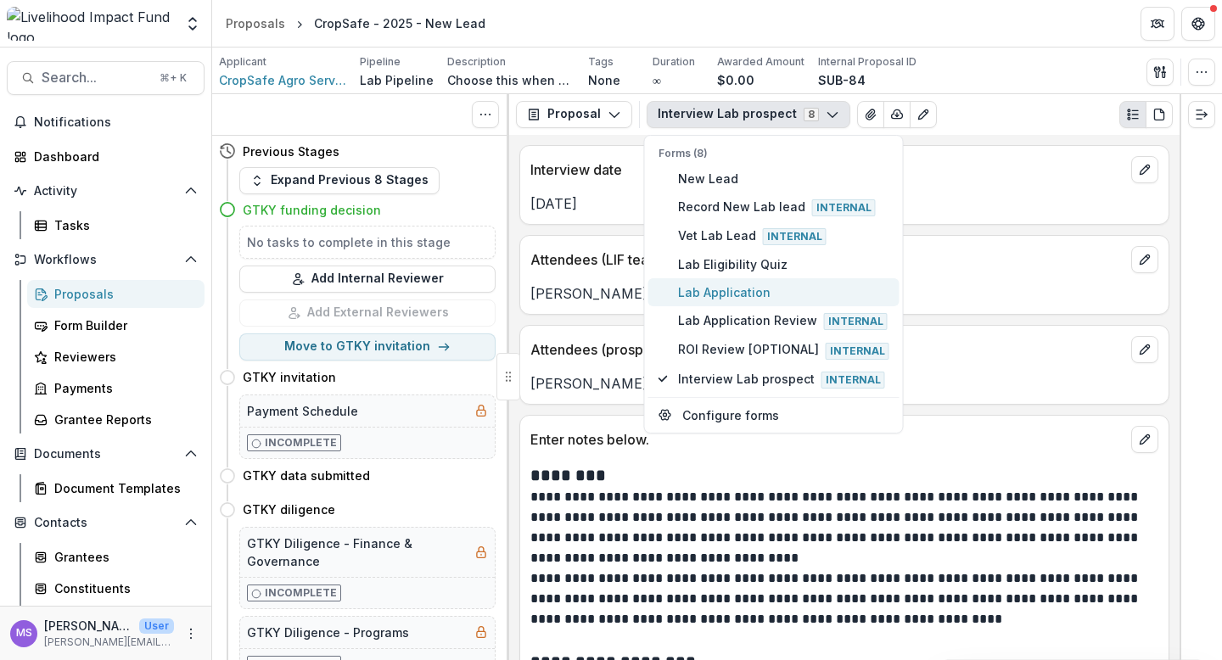
click at [700, 284] on span "Lab Application" at bounding box center [783, 292] width 211 height 18
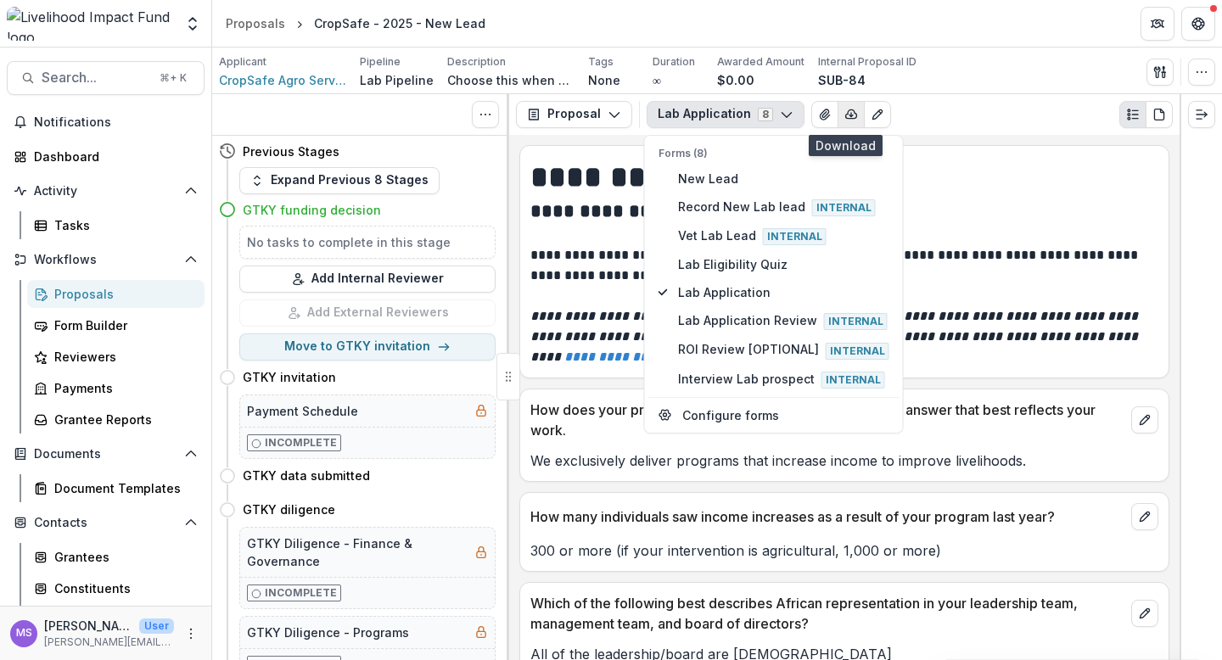
click at [849, 115] on polyline "button" at bounding box center [850, 116] width 3 height 2
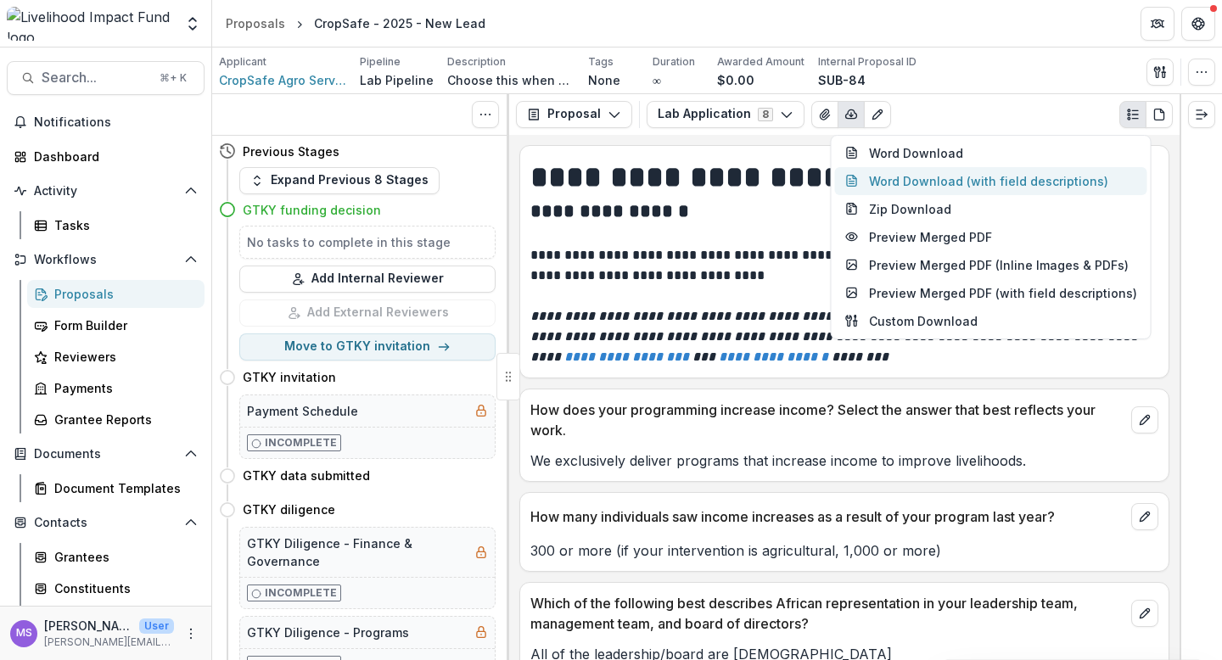
click at [889, 176] on button "Word Download (with field descriptions)" at bounding box center [991, 181] width 312 height 28
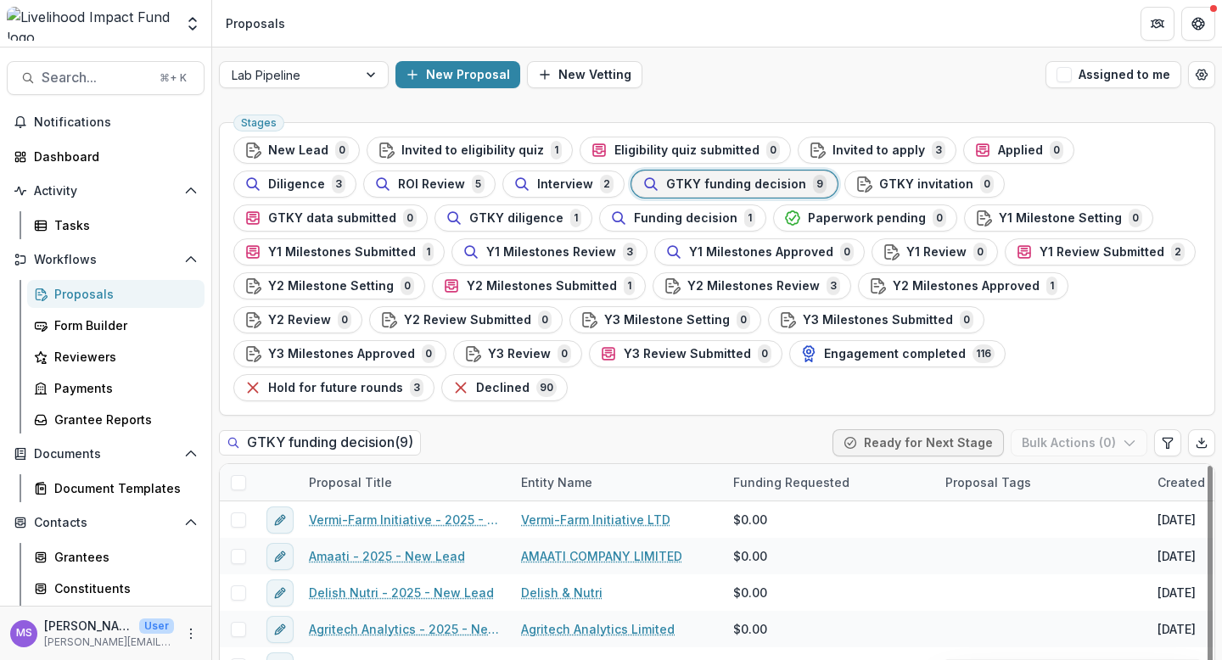
scroll to position [62, 0]
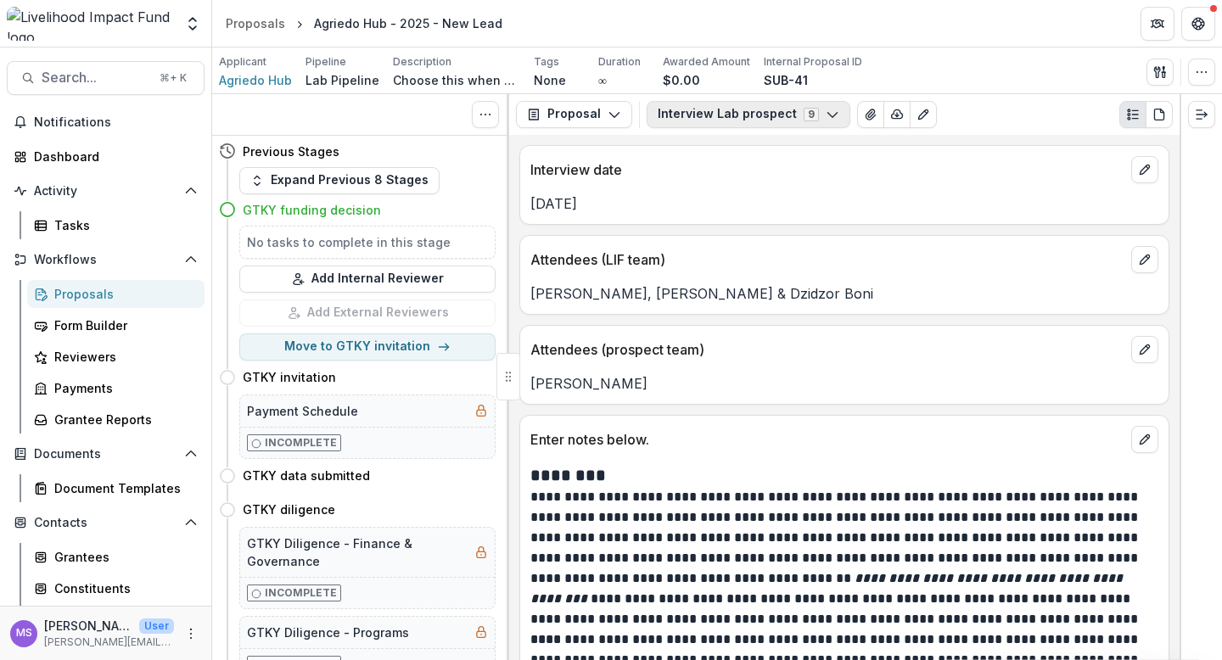
click at [826, 111] on icon "button" at bounding box center [833, 115] width 14 height 14
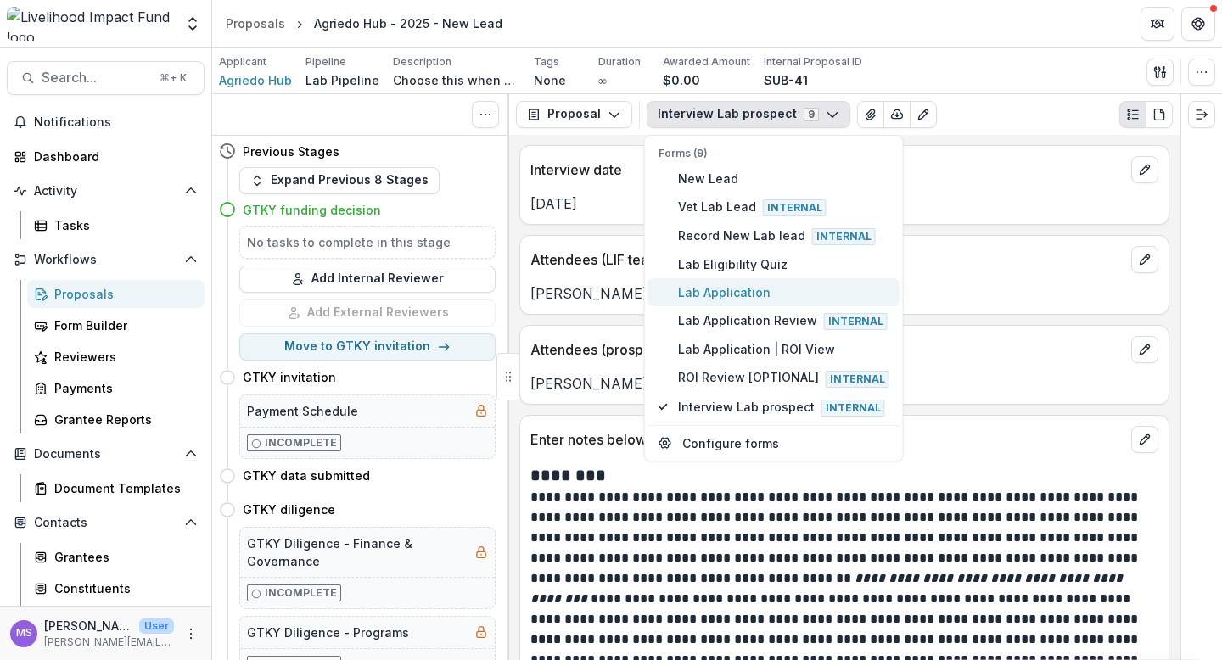
click at [720, 294] on span "Lab Application" at bounding box center [783, 292] width 211 height 18
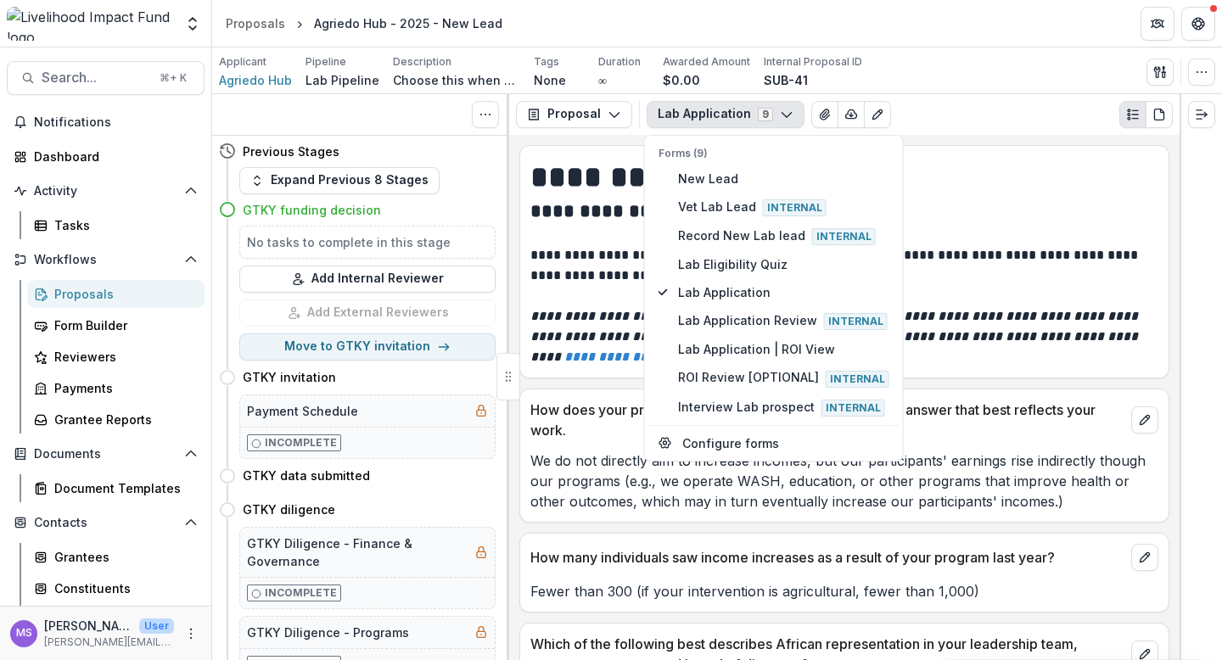
click at [619, 387] on div "**********" at bounding box center [844, 397] width 670 height 525
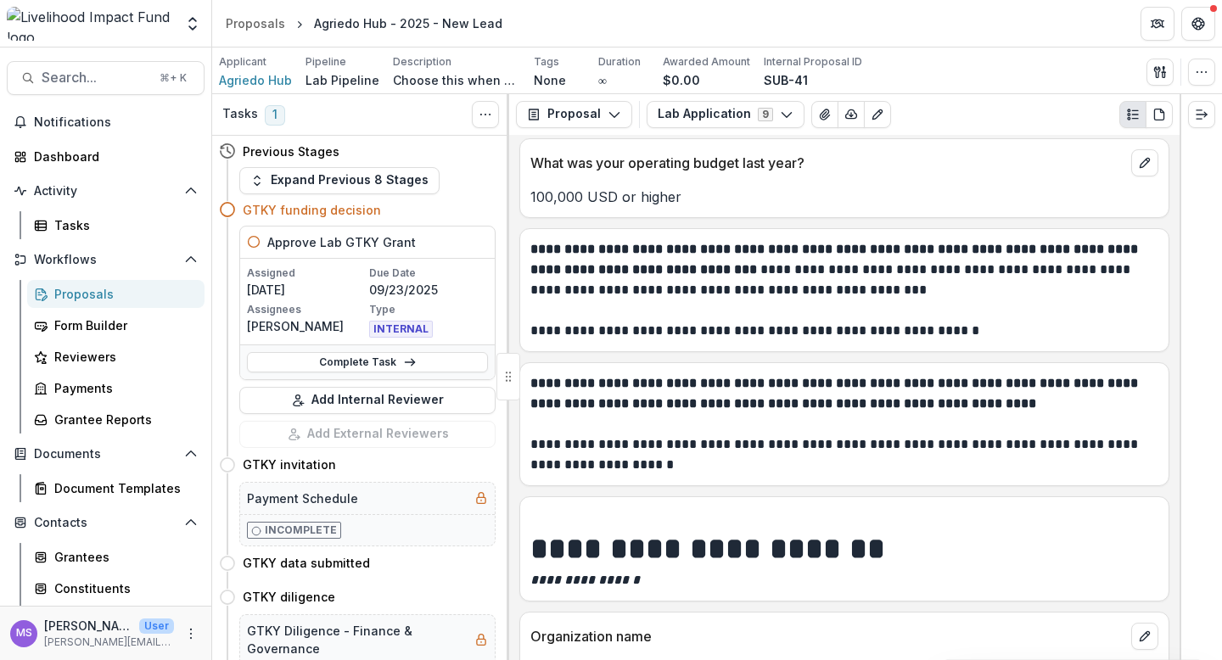
scroll to position [586, 0]
